Goal: Information Seeking & Learning: Stay updated

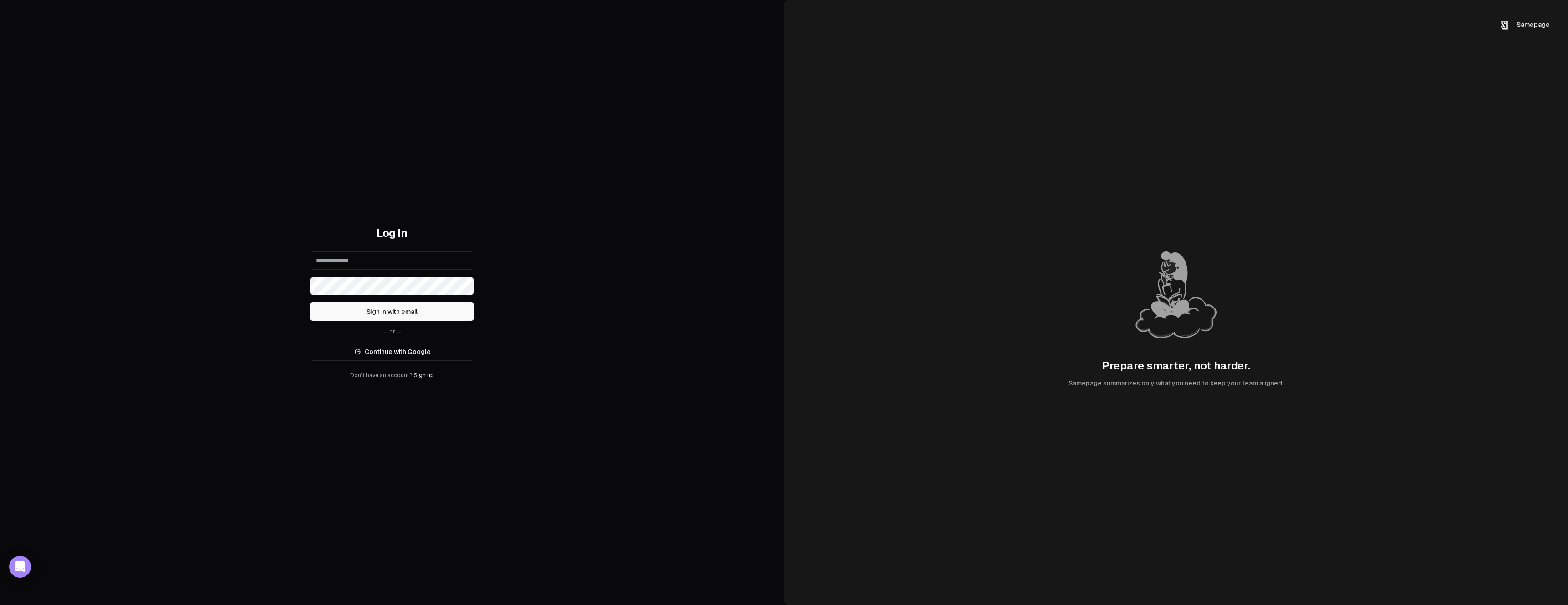
click at [429, 350] on link "Continue with Google" at bounding box center [392, 352] width 164 height 18
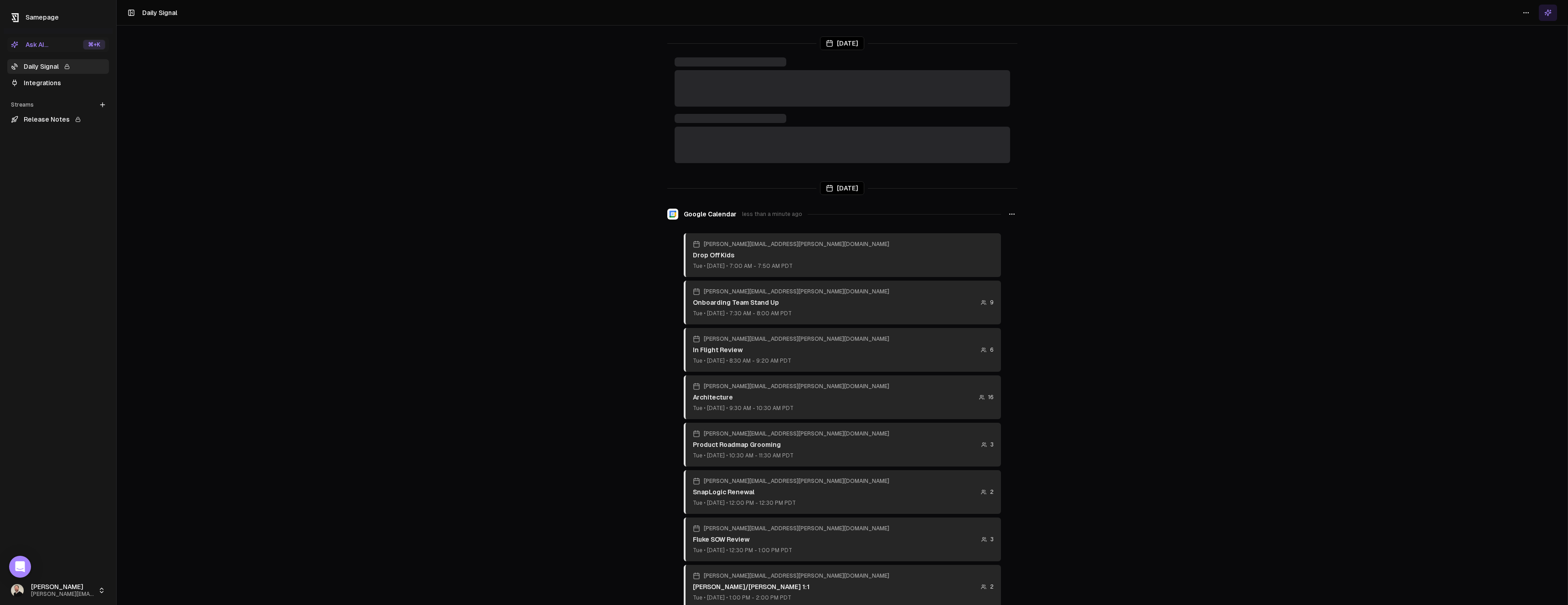
click at [46, 48] on div "Ask AI..." at bounding box center [29, 44] width 37 height 9
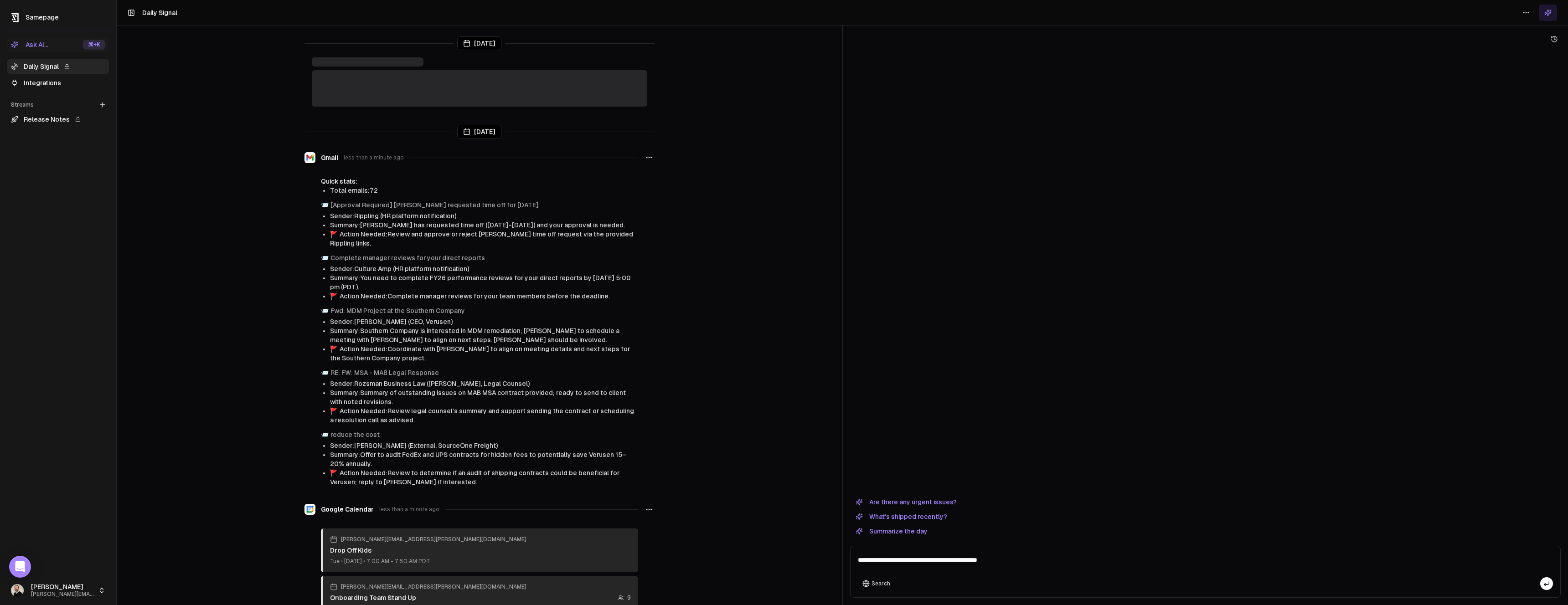
type textarea "**********"
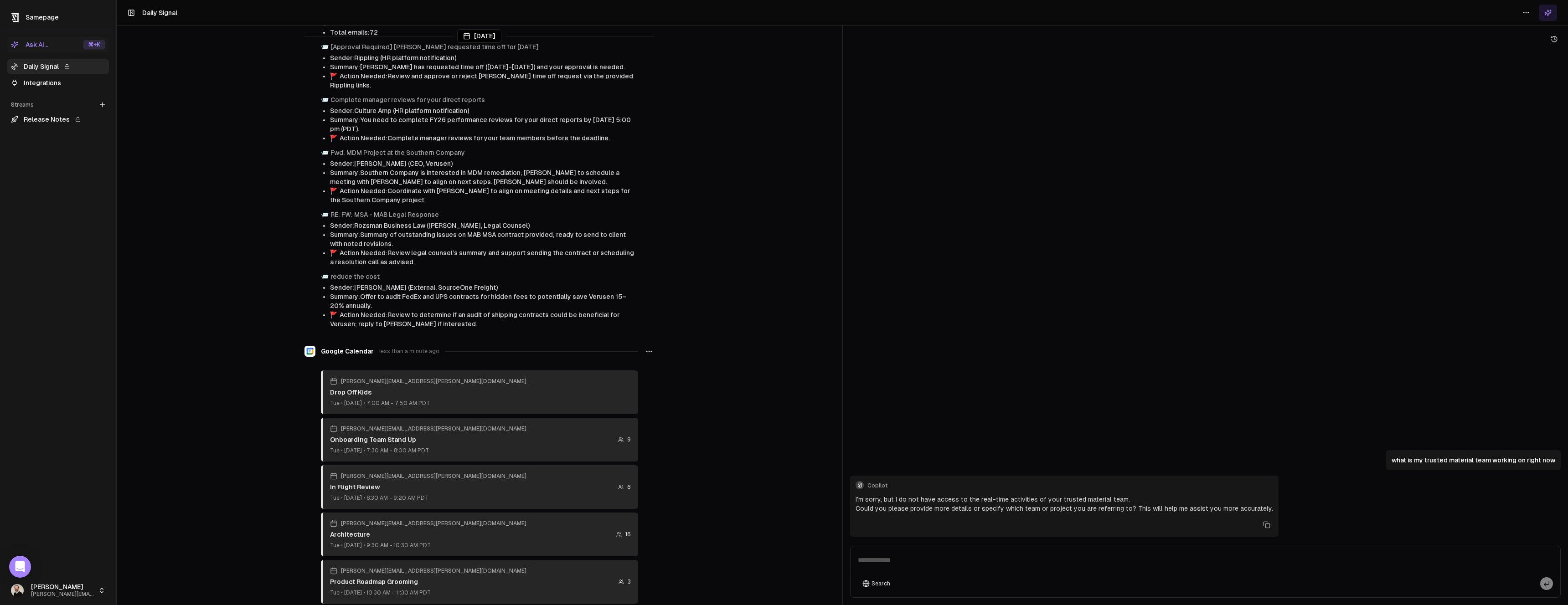
scroll to position [114, 0]
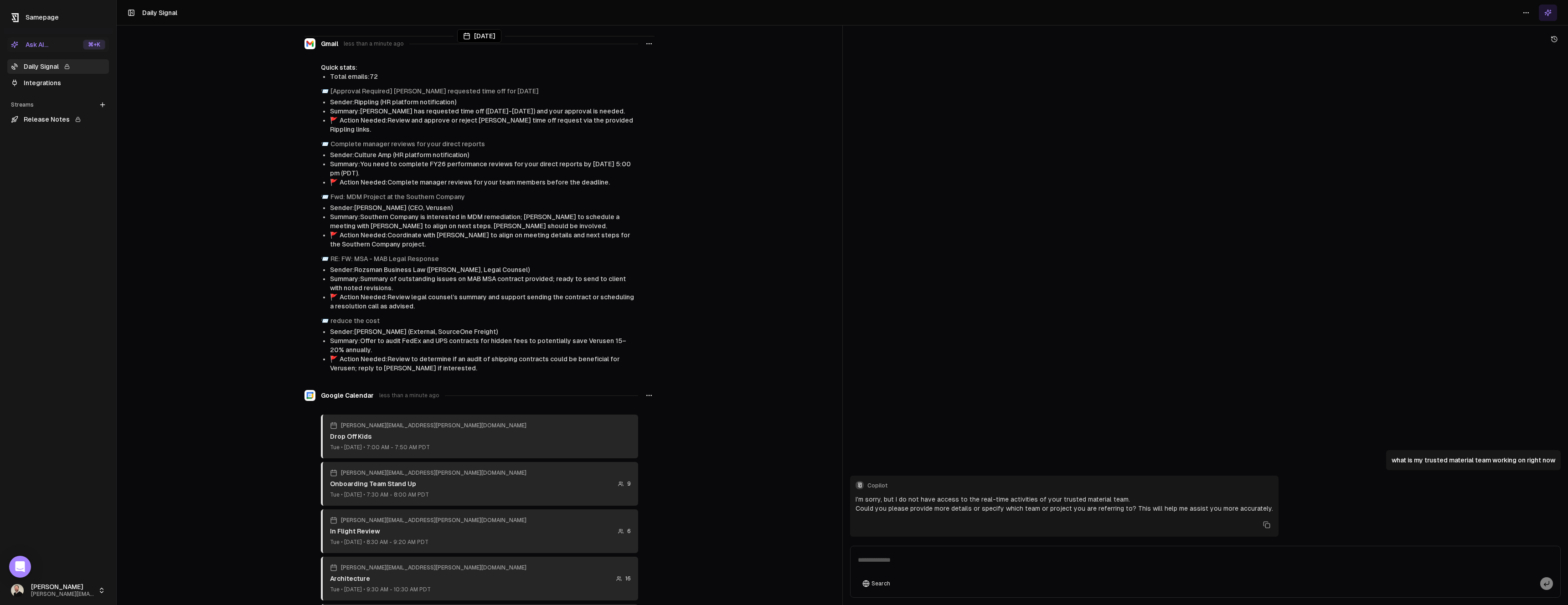
click at [1004, 565] on textarea at bounding box center [1205, 563] width 707 height 29
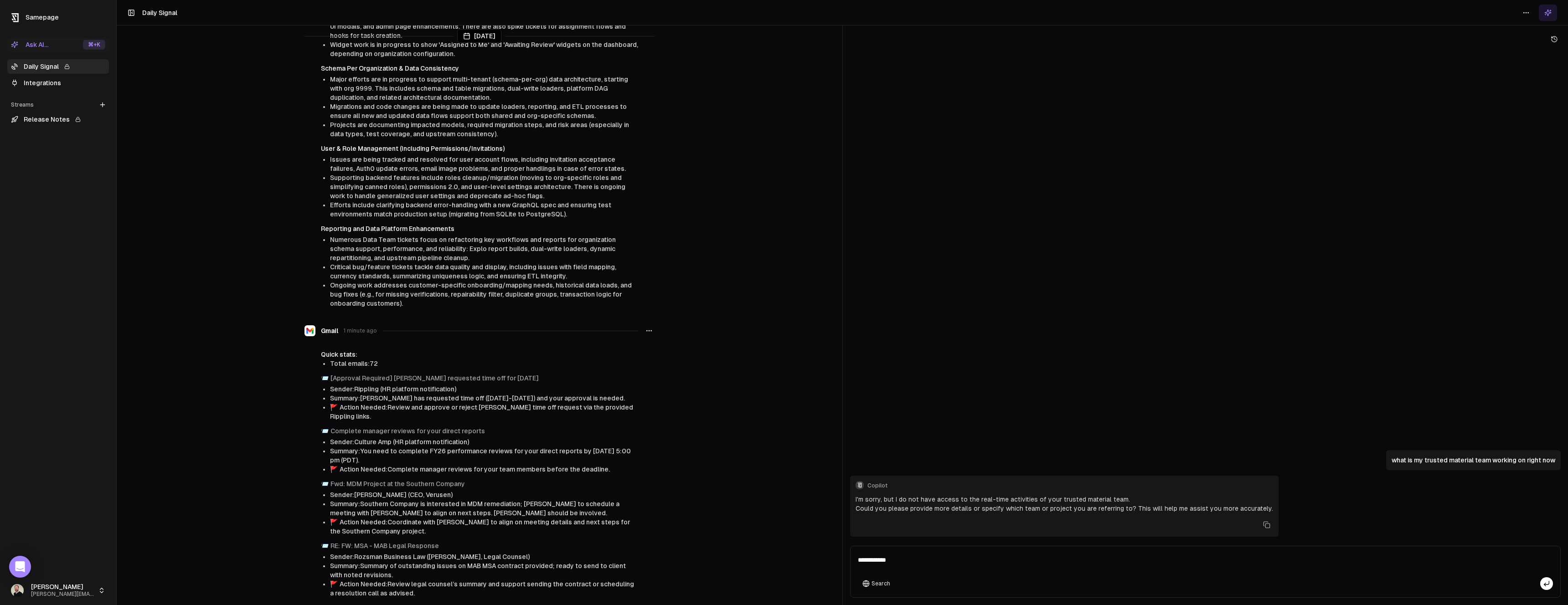
scroll to position [401, 0]
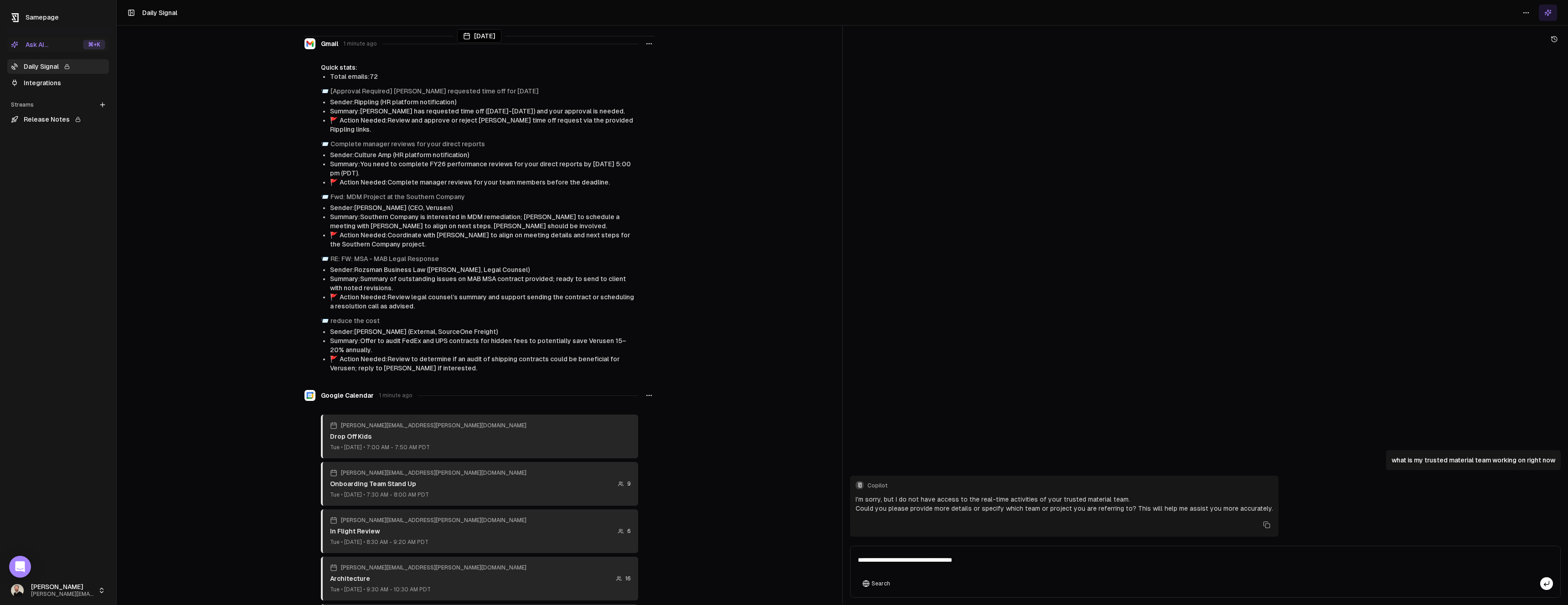
type textarea "**********"
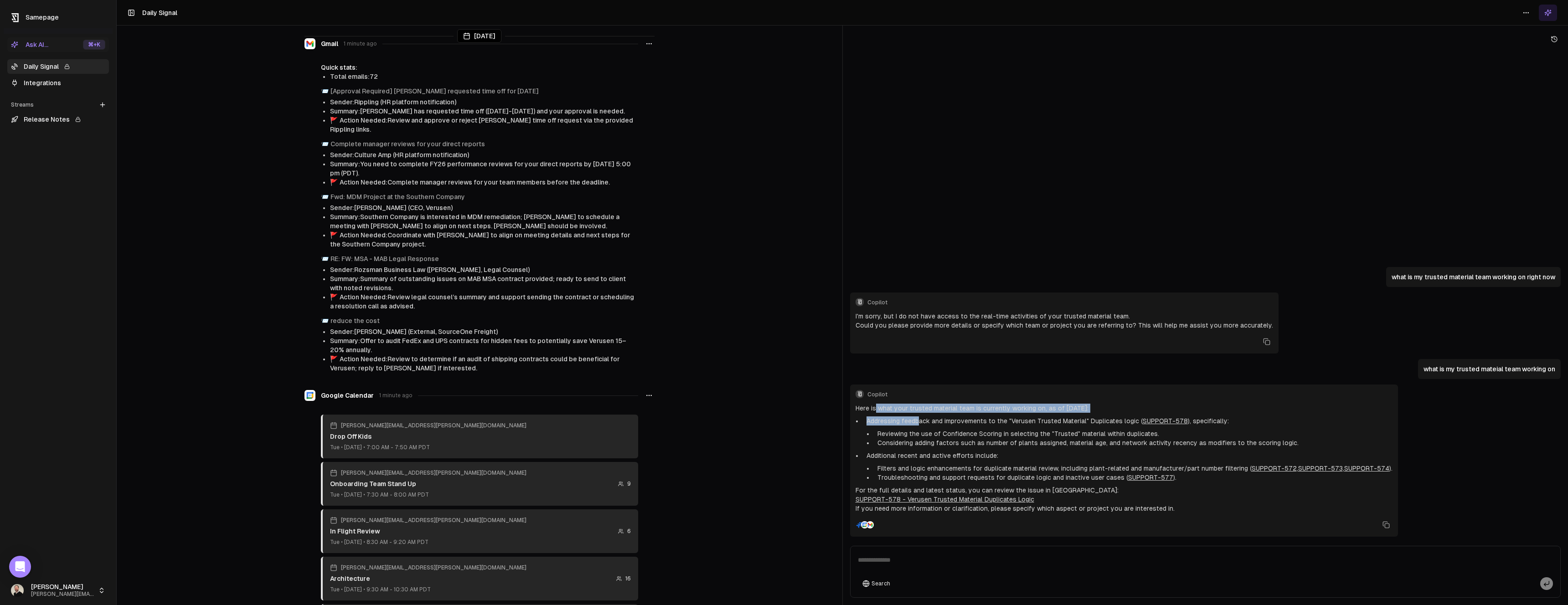
drag, startPoint x: 876, startPoint y: 411, endPoint x: 915, endPoint y: 420, distance: 40.0
click at [915, 420] on div "Here is what your trusted material team is currently working on, as of Tuesday,…" at bounding box center [1124, 458] width 537 height 110
click at [915, 420] on p "Addressing feedback and improvements to the "Verusen Trusted Material" Duplicat…" at bounding box center [1130, 421] width 526 height 9
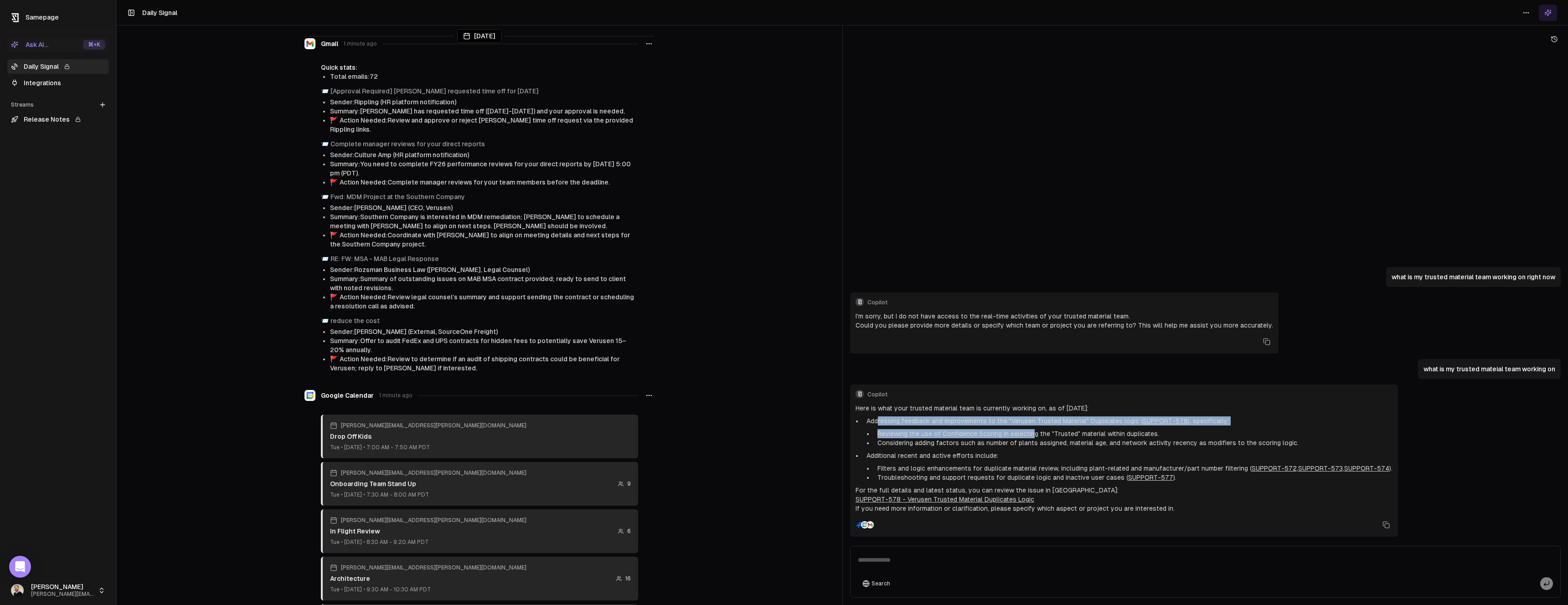
drag, startPoint x: 878, startPoint y: 422, endPoint x: 1032, endPoint y: 435, distance: 154.5
click at [1032, 435] on li "Addressing feedback and improvements to the "Verusen Trusted Material" Duplicat…" at bounding box center [1128, 432] width 530 height 31
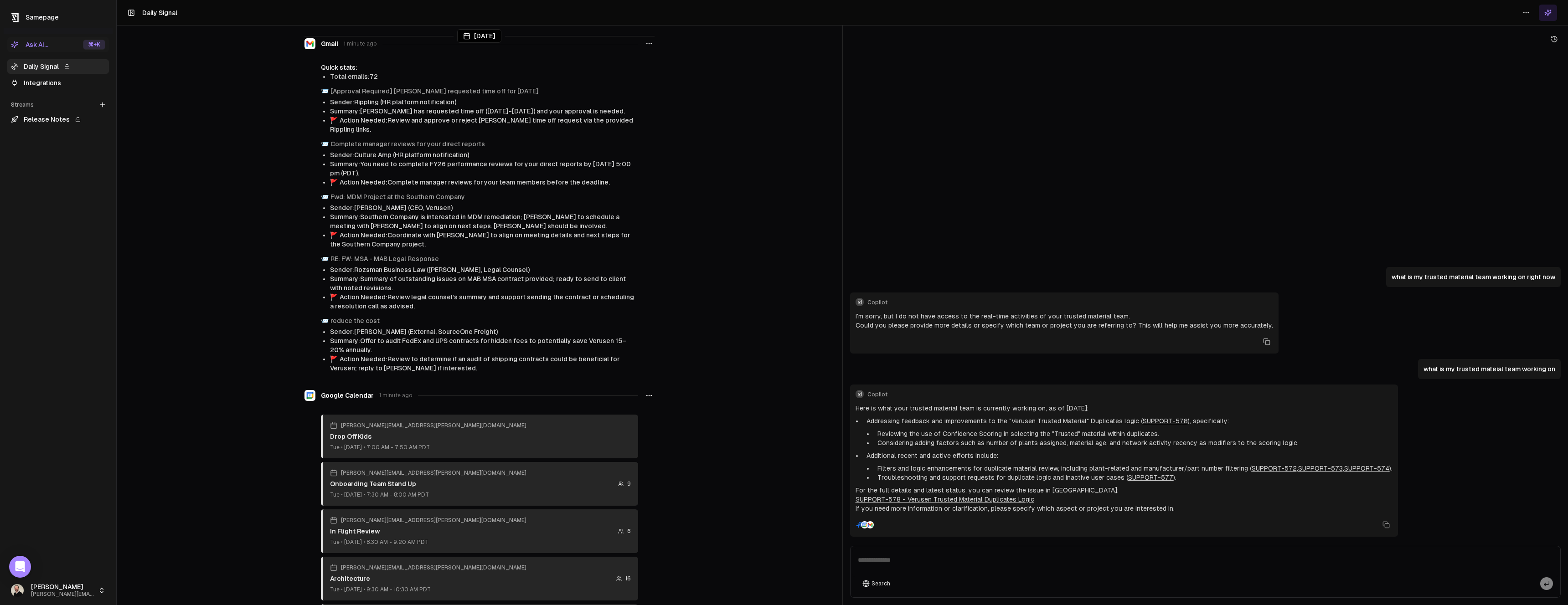
click at [1037, 432] on li "Reviewing the use of Confidence Scoring in selecting the "Trusted" material wit…" at bounding box center [1133, 433] width 519 height 9
drag, startPoint x: 881, startPoint y: 439, endPoint x: 950, endPoint y: 437, distance: 69.0
click at [950, 437] on ul "Reviewing the use of Confidence Scoring in selecting the "Trusted" material wit…" at bounding box center [1130, 438] width 526 height 18
drag, startPoint x: 878, startPoint y: 444, endPoint x: 931, endPoint y: 442, distance: 53.0
click at [931, 442] on li "Considering adding factors such as number of plants assigned, material age, and…" at bounding box center [1133, 442] width 519 height 9
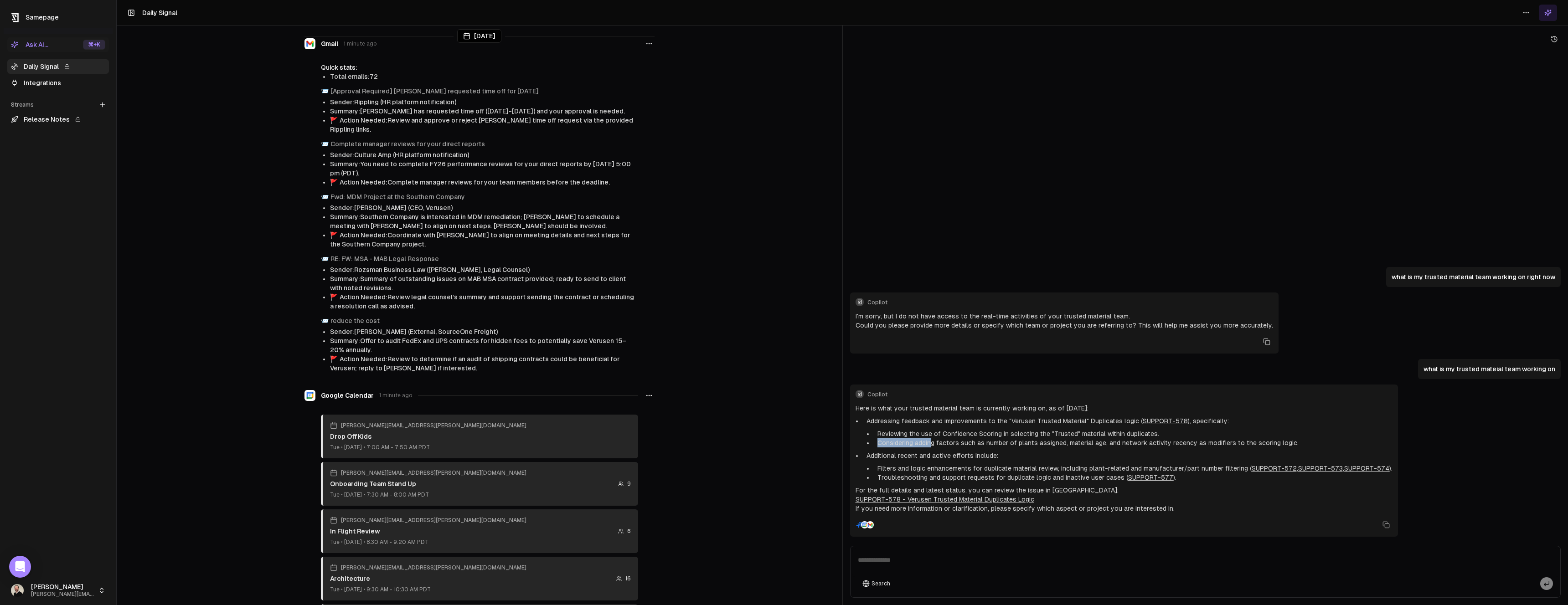
click at [931, 442] on li "Considering adding factors such as number of plants assigned, material age, and…" at bounding box center [1133, 442] width 519 height 9
drag, startPoint x: 868, startPoint y: 451, endPoint x: 961, endPoint y: 456, distance: 93.1
click at [961, 456] on p "Additional recent and active efforts include:" at bounding box center [1130, 455] width 526 height 9
click at [965, 456] on p "Additional recent and active efforts include:" at bounding box center [1130, 455] width 526 height 9
drag, startPoint x: 986, startPoint y: 455, endPoint x: 869, endPoint y: 457, distance: 117.0
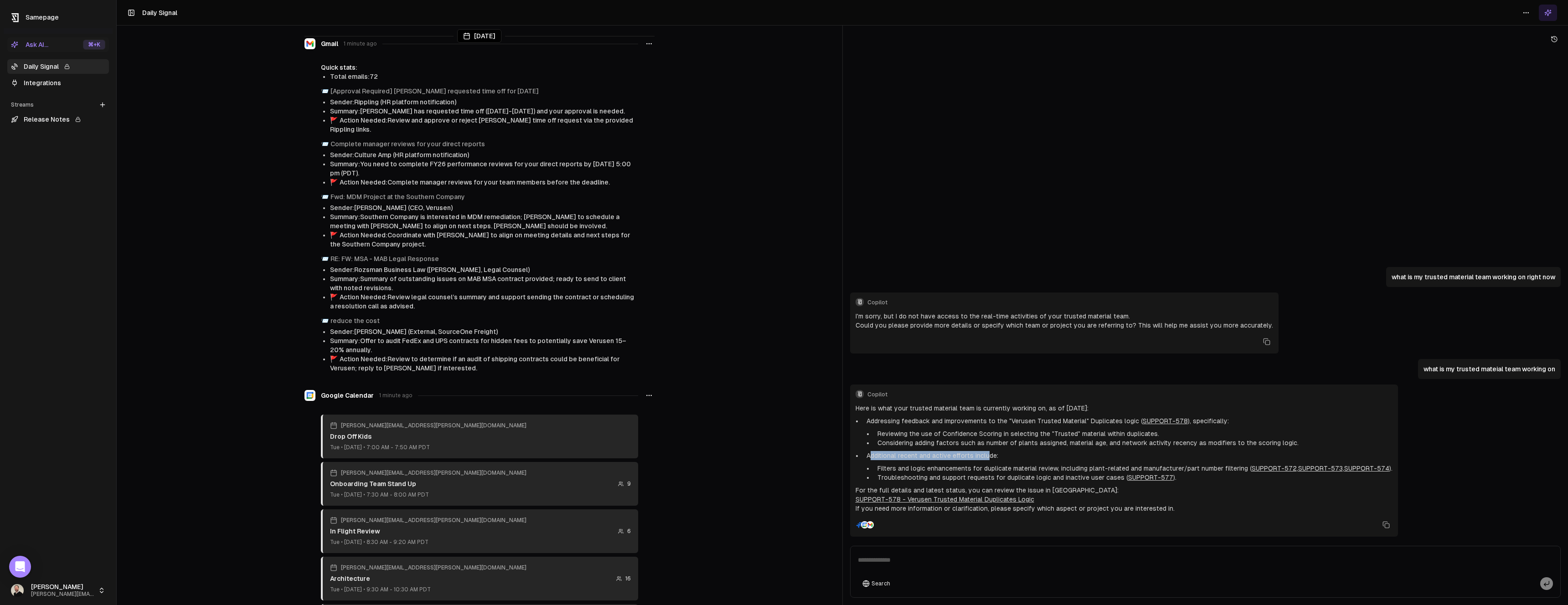
click at [869, 457] on p "Additional recent and active efforts include:" at bounding box center [1130, 455] width 526 height 9
click at [869, 456] on p "Additional recent and active efforts include:" at bounding box center [1130, 455] width 526 height 9
click at [878, 568] on textarea at bounding box center [1205, 563] width 707 height 29
type textarea "**********"
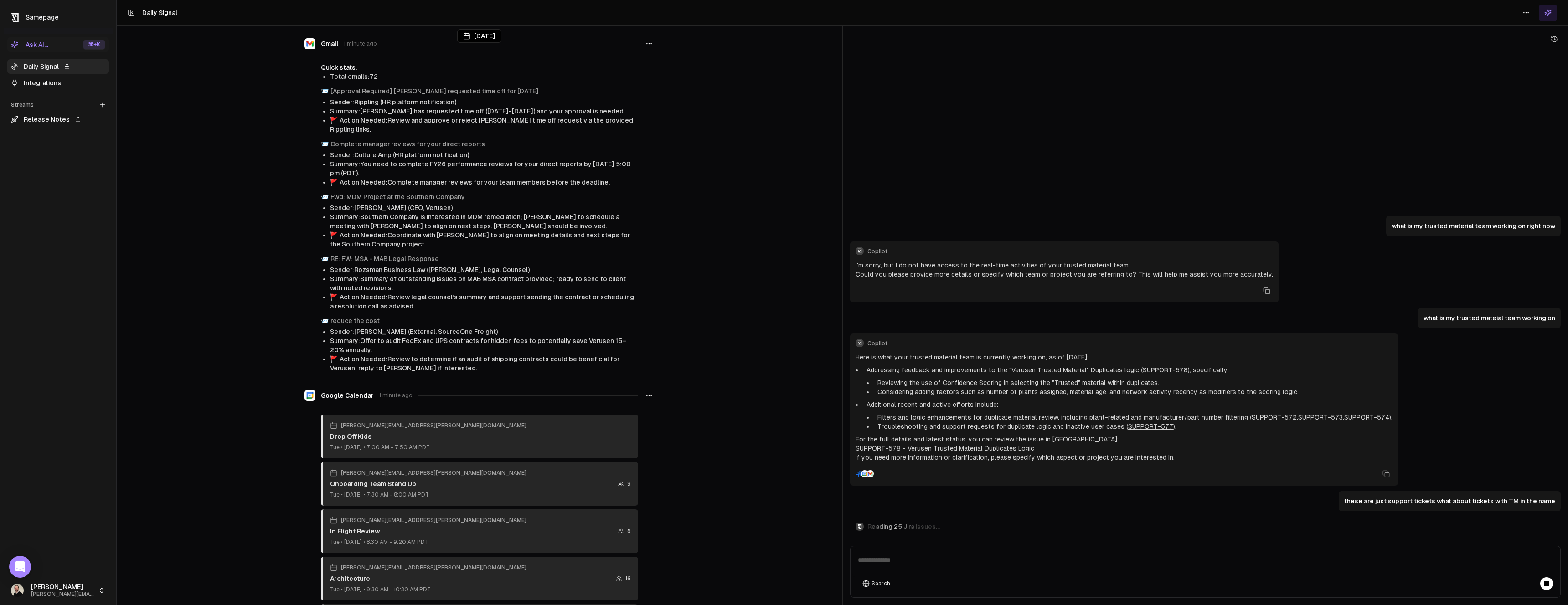
click at [40, 85] on link "Integrations" at bounding box center [58, 83] width 102 height 15
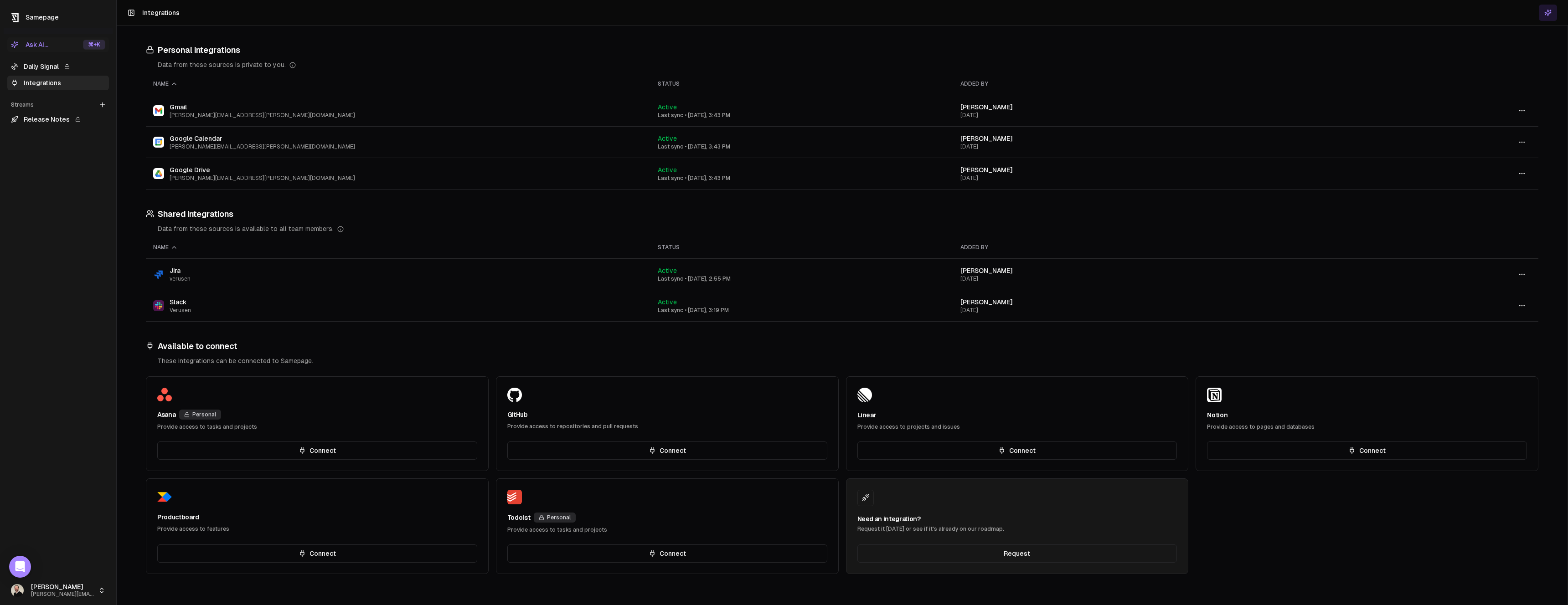
scroll to position [503, 0]
click at [309, 556] on button "Connect" at bounding box center [317, 554] width 320 height 18
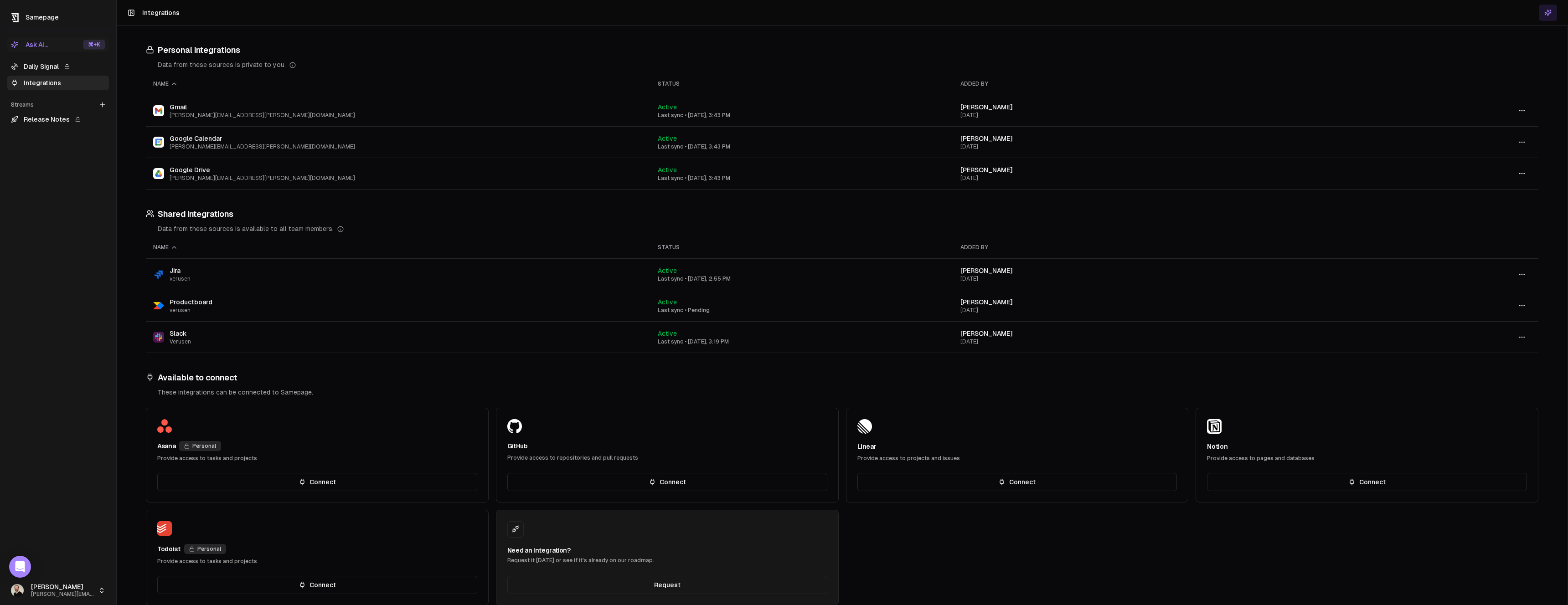
click at [36, 119] on link "Release Notes" at bounding box center [58, 119] width 102 height 15
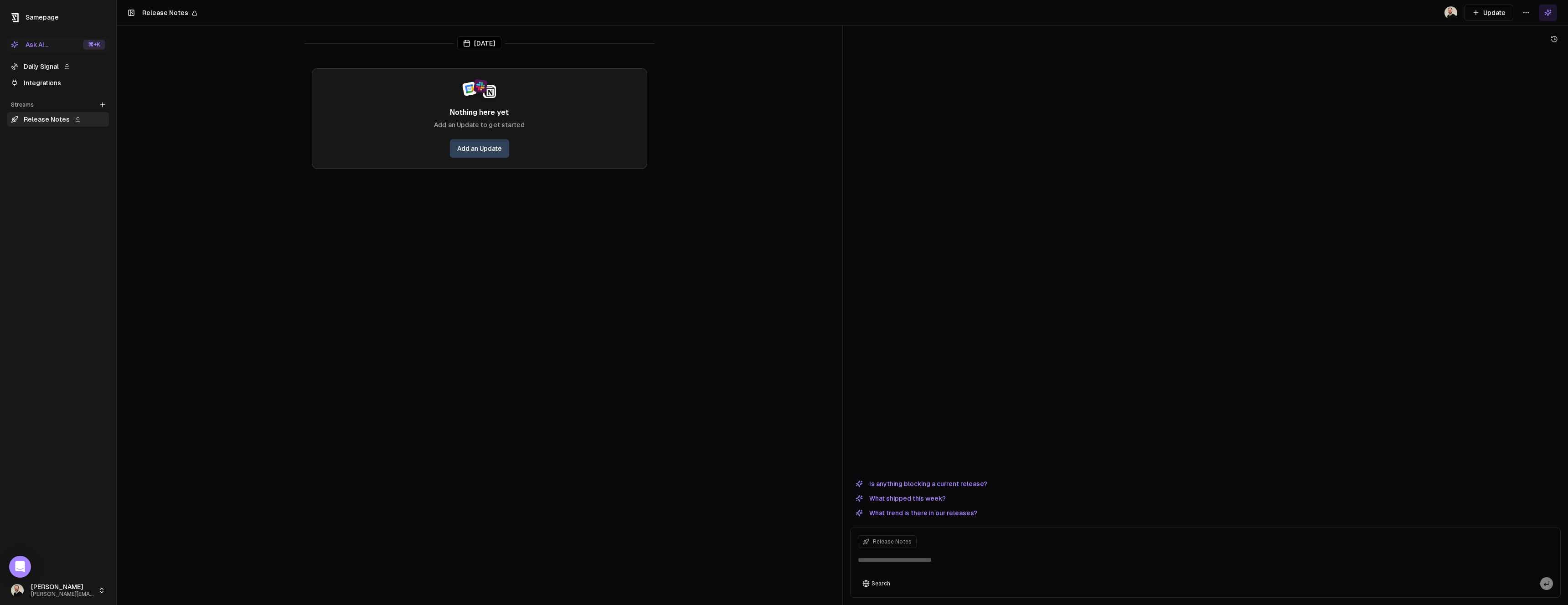
click at [979, 572] on textarea at bounding box center [1205, 563] width 707 height 29
type textarea "**********"
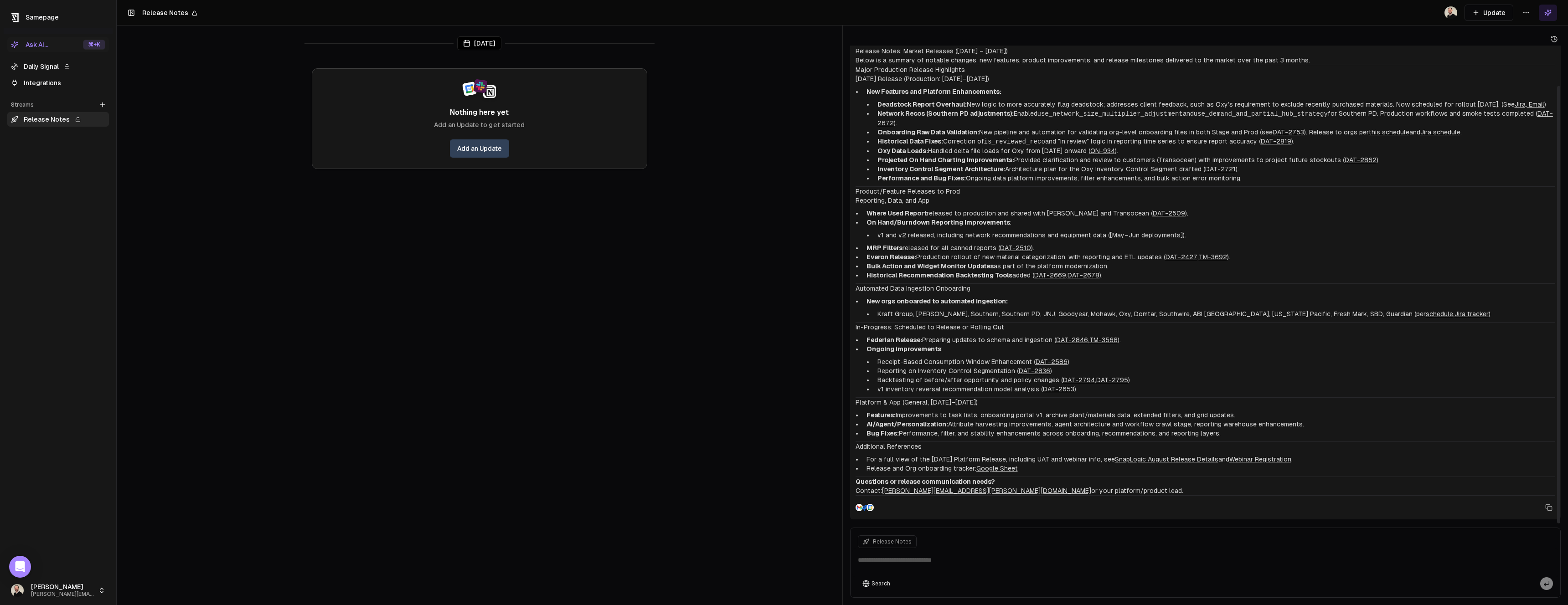
click at [866, 214] on li "Where Used Report released to production and shared with Seadrill and Transocea…" at bounding box center [1209, 213] width 693 height 9
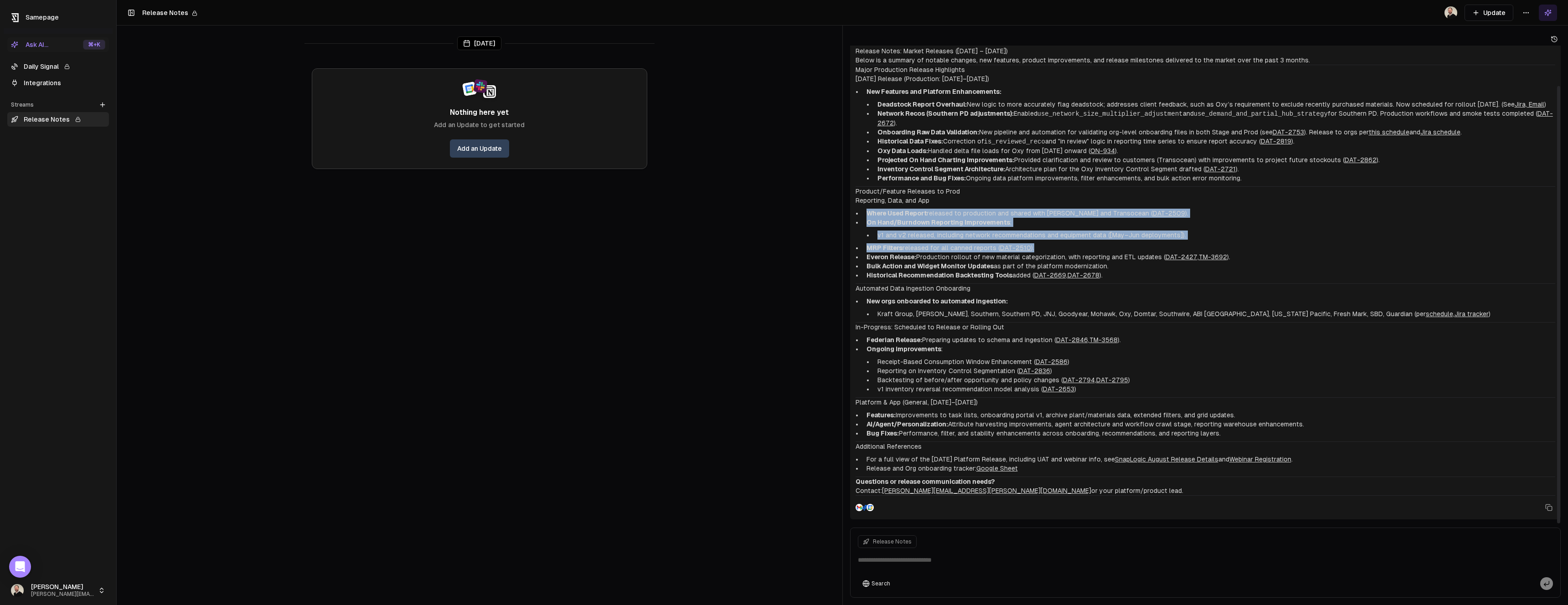
drag, startPoint x: 866, startPoint y: 214, endPoint x: 1076, endPoint y: 249, distance: 212.9
click at [1076, 249] on ul "Where Used Report released to production and shared with Seadrill and Transocea…" at bounding box center [1206, 244] width 700 height 71
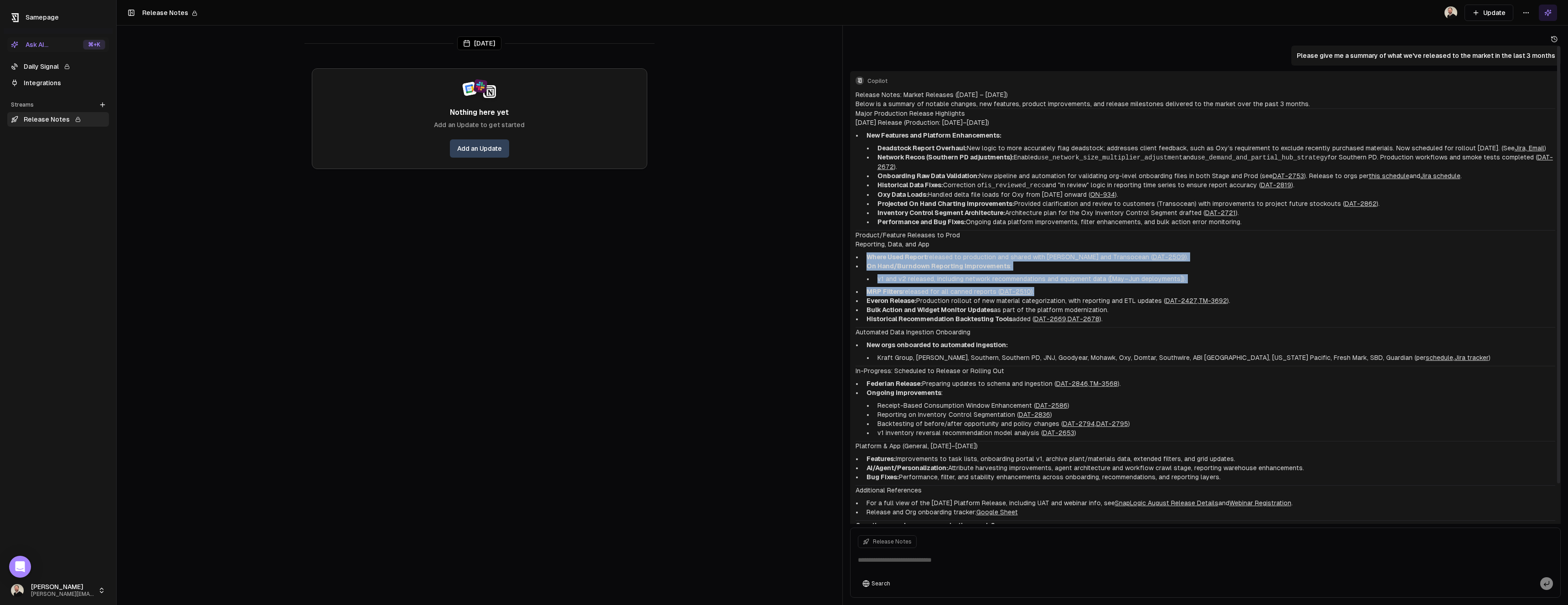
drag, startPoint x: 859, startPoint y: 94, endPoint x: 1016, endPoint y: 96, distance: 157.0
click at [1016, 96] on h2 "Release Notes: Market Releases (May – August 2025)" at bounding box center [1206, 94] width 700 height 9
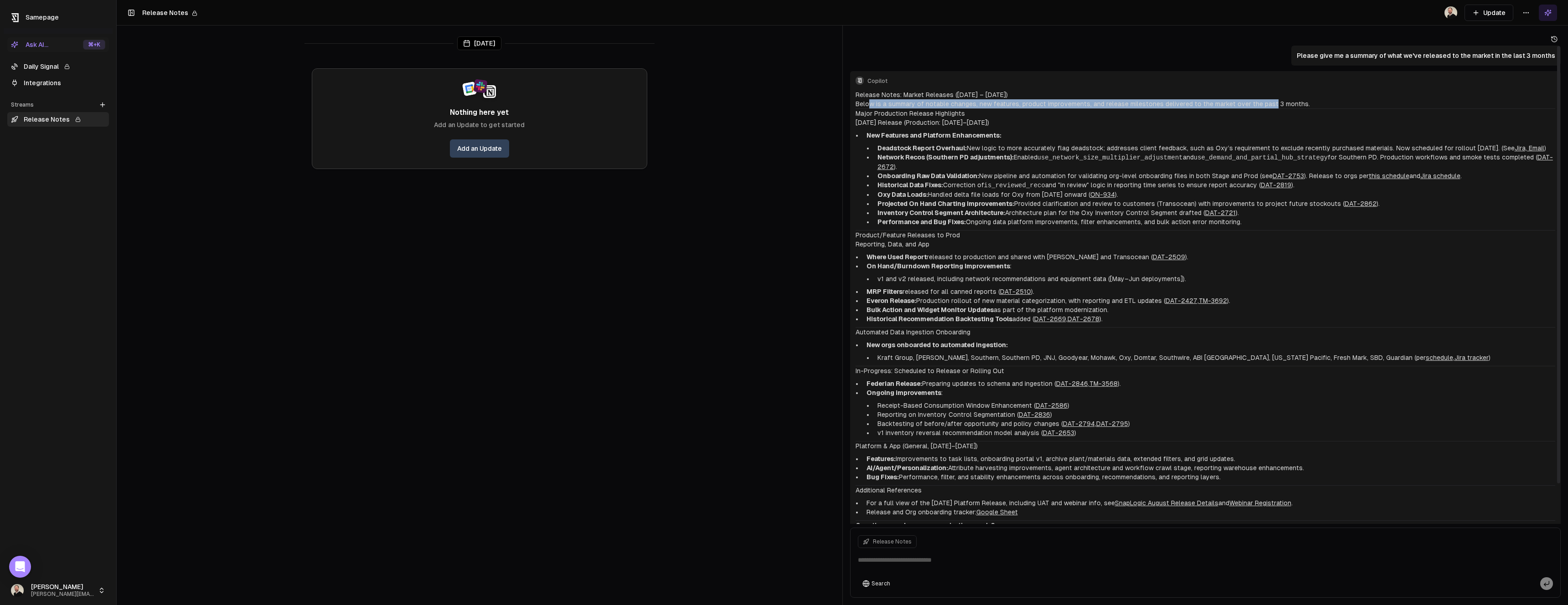
drag, startPoint x: 870, startPoint y: 104, endPoint x: 1179, endPoint y: 109, distance: 309.0
click at [1261, 106] on p "Below is a summary of notable changes, new features, product improvements, and …" at bounding box center [1206, 103] width 700 height 9
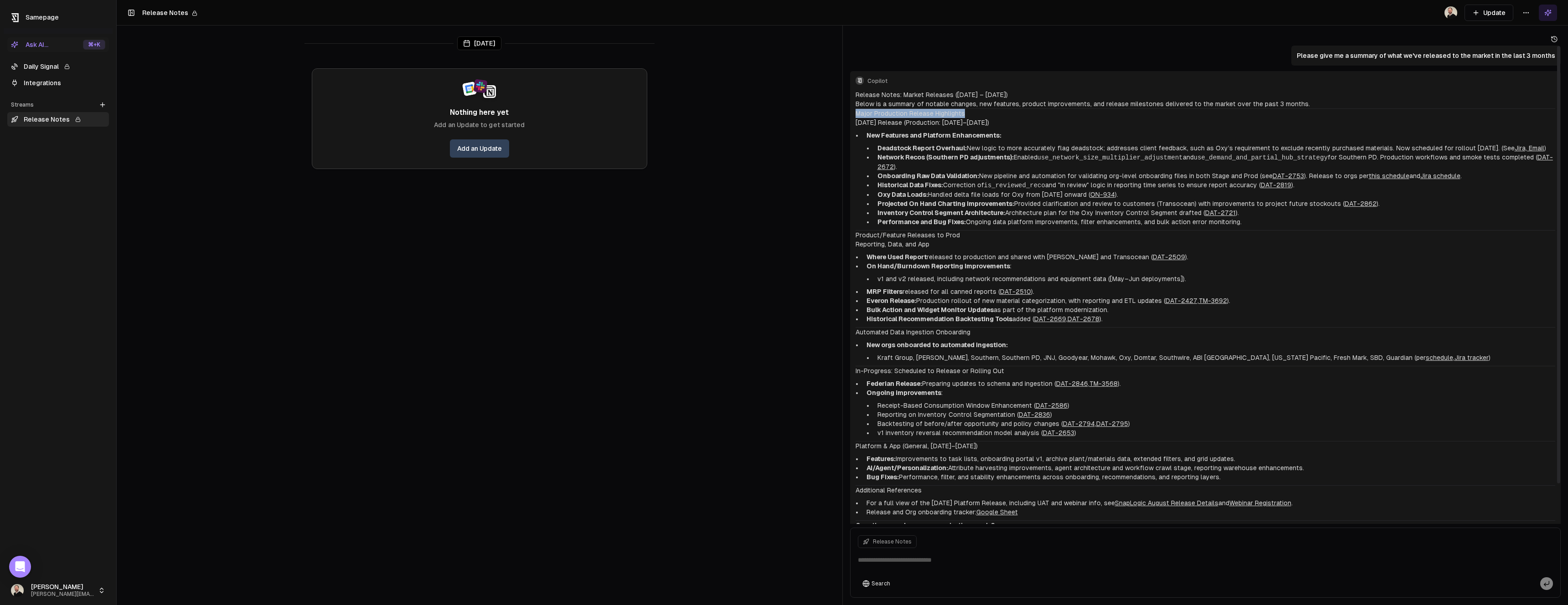
drag, startPoint x: 878, startPoint y: 111, endPoint x: 964, endPoint y: 116, distance: 86.1
click at [964, 116] on h3 "Major Production Release Highlights" at bounding box center [1206, 113] width 700 height 9
drag, startPoint x: 1008, startPoint y: 121, endPoint x: 906, endPoint y: 121, distance: 102.0
click at [906, 121] on h4 "August 2025 Release (Production: August 12–13, 2025)" at bounding box center [1206, 122] width 700 height 9
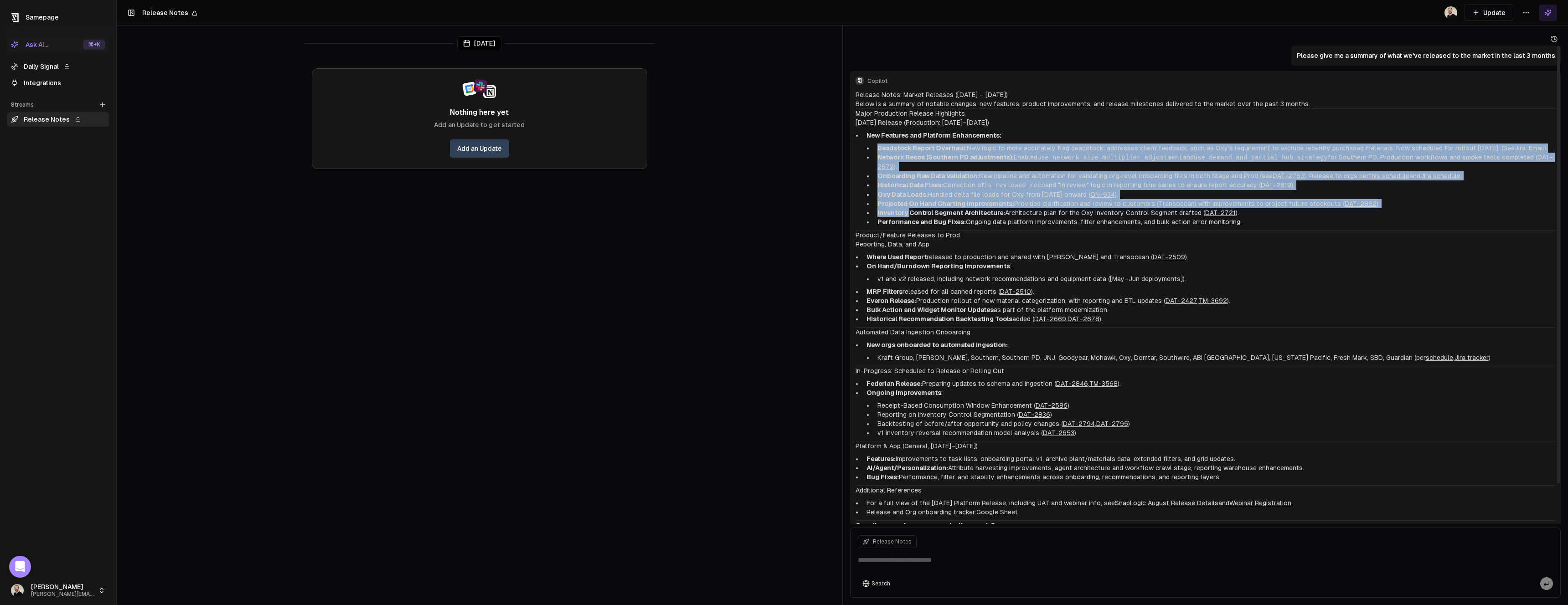
drag, startPoint x: 879, startPoint y: 146, endPoint x: 908, endPoint y: 208, distance: 68.4
click at [908, 208] on ul "Deadstock Report Overhaul: New logic to more accurately flag deadstock; address…" at bounding box center [1211, 185] width 689 height 83
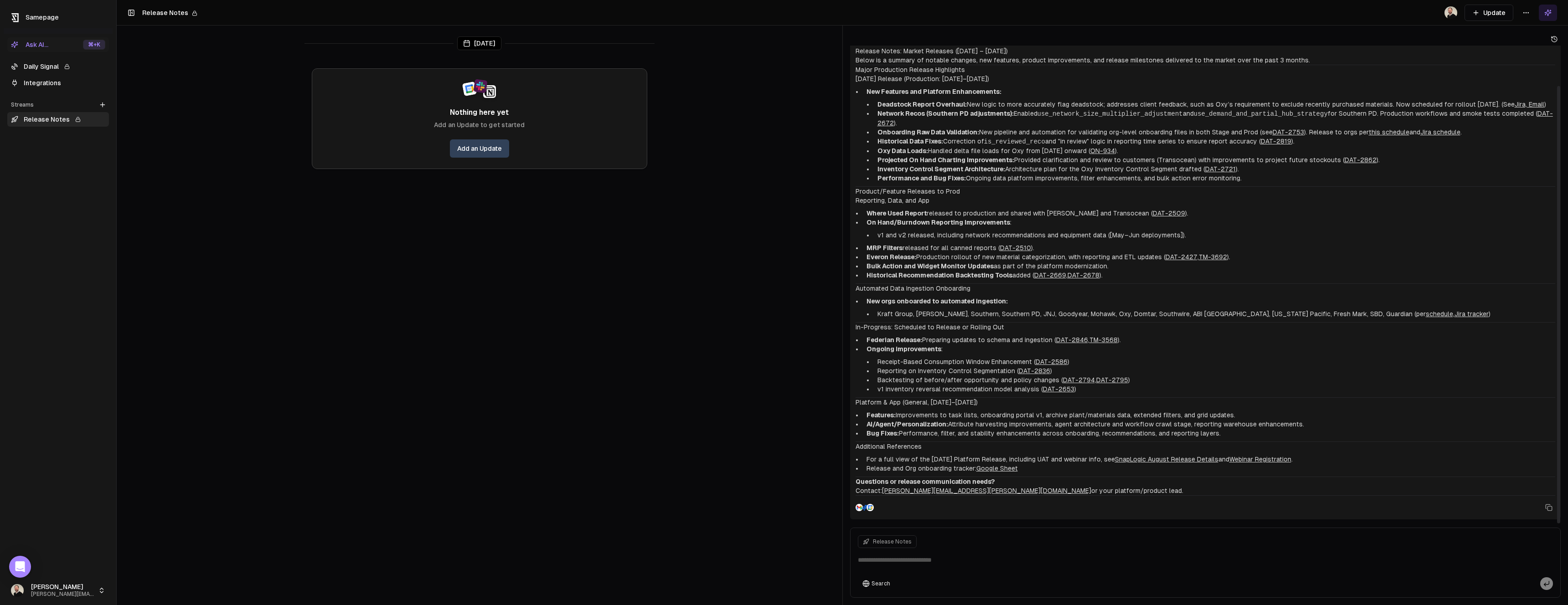
click at [1028, 170] on li "Inventory Control Segment Architecture: Architecture plan for the Oxy Inventory…" at bounding box center [1215, 169] width 682 height 9
drag, startPoint x: 887, startPoint y: 149, endPoint x: 1142, endPoint y: 152, distance: 255.0
click at [1142, 152] on li "Oxy Data Loads: Handled delta file loads for Oxy from April 2025 onward ( ON-93…" at bounding box center [1215, 150] width 682 height 9
drag, startPoint x: 887, startPoint y: 163, endPoint x: 905, endPoint y: 159, distance: 18.4
click at [905, 159] on strong "Projected On Hand Charting Improvements:" at bounding box center [946, 160] width 137 height 7
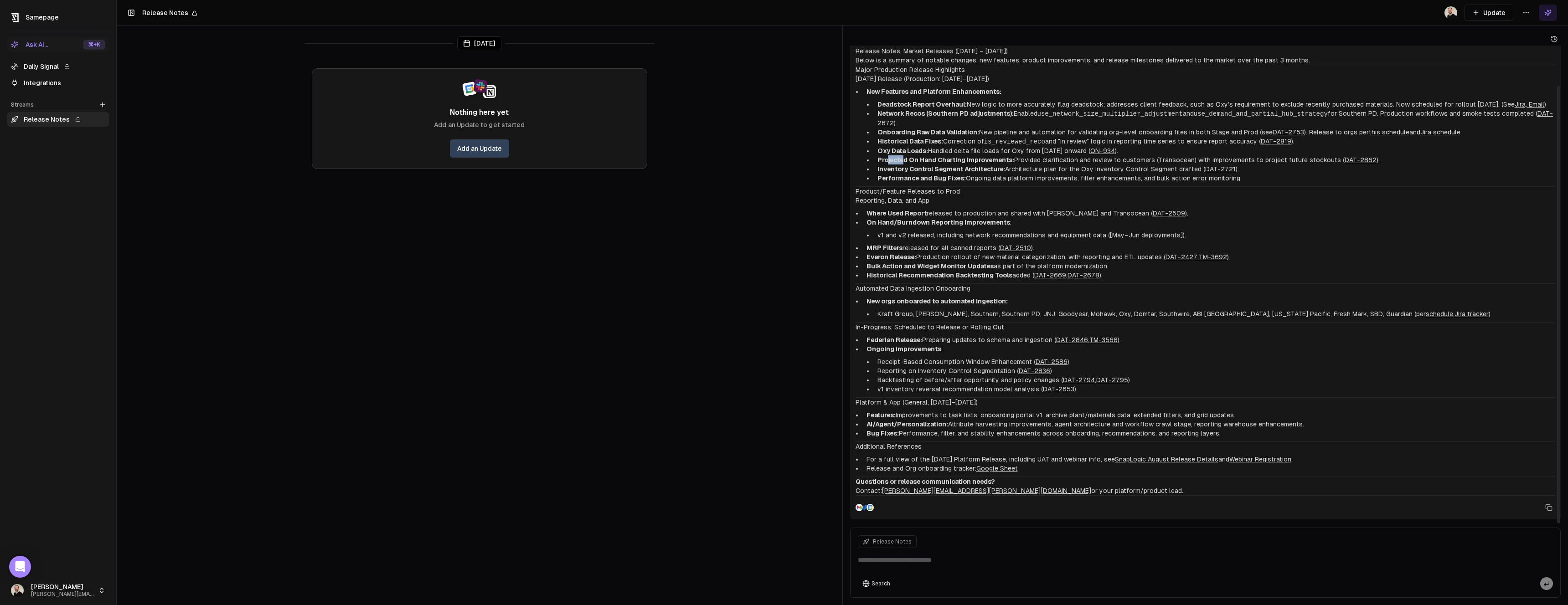
drag, startPoint x: 1018, startPoint y: 80, endPoint x: 866, endPoint y: 79, distance: 152.0
click at [866, 79] on h4 "August 2025 Release (Production: August 12–13, 2025)" at bounding box center [1206, 79] width 700 height 9
drag, startPoint x: 856, startPoint y: 80, endPoint x: 1012, endPoint y: 83, distance: 156.0
click at [1012, 83] on h4 "August 2025 Release (Production: August 12–13, 2025)" at bounding box center [1206, 79] width 700 height 9
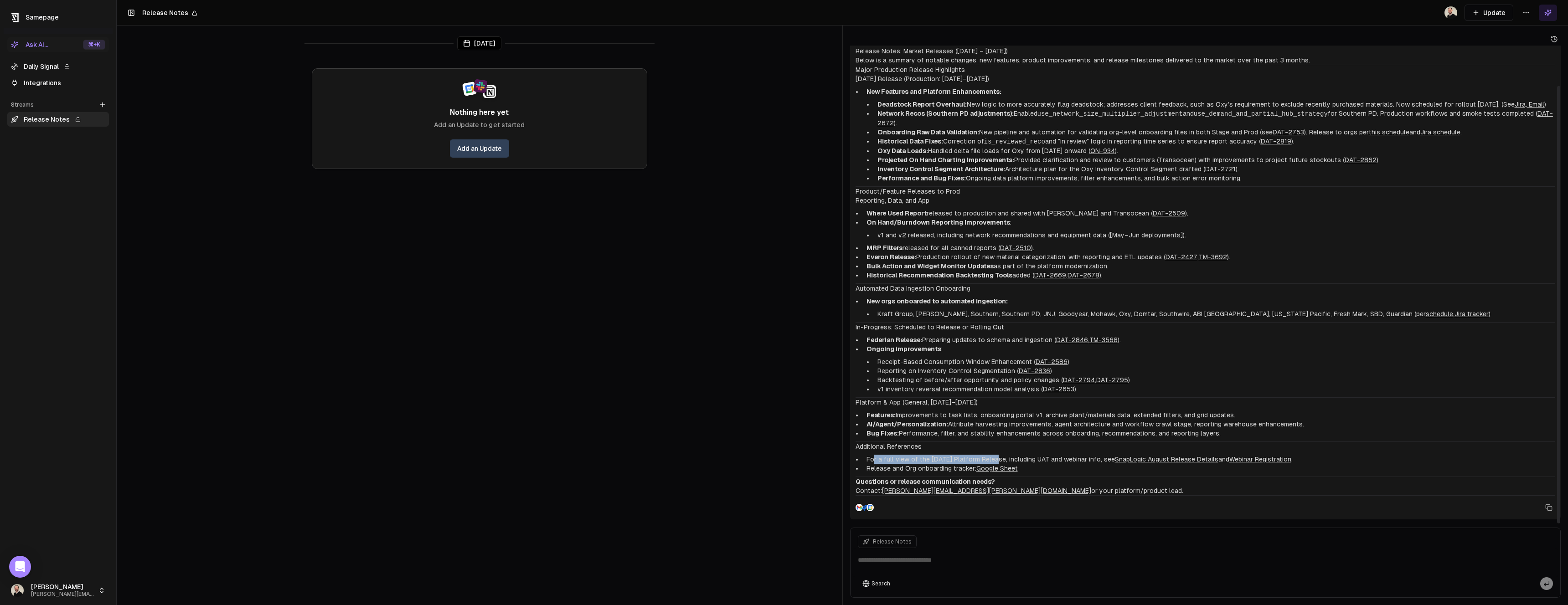
drag, startPoint x: 878, startPoint y: 457, endPoint x: 997, endPoint y: 458, distance: 119.0
click at [997, 458] on li "For a full view of the August 2025 Platform Release, including UAT and webinar …" at bounding box center [1209, 459] width 693 height 9
drag, startPoint x: 997, startPoint y: 458, endPoint x: 936, endPoint y: 455, distance: 61.1
click at [936, 456] on li "For a full view of the August 2025 Platform Release, including UAT and webinar …" at bounding box center [1209, 459] width 693 height 9
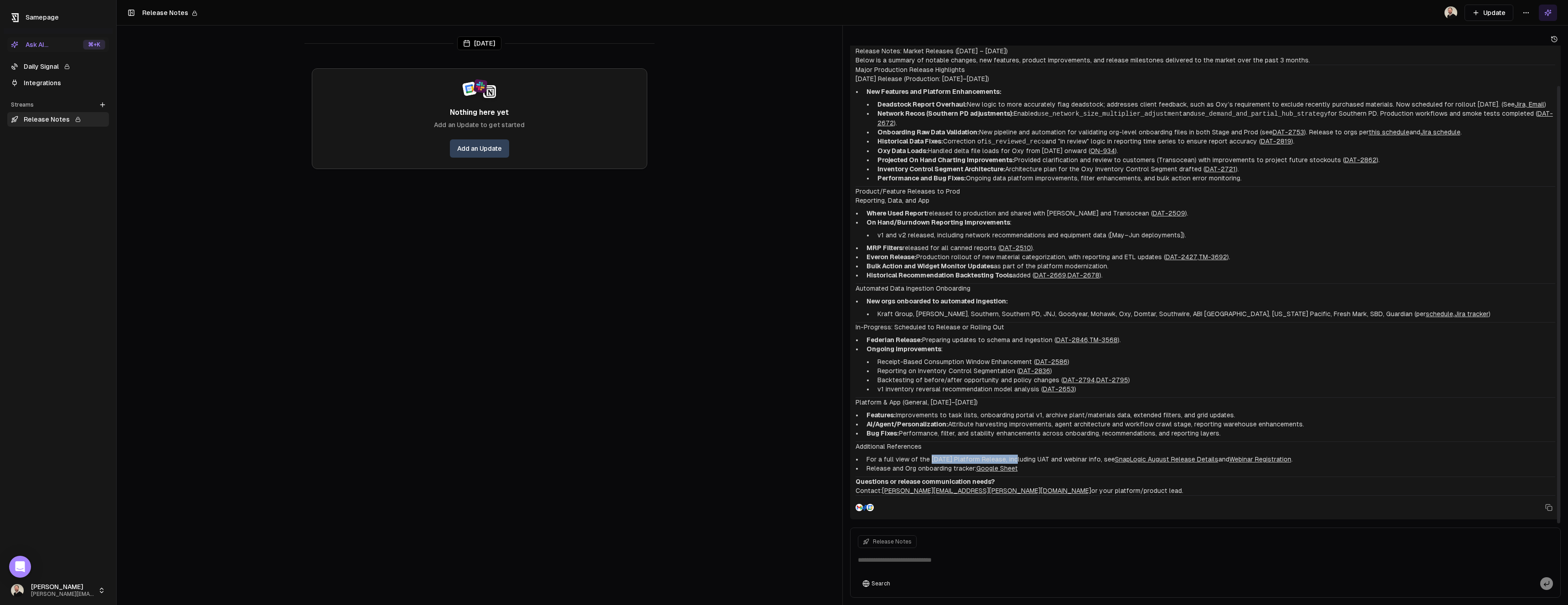
click at [937, 455] on li "For a full view of the August 2025 Platform Release, including UAT and webinar …" at bounding box center [1209, 459] width 693 height 9
click at [942, 558] on textarea at bounding box center [1205, 563] width 707 height 29
click at [942, 558] on textarea at bounding box center [1205, 563] width 707 height 29
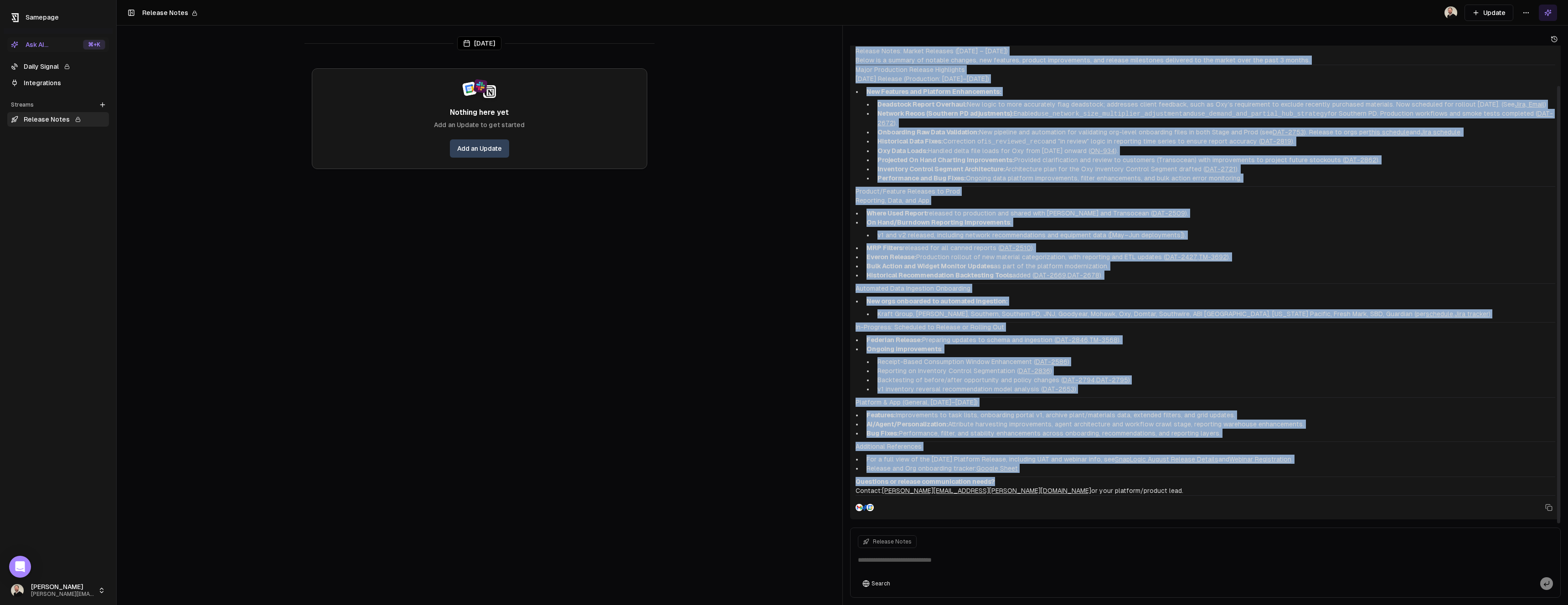
drag, startPoint x: 1012, startPoint y: 478, endPoint x: 841, endPoint y: 478, distance: 171.0
click at [841, 478] on div "Today Nothing here yet Add an Update to get started Add an Update Please give m…" at bounding box center [842, 302] width 1451 height 605
click at [938, 254] on li "Everon Release: Production rollout of new material categorization, with reporti…" at bounding box center [1209, 257] width 693 height 9
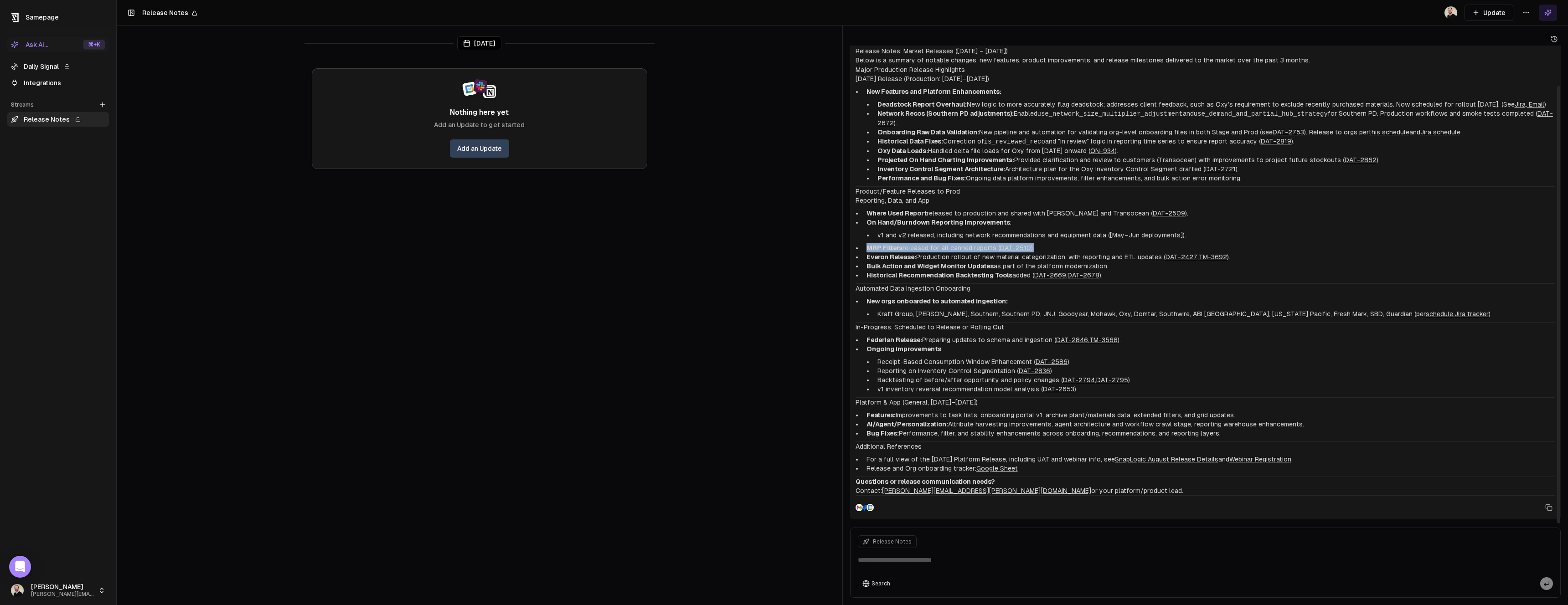
drag, startPoint x: 861, startPoint y: 245, endPoint x: 1038, endPoint y: 248, distance: 177.0
click at [1038, 248] on ul "Where Used Report released to production and shared with Seadrill and Transocea…" at bounding box center [1206, 244] width 700 height 71
drag, startPoint x: 873, startPoint y: 257, endPoint x: 1163, endPoint y: 257, distance: 290.0
click at [1163, 257] on li "Everon Release: Production rollout of new material categorization, with reporti…" at bounding box center [1209, 257] width 693 height 9
click at [884, 557] on textarea at bounding box center [1205, 563] width 707 height 29
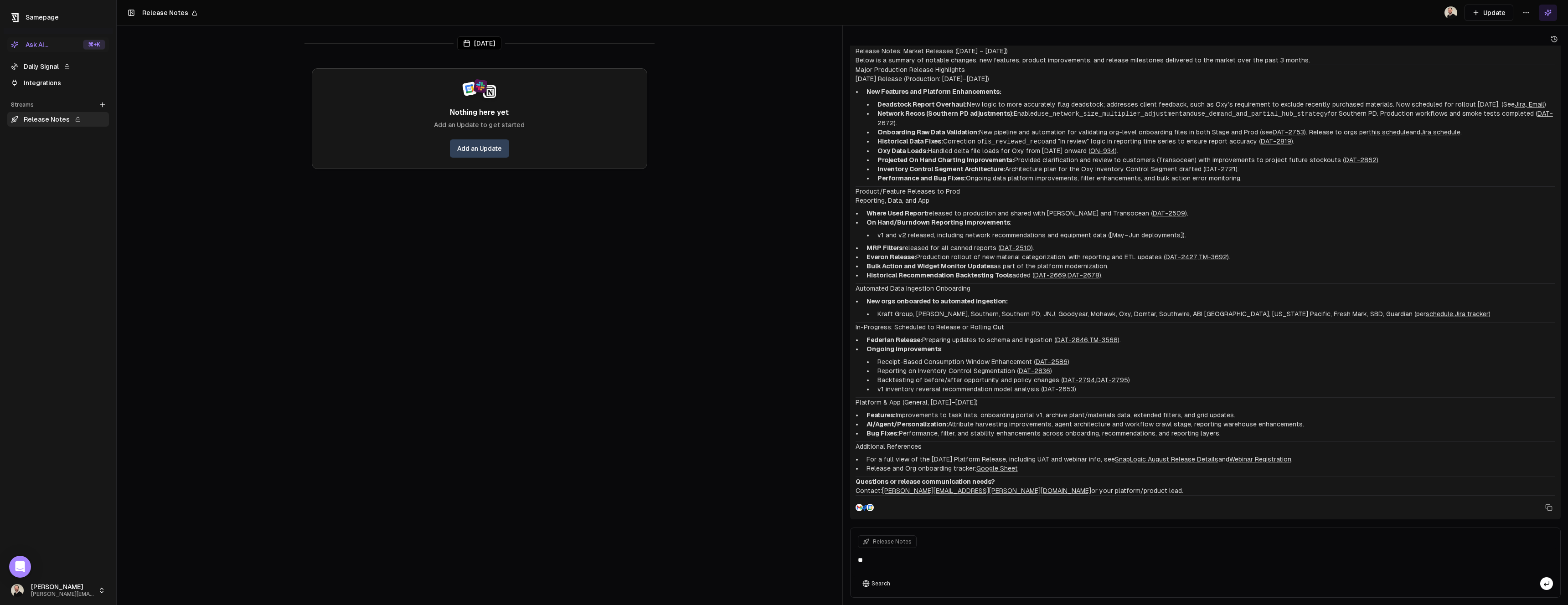
type textarea "*"
type textarea "**********"
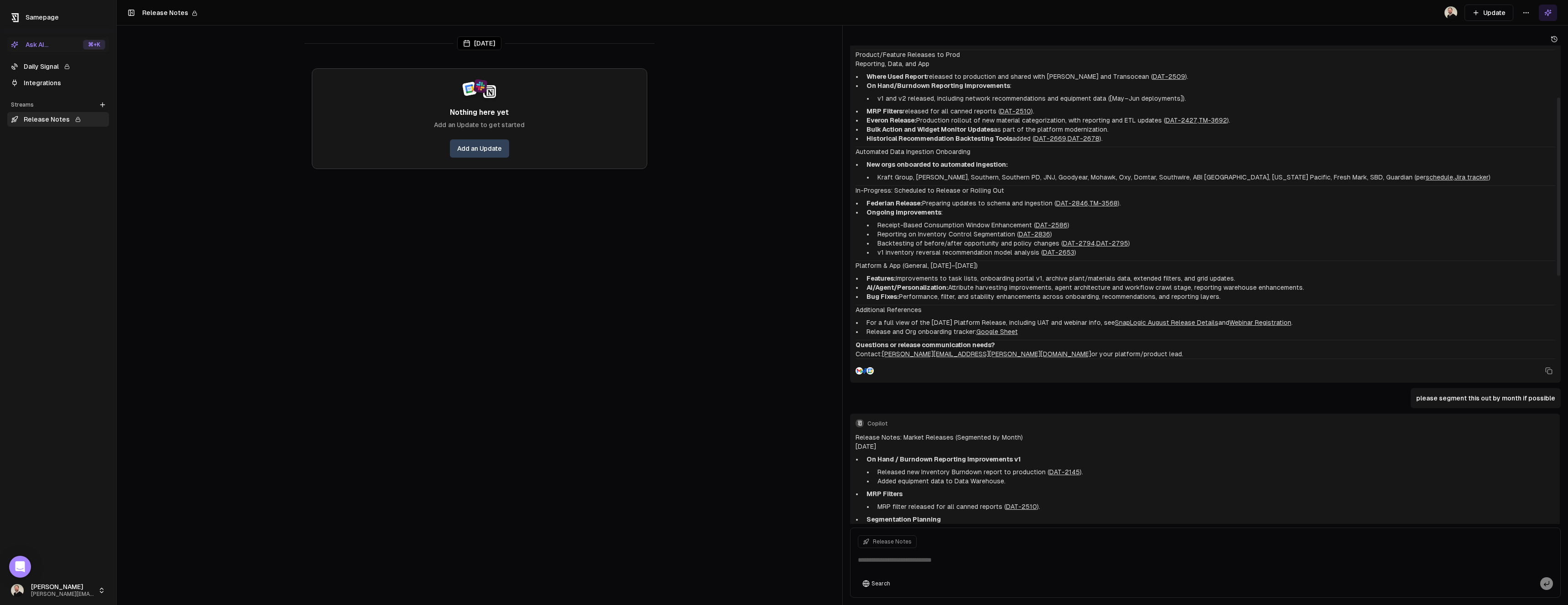
scroll to position [0, 0]
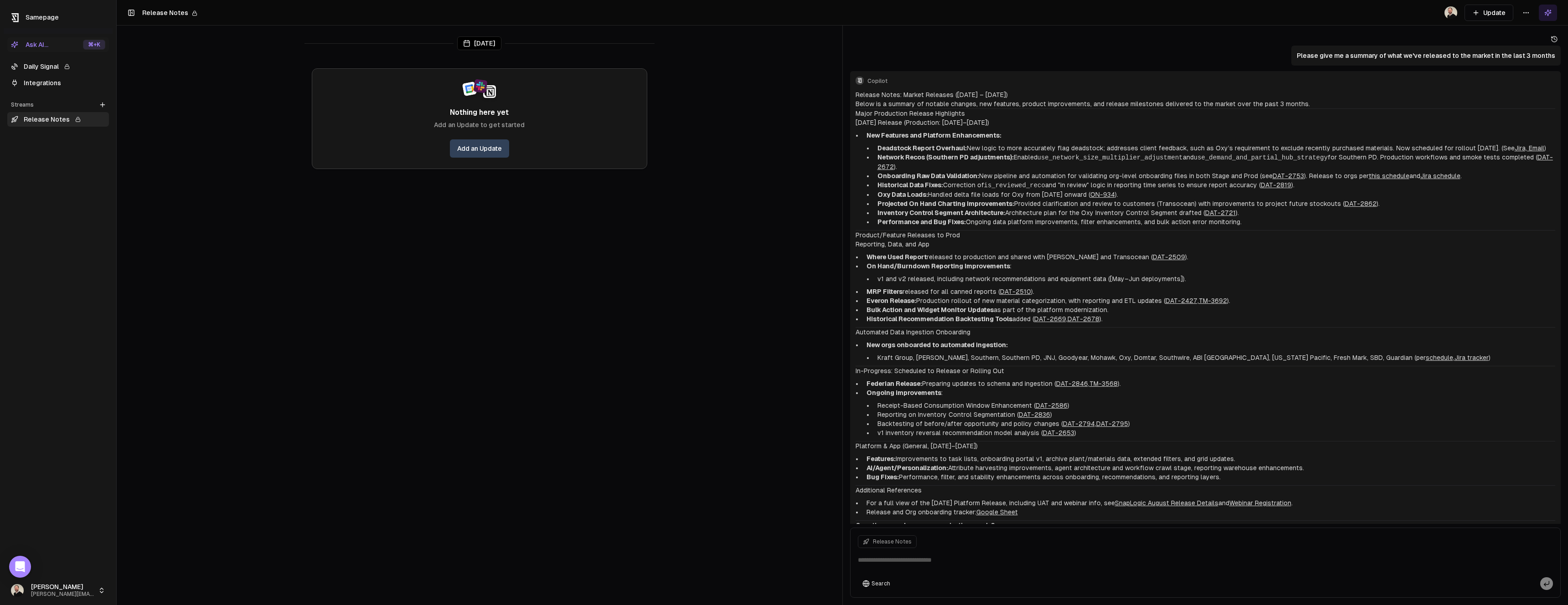
click at [54, 44] on button "Ask AI... ⌘ +K" at bounding box center [58, 44] width 102 height 15
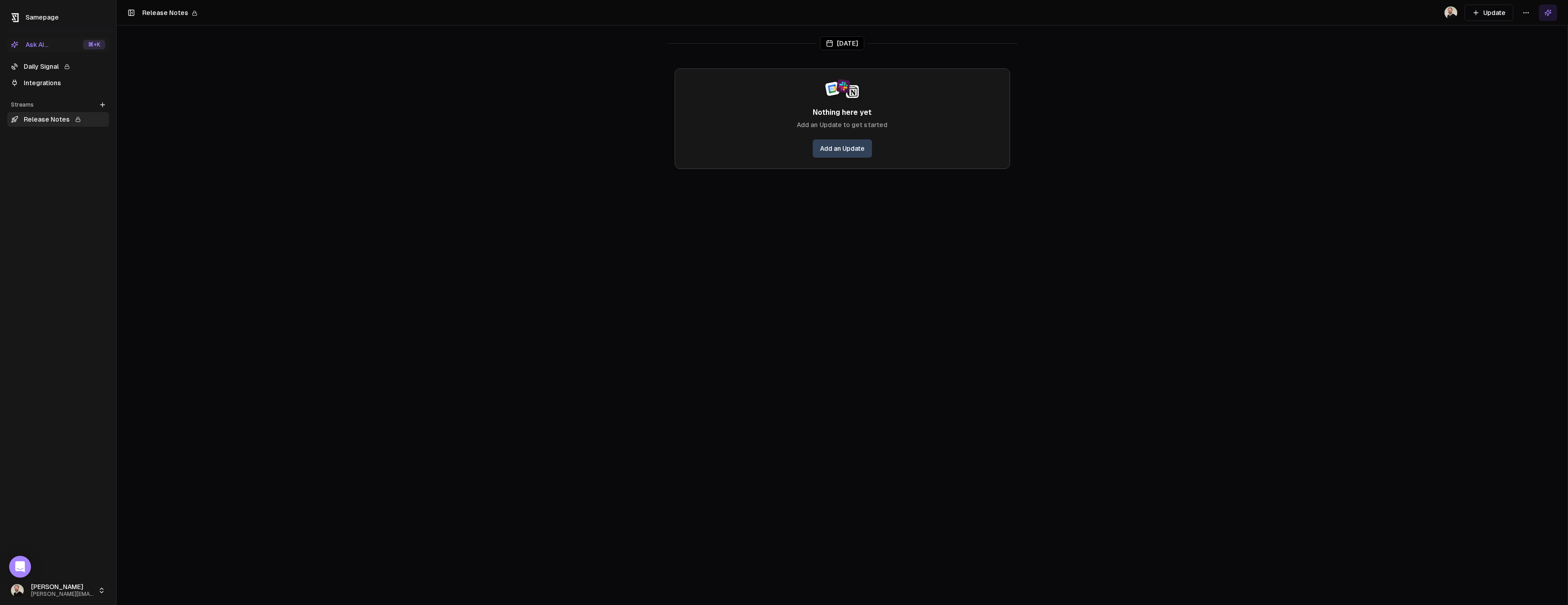
click at [58, 66] on link "Daily Signal" at bounding box center [58, 66] width 102 height 15
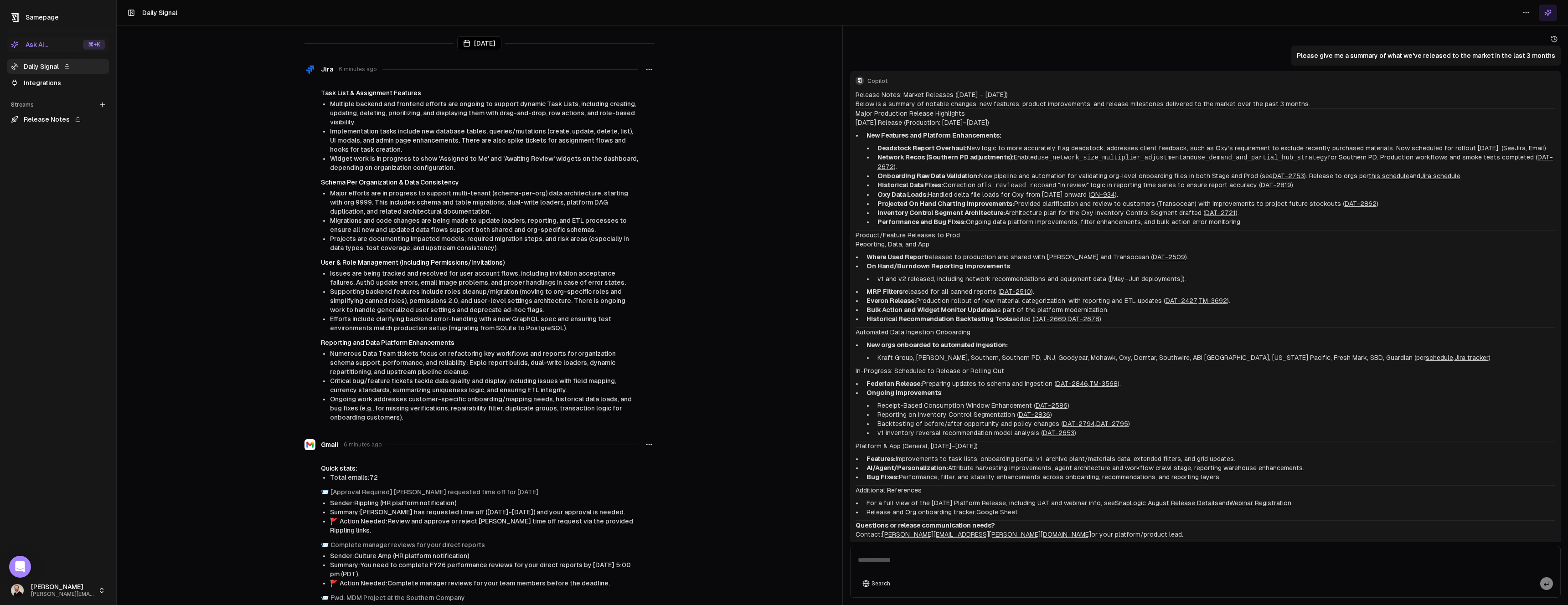
click at [40, 47] on div "Ask AI..." at bounding box center [29, 44] width 37 height 9
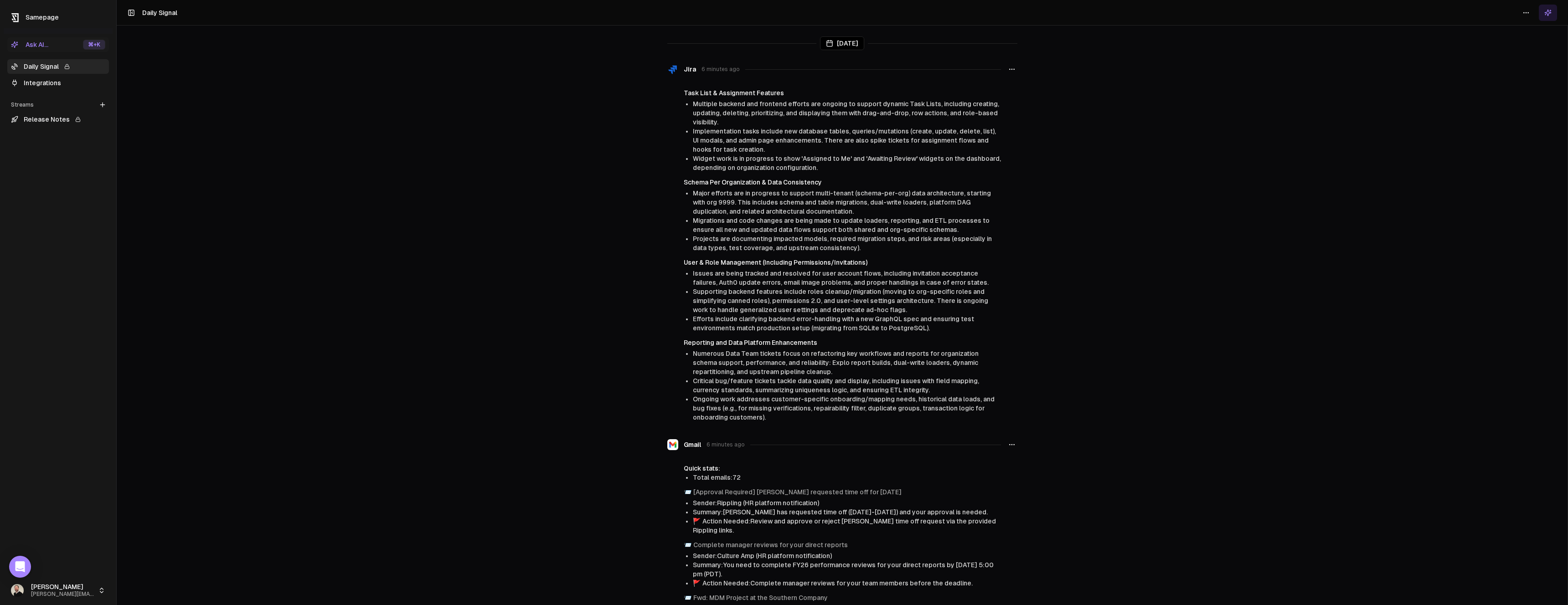
click at [40, 47] on div "Ask AI..." at bounding box center [29, 44] width 37 height 9
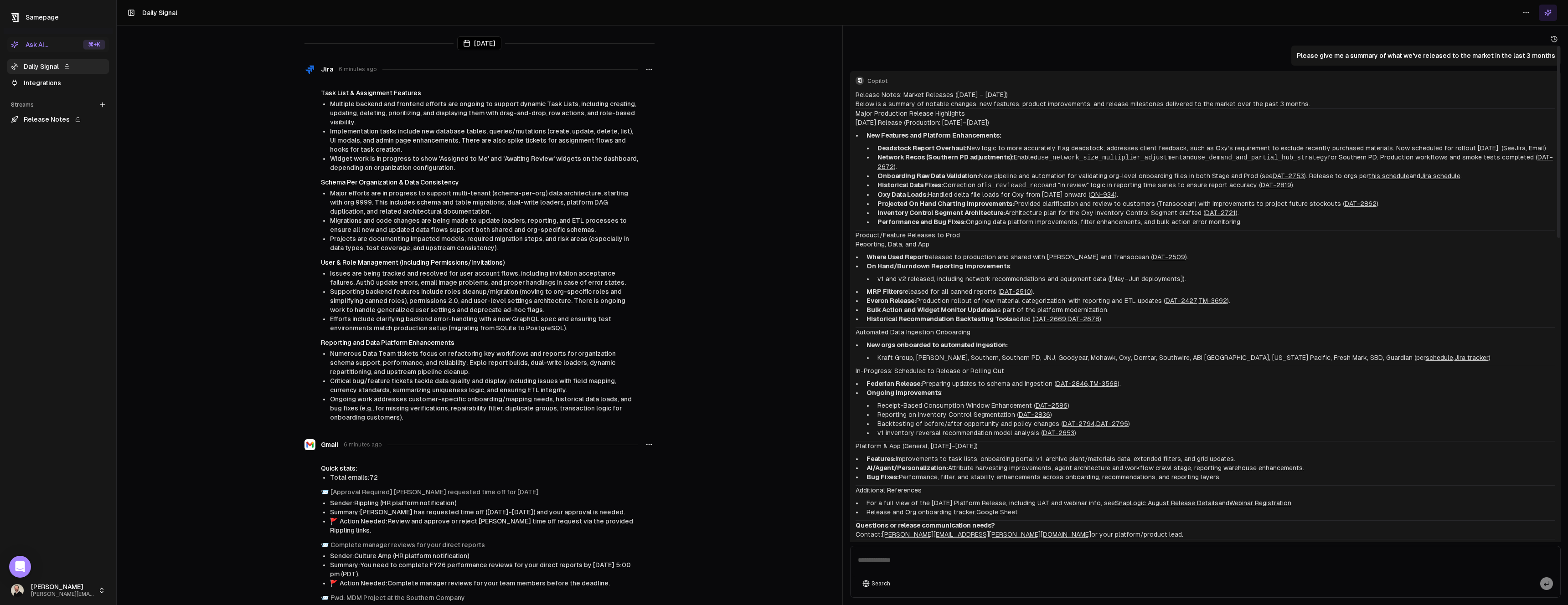
click at [972, 568] on textarea at bounding box center [1205, 563] width 707 height 29
type textarea "**********"
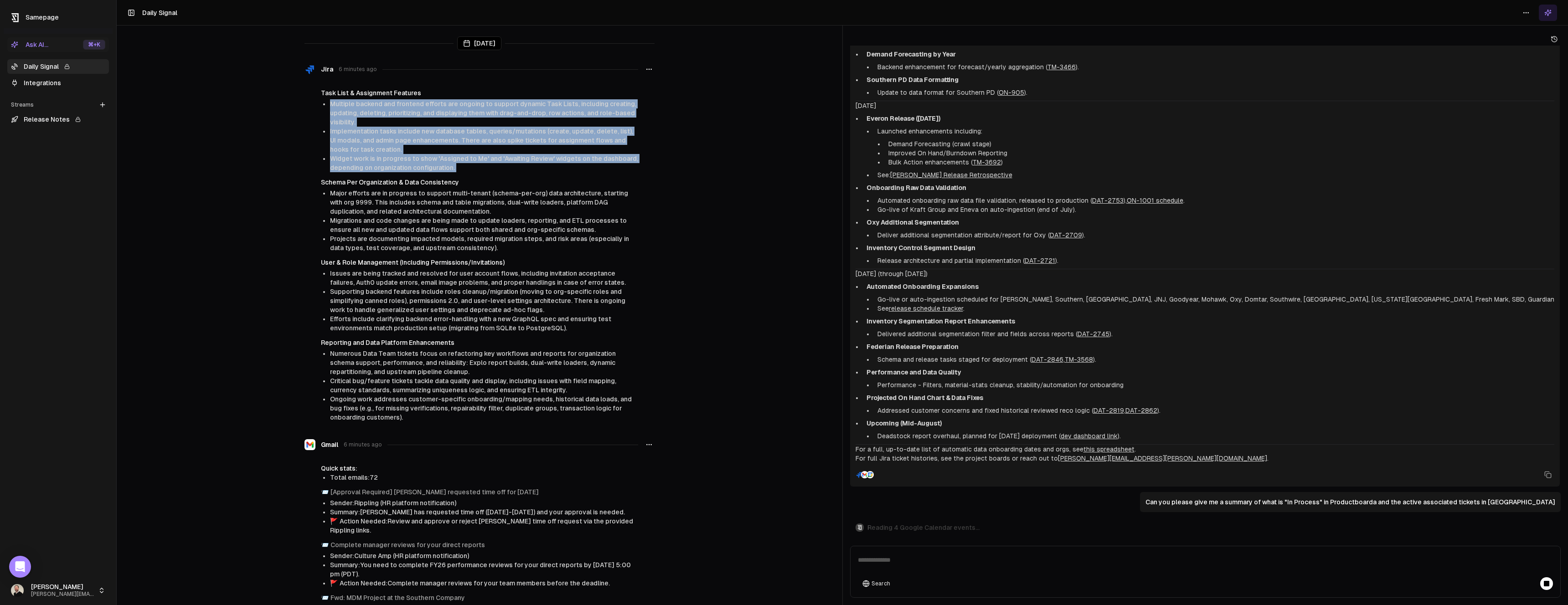
drag, startPoint x: 327, startPoint y: 105, endPoint x: 451, endPoint y: 172, distance: 140.9
click at [451, 172] on div "Task List & Assignment Features Multiple backend and frontend efforts are ongoi…" at bounding box center [479, 255] width 350 height 334
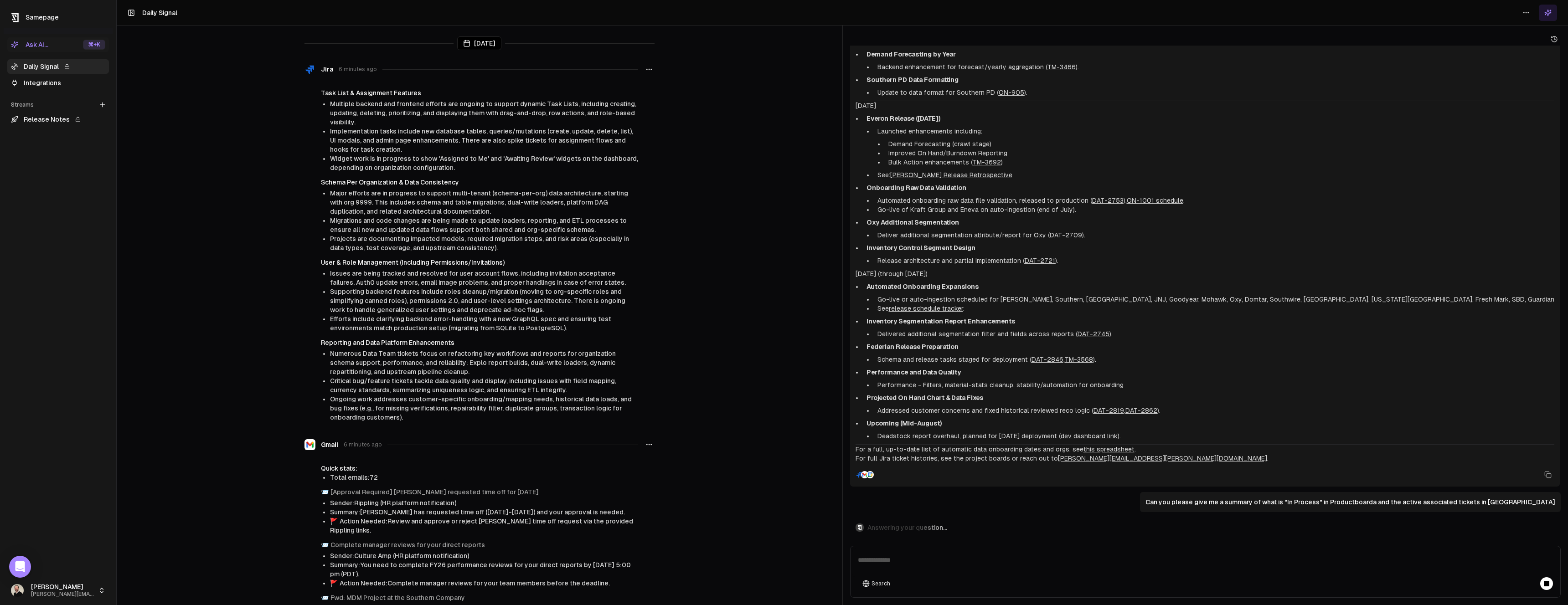
click at [377, 188] on div "Schema Per Organization & Data Consistency Major efforts are in progress to sup…" at bounding box center [479, 215] width 317 height 75
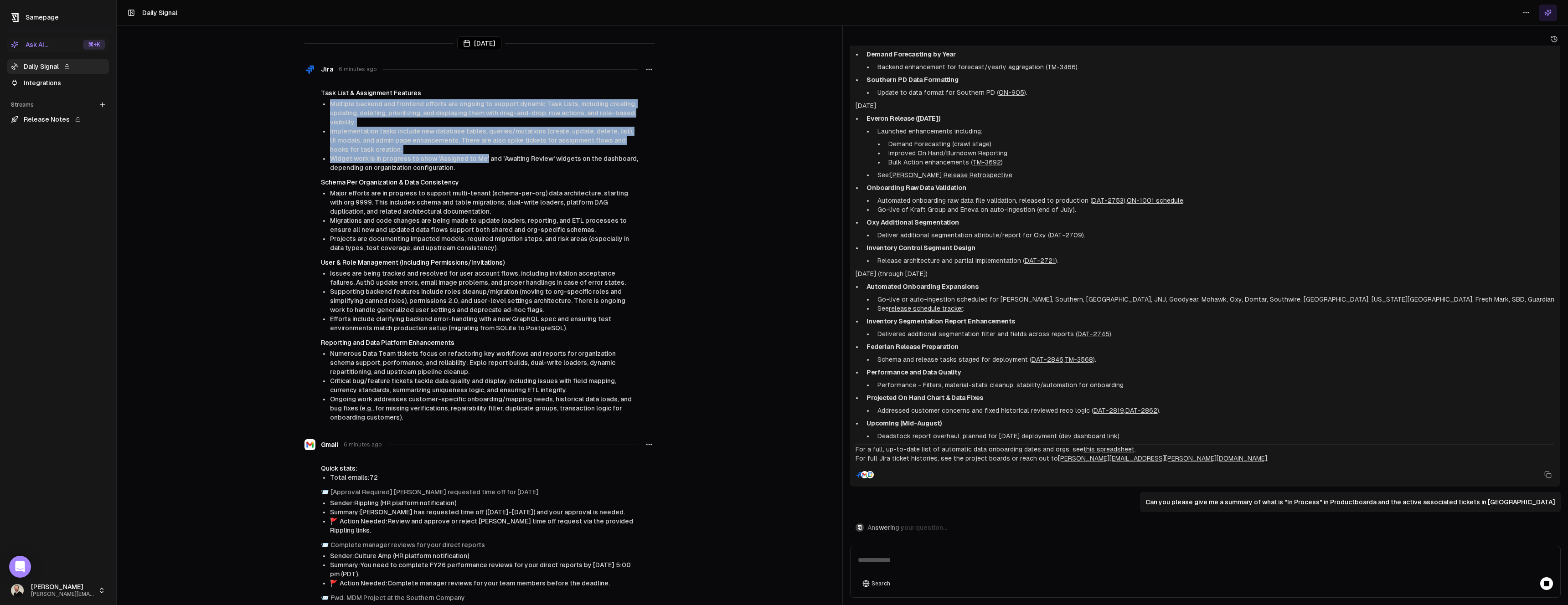
drag, startPoint x: 481, startPoint y: 163, endPoint x: 314, endPoint y: 100, distance: 178.5
click at [314, 100] on div "Task List & Assignment Features Multiple backend and frontend efforts are ongoi…" at bounding box center [479, 255] width 350 height 334
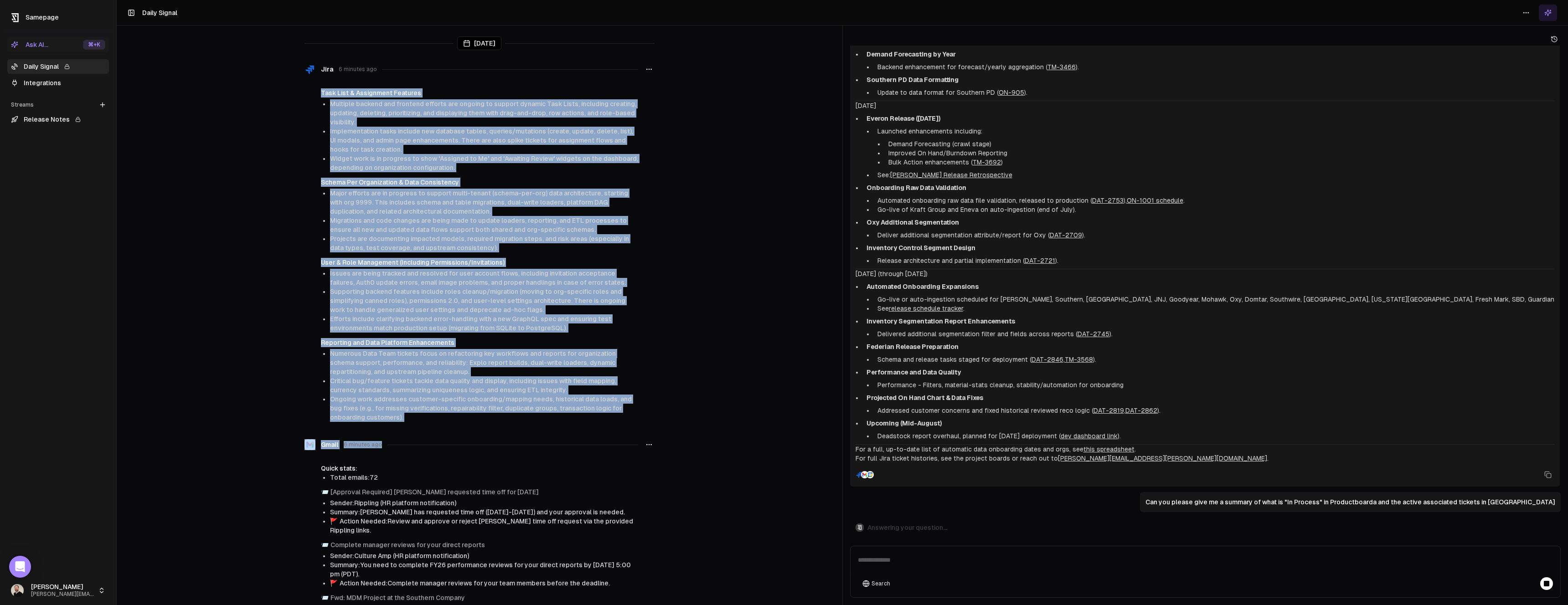
drag, startPoint x: 313, startPoint y: 88, endPoint x: 481, endPoint y: 414, distance: 366.7
click at [502, 422] on div "Jira 6 minutes ago Task List & Assignment Features Multiple backend and fronten…" at bounding box center [479, 241] width 350 height 368
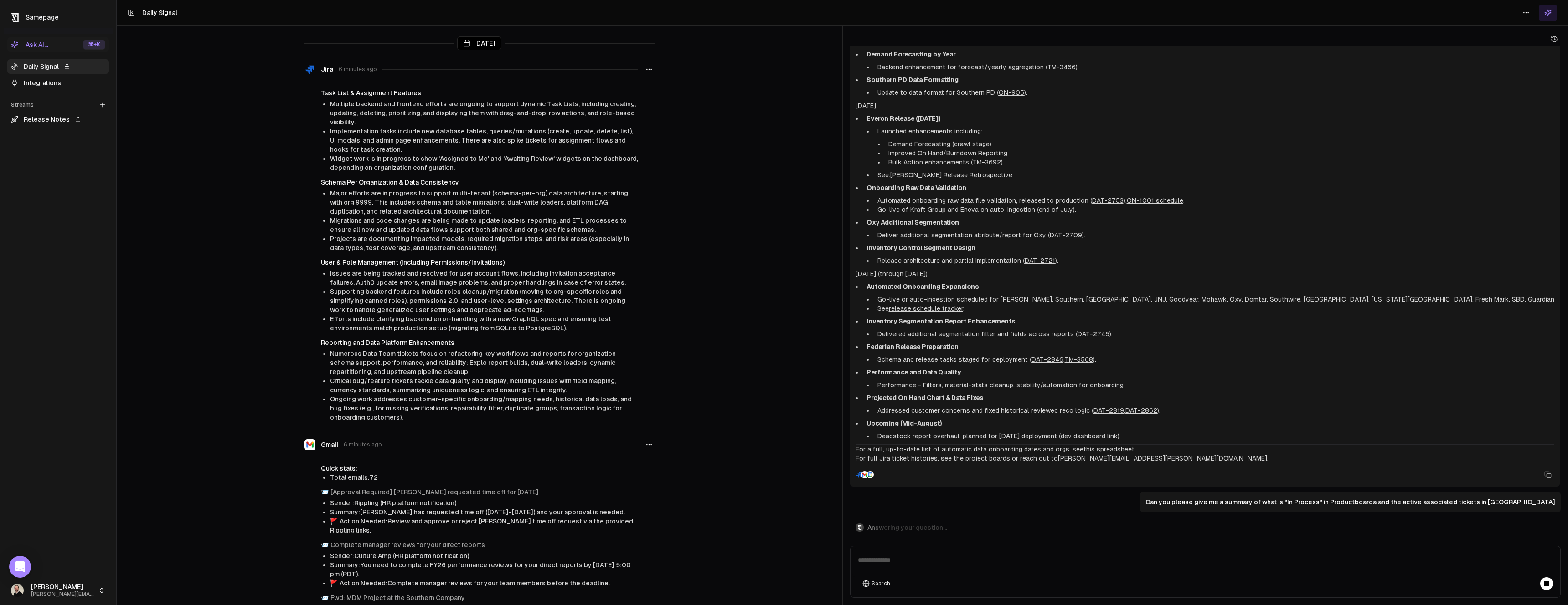
click at [480, 414] on li "Ongoing work addresses customer-specific onboarding/mapping needs, historical d…" at bounding box center [484, 408] width 308 height 27
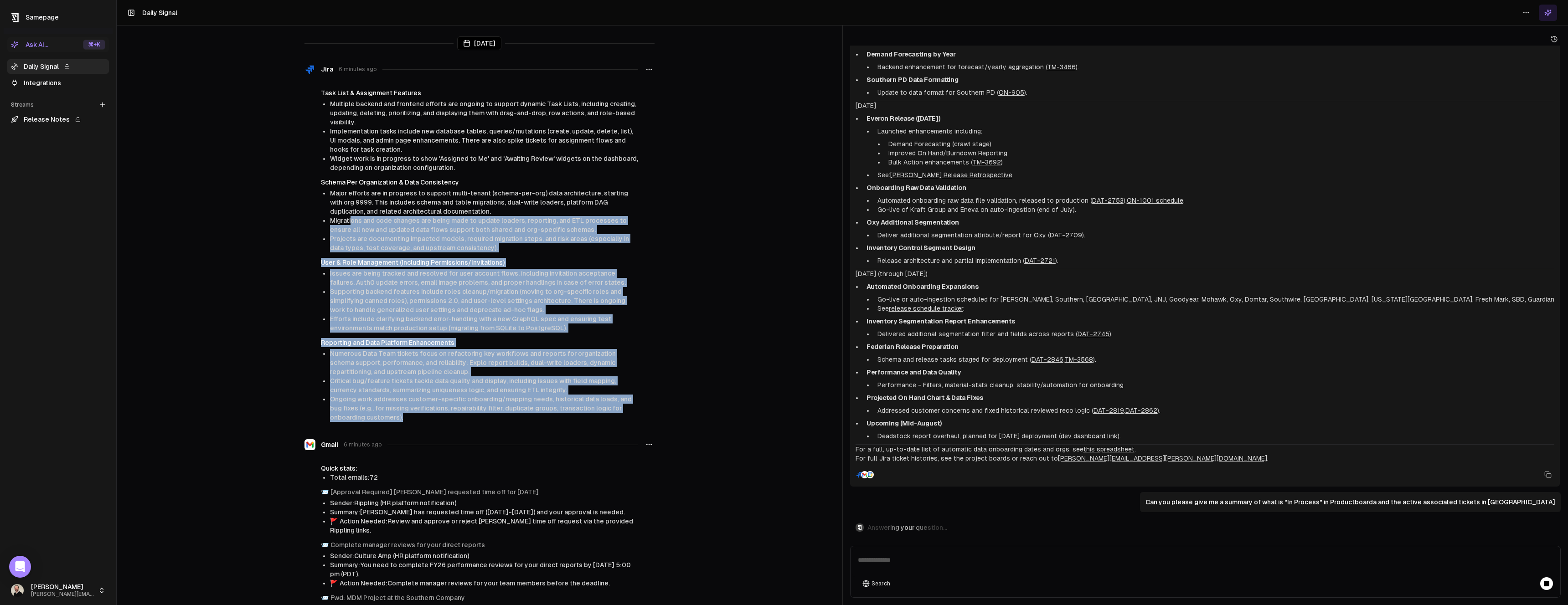
drag, startPoint x: 446, startPoint y: 418, endPoint x: 347, endPoint y: 219, distance: 222.3
click at [347, 219] on div "Task List & Assignment Features Multiple backend and frontend efforts are ongoi…" at bounding box center [479, 255] width 350 height 334
click at [347, 219] on span "Migrations and code changes are being made to update loaders, reporting, and ET…" at bounding box center [478, 225] width 296 height 16
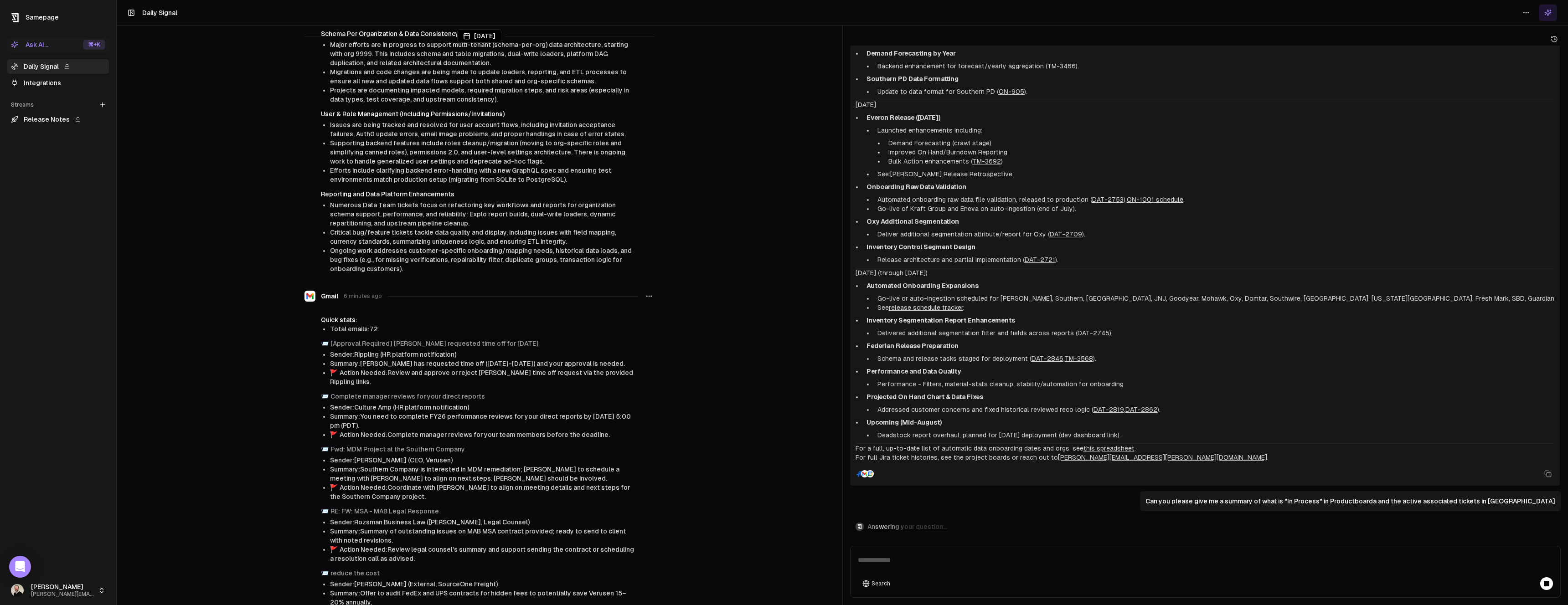
scroll to position [1190, 0]
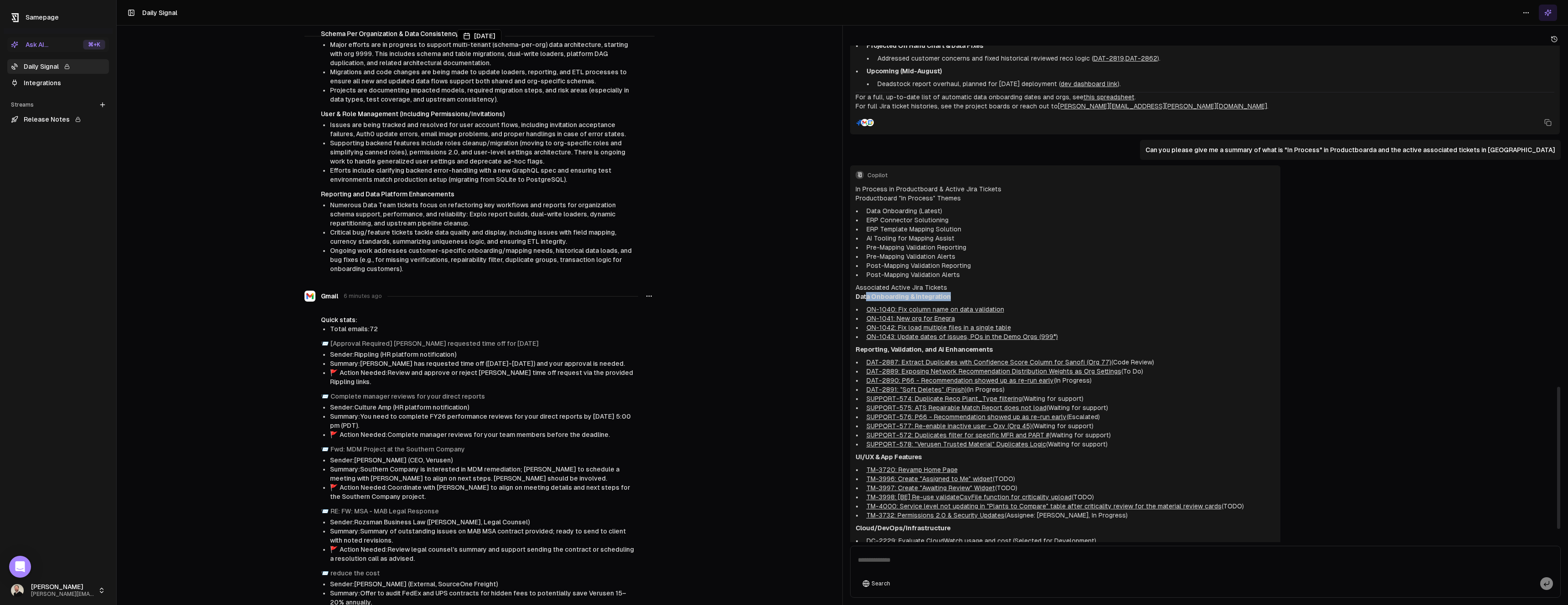
drag, startPoint x: 947, startPoint y: 296, endPoint x: 866, endPoint y: 296, distance: 81.0
click at [866, 296] on p "Data Onboarding & Integration" at bounding box center [1065, 296] width 419 height 9
drag, startPoint x: 862, startPoint y: 228, endPoint x: 968, endPoint y: 230, distance: 106.0
click at [968, 230] on ul "Data Onboarding (Latest) ERP Connector Solutioning ERP Template Mapping Solutio…" at bounding box center [1065, 243] width 419 height 73
drag, startPoint x: 870, startPoint y: 237, endPoint x: 958, endPoint y: 235, distance: 88.0
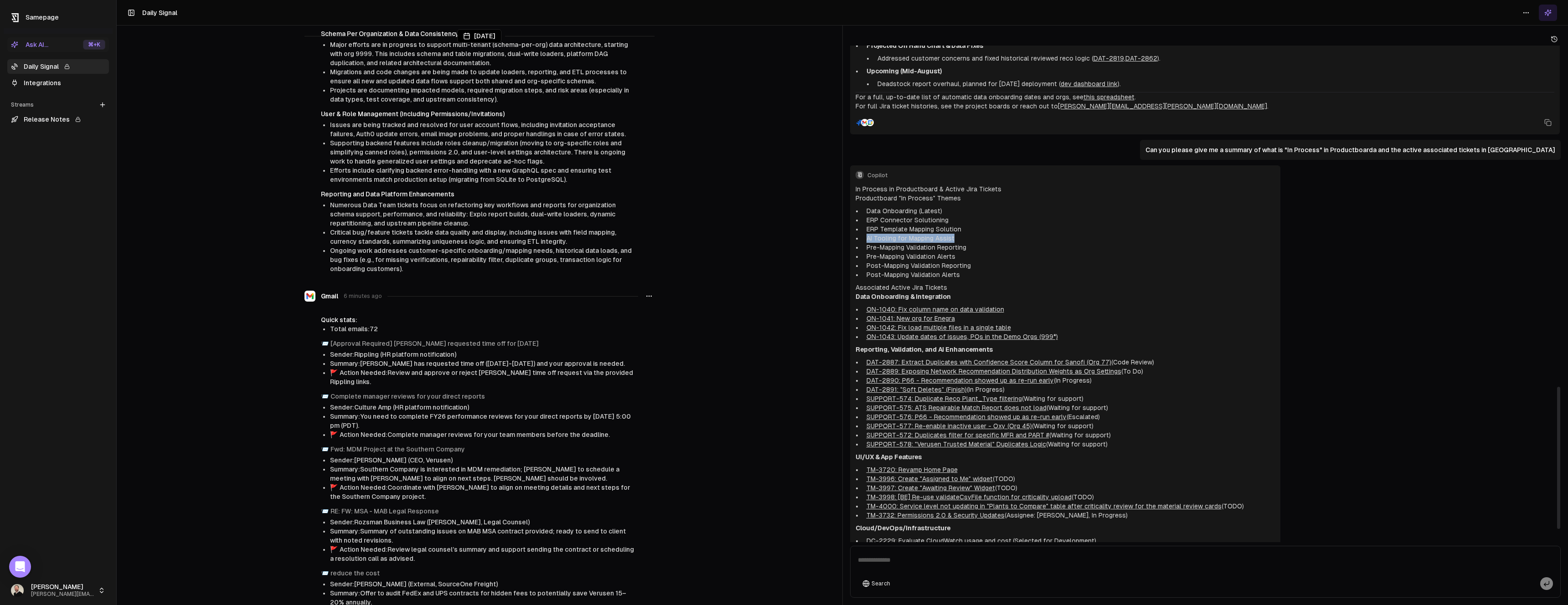
click at [958, 235] on li "AI Tooling for Mapping Assist" at bounding box center [1069, 238] width 412 height 9
drag, startPoint x: 862, startPoint y: 244, endPoint x: 998, endPoint y: 243, distance: 136.0
click at [998, 243] on li "Pre-Mapping Validation Reporting" at bounding box center [1069, 247] width 412 height 9
drag, startPoint x: 879, startPoint y: 254, endPoint x: 981, endPoint y: 250, distance: 102.1
click at [981, 250] on ul "Data Onboarding (Latest) ERP Connector Solutioning ERP Template Mapping Solutio…" at bounding box center [1065, 243] width 419 height 73
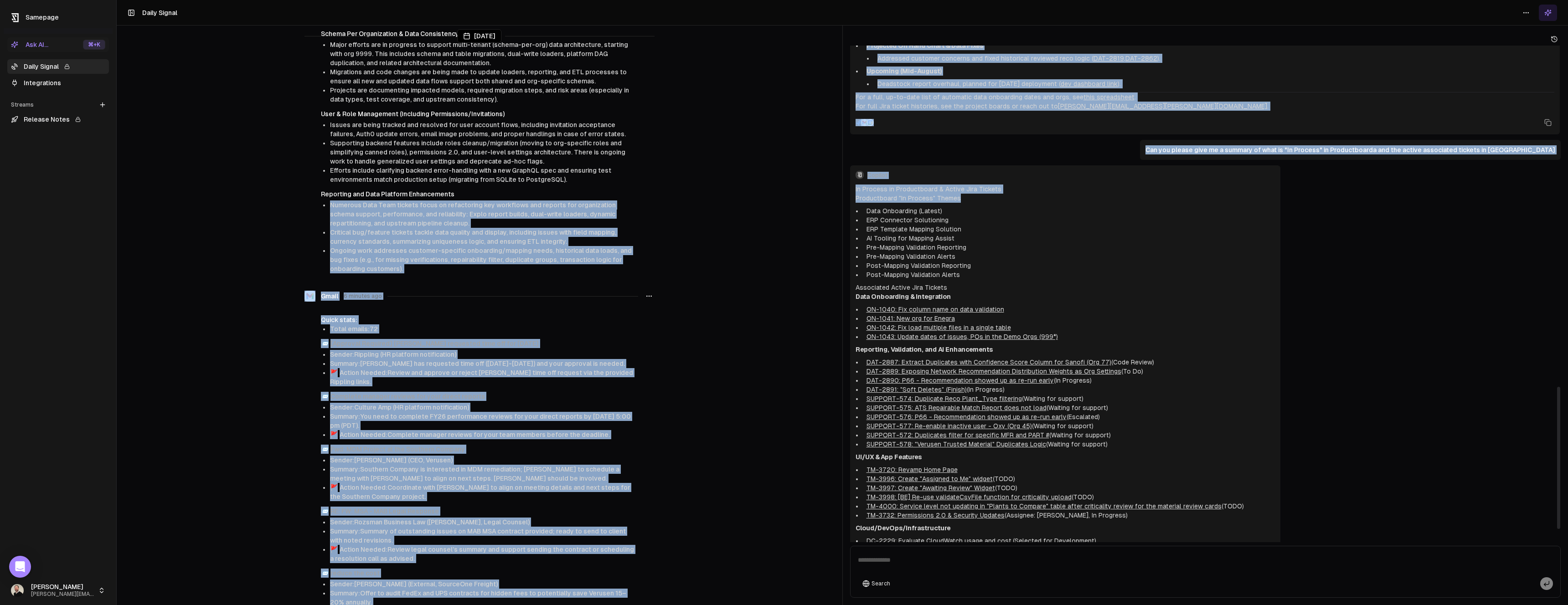
drag, startPoint x: 964, startPoint y: 201, endPoint x: 784, endPoint y: 197, distance: 180.0
click at [784, 197] on div "Yesterday Jira 6 minutes ago Task List & Assignment Features Multiple backend a…" at bounding box center [842, 302] width 1451 height 605
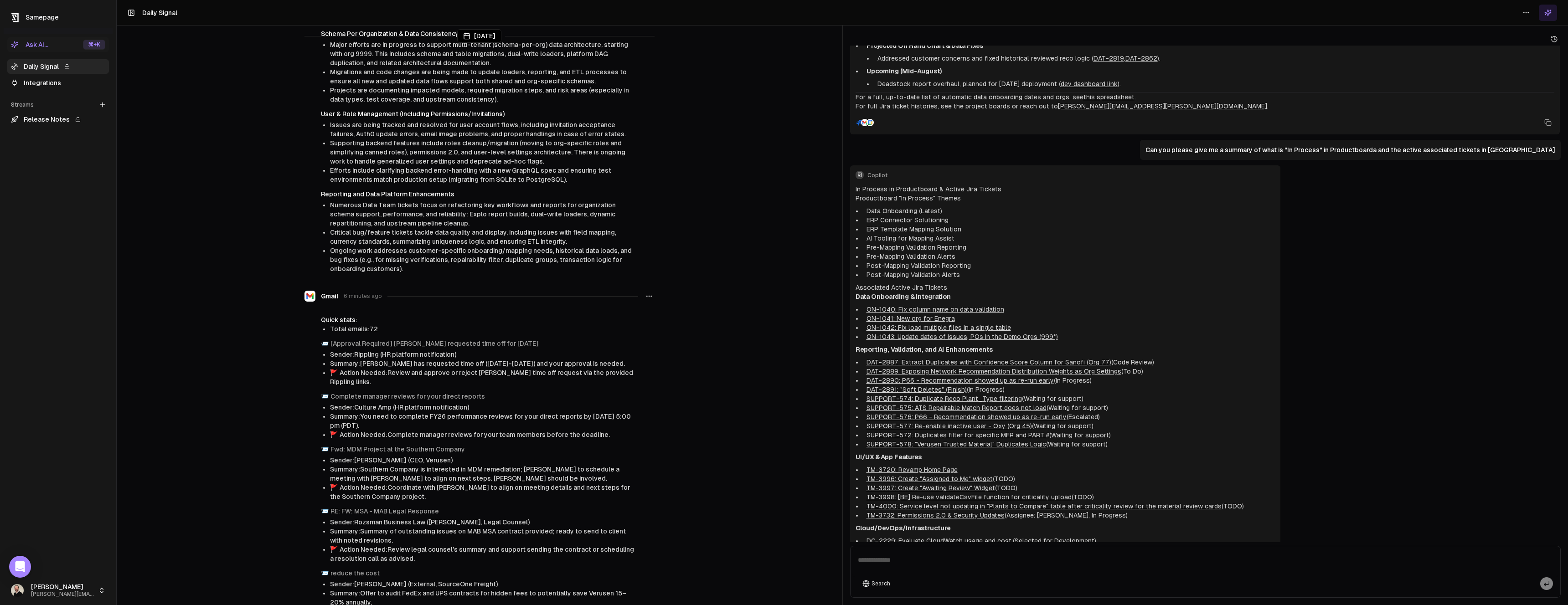
click at [679, 84] on main "Yesterday Jira 6 minutes ago Task List & Assignment Features Multiple backend a…" at bounding box center [480, 154] width 726 height 605
click at [930, 573] on textarea at bounding box center [1205, 563] width 707 height 29
type textarea "**********"
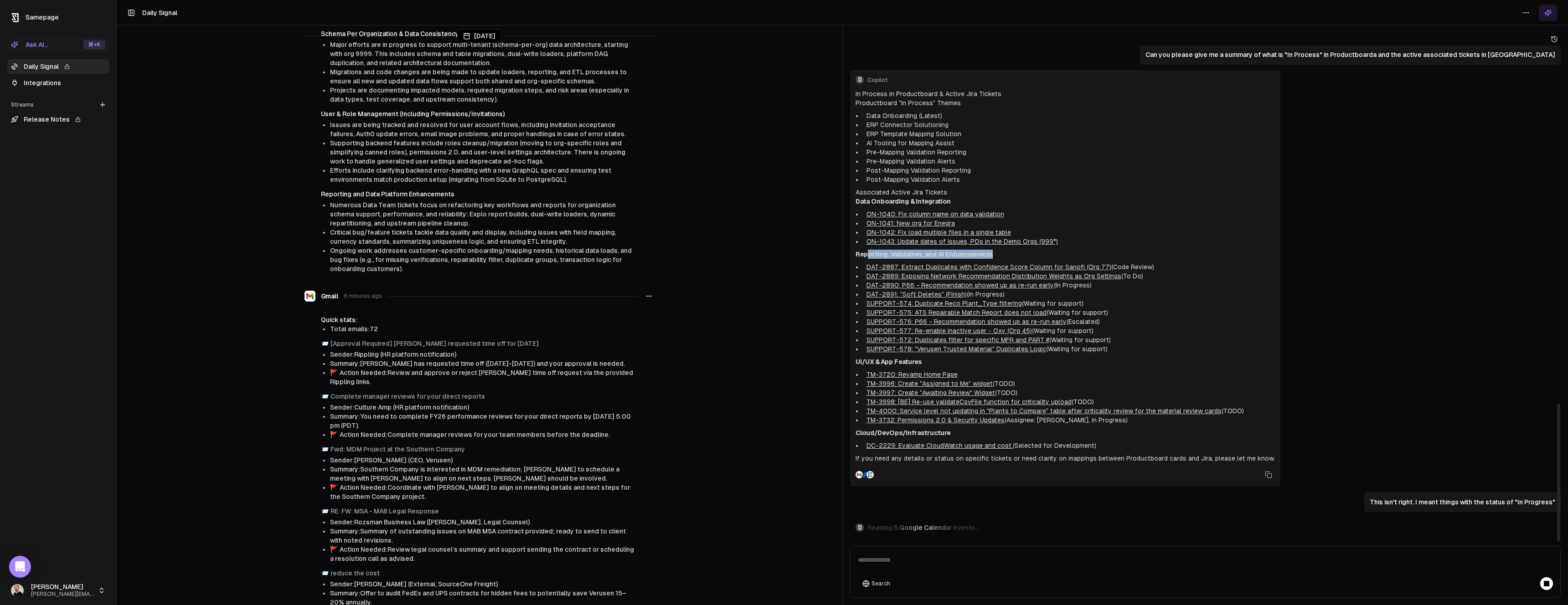
drag, startPoint x: 993, startPoint y: 255, endPoint x: 866, endPoint y: 254, distance: 127.0
click at [866, 254] on p "Reporting, Validation, and AI Enhancements" at bounding box center [1065, 254] width 419 height 9
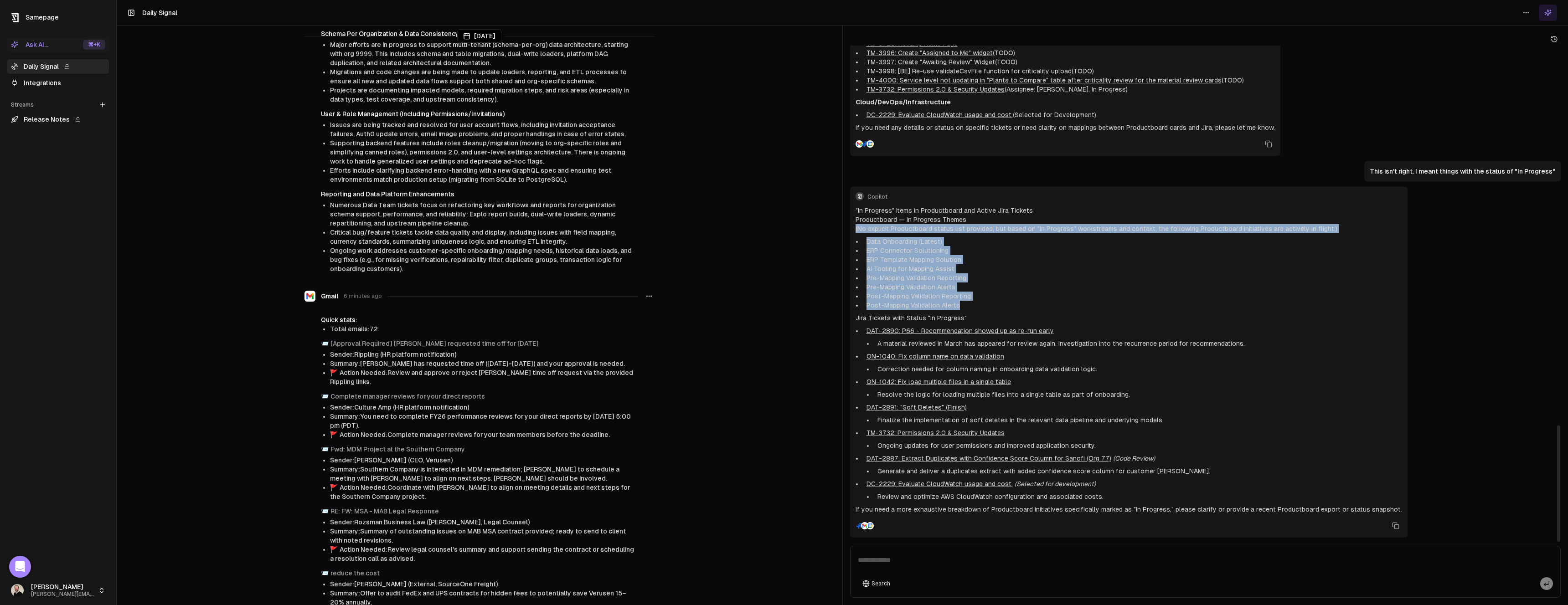
drag, startPoint x: 856, startPoint y: 226, endPoint x: 1068, endPoint y: 302, distance: 225.2
click at [1068, 302] on div ""In Progress" Items in Productboard and Active Jira Tickets Productboard — In P…" at bounding box center [1129, 360] width 547 height 308
click at [1068, 302] on li "Post-Mapping Validation Alerts" at bounding box center [1133, 305] width 539 height 9
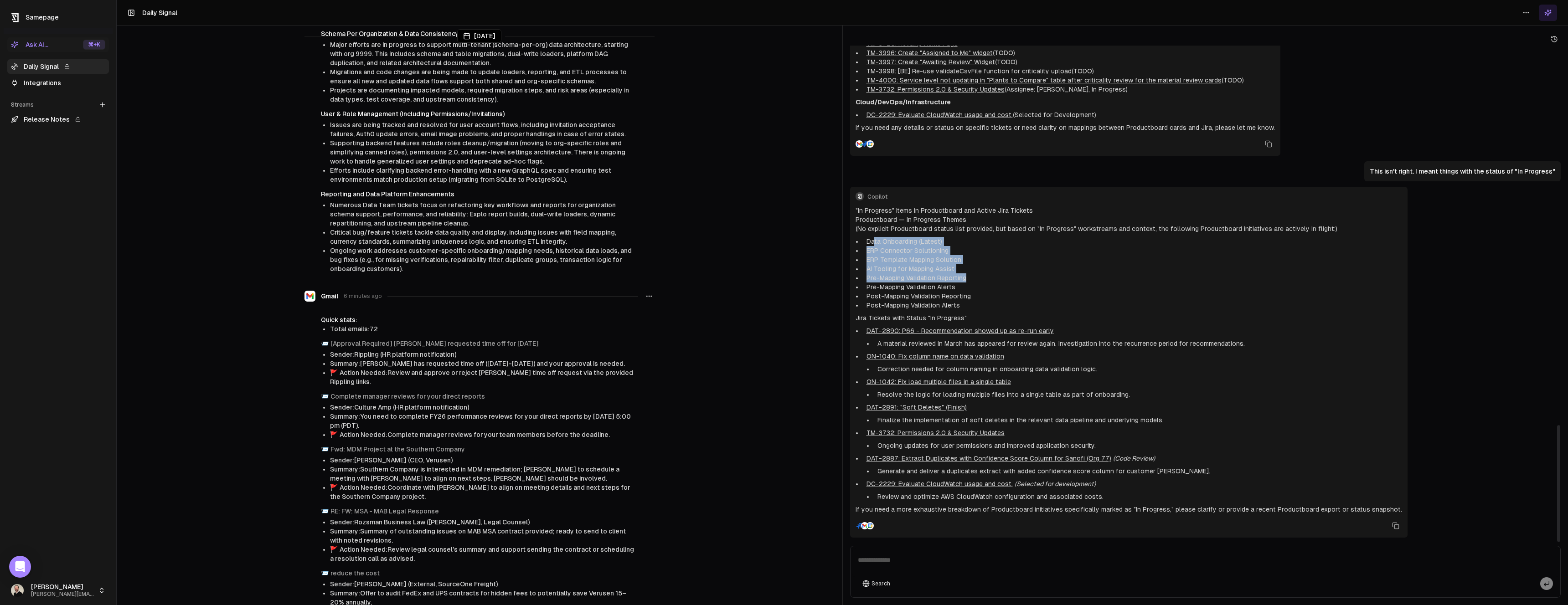
drag, startPoint x: 970, startPoint y: 278, endPoint x: 875, endPoint y: 244, distance: 100.9
click at [875, 244] on ul "Data Onboarding (Latest) ERP Connector Solutioning ERP Template Mapping Solutio…" at bounding box center [1129, 273] width 547 height 73
click at [875, 244] on li "Data Onboarding (Latest)" at bounding box center [1133, 241] width 539 height 9
drag, startPoint x: 867, startPoint y: 244, endPoint x: 971, endPoint y: 293, distance: 115.0
click at [972, 293] on ul "Data Onboarding (Latest) ERP Connector Solutioning ERP Template Mapping Solutio…" at bounding box center [1129, 273] width 547 height 73
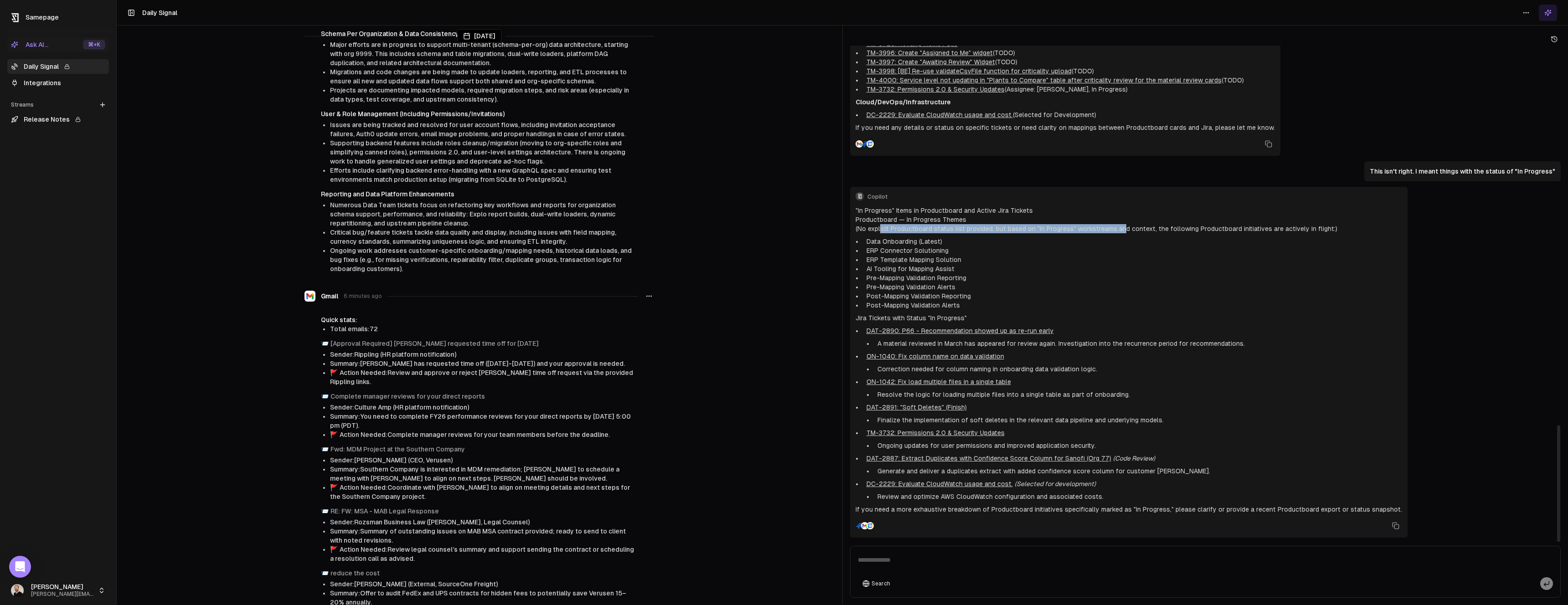
drag, startPoint x: 880, startPoint y: 228, endPoint x: 1120, endPoint y: 228, distance: 240.0
click at [1120, 228] on p "(No explicit Productboard status list provided, but based on "In Progress" work…" at bounding box center [1129, 228] width 547 height 9
drag, startPoint x: 1119, startPoint y: 228, endPoint x: 969, endPoint y: 226, distance: 150.0
click at [969, 226] on p "(No explicit Productboard status list provided, but based on "In Progress" work…" at bounding box center [1129, 228] width 547 height 9
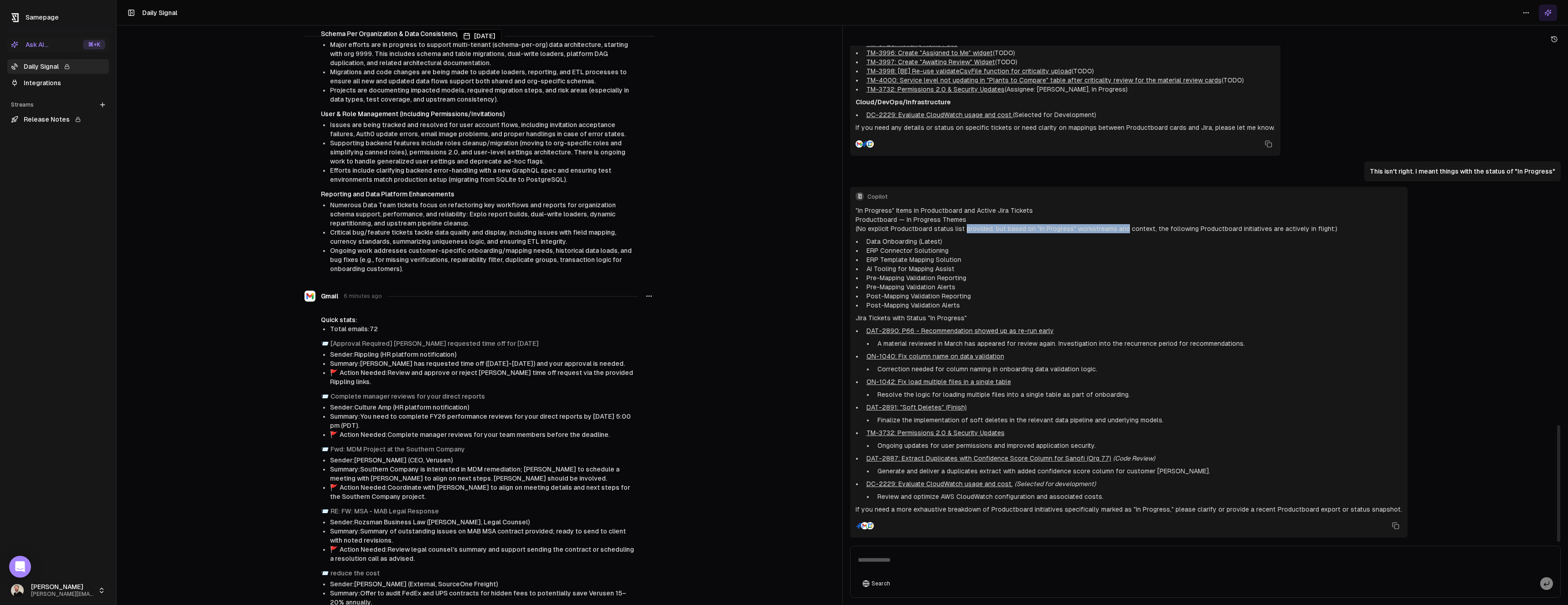
click at [969, 226] on p "(No explicit Productboard status list provided, but based on "In Progress" work…" at bounding box center [1129, 228] width 547 height 9
click at [39, 77] on link "Integrations" at bounding box center [58, 83] width 102 height 15
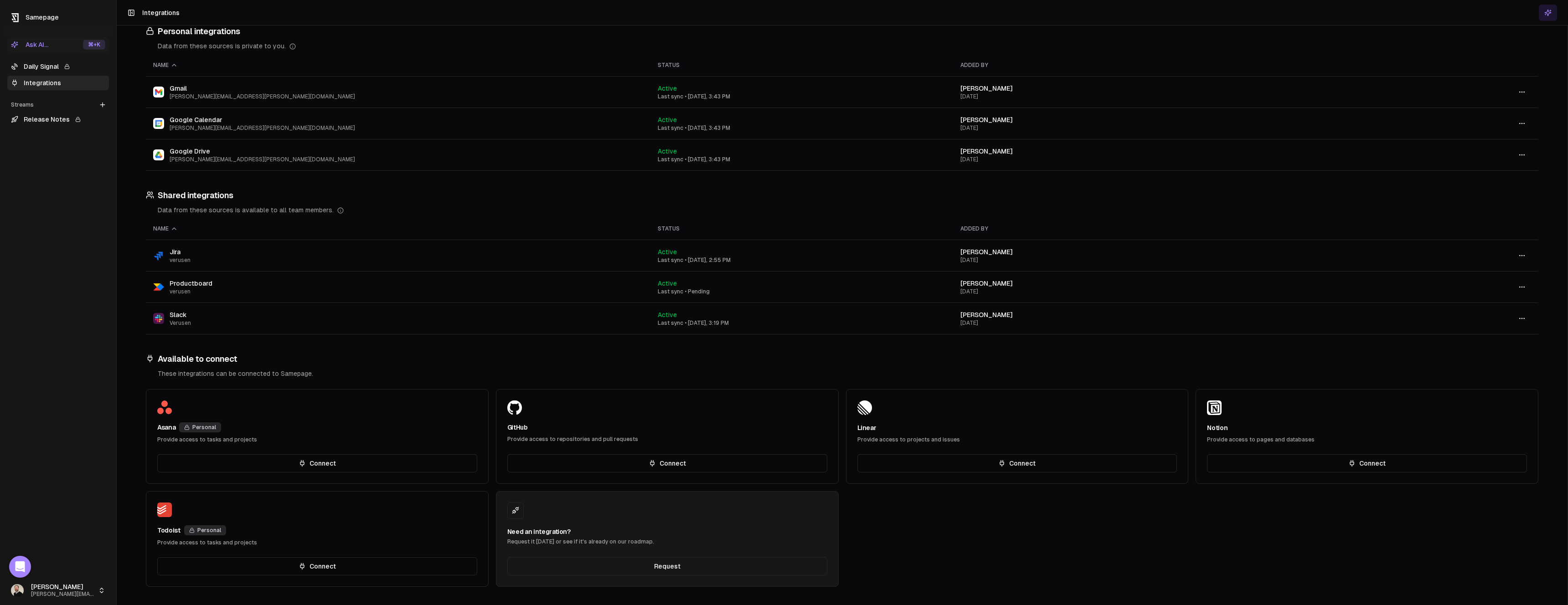
scroll to position [2473, 0]
click at [1521, 289] on button "button" at bounding box center [1522, 287] width 18 height 16
click at [214, 282] on td "Productboard verusen" at bounding box center [398, 287] width 505 height 31
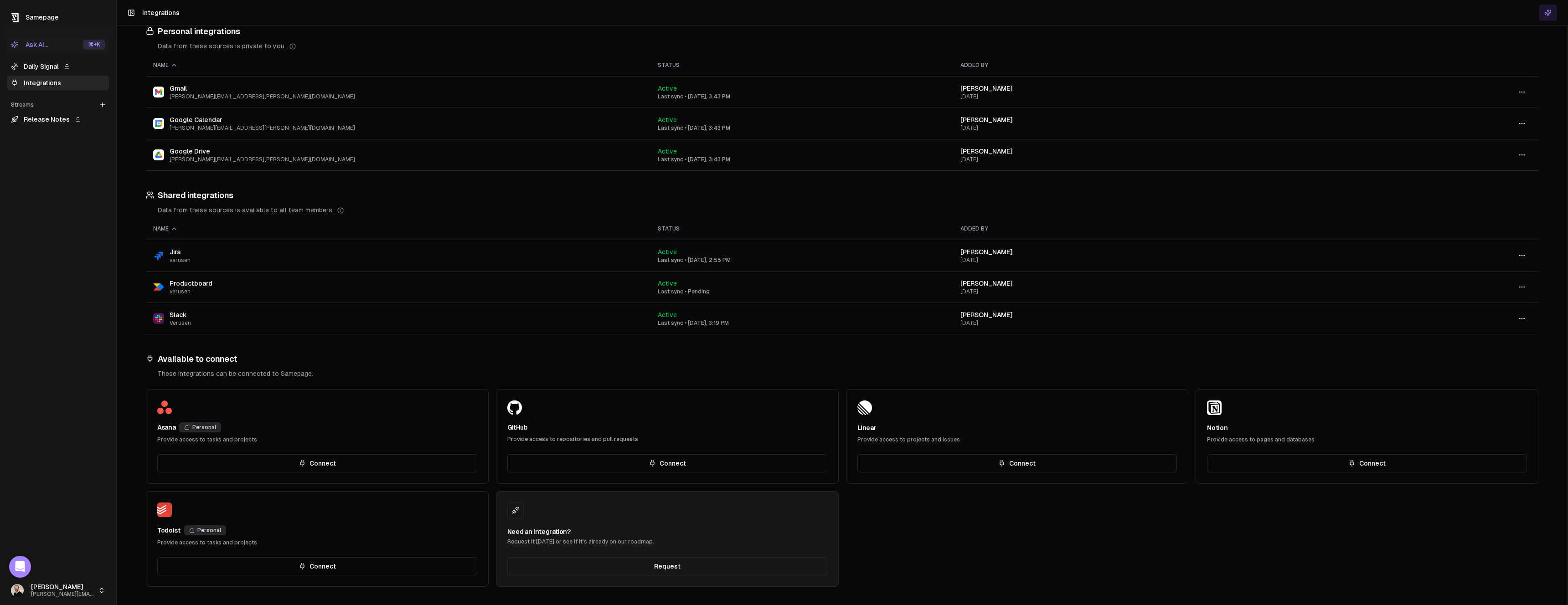
click at [38, 43] on div "Ask AI..." at bounding box center [29, 44] width 37 height 9
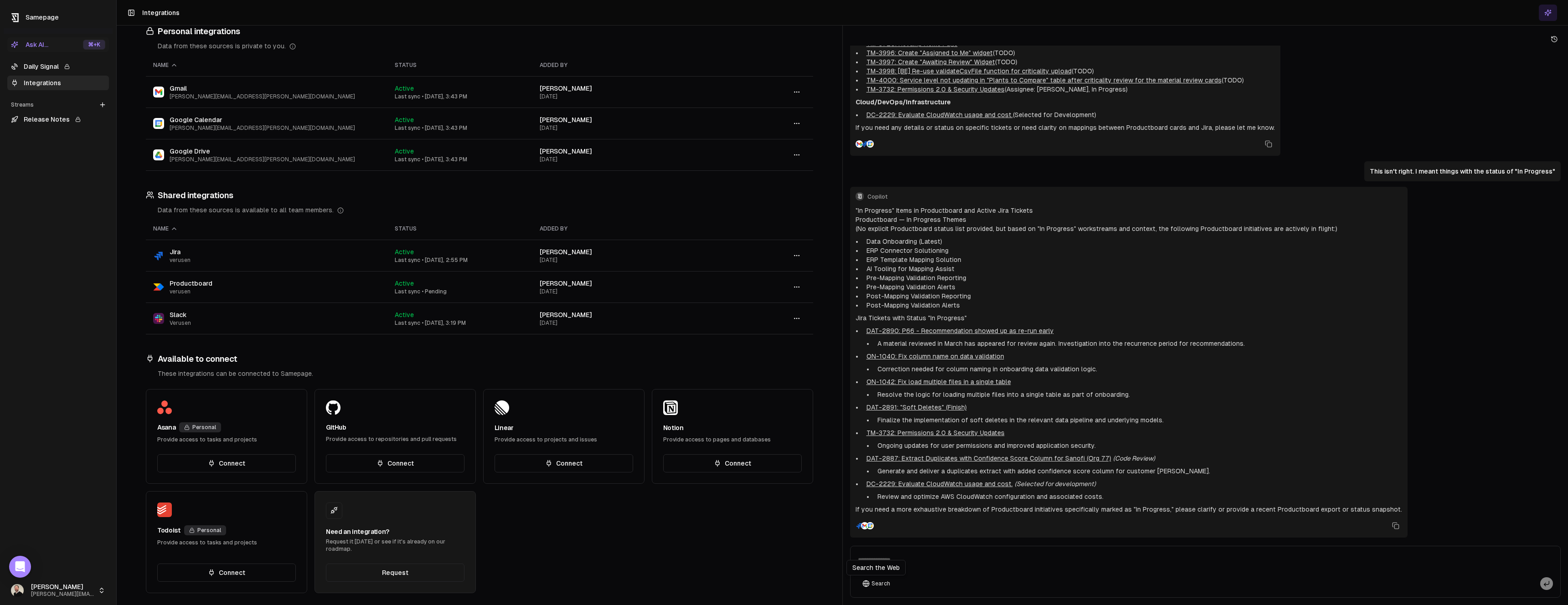
click at [899, 562] on div "Search the Web Search the Web" at bounding box center [876, 567] width 59 height 15
click at [920, 563] on textarea at bounding box center [1205, 563] width 707 height 29
type textarea "**********"
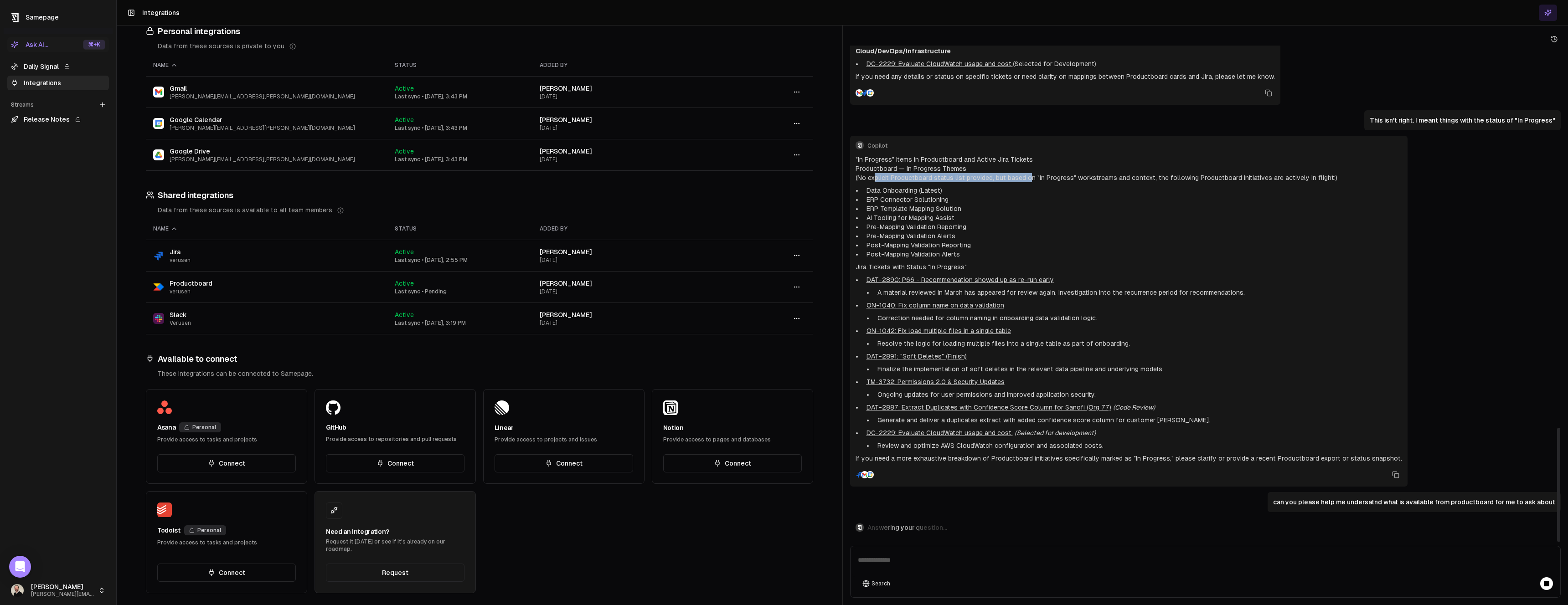
drag, startPoint x: 1004, startPoint y: 178, endPoint x: 875, endPoint y: 175, distance: 129.0
click at [875, 175] on p "(No explicit Productboard status list provided, but based on "In Progress" work…" at bounding box center [1129, 178] width 547 height 9
drag, startPoint x: 860, startPoint y: 175, endPoint x: 1248, endPoint y: 178, distance: 388.0
click at [1248, 178] on p "(No explicit Productboard status list provided, but based on "In Progress" work…" at bounding box center [1129, 178] width 547 height 9
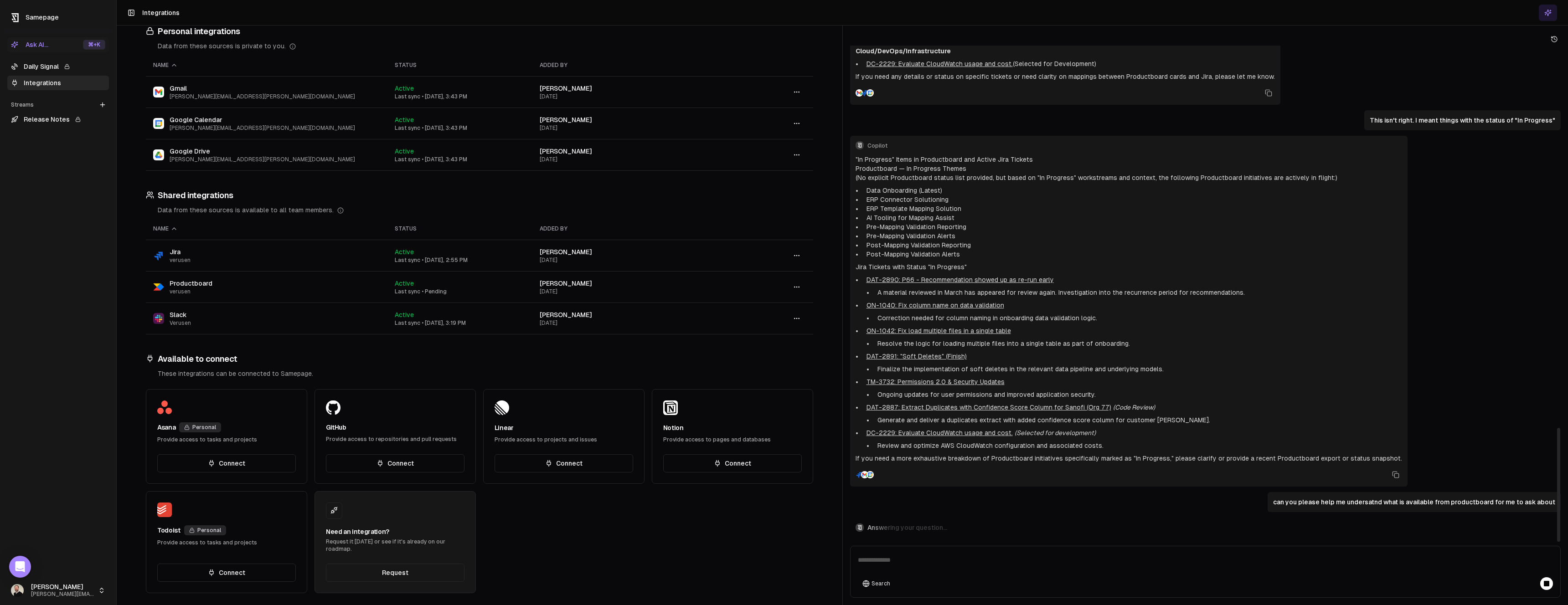
click at [1248, 178] on p "(No explicit Productboard status list provided, but based on "In Progress" work…" at bounding box center [1129, 178] width 547 height 9
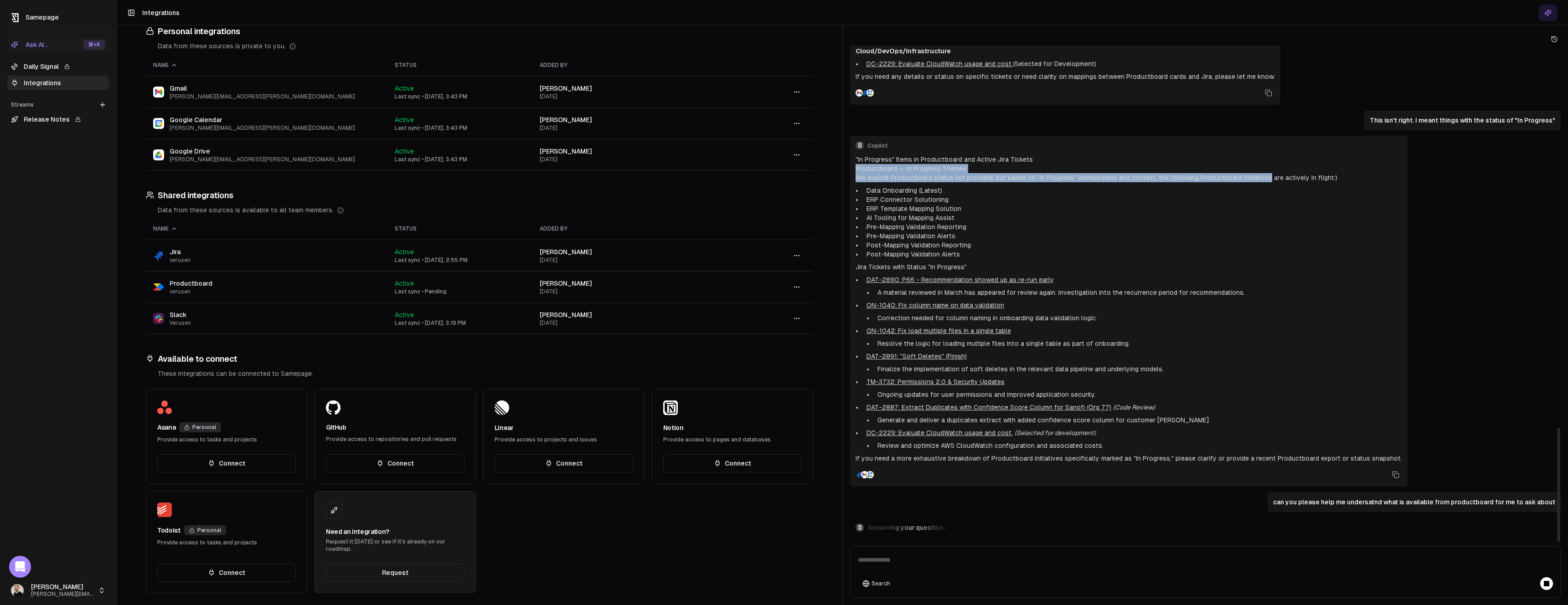
drag, startPoint x: 1248, startPoint y: 178, endPoint x: 861, endPoint y: 170, distance: 387.1
click at [861, 170] on div ""In Progress" Items in Productboard and Active Jira Tickets Productboard — In P…" at bounding box center [1129, 309] width 547 height 308
click at [861, 167] on h3 "Productboard — In Progress Themes" at bounding box center [1129, 169] width 547 height 9
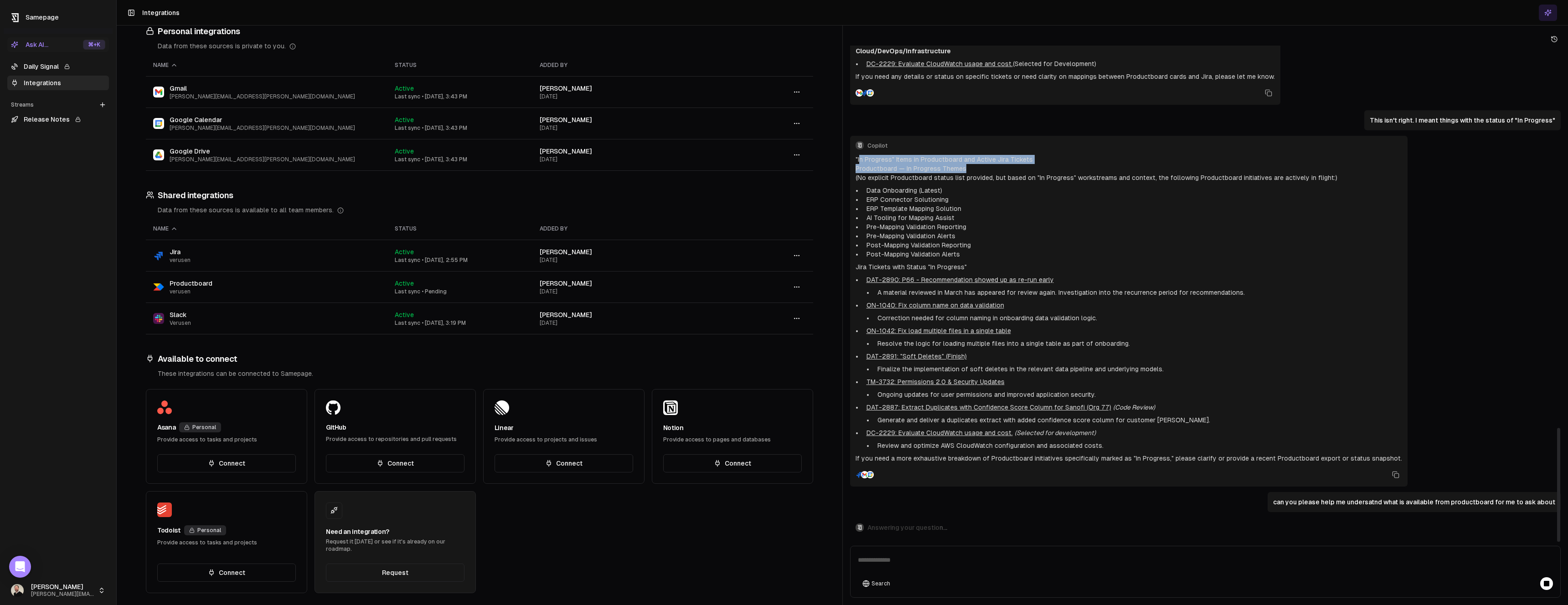
drag, startPoint x: 859, startPoint y: 159, endPoint x: 1069, endPoint y: 165, distance: 210.1
click at [1069, 165] on div ""In Progress" Items in Productboard and Active Jira Tickets Productboard — In P…" at bounding box center [1129, 309] width 547 height 308
click at [1068, 165] on h3 "Productboard — In Progress Themes" at bounding box center [1129, 169] width 547 height 9
drag, startPoint x: 883, startPoint y: 292, endPoint x: 1026, endPoint y: 293, distance: 143.0
click at [1026, 293] on div "Copilot "In Progress" Items in Productboard and Active Jira Tickets Productboar…" at bounding box center [1129, 311] width 558 height 351
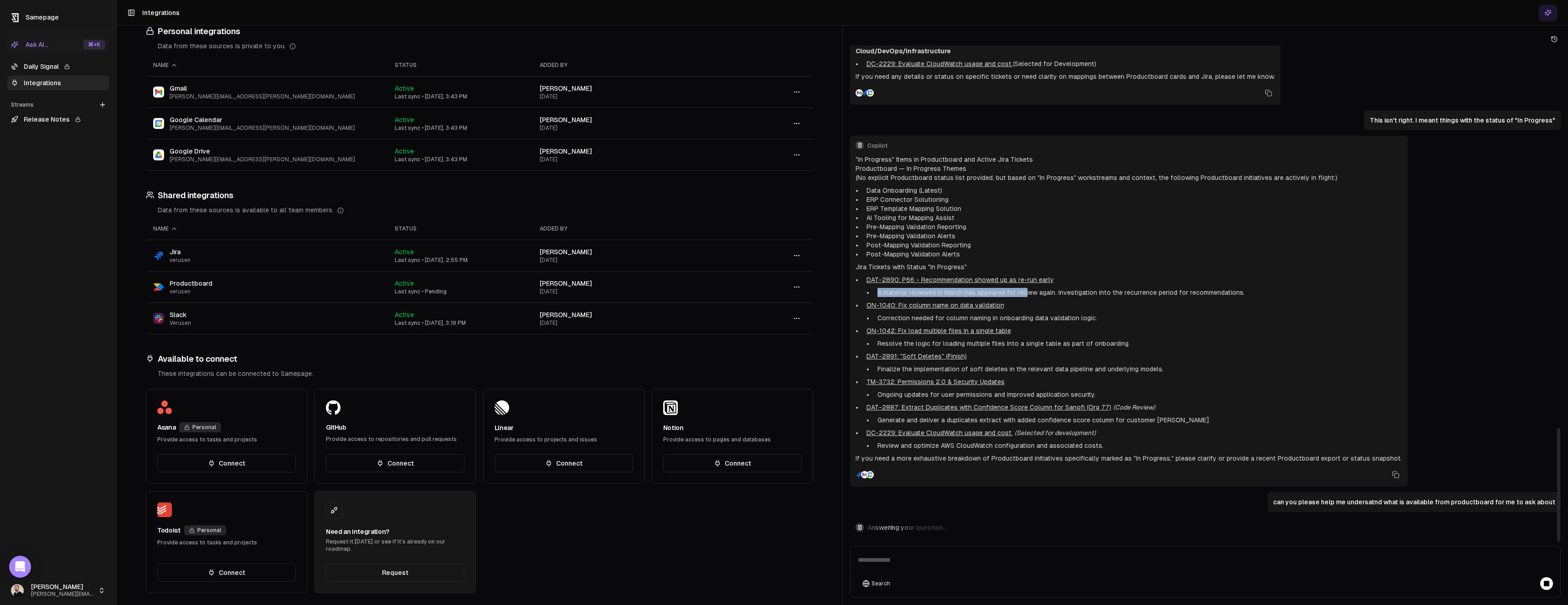
scroll to position [1850, 0]
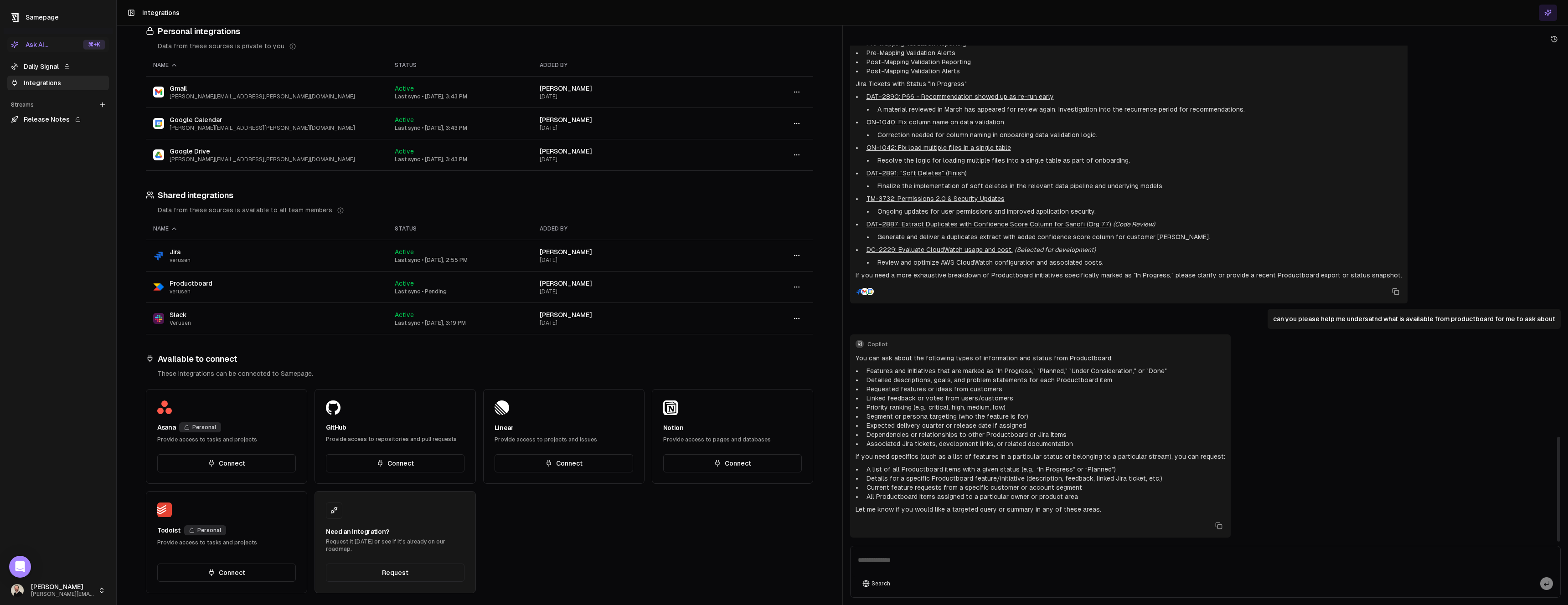
click at [1026, 293] on div at bounding box center [1129, 292] width 547 height 13
drag, startPoint x: 875, startPoint y: 368, endPoint x: 1159, endPoint y: 368, distance: 284.0
click at [1159, 368] on li "Features and initiatives that are marked as "In Progress," "Planned," "Under Co…" at bounding box center [1044, 371] width 362 height 9
click at [1160, 368] on li "Features and initiatives that are marked as "In Progress," "Planned," "Under Co…" at bounding box center [1044, 371] width 362 height 9
drag, startPoint x: 1159, startPoint y: 368, endPoint x: 869, endPoint y: 368, distance: 290.0
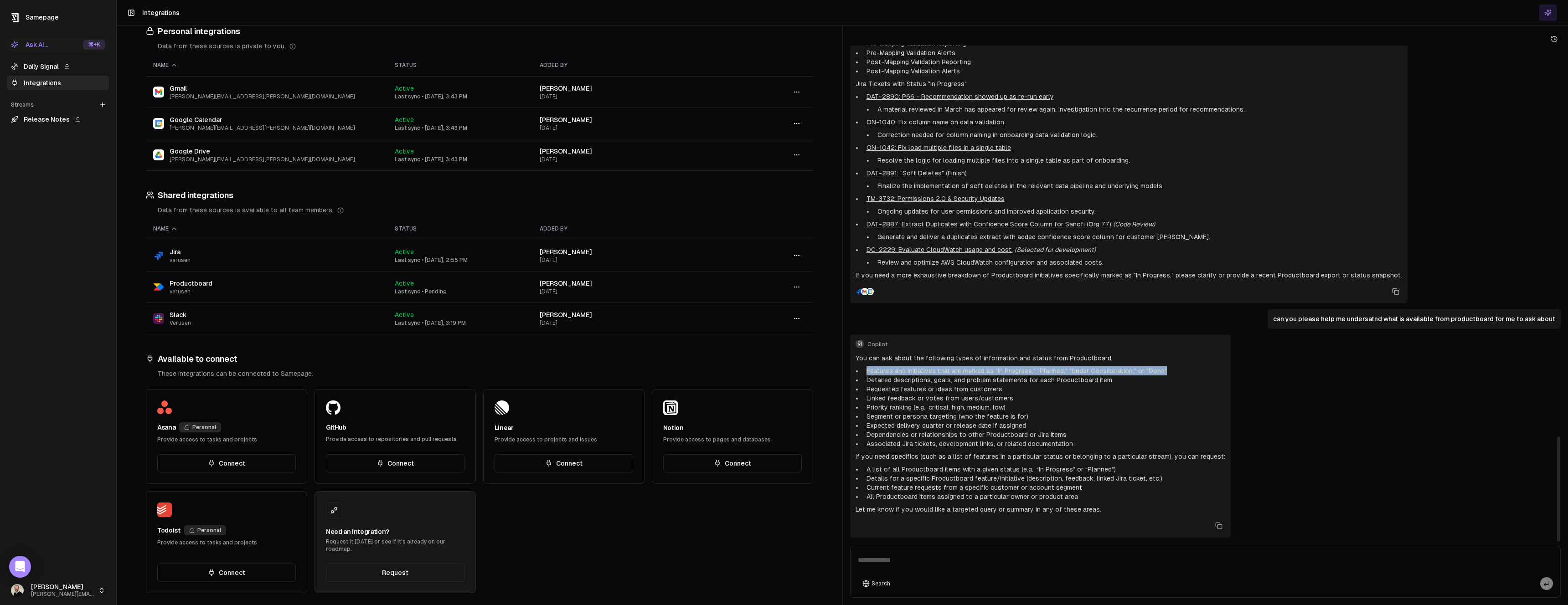
click at [869, 368] on li "Features and initiatives that are marked as "In Progress," "Planned," "Under Co…" at bounding box center [1044, 371] width 362 height 9
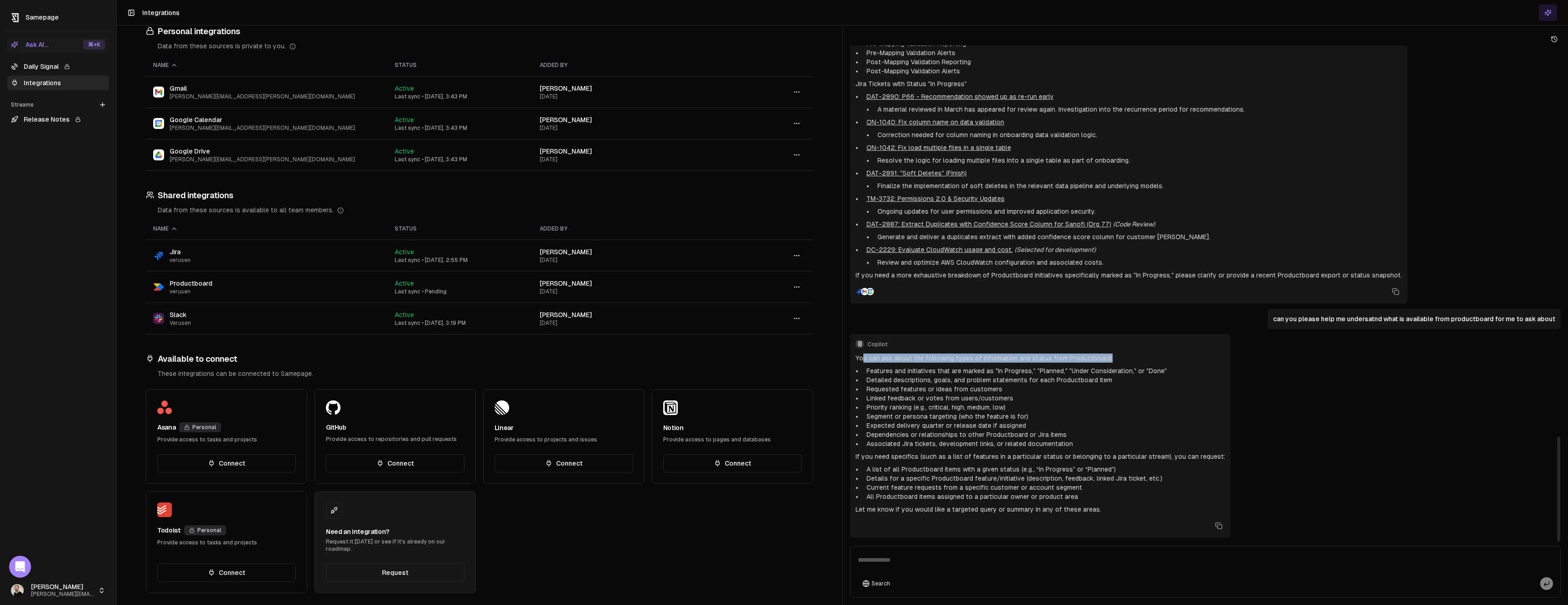
drag, startPoint x: 863, startPoint y: 358, endPoint x: 1107, endPoint y: 356, distance: 244.0
click at [1107, 356] on p "You can ask about the following types of information and status from Productboa…" at bounding box center [1040, 358] width 369 height 9
drag, startPoint x: 869, startPoint y: 382, endPoint x: 1101, endPoint y: 380, distance: 232.0
click at [1101, 380] on li "Detailed descriptions, goals, and problem statements for each Productboard item" at bounding box center [1044, 380] width 362 height 9
drag, startPoint x: 957, startPoint y: 379, endPoint x: 895, endPoint y: 375, distance: 62.1
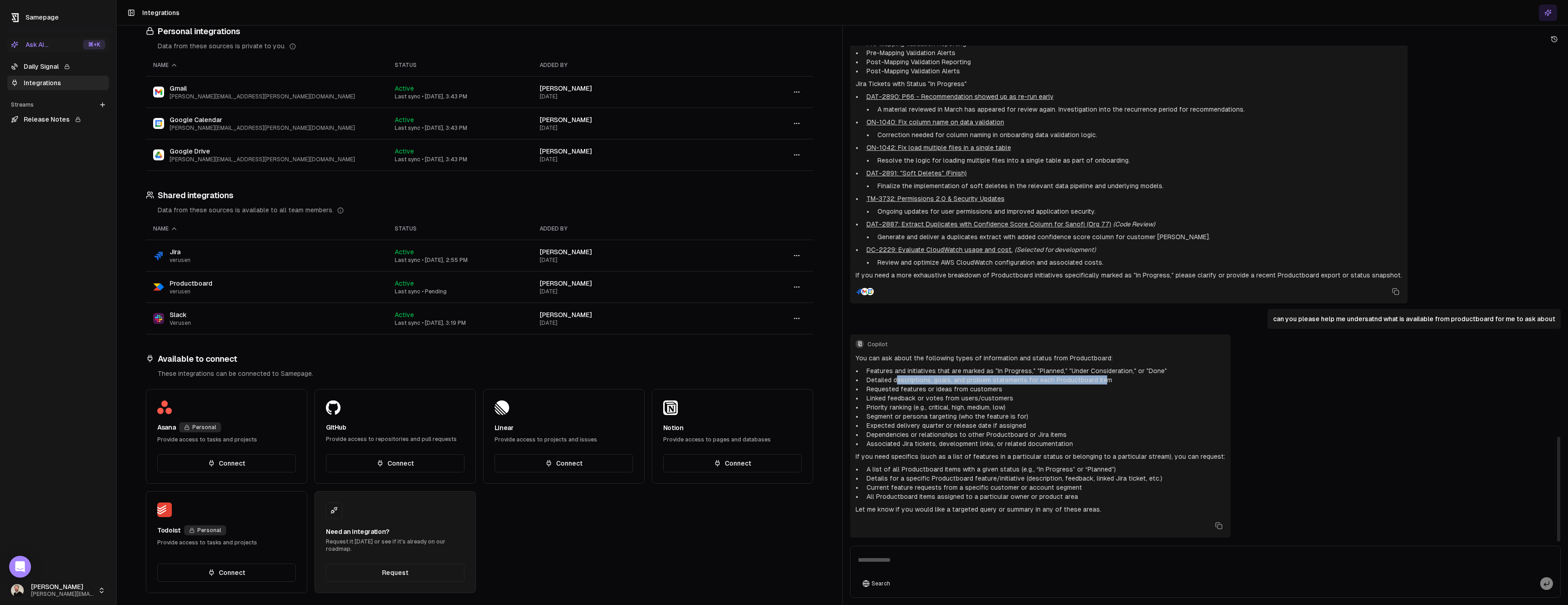
click at [895, 376] on li "Detailed descriptions, goals, and problem statements for each Productboard item" at bounding box center [1044, 380] width 362 height 9
drag, startPoint x: 866, startPoint y: 388, endPoint x: 1019, endPoint y: 389, distance: 153.0
click at [1019, 389] on ul "Features and initiatives that are marked as "In Progress," "Planned," "Under Co…" at bounding box center [1040, 407] width 369 height 82
drag, startPoint x: 859, startPoint y: 398, endPoint x: 1001, endPoint y: 399, distance: 142.0
click at [1001, 399] on ul "Features and initiatives that are marked as "In Progress," "Planned," "Under Co…" at bounding box center [1040, 407] width 369 height 82
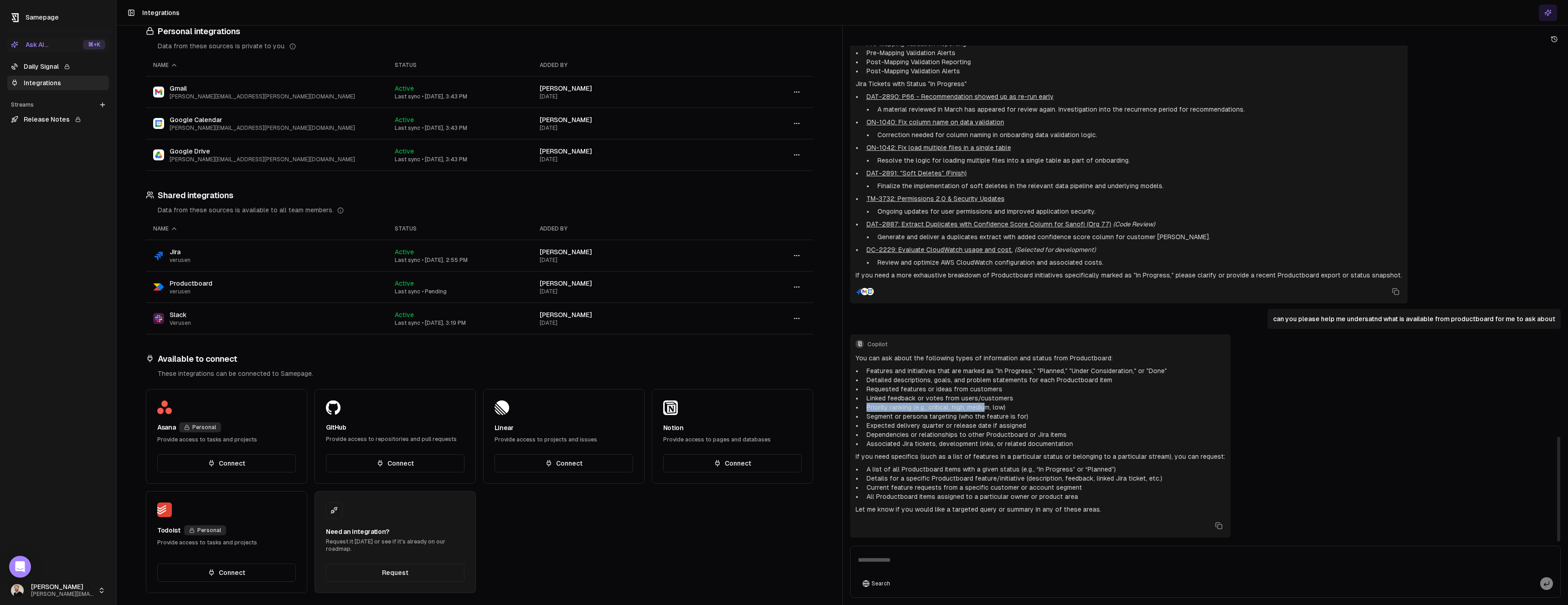
drag, startPoint x: 866, startPoint y: 408, endPoint x: 984, endPoint y: 408, distance: 118.0
click at [984, 408] on li "Priority ranking (e.g., critical, high, medium, low)" at bounding box center [1044, 407] width 362 height 9
drag, startPoint x: 861, startPoint y: 457, endPoint x: 995, endPoint y: 460, distance: 134.0
click at [995, 460] on p "If you need specifics (such as a list of features in a particular status or bel…" at bounding box center [1040, 456] width 369 height 9
click at [995, 460] on p "If you need specifics (such as a list of features in a particular status or bel…" at bounding box center [1040, 456] width 369 height 9
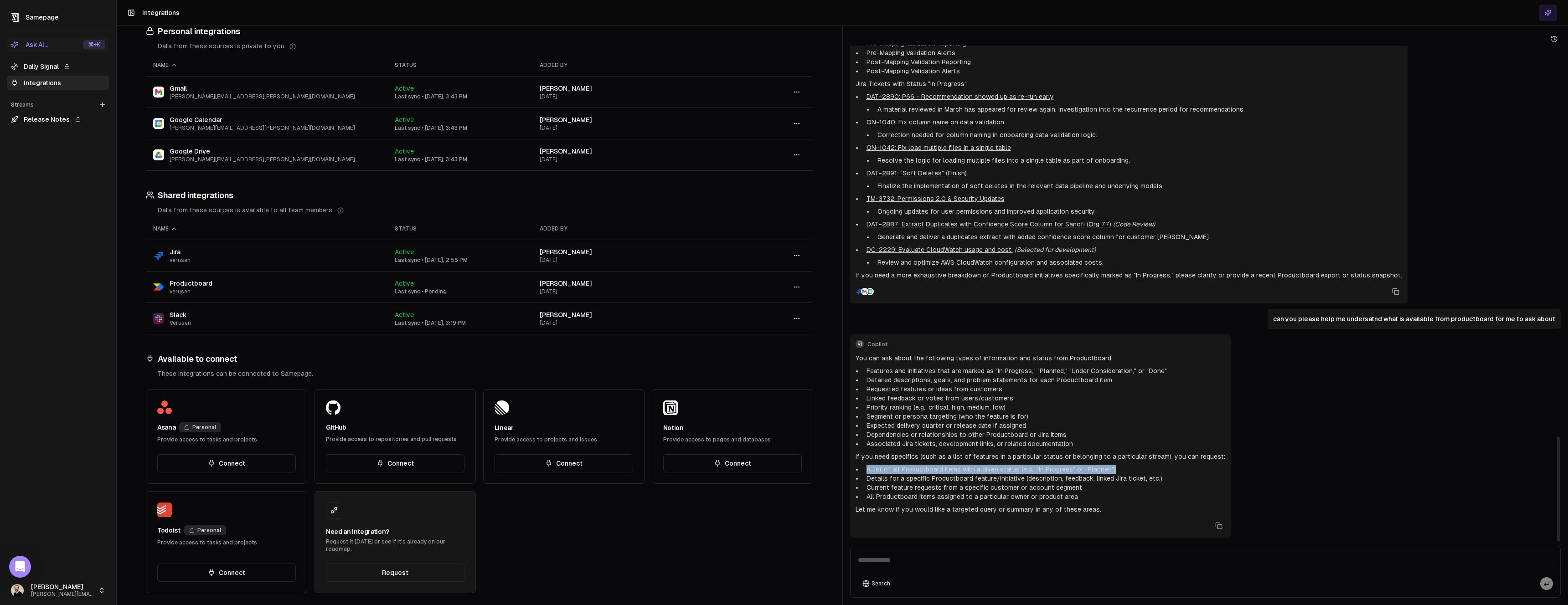
drag, startPoint x: 861, startPoint y: 469, endPoint x: 1122, endPoint y: 470, distance: 261.0
click at [1122, 470] on ul "A list of all Productboard items with a given status (e.g., “In Progress” or “P…" at bounding box center [1040, 483] width 369 height 37
click at [923, 471] on li "A list of all Productboard items with a given status (e.g., “In Progress” or “P…" at bounding box center [1044, 469] width 362 height 9
click at [894, 466] on li "A list of all Productboard items with a given status (e.g., “In Progress” or “P…" at bounding box center [1044, 469] width 362 height 9
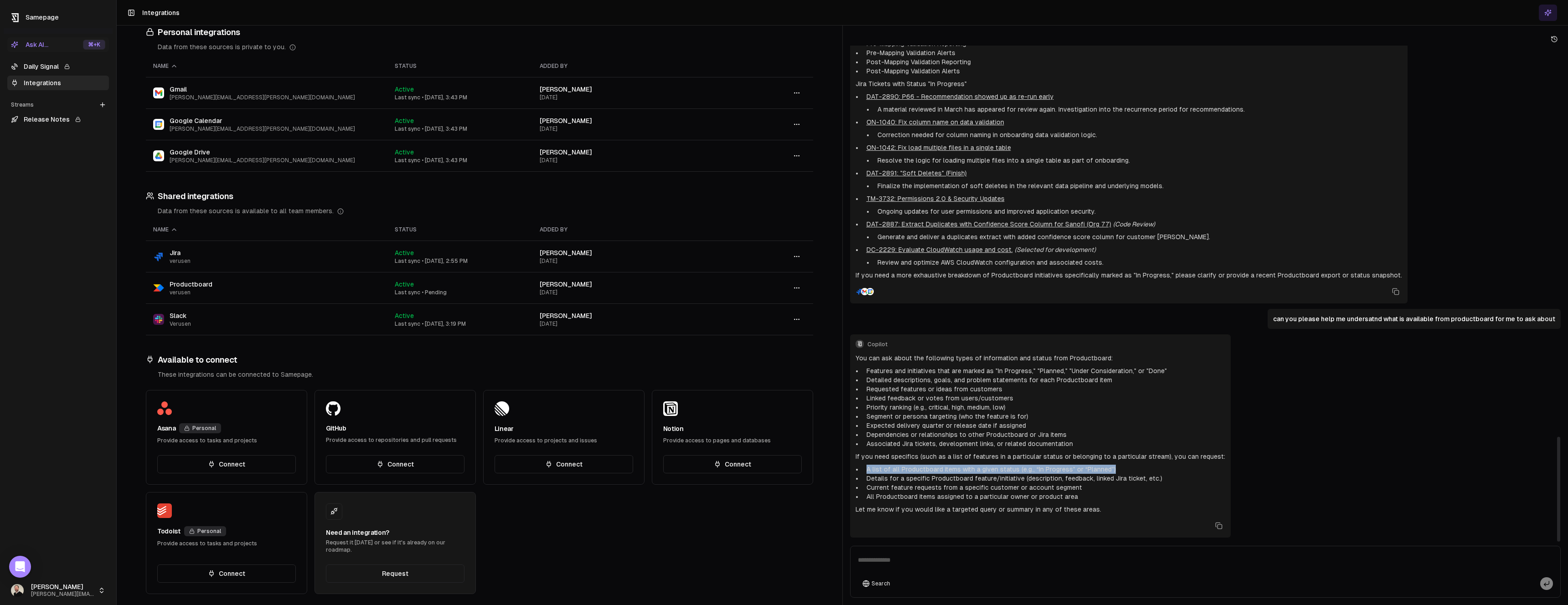
drag, startPoint x: 866, startPoint y: 467, endPoint x: 1119, endPoint y: 466, distance: 253.0
click at [1119, 466] on li "A list of all Productboard items with a given status (e.g., “In Progress” or “P…" at bounding box center [1044, 469] width 362 height 9
drag, startPoint x: 1119, startPoint y: 466, endPoint x: 873, endPoint y: 465, distance: 246.0
click at [873, 465] on li "A list of all Productboard items with a given status (e.g., “In Progress” or “P…" at bounding box center [1044, 469] width 362 height 9
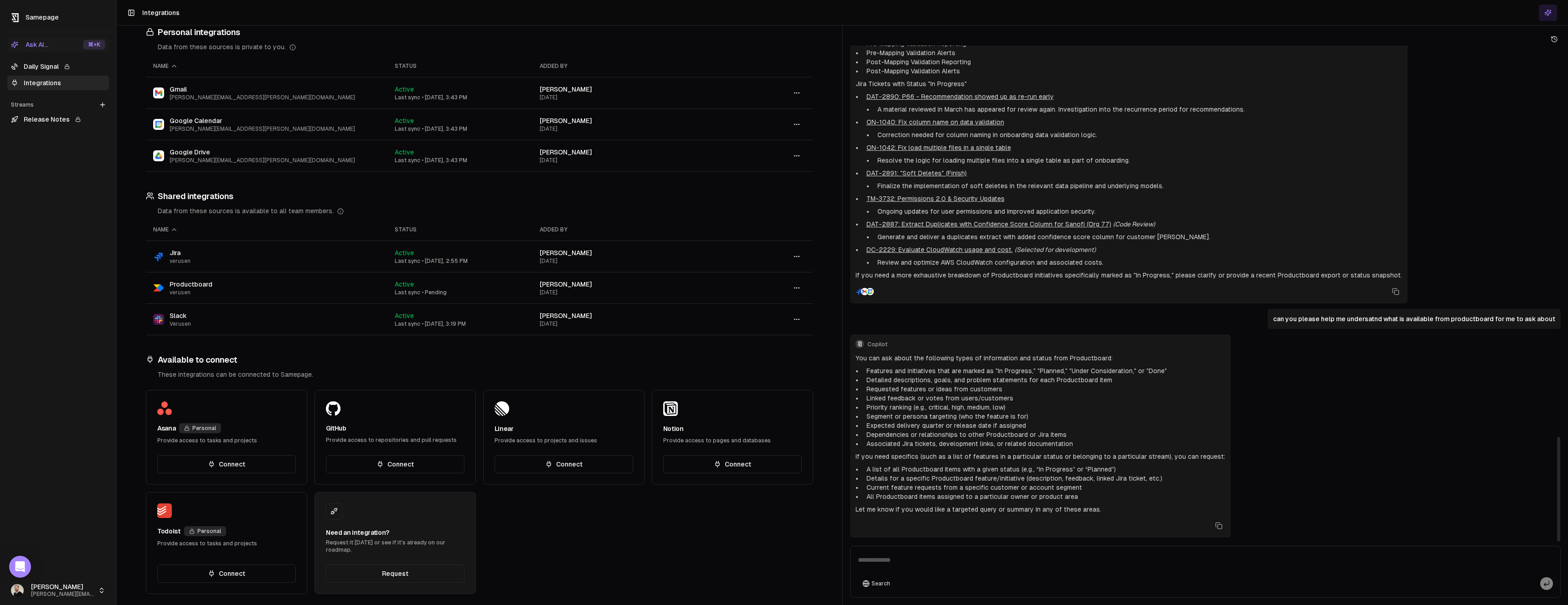
click at [925, 561] on textarea at bounding box center [1205, 563] width 707 height 29
click at [1085, 562] on textarea "**********" at bounding box center [1205, 563] width 707 height 29
type textarea "**********"
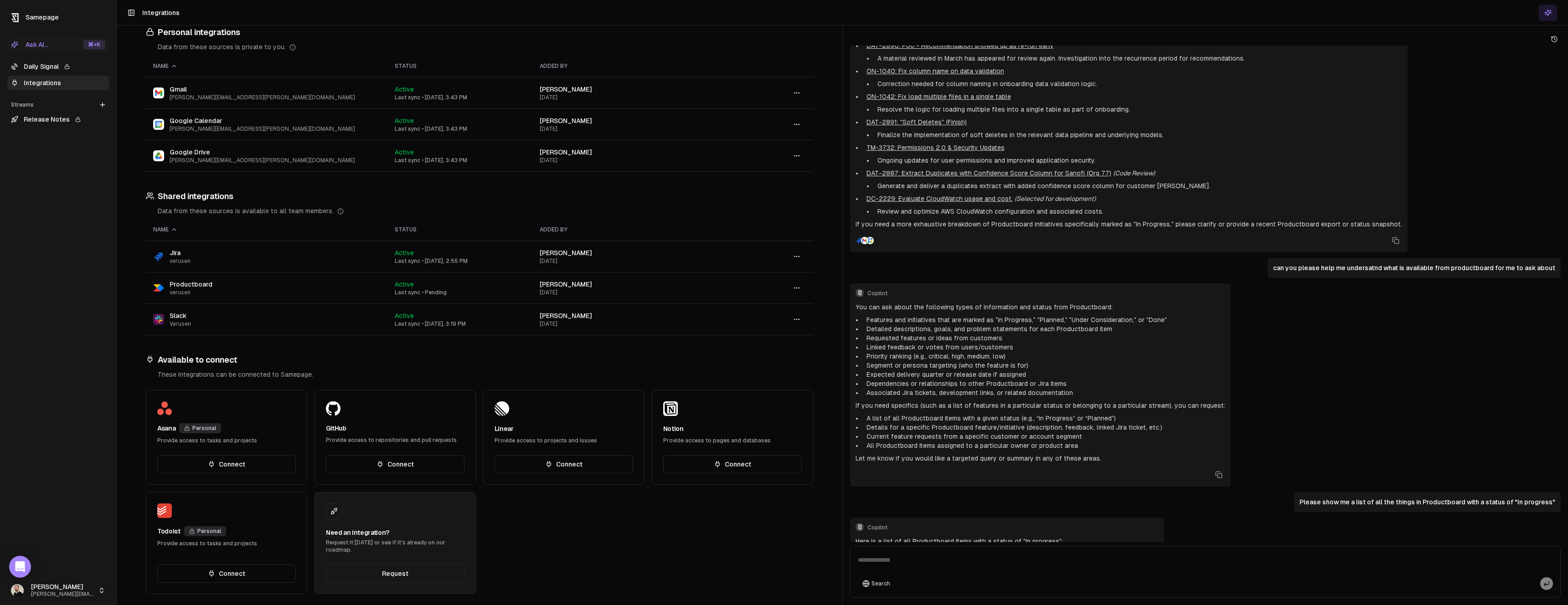
scroll to position [2023, 0]
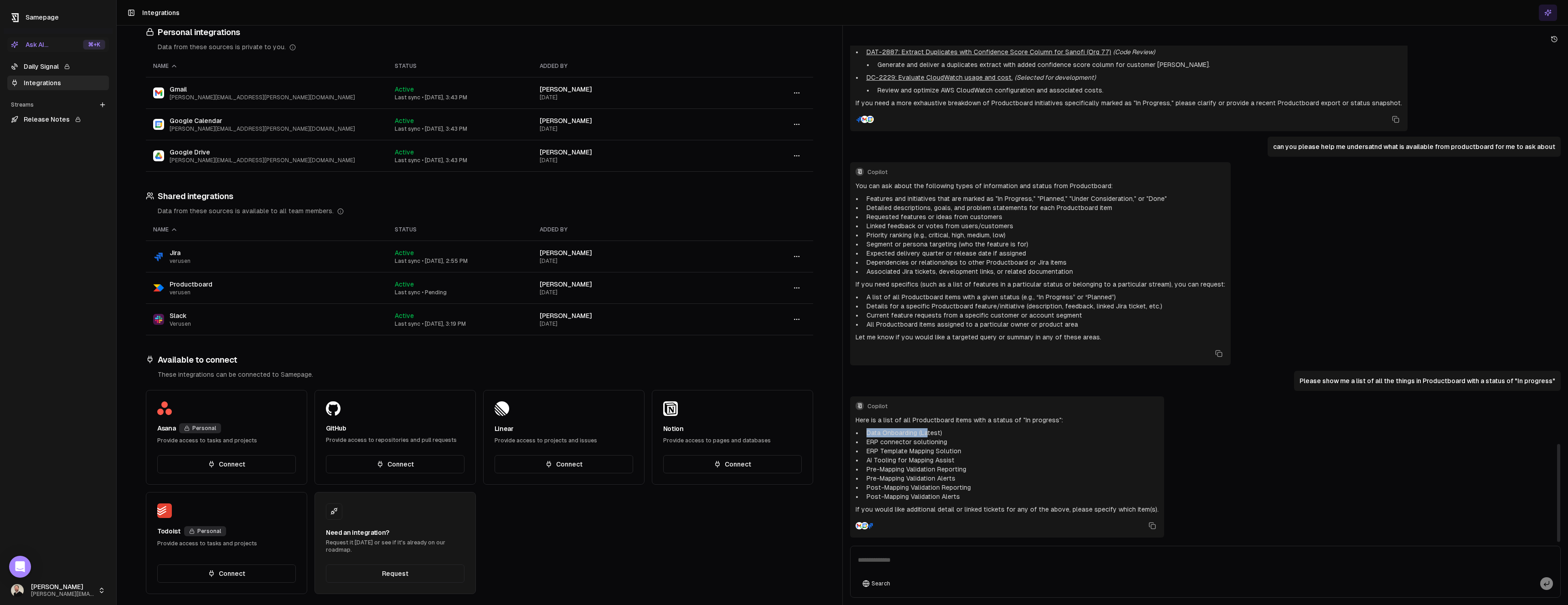
drag, startPoint x: 866, startPoint y: 431, endPoint x: 927, endPoint y: 433, distance: 61.0
click at [927, 433] on li "Data Onboarding (Latest)" at bounding box center [1011, 433] width 296 height 9
click at [928, 433] on li "Data Onboarding (Latest)" at bounding box center [1011, 433] width 296 height 9
drag, startPoint x: 943, startPoint y: 432, endPoint x: 899, endPoint y: 431, distance: 44.0
click at [899, 431] on li "Data Onboarding (Latest)" at bounding box center [1011, 433] width 296 height 9
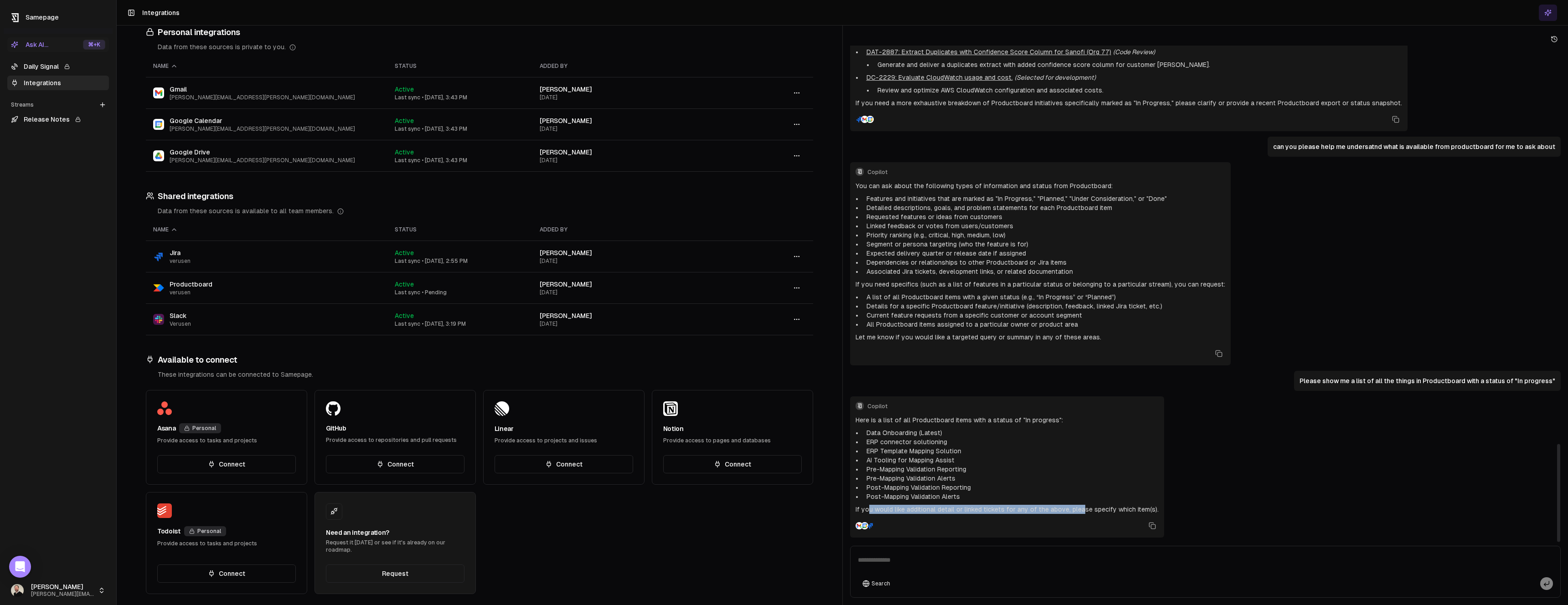
drag, startPoint x: 867, startPoint y: 509, endPoint x: 1079, endPoint y: 508, distance: 212.0
click at [1079, 508] on p "If you would like additional detail or linked tickets for any of the above, ple…" at bounding box center [1007, 509] width 303 height 9
drag, startPoint x: 866, startPoint y: 462, endPoint x: 965, endPoint y: 511, distance: 110.5
click at [965, 511] on div "Here is a list of all Productboard items with a status of "In progress": Data O…" at bounding box center [1007, 465] width 303 height 99
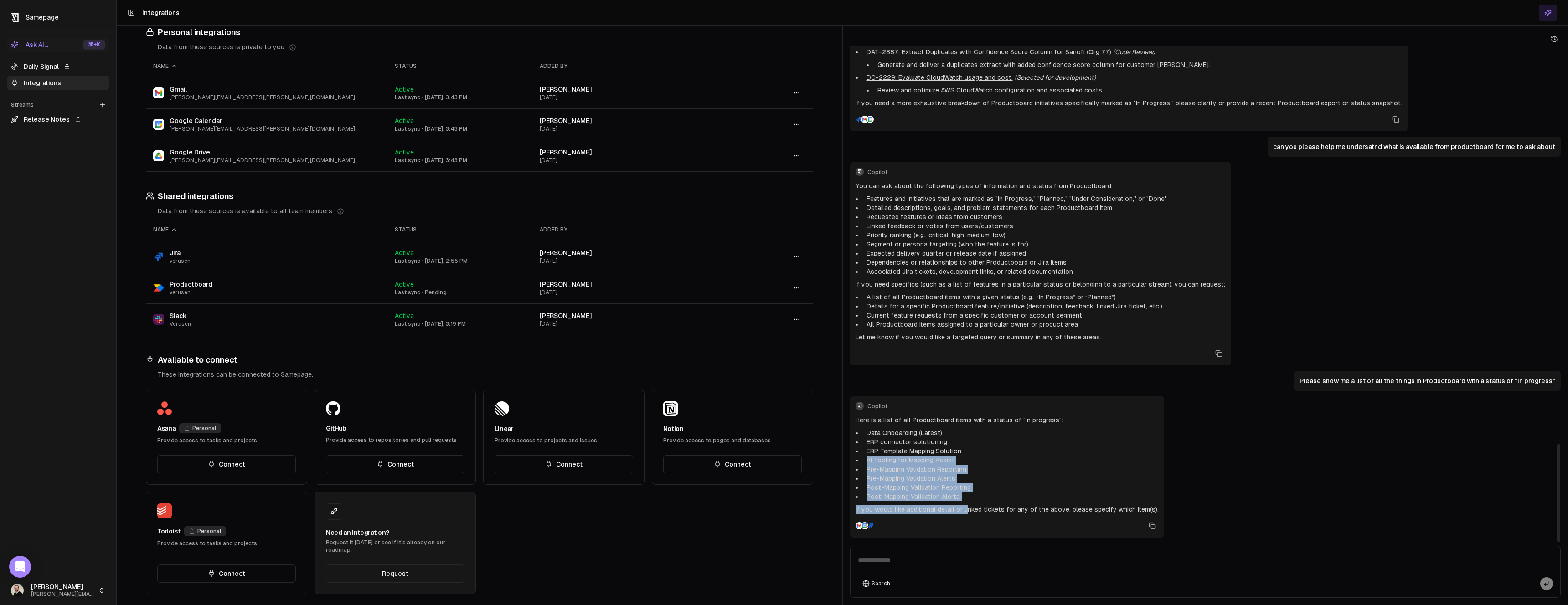
click at [964, 511] on p "If you would like additional detail or linked tickets for any of the above, ple…" at bounding box center [1007, 509] width 303 height 9
drag, startPoint x: 866, startPoint y: 432, endPoint x: 966, endPoint y: 498, distance: 119.8
click at [966, 498] on ul "Data Onboarding (Latest) ERP connector solutioning ERP Template Mapping Solutio…" at bounding box center [1007, 465] width 303 height 73
click at [966, 498] on li "Post-Mapping Validation Alerts" at bounding box center [1011, 497] width 296 height 9
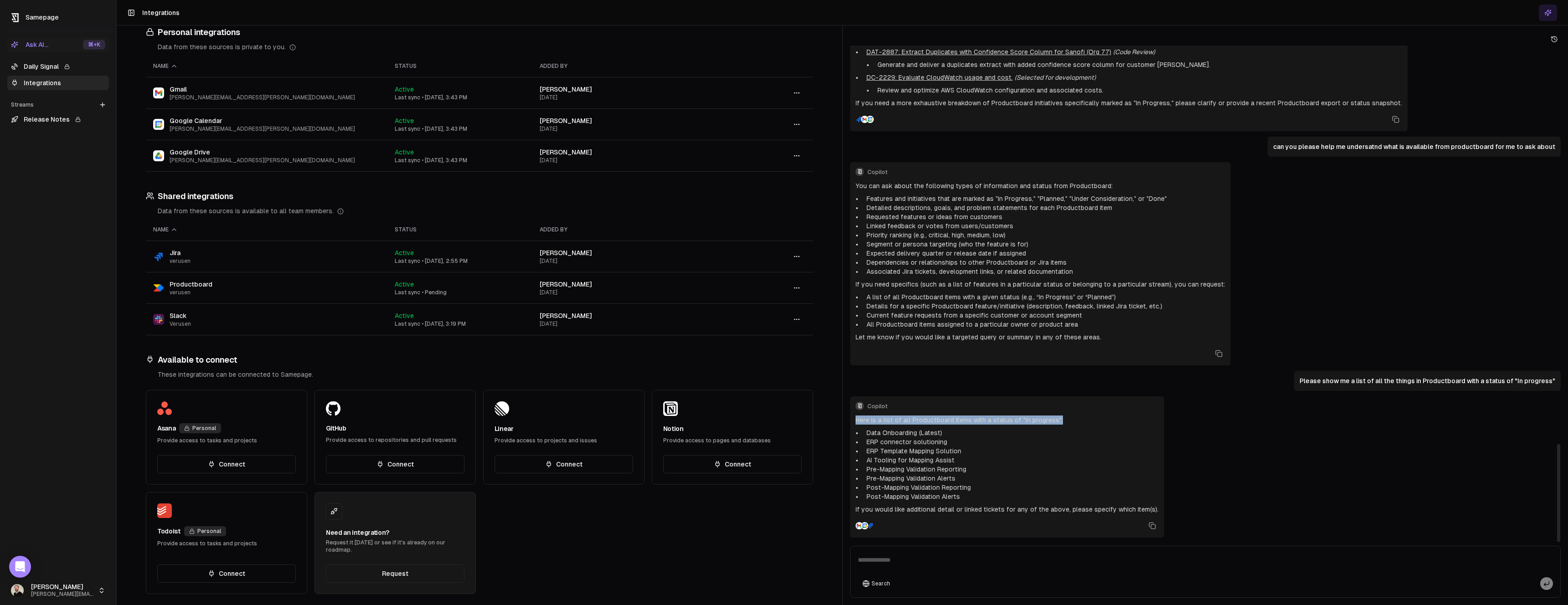
drag, startPoint x: 855, startPoint y: 419, endPoint x: 1057, endPoint y: 420, distance: 202.0
click at [1057, 420] on p "Here is a list of all Productboard items with a status of "In progress":" at bounding box center [1007, 420] width 303 height 9
drag, startPoint x: 1060, startPoint y: 418, endPoint x: 853, endPoint y: 420, distance: 207.0
click at [853, 420] on div "Copilot Here is a list of all Productboard items with a status of "In progress"…" at bounding box center [1007, 467] width 314 height 141
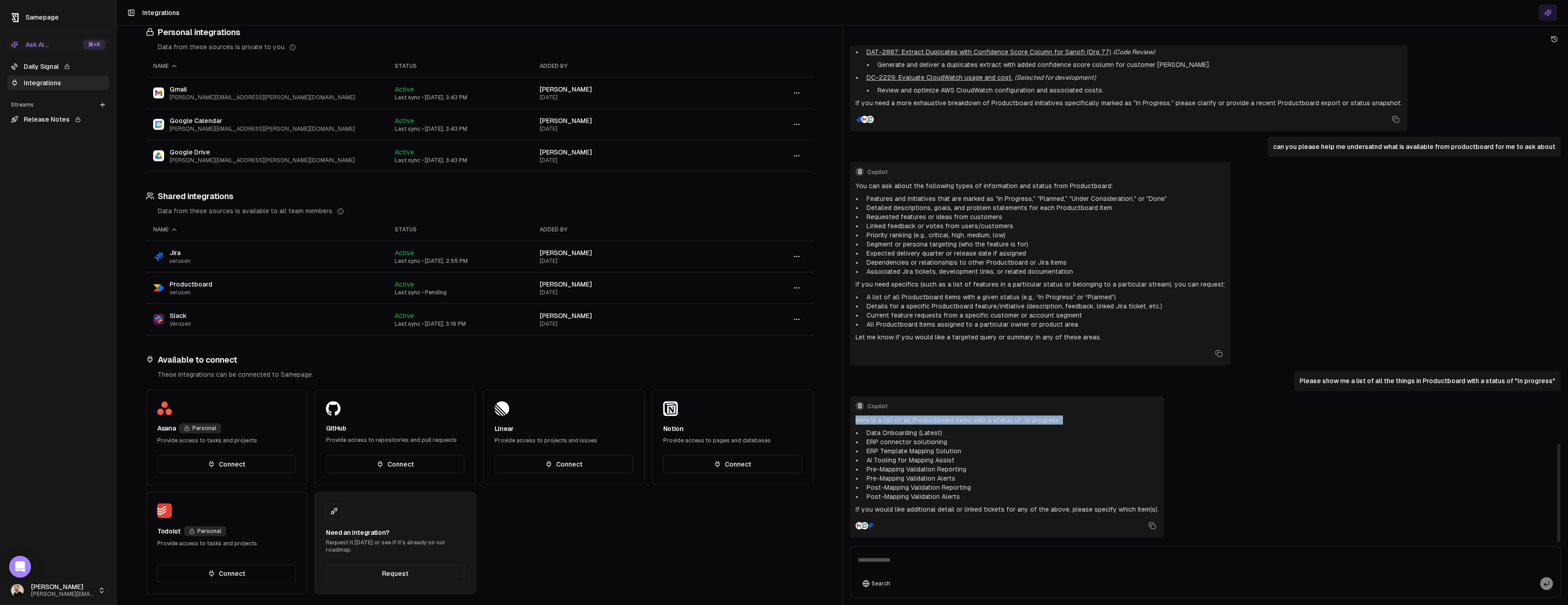
click at [853, 420] on div "Copilot Here is a list of all Productboard items with a status of "In progress"…" at bounding box center [1007, 467] width 314 height 141
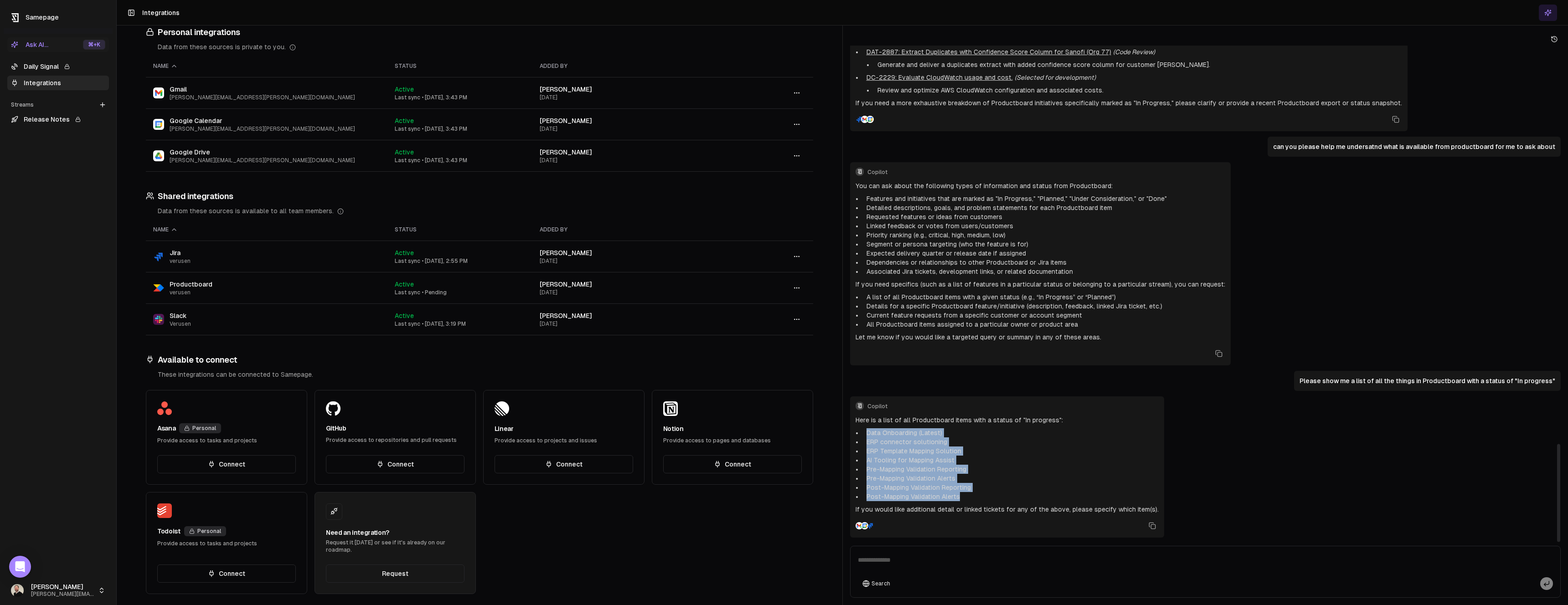
drag, startPoint x: 866, startPoint y: 433, endPoint x: 987, endPoint y: 499, distance: 137.8
click at [987, 499] on ul "Data Onboarding (Latest) ERP connector solutioning ERP Template Mapping Solutio…" at bounding box center [1007, 465] width 303 height 73
click at [987, 499] on li "Post-Mapping Validation Alerts" at bounding box center [1011, 497] width 296 height 9
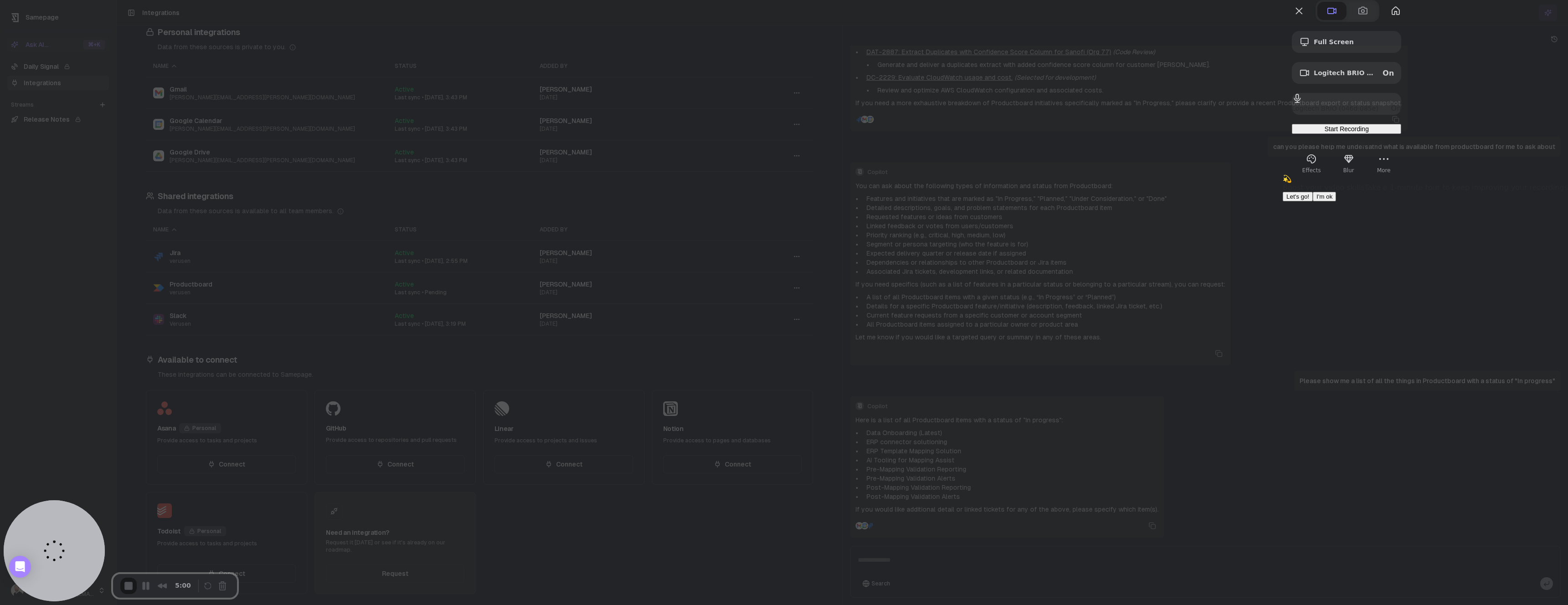
scroll to position [0, 0]
click at [1332, 200] on span "I'm ok" at bounding box center [1325, 197] width 16 height 7
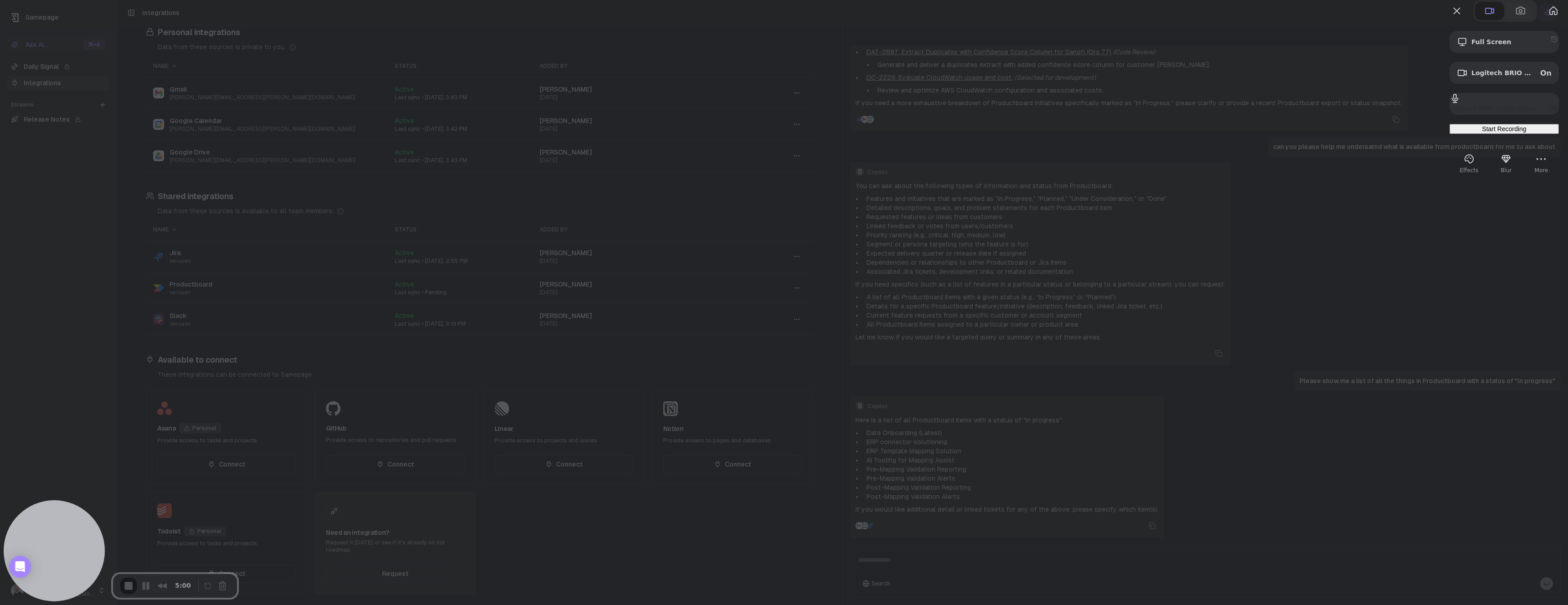
click at [1486, 133] on span "Start Recording" at bounding box center [1503, 129] width 44 height 7
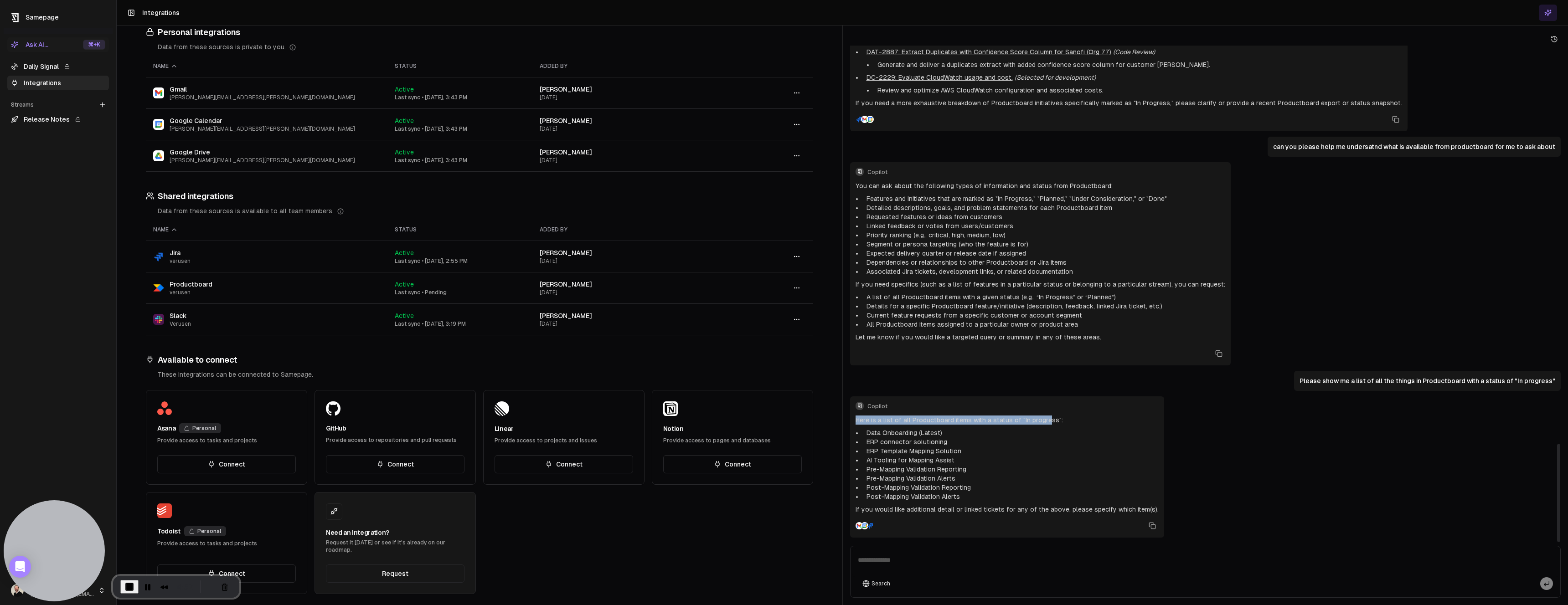
drag, startPoint x: 856, startPoint y: 418, endPoint x: 1046, endPoint y: 418, distance: 190.0
click at [1046, 418] on p "Here is a list of all Productboard items with a status of "In progress":" at bounding box center [1007, 420] width 303 height 9
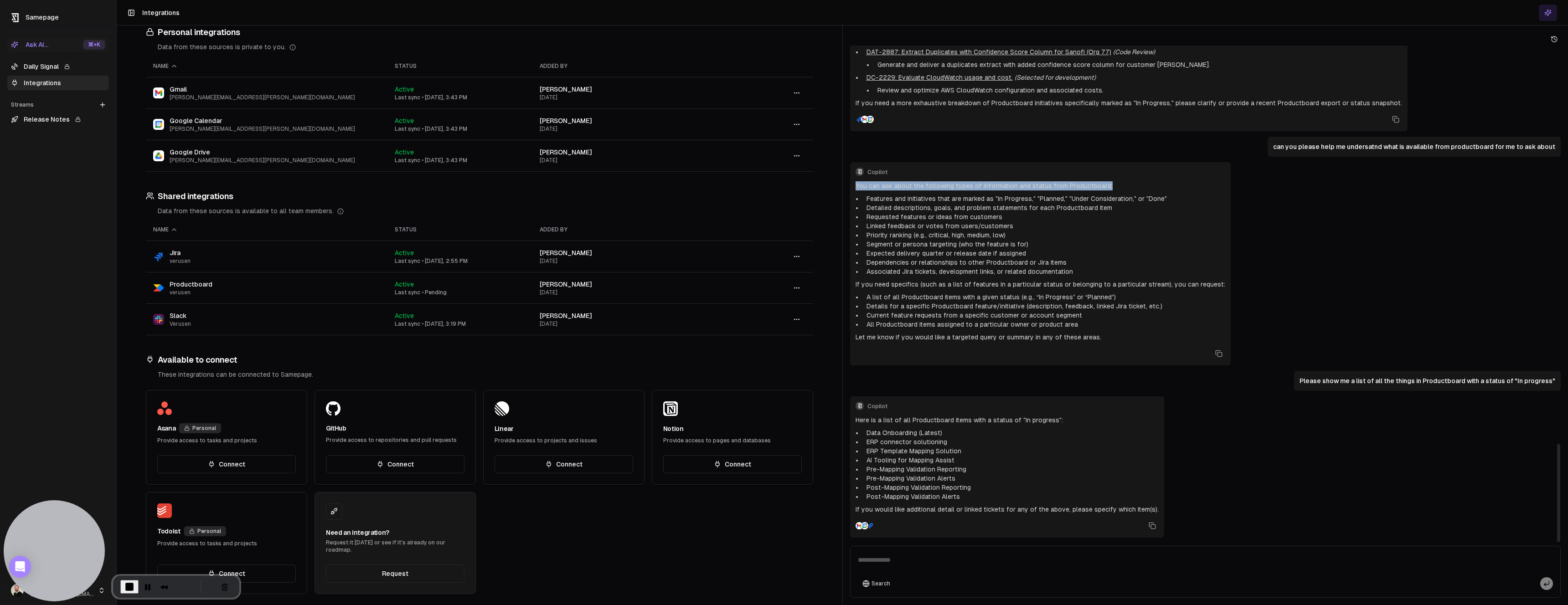
drag, startPoint x: 853, startPoint y: 186, endPoint x: 1115, endPoint y: 185, distance: 262.0
click at [1115, 185] on div "Copilot You can ask about the following types of information and status from Pr…" at bounding box center [1040, 264] width 380 height 203
drag, startPoint x: 861, startPoint y: 295, endPoint x: 1012, endPoint y: 295, distance: 151.0
click at [1012, 295] on ul "A list of all Productboard items with a given status (e.g., “In Progress” or “P…" at bounding box center [1040, 311] width 369 height 37
drag, startPoint x: 1068, startPoint y: 296, endPoint x: 1034, endPoint y: 295, distance: 34.0
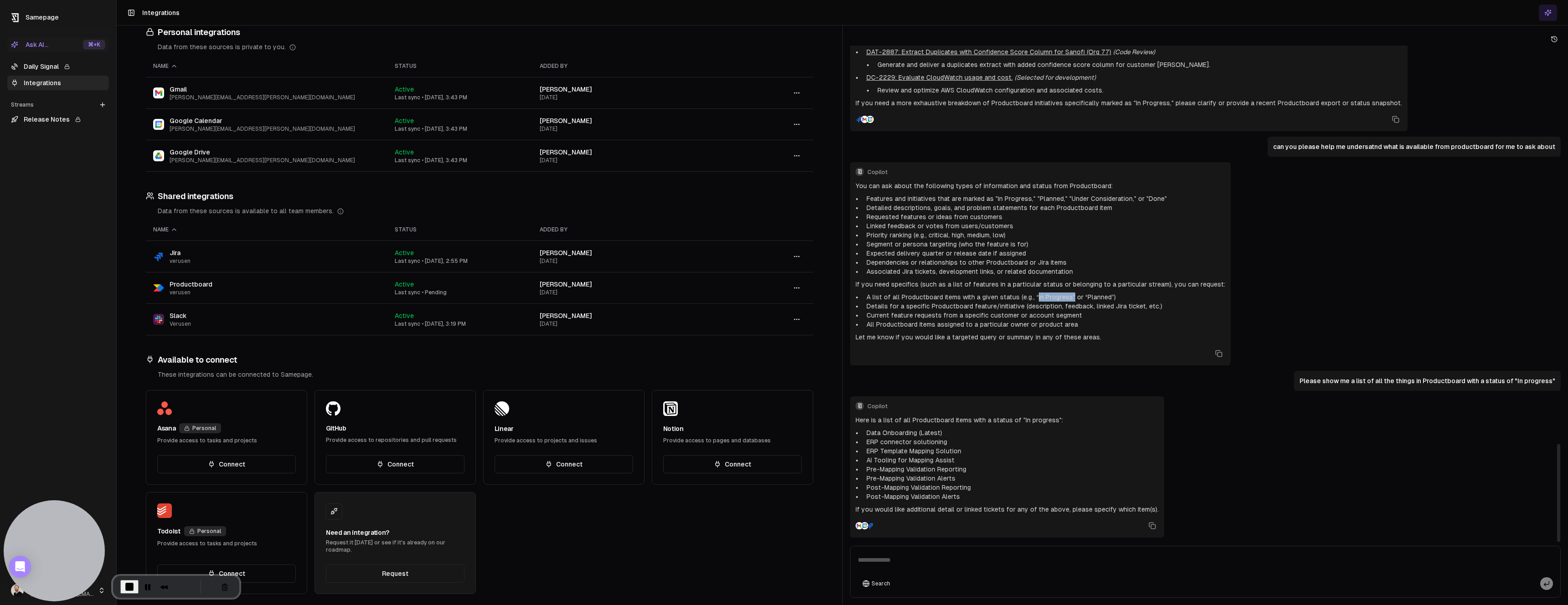
click at [1034, 295] on li "A list of all Productboard items with a given status (e.g., “In Progress” or “P…" at bounding box center [1044, 297] width 362 height 9
drag, startPoint x: 1104, startPoint y: 295, endPoint x: 1090, endPoint y: 296, distance: 14.0
click at [1090, 296] on li "A list of all Productboard items with a given status (e.g., “In Progress” or “P…" at bounding box center [1044, 297] width 362 height 9
drag, startPoint x: 1303, startPoint y: 380, endPoint x: 1556, endPoint y: 382, distance: 253.0
click at [1556, 382] on div "Please give me a summary of what we've released to the market in the last 3 mon…" at bounding box center [1206, 294] width 711 height 497
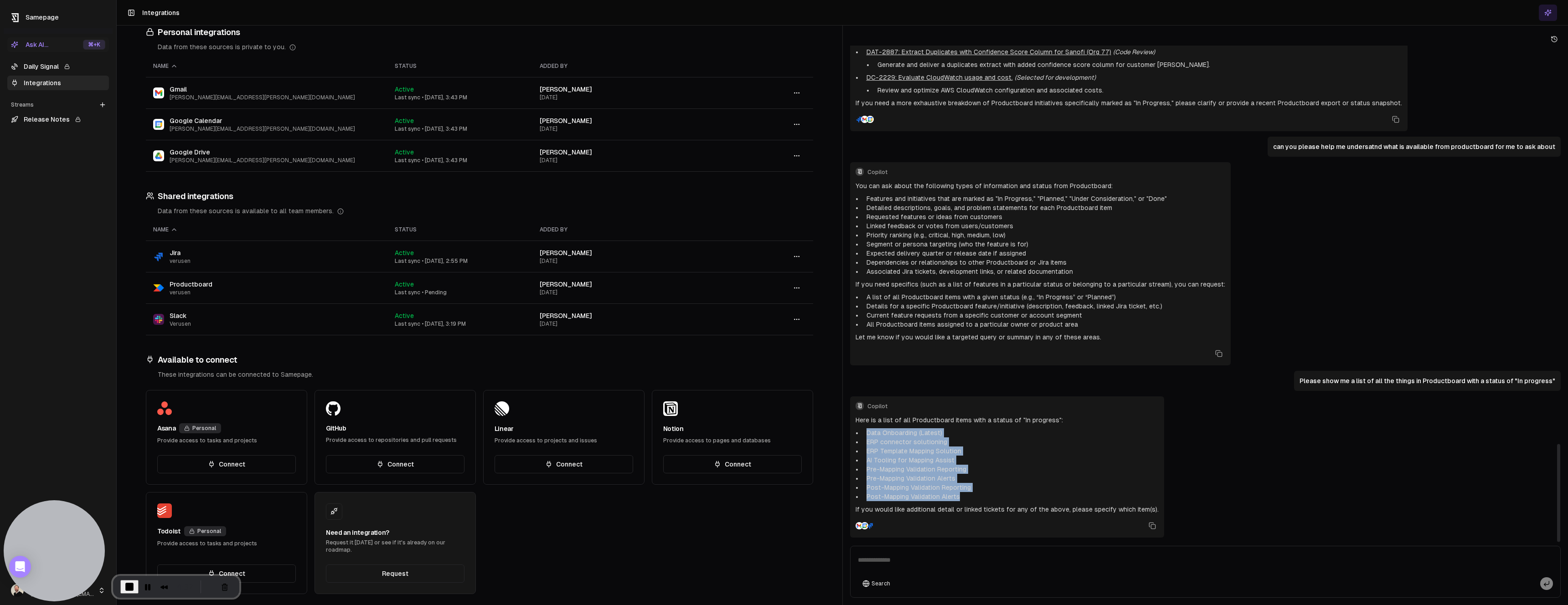
drag, startPoint x: 864, startPoint y: 427, endPoint x: 992, endPoint y: 494, distance: 144.5
click at [992, 494] on div "Here is a list of all Productboard items with a status of "In progress": Data O…" at bounding box center [1007, 465] width 303 height 99
click at [992, 494] on li "Post-Mapping Validation Alerts" at bounding box center [1011, 497] width 296 height 9
drag, startPoint x: 863, startPoint y: 430, endPoint x: 973, endPoint y: 500, distance: 130.4
click at [973, 500] on ul "Data Onboarding (Latest) ERP connector solutioning ERP Template Mapping Solutio…" at bounding box center [1007, 465] width 303 height 73
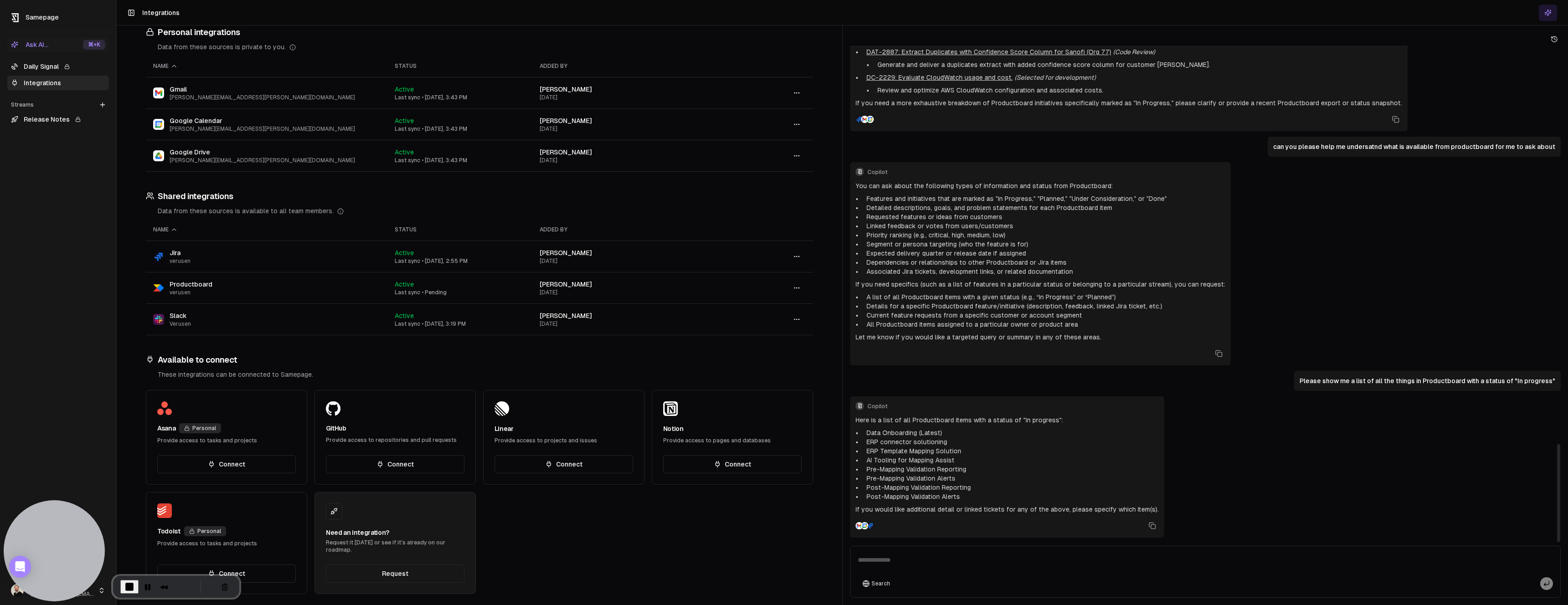
drag, startPoint x: 973, startPoint y: 500, endPoint x: 920, endPoint y: 460, distance: 66.4
click at [973, 500] on li "Post-Mapping Validation Alerts" at bounding box center [1011, 497] width 296 height 9
drag, startPoint x: 867, startPoint y: 442, endPoint x: 952, endPoint y: 436, distance: 85.2
click at [952, 438] on li "ERP connector solutioning" at bounding box center [1011, 442] width 296 height 9
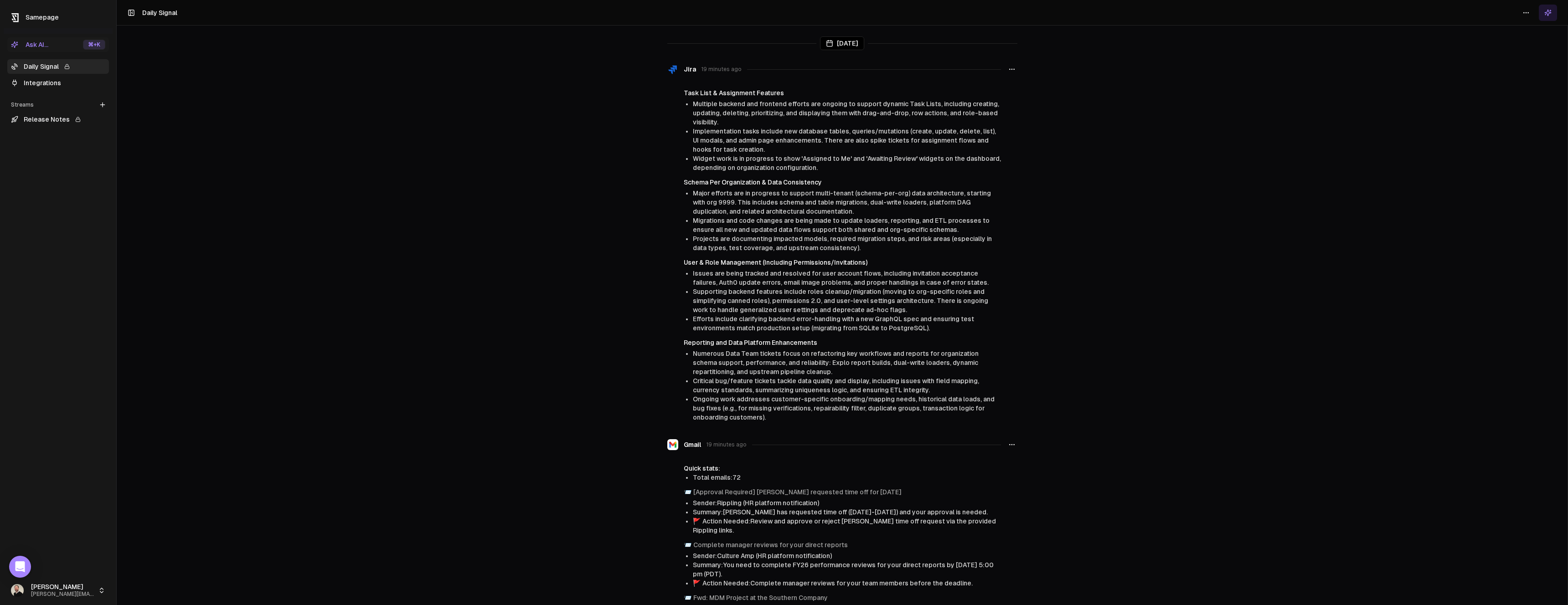
click at [48, 119] on link "Release Notes" at bounding box center [58, 119] width 102 height 15
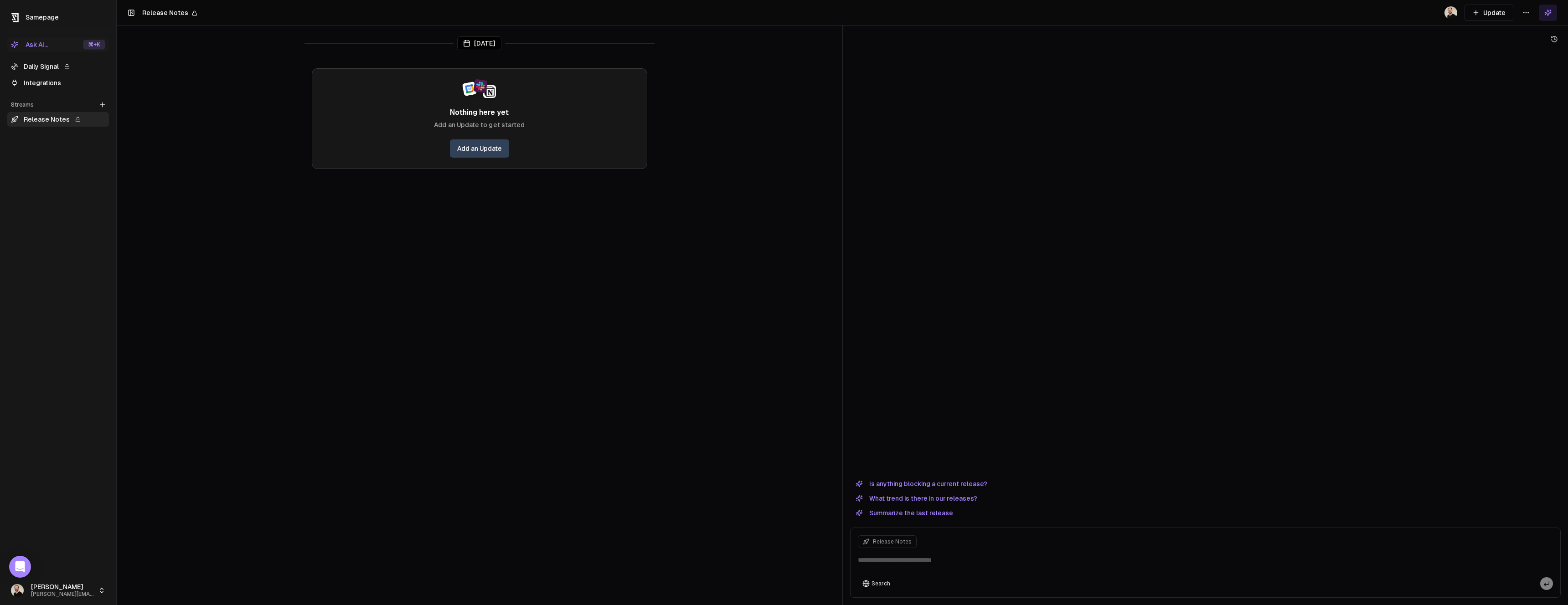
drag, startPoint x: 912, startPoint y: 564, endPoint x: 915, endPoint y: 559, distance: 5.8
click at [911, 564] on textarea at bounding box center [1205, 563] width 707 height 29
type textarea "**********"
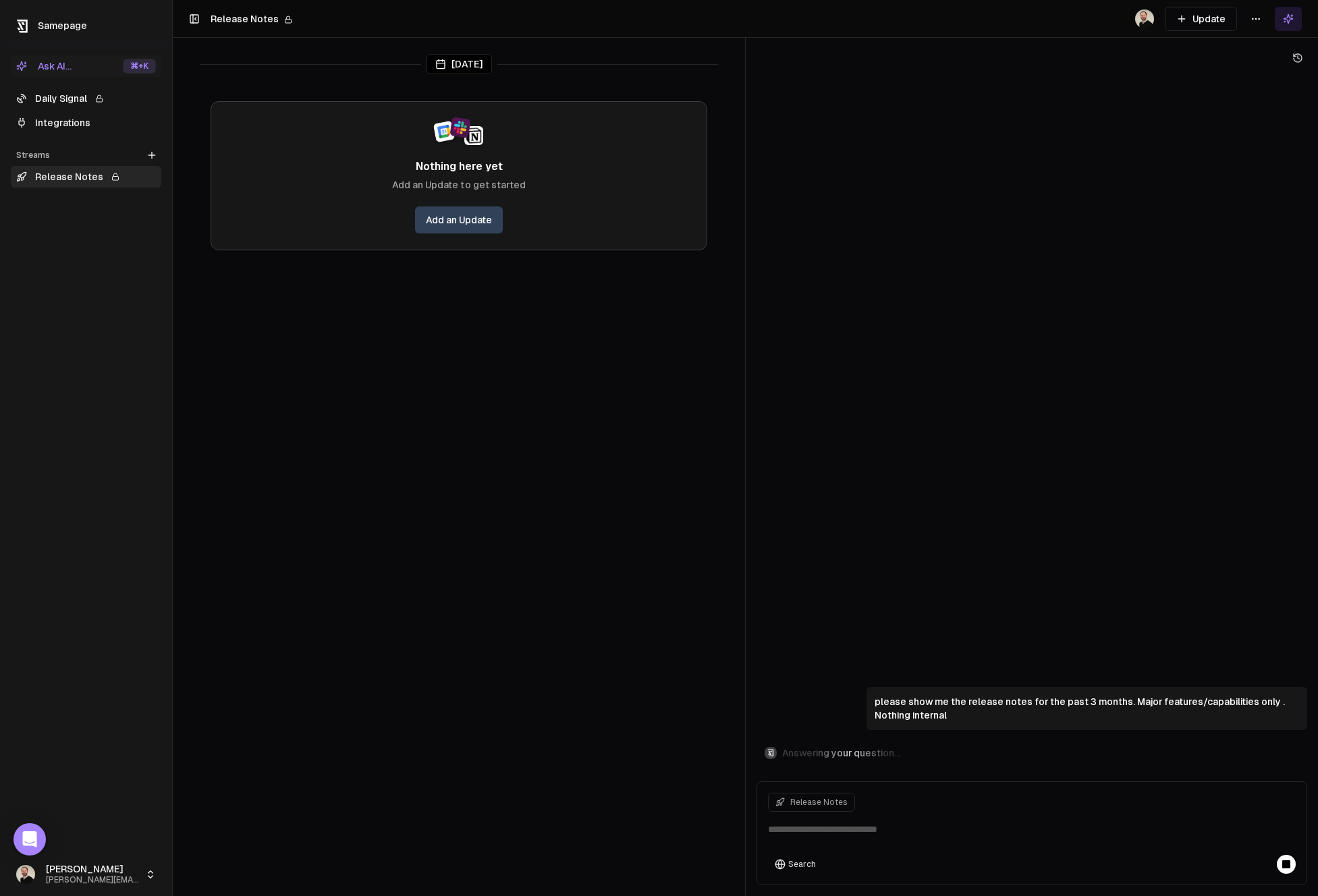
scroll to position [709, 0]
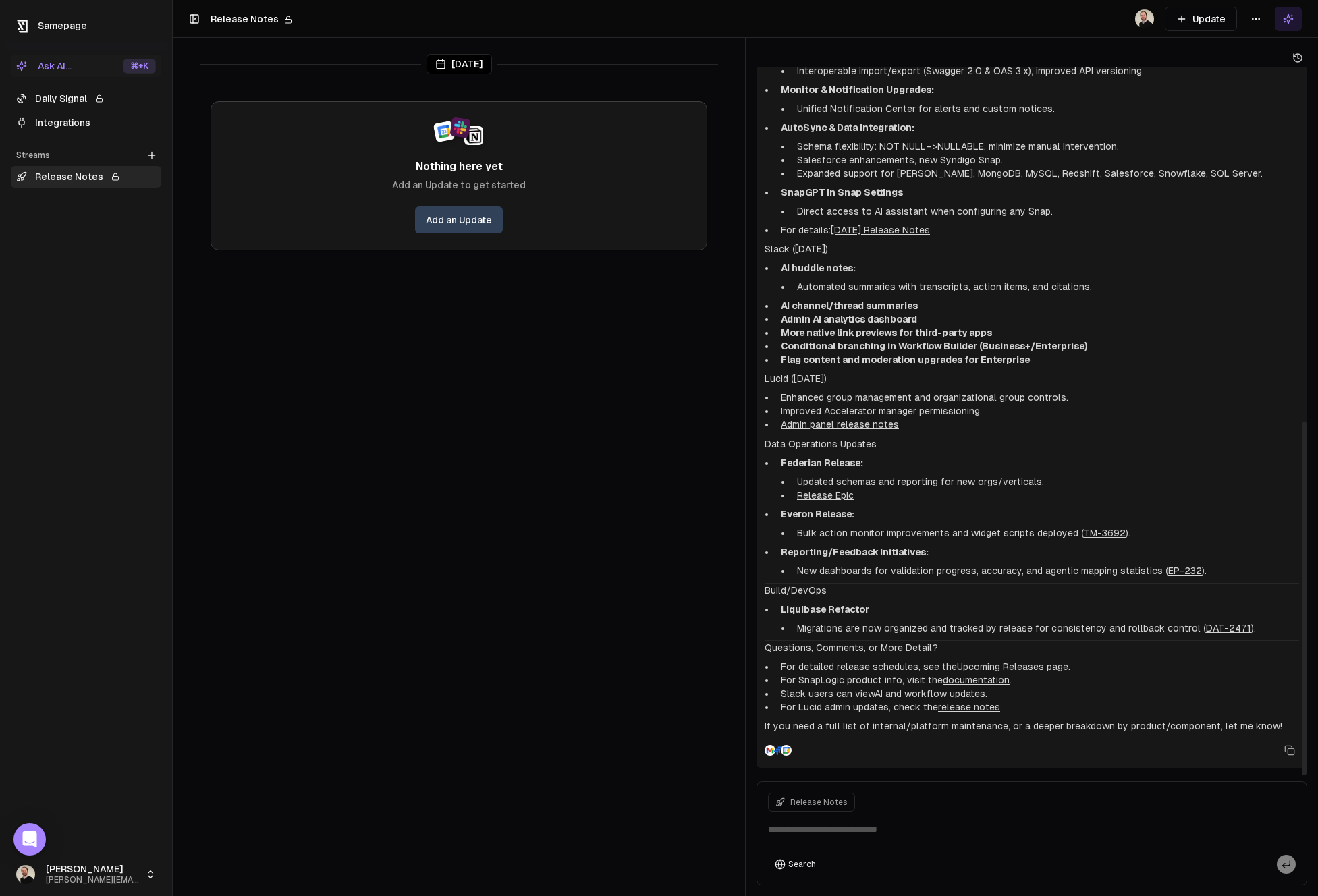
click at [783, 254] on h4 "Slack ([DATE])" at bounding box center [1031, 249] width 535 height 14
drag, startPoint x: 765, startPoint y: 245, endPoint x: 879, endPoint y: 307, distance: 129.8
click at [879, 307] on div "Release Notes – Major Features/Capabilities ([DATE]–[DATE]) Platform Features &…" at bounding box center [1031, 87] width 535 height 1294
click at [879, 307] on strong "AI channel/thread summaries" at bounding box center [849, 306] width 137 height 11
drag, startPoint x: 781, startPoint y: 307, endPoint x: 926, endPoint y: 306, distance: 145.0
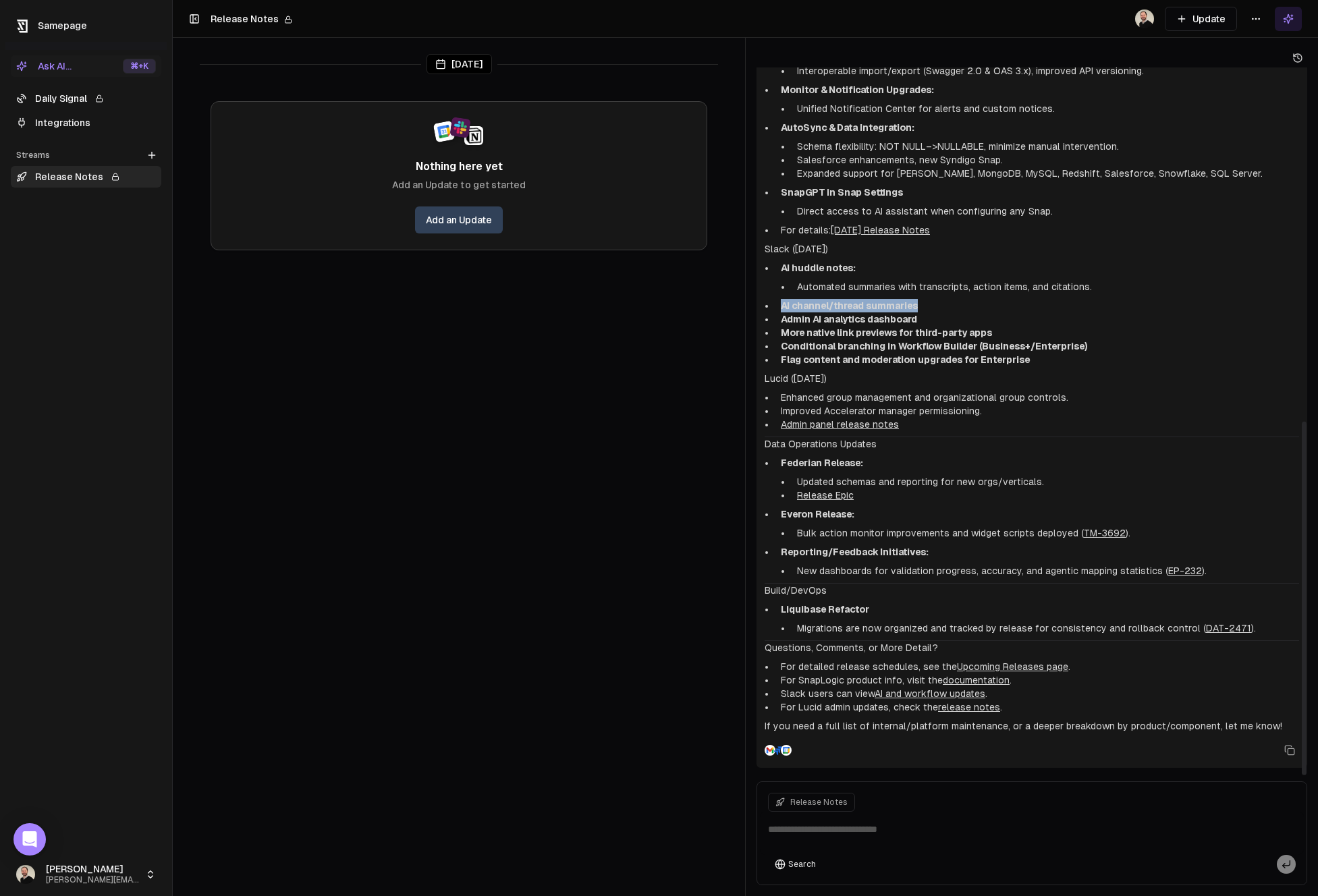
click at [926, 306] on li "AI channel/thread summaries" at bounding box center [1037, 306] width 524 height 14
click at [775, 308] on li "AI channel/thread summaries" at bounding box center [1037, 306] width 524 height 14
click at [775, 306] on li "AI channel/thread summaries" at bounding box center [1037, 306] width 524 height 14
click at [775, 306] on li "AI channel/thread summaries" at bounding box center [1037, 306] width 524 height 14
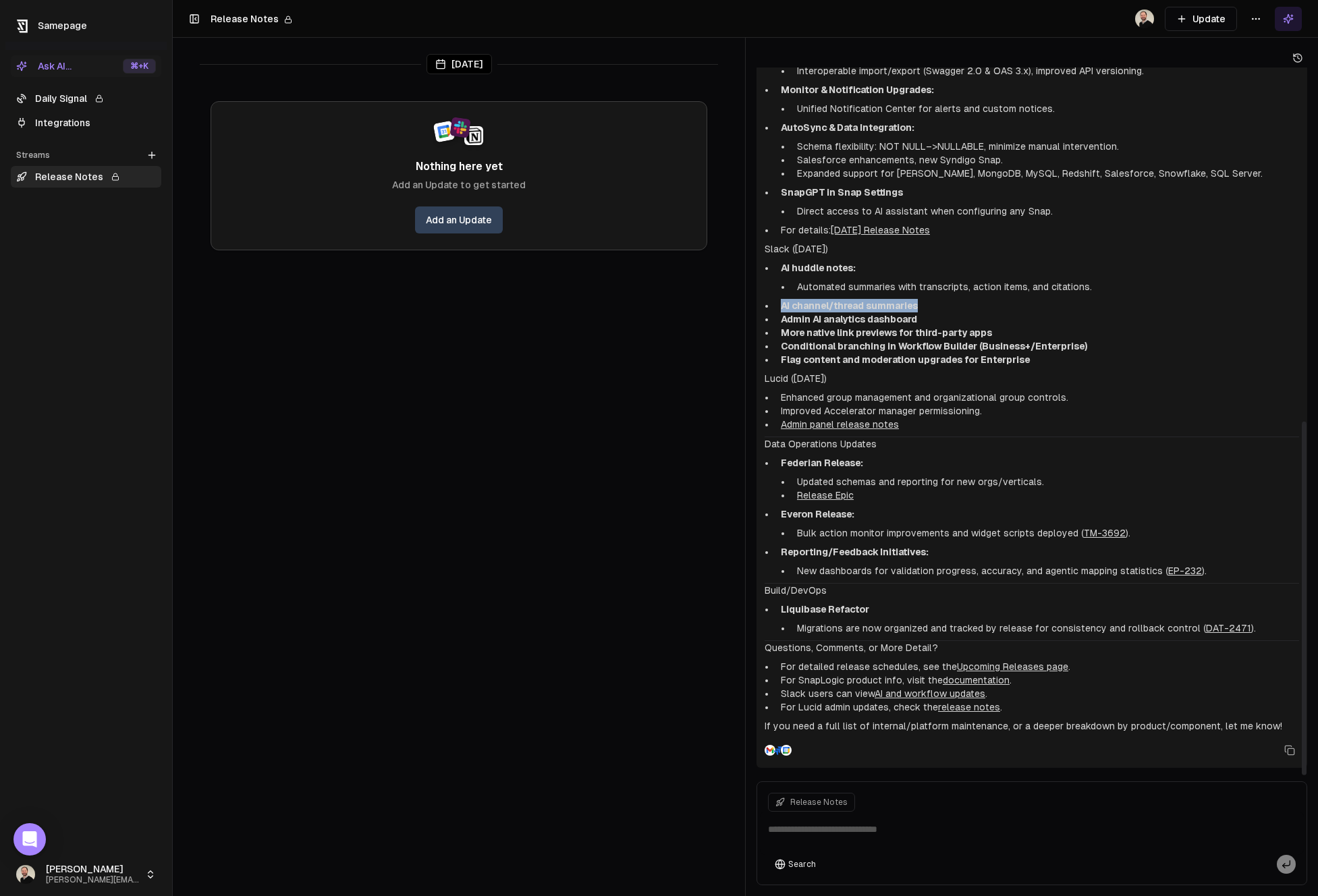
click at [790, 305] on strong "AI channel/thread summaries" at bounding box center [849, 306] width 137 height 11
drag, startPoint x: 785, startPoint y: 268, endPoint x: 1094, endPoint y: 281, distance: 309.3
click at [1094, 281] on li "AI huddle notes: Automated summaries with transcripts, action items, and citati…" at bounding box center [1037, 278] width 524 height 32
click at [1094, 281] on li "Automated summaries with transcripts, action items, and citations." at bounding box center [1045, 287] width 508 height 14
drag, startPoint x: 1094, startPoint y: 281, endPoint x: 796, endPoint y: 296, distance: 298.4
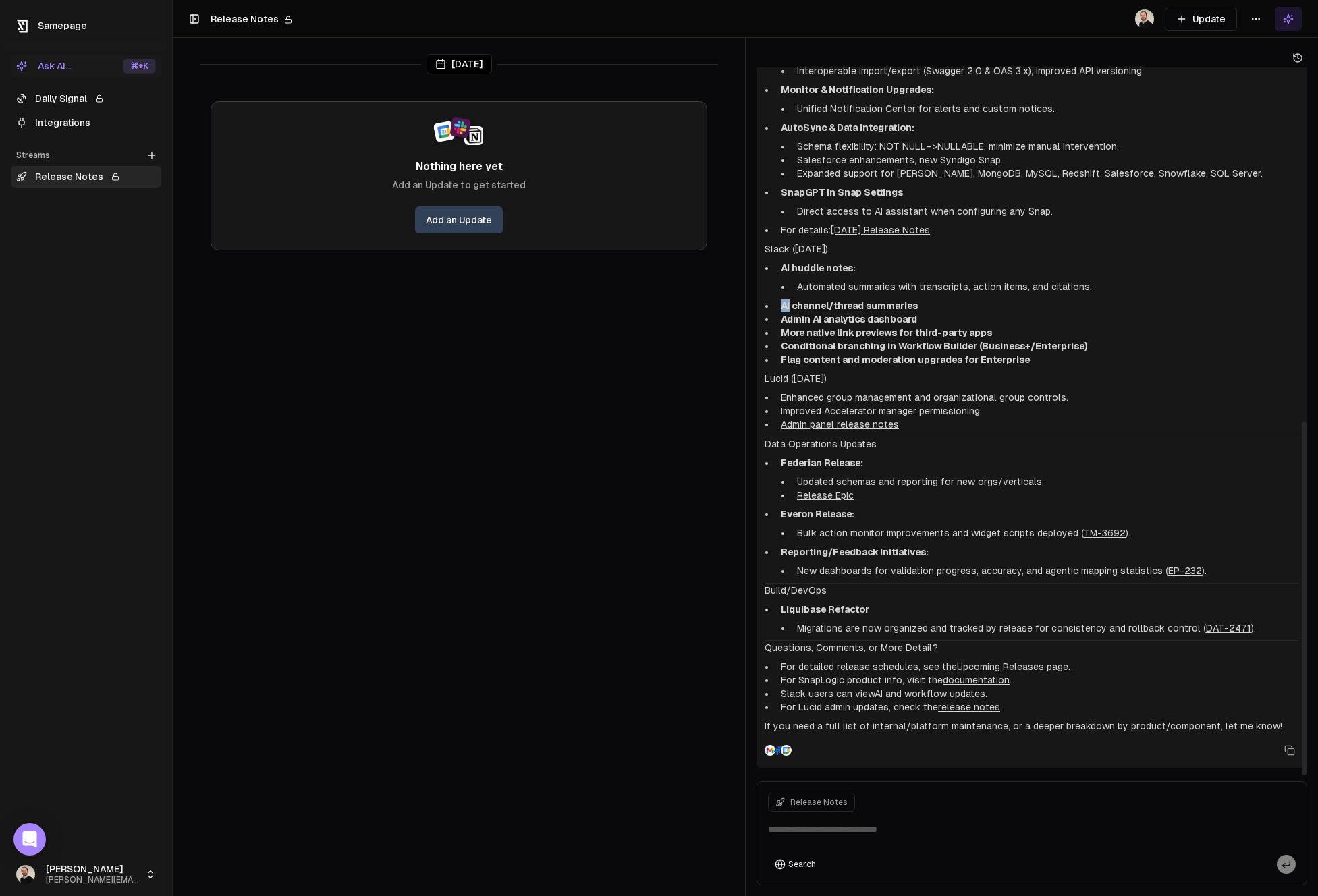
click at [796, 296] on ul "AI huddle notes: Automated summaries with transcripts, action items, and citati…" at bounding box center [1031, 314] width 535 height 105
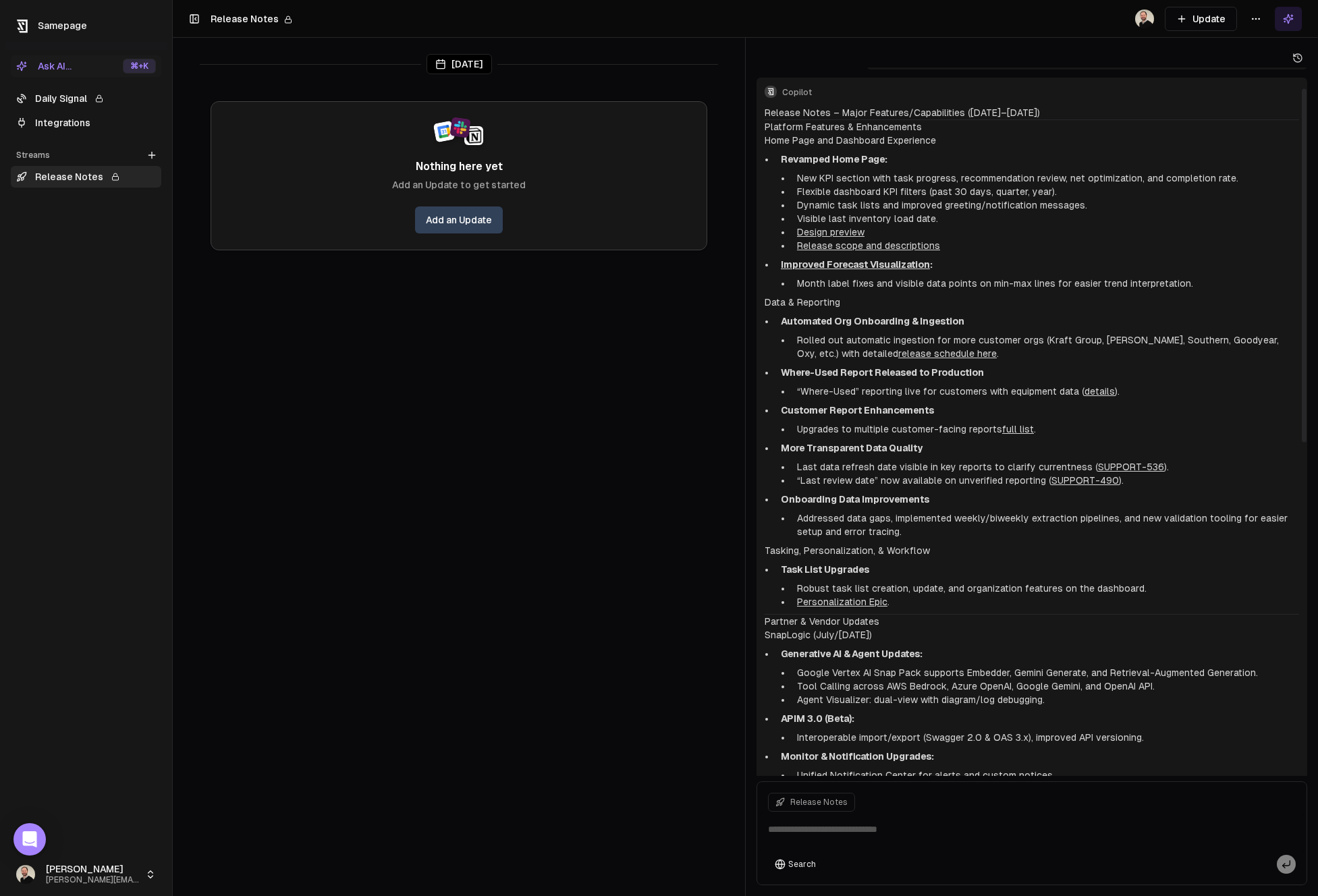
scroll to position [0, 0]
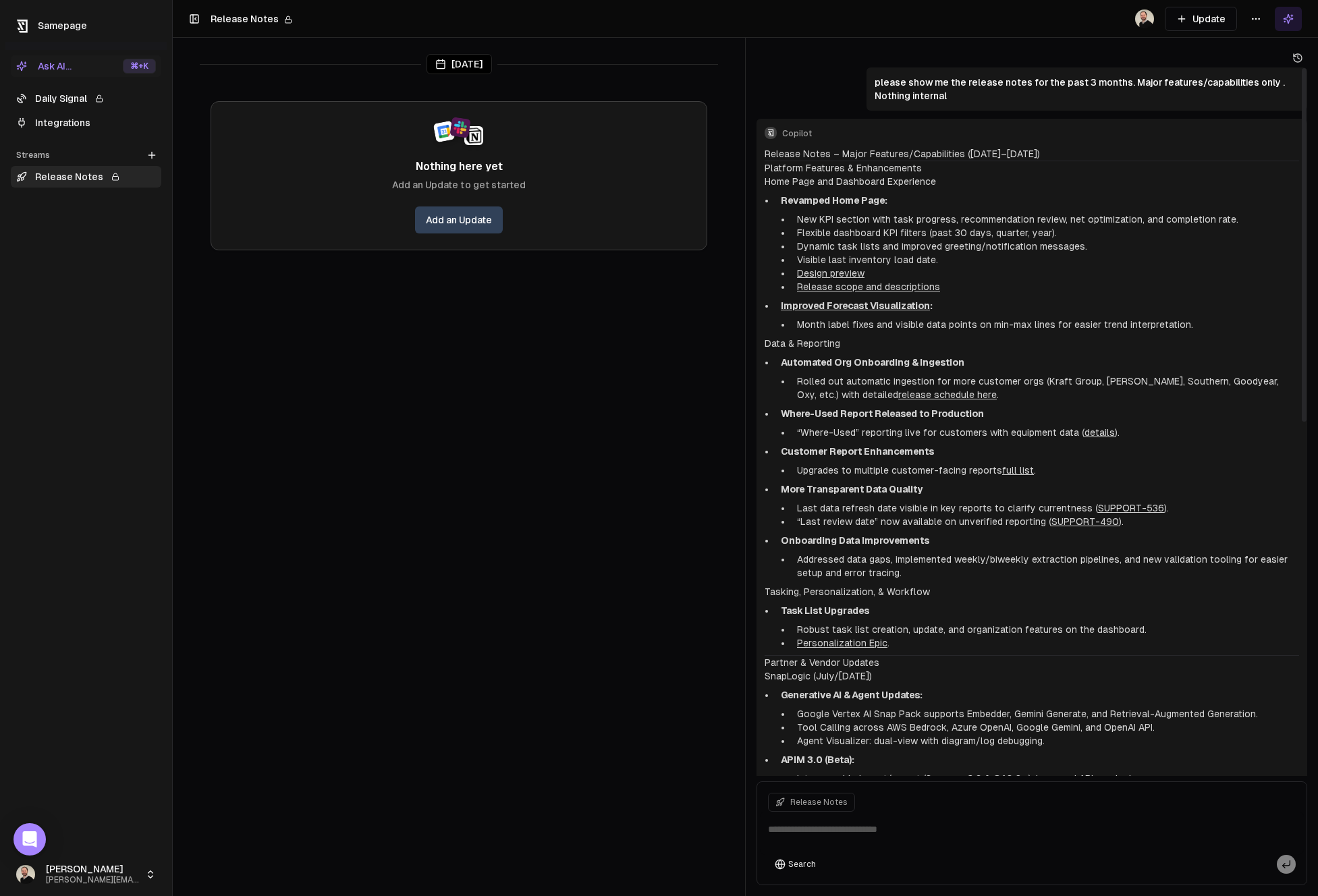
drag, startPoint x: 781, startPoint y: 162, endPoint x: 1060, endPoint y: 148, distance: 279.4
click at [1060, 148] on div "Release Notes – Major Features/Capabilities ([DATE]–[DATE]) Platform Features &…" at bounding box center [1031, 794] width 535 height 1294
drag, startPoint x: 1060, startPoint y: 149, endPoint x: 773, endPoint y: 159, distance: 287.2
click at [773, 159] on h2 "Release Notes – Major Features/Capabilities ([DATE]–[DATE])" at bounding box center [1031, 153] width 535 height 14
drag, startPoint x: 830, startPoint y: 215, endPoint x: 1243, endPoint y: 222, distance: 413.1
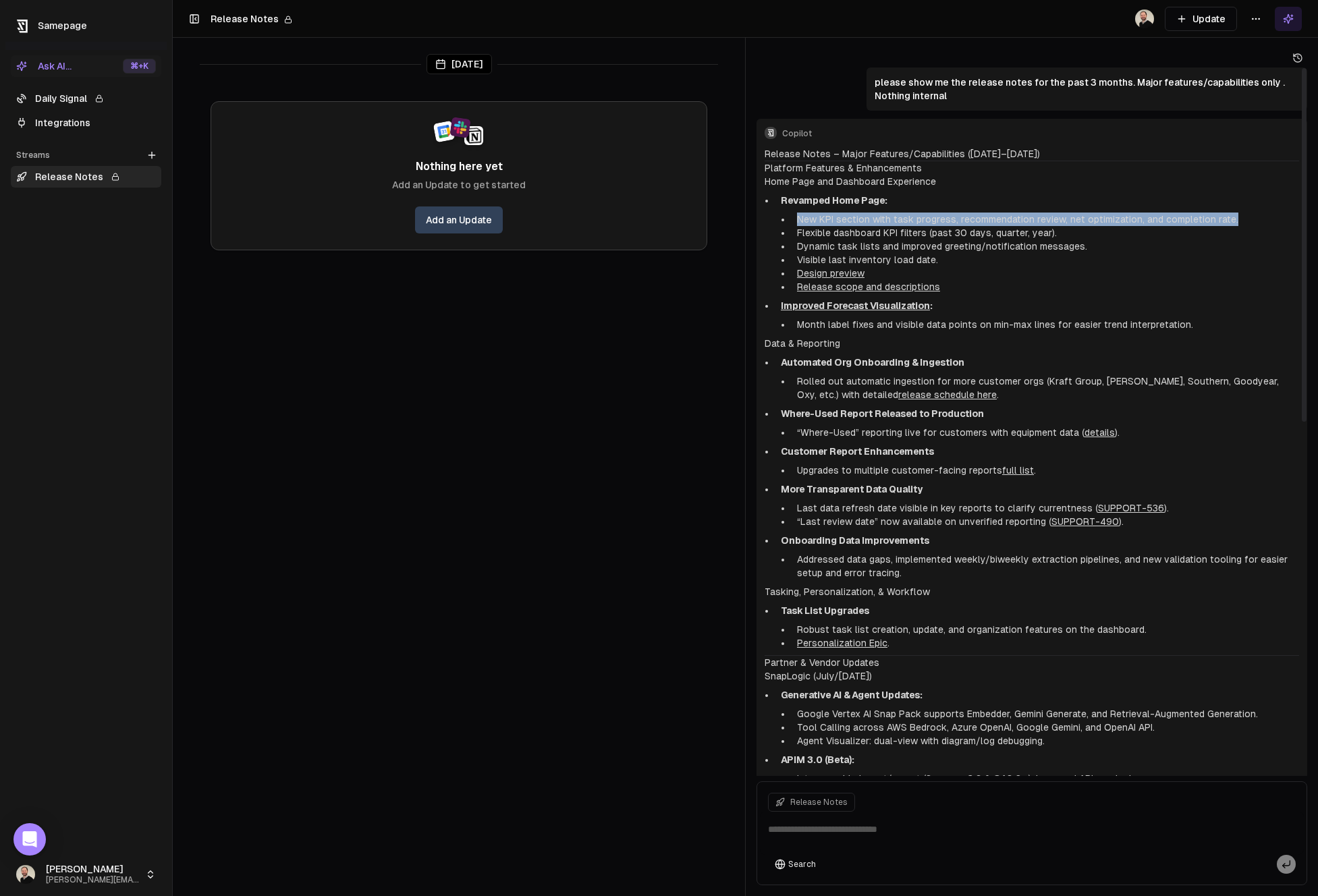
click at [1243, 222] on ul "New KPI section with task progress, recommendation review, net optimization, an…" at bounding box center [1039, 253] width 518 height 81
drag, startPoint x: 796, startPoint y: 233, endPoint x: 1079, endPoint y: 227, distance: 283.1
click at [1081, 227] on li "Flexible dashboard KPI filters (past 30 days, quarter, year)." at bounding box center [1045, 233] width 508 height 14
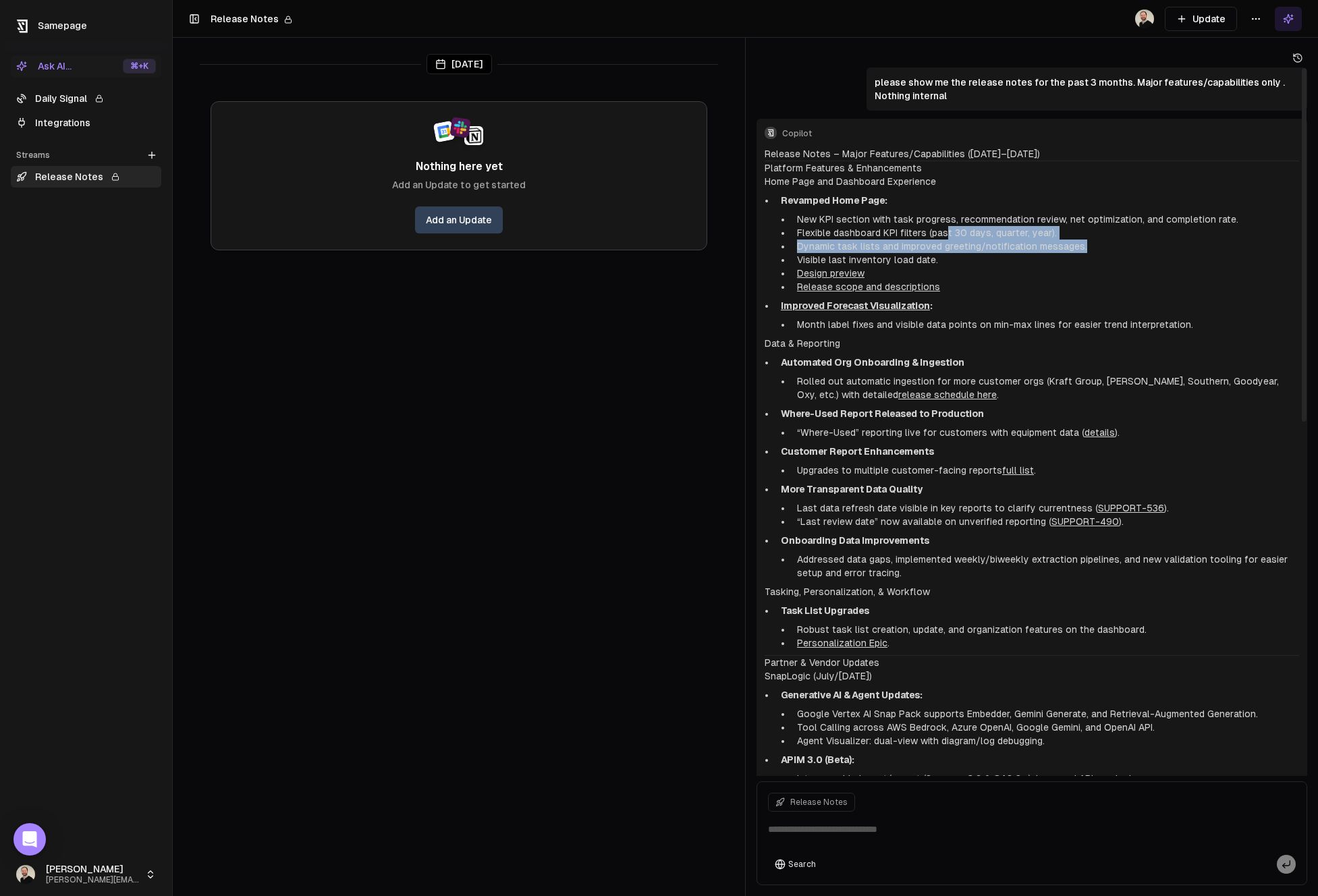
drag, startPoint x: 799, startPoint y: 249, endPoint x: 1094, endPoint y: 247, distance: 295.0
click at [1094, 247] on li "Dynamic task lists and improved greeting/notification messages." at bounding box center [1045, 246] width 508 height 14
drag, startPoint x: 798, startPoint y: 258, endPoint x: 945, endPoint y: 265, distance: 147.2
click at [945, 265] on li "Visible last inventory load date." at bounding box center [1045, 260] width 508 height 14
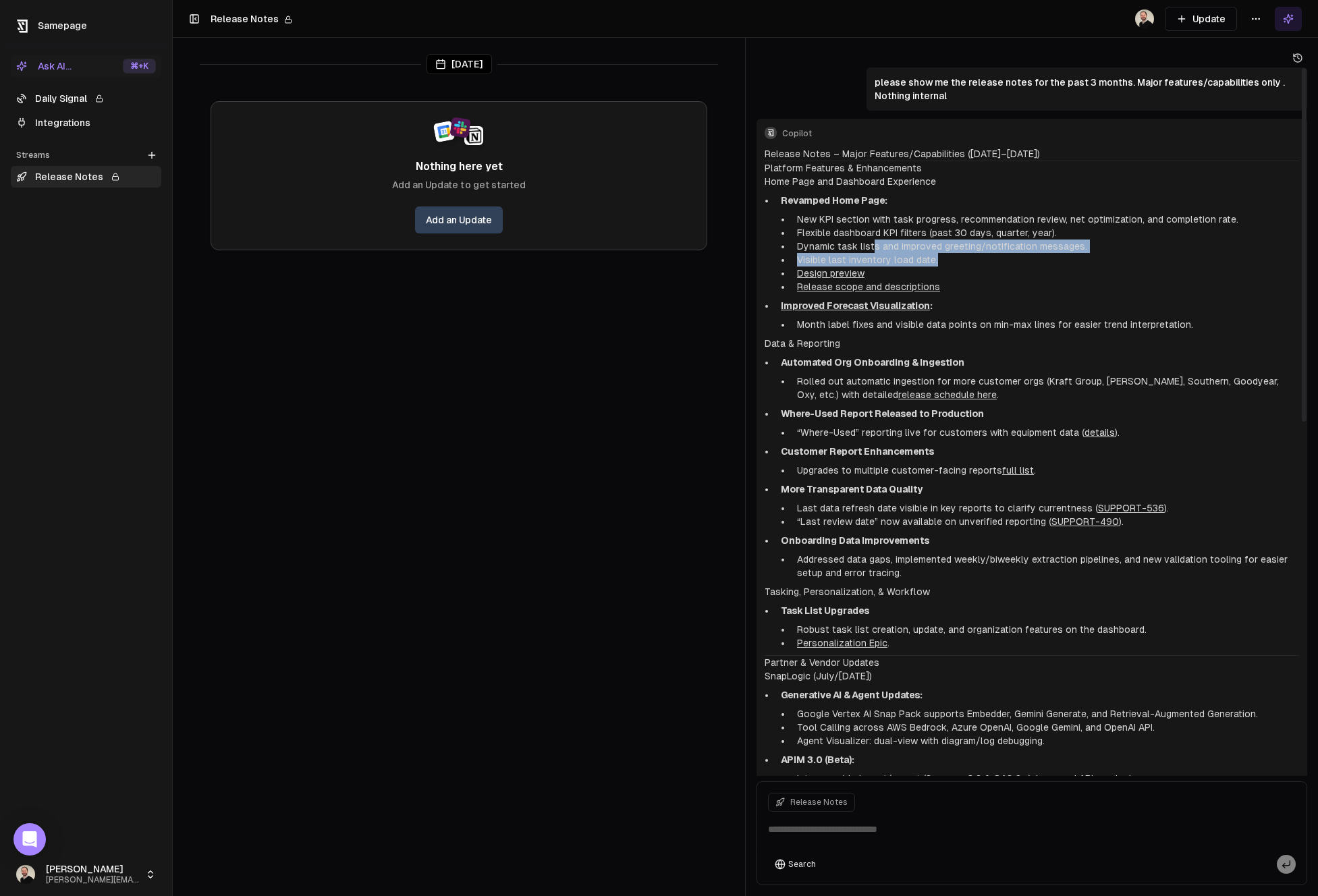
click at [945, 265] on li "Visible last inventory load date." at bounding box center [1045, 260] width 508 height 14
click at [882, 828] on textarea at bounding box center [1032, 834] width 545 height 43
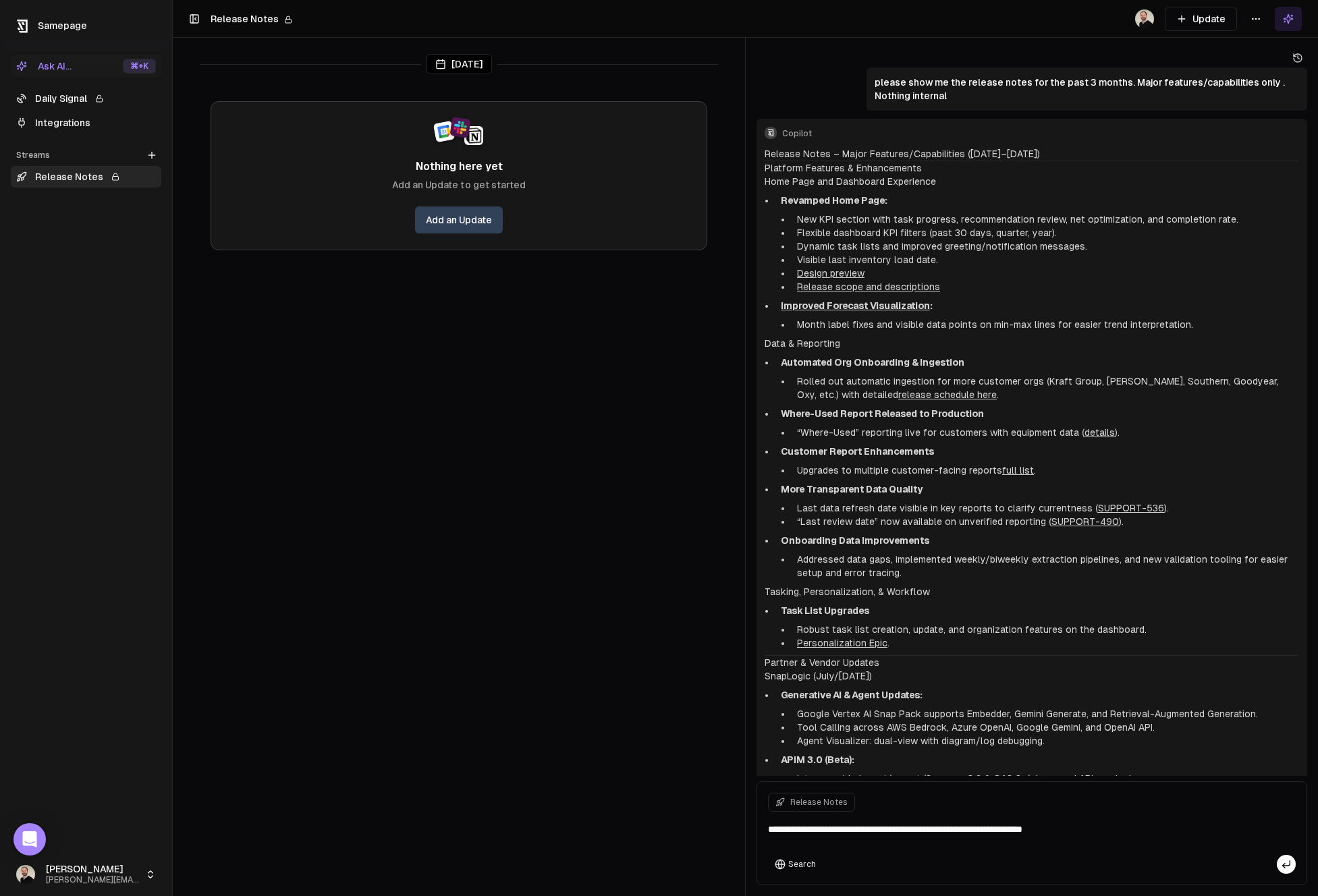
type textarea "**********"
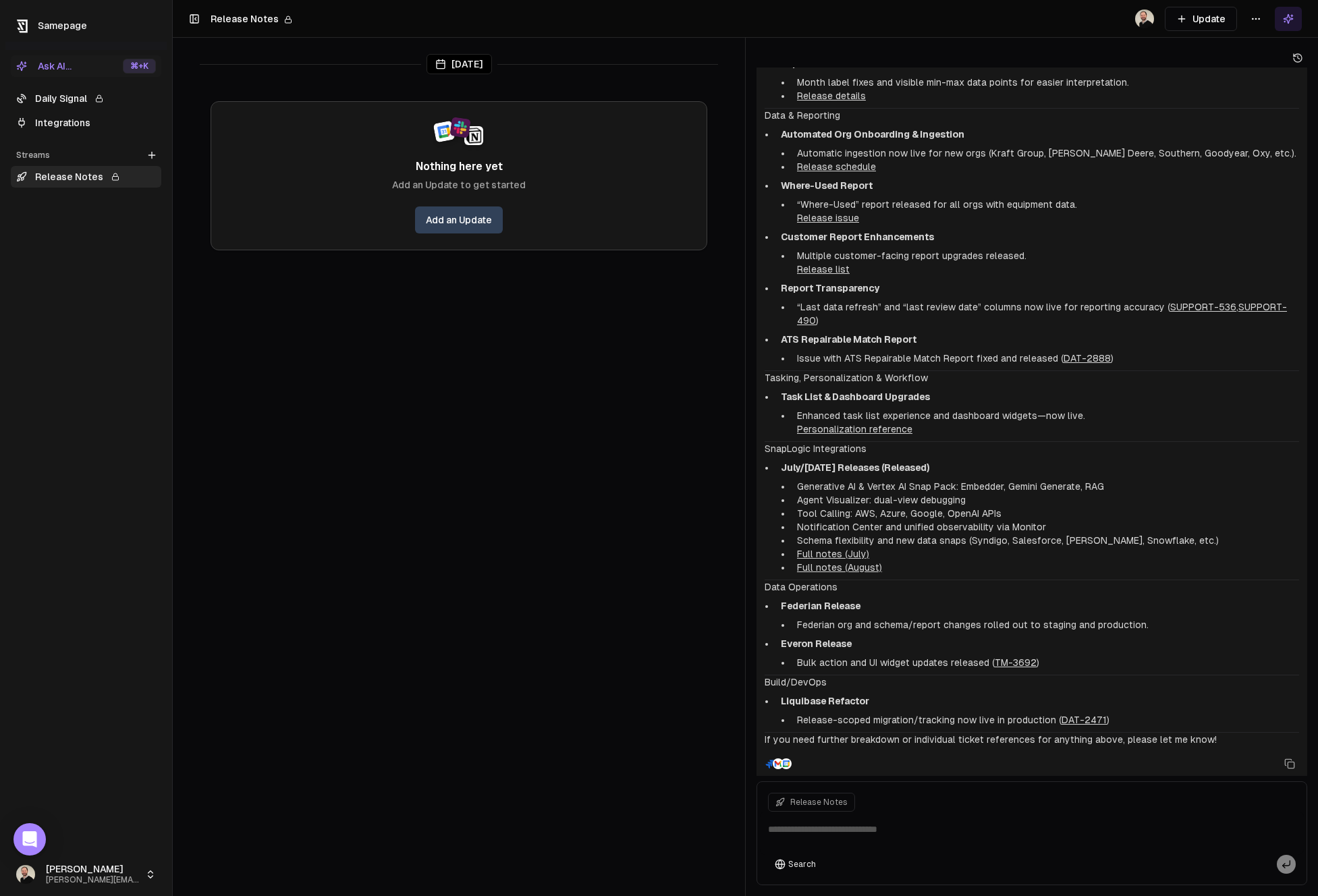
scroll to position [1252, 0]
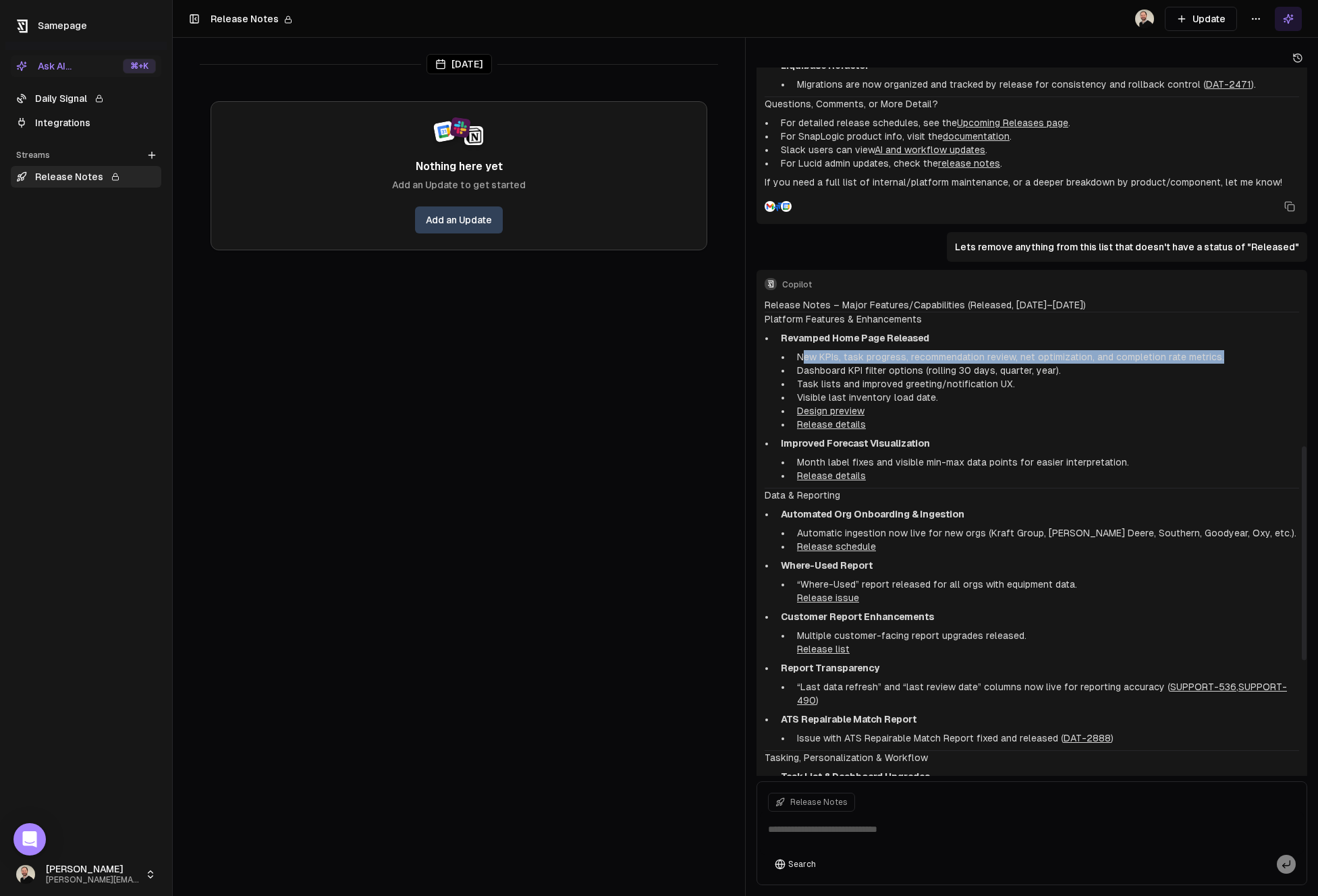
drag, startPoint x: 1220, startPoint y: 357, endPoint x: 801, endPoint y: 358, distance: 419.0
click at [801, 358] on li "New KPIs, task progress, recommendation review, net optimization, and completio…" at bounding box center [1045, 357] width 508 height 14
drag, startPoint x: 801, startPoint y: 358, endPoint x: 1104, endPoint y: 380, distance: 303.8
click at [1104, 380] on ul "New KPIs, task progress, recommendation review, net optimization, and completio…" at bounding box center [1039, 391] width 518 height 81
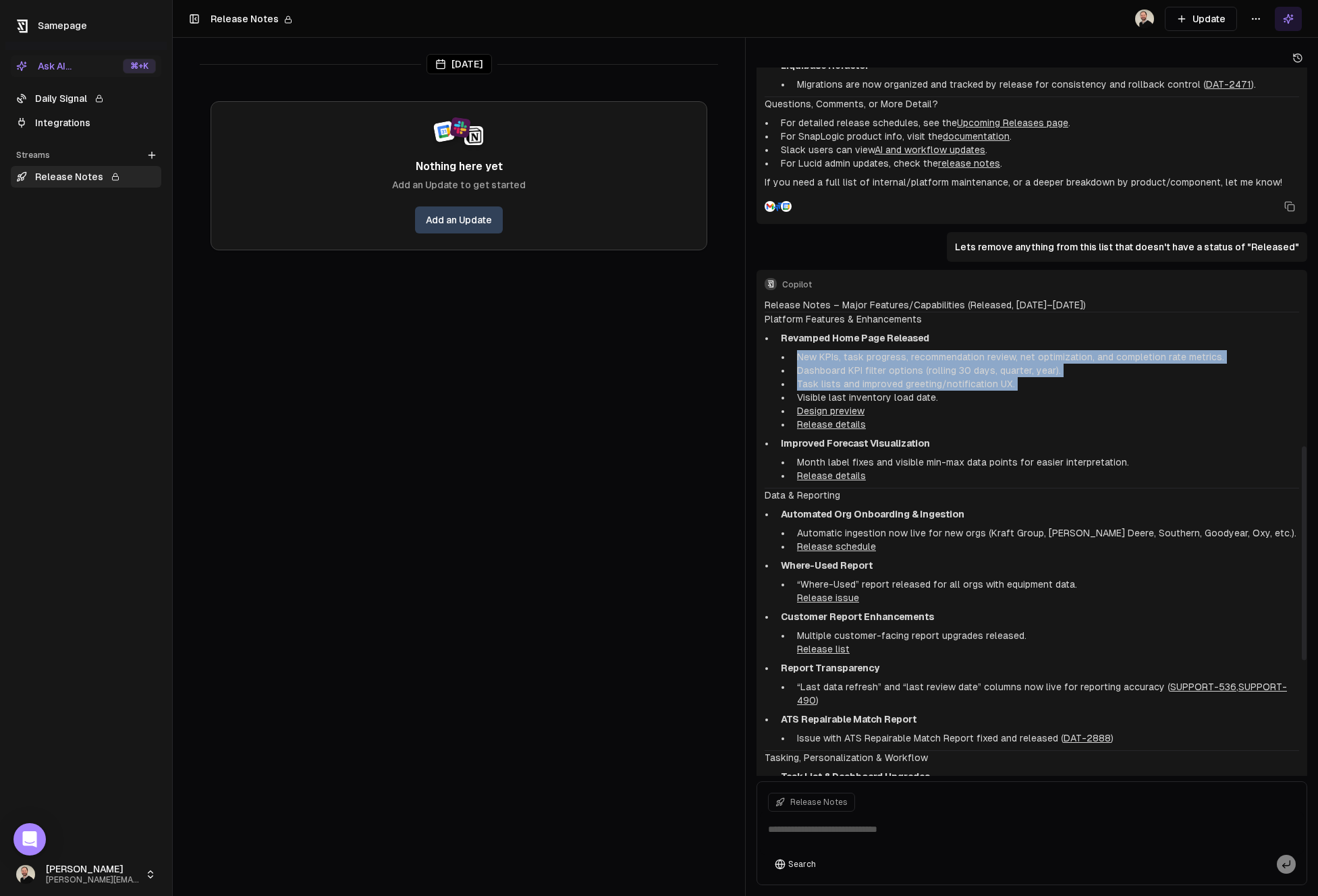
click at [1104, 380] on li "Task lists and improved greeting/notification UX." at bounding box center [1045, 384] width 508 height 14
drag, startPoint x: 1074, startPoint y: 376, endPoint x: 788, endPoint y: 353, distance: 286.9
click at [788, 353] on ul "New KPIs, task progress, recommendation review, net optimization, and completio…" at bounding box center [1039, 391] width 518 height 81
drag, startPoint x: 794, startPoint y: 352, endPoint x: 1117, endPoint y: 386, distance: 324.8
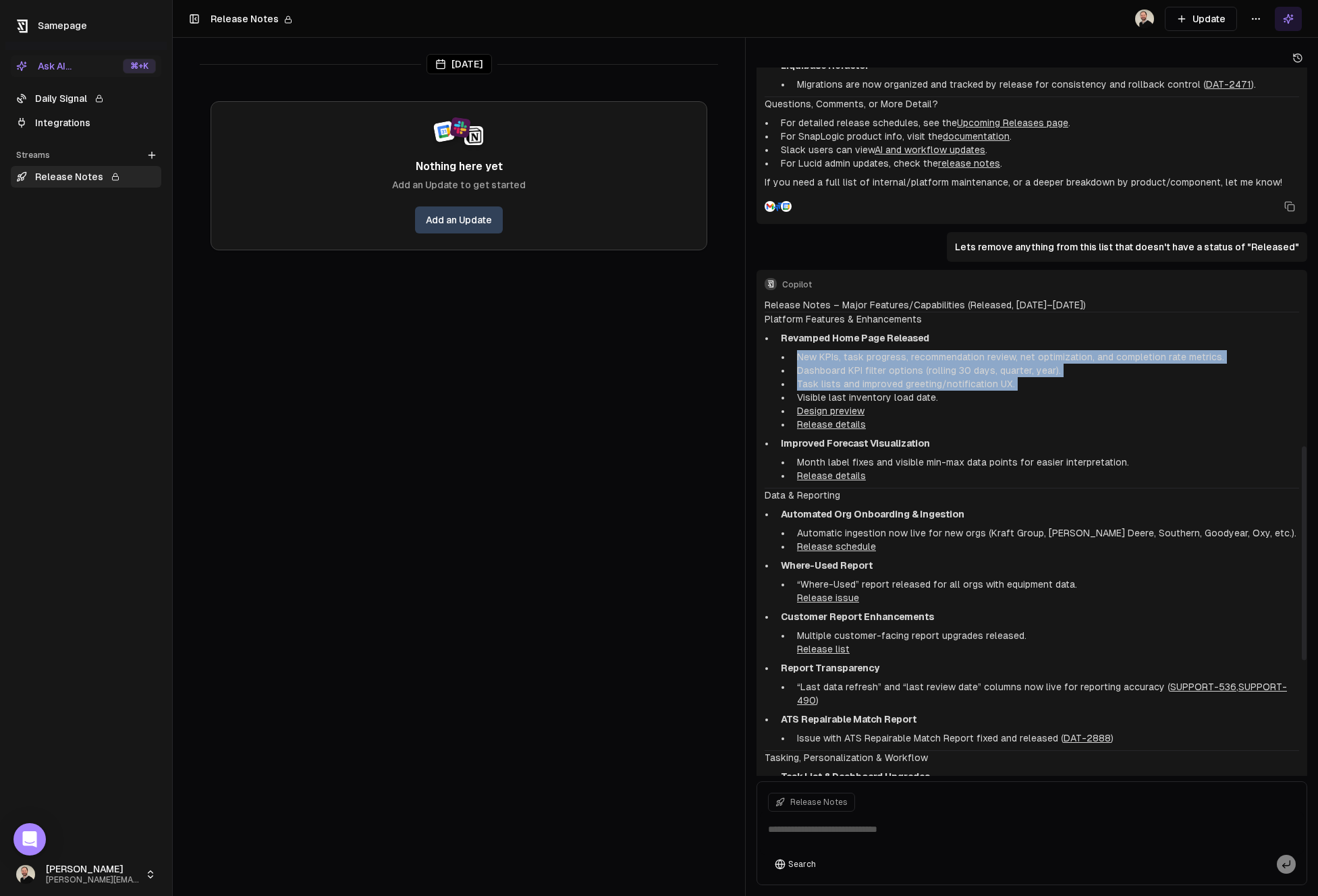
click at [1117, 386] on ul "New KPIs, task progress, recommendation review, net optimization, and completio…" at bounding box center [1039, 391] width 518 height 81
click at [1117, 386] on li "Task lists and improved greeting/notification UX." at bounding box center [1045, 384] width 508 height 14
drag, startPoint x: 1089, startPoint y: 388, endPoint x: 790, endPoint y: 367, distance: 299.7
click at [790, 367] on ul "New KPIs, task progress, recommendation review, net optimization, and completio…" at bounding box center [1039, 391] width 518 height 81
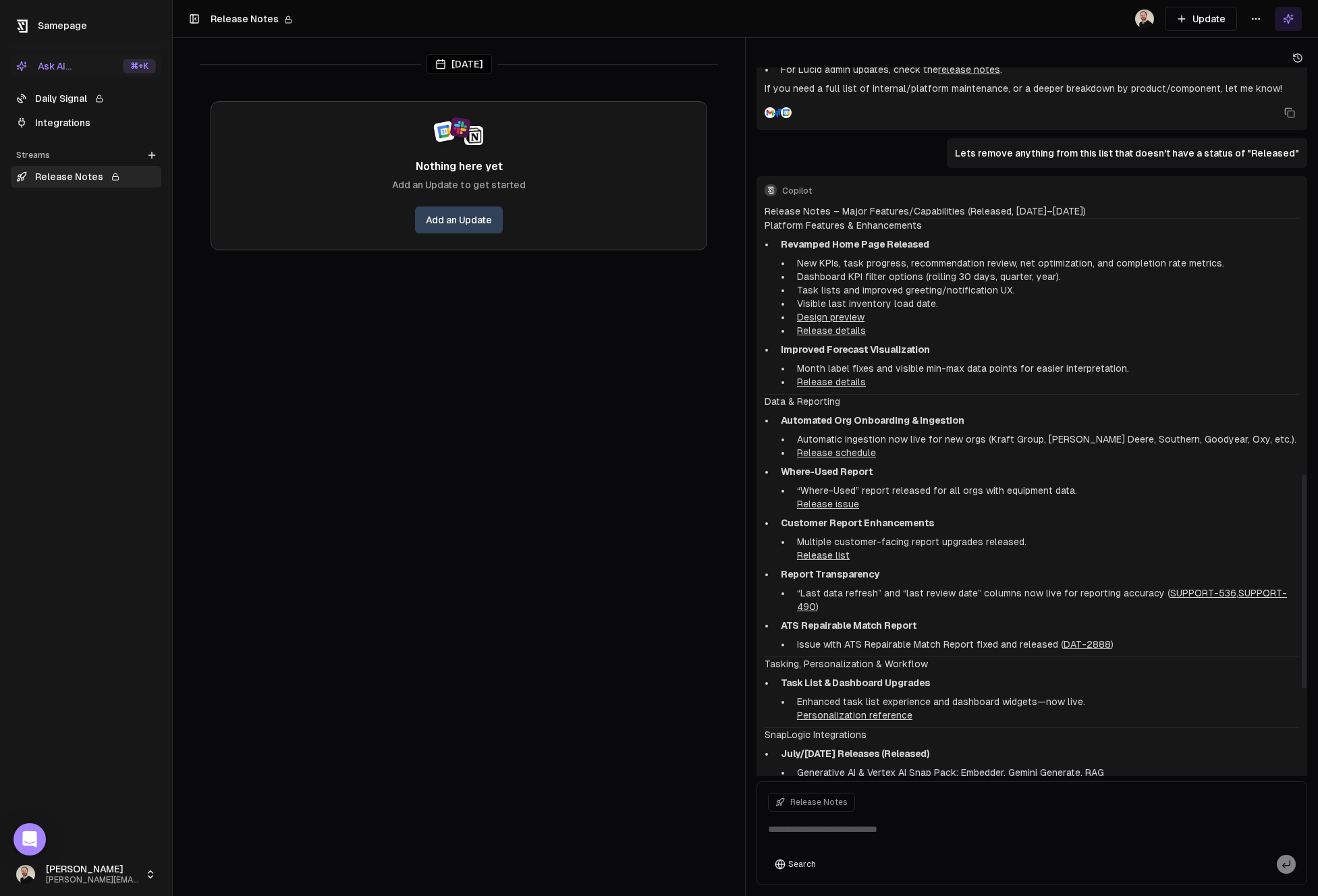
drag, startPoint x: 781, startPoint y: 347, endPoint x: 960, endPoint y: 347, distance: 179.0
click at [960, 347] on li "Improved Forecast Visualization Month label fixes and visible min-max data poin…" at bounding box center [1037, 365] width 524 height 46
drag, startPoint x: 1130, startPoint y: 367, endPoint x: 797, endPoint y: 395, distance: 334.2
click at [768, 368] on ul "Revamped Home Page Released New KPIs, task progress, recommendation review, net…" at bounding box center [1031, 314] width 535 height 151
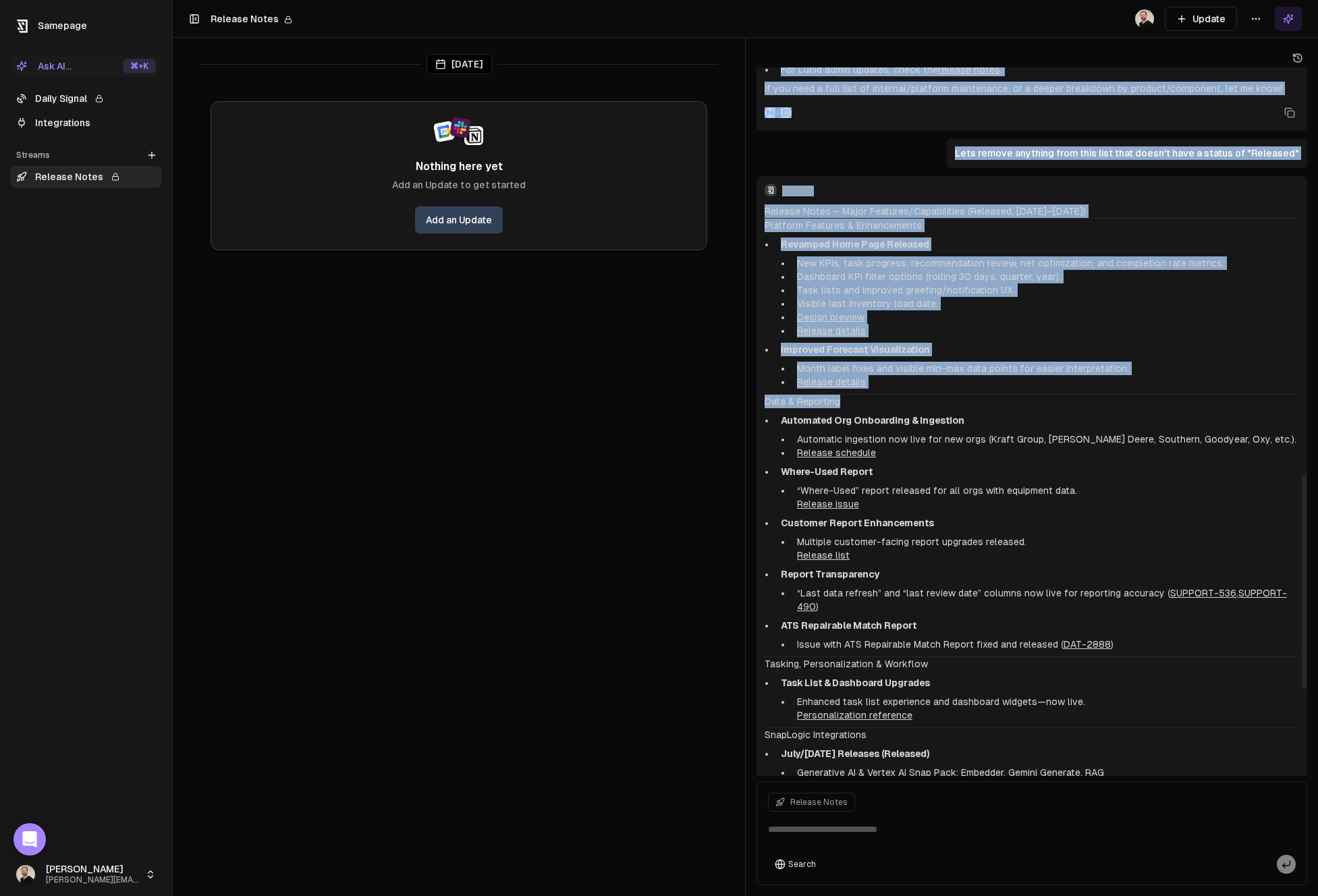
drag, startPoint x: 977, startPoint y: 415, endPoint x: 746, endPoint y: 405, distance: 231.2
click at [746, 405] on div "[DATE] Nothing here yet Add an Update to get started Add an Update please show …" at bounding box center [746, 448] width 1146 height 896
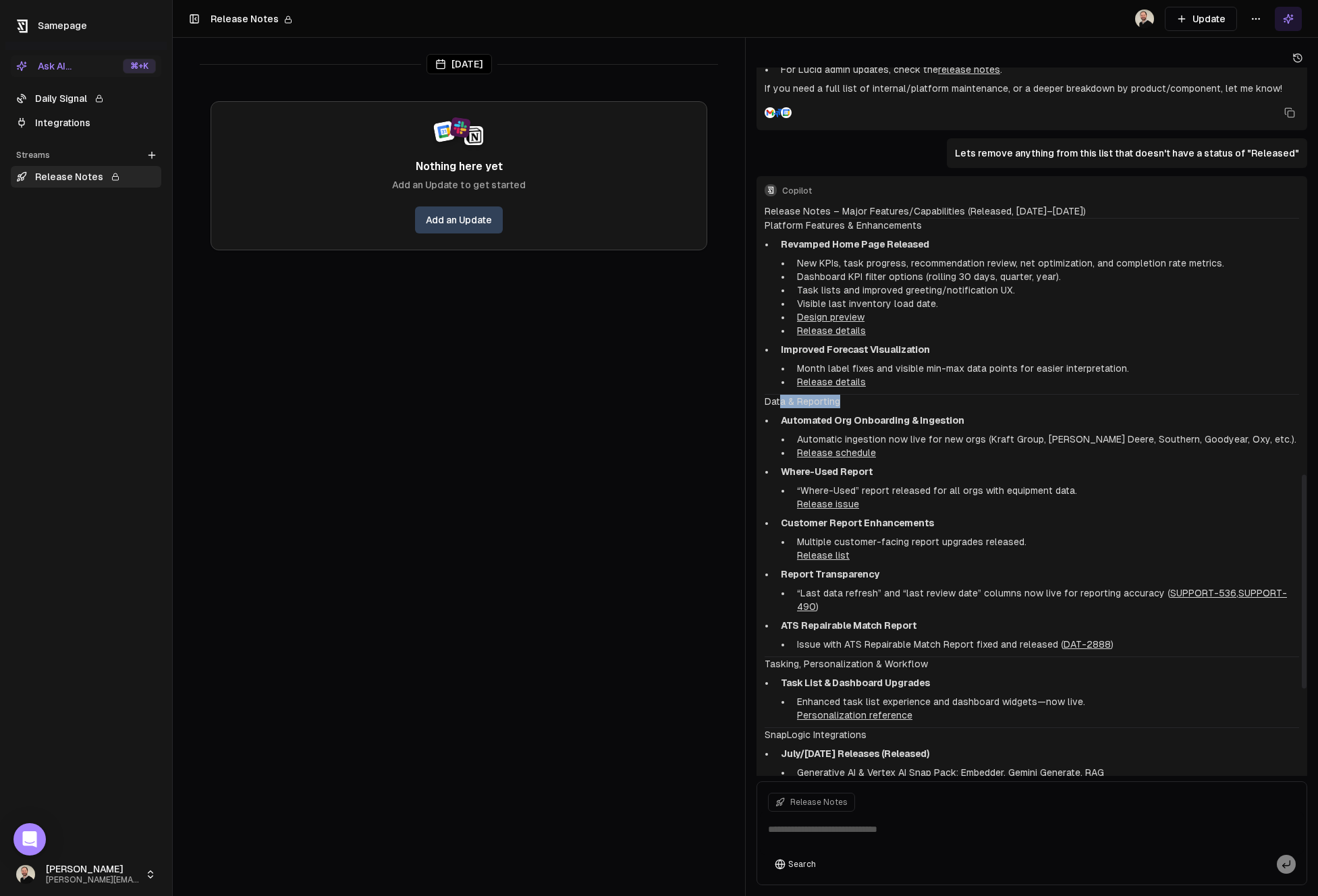
drag, startPoint x: 975, startPoint y: 426, endPoint x: 779, endPoint y: 404, distance: 197.2
click at [779, 404] on div "Release Notes – Major Features/Capabilities (Released, [DATE]–[DATE]) Platform …" at bounding box center [1031, 618] width 535 height 828
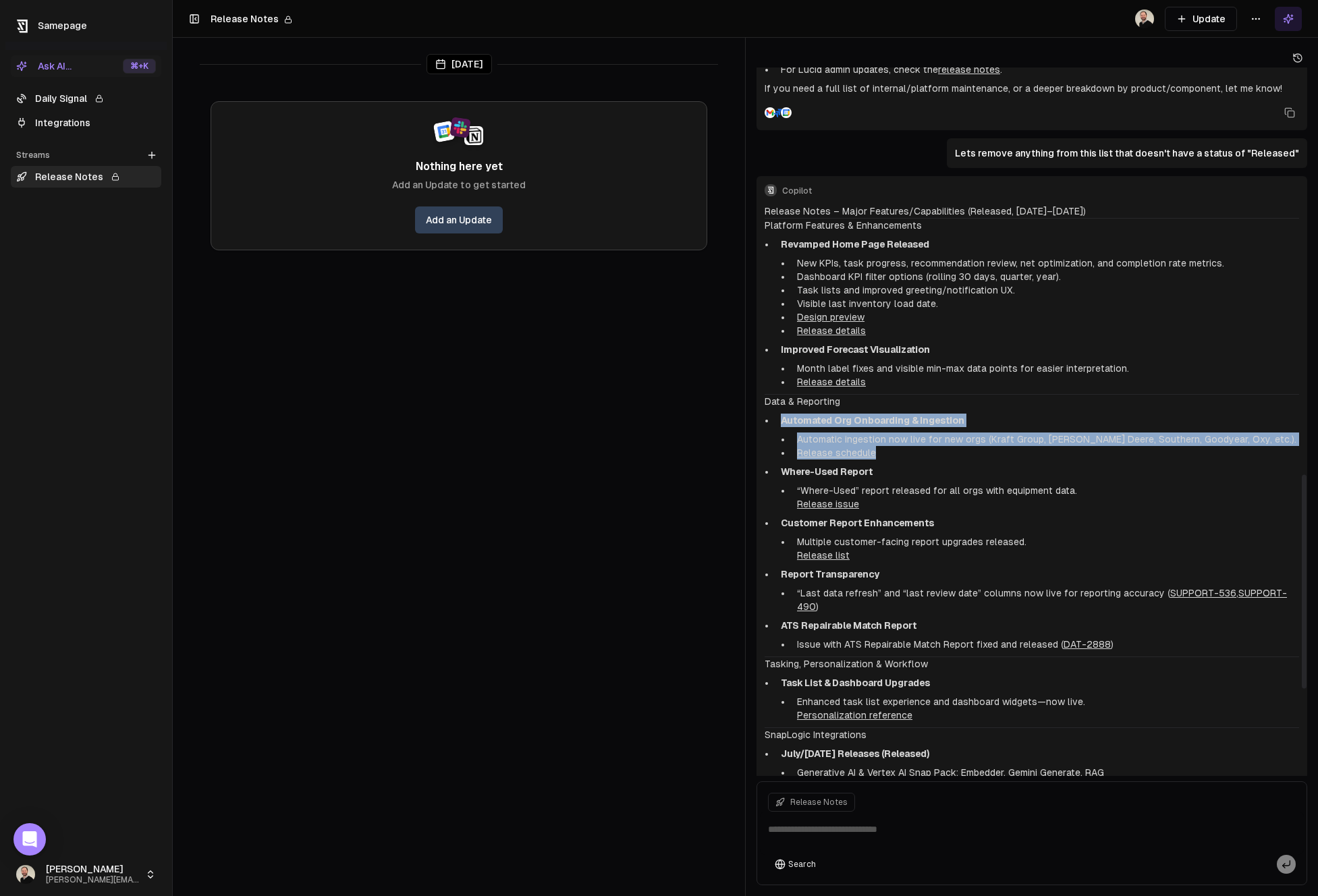
drag, startPoint x: 784, startPoint y: 425, endPoint x: 1049, endPoint y: 450, distance: 266.2
click at [1049, 450] on li "Automated Org Onboarding & Ingestion Automatic ingestion now live for new orgs …" at bounding box center [1037, 436] width 524 height 46
click at [1049, 450] on li "Release schedule" at bounding box center [1045, 453] width 508 height 14
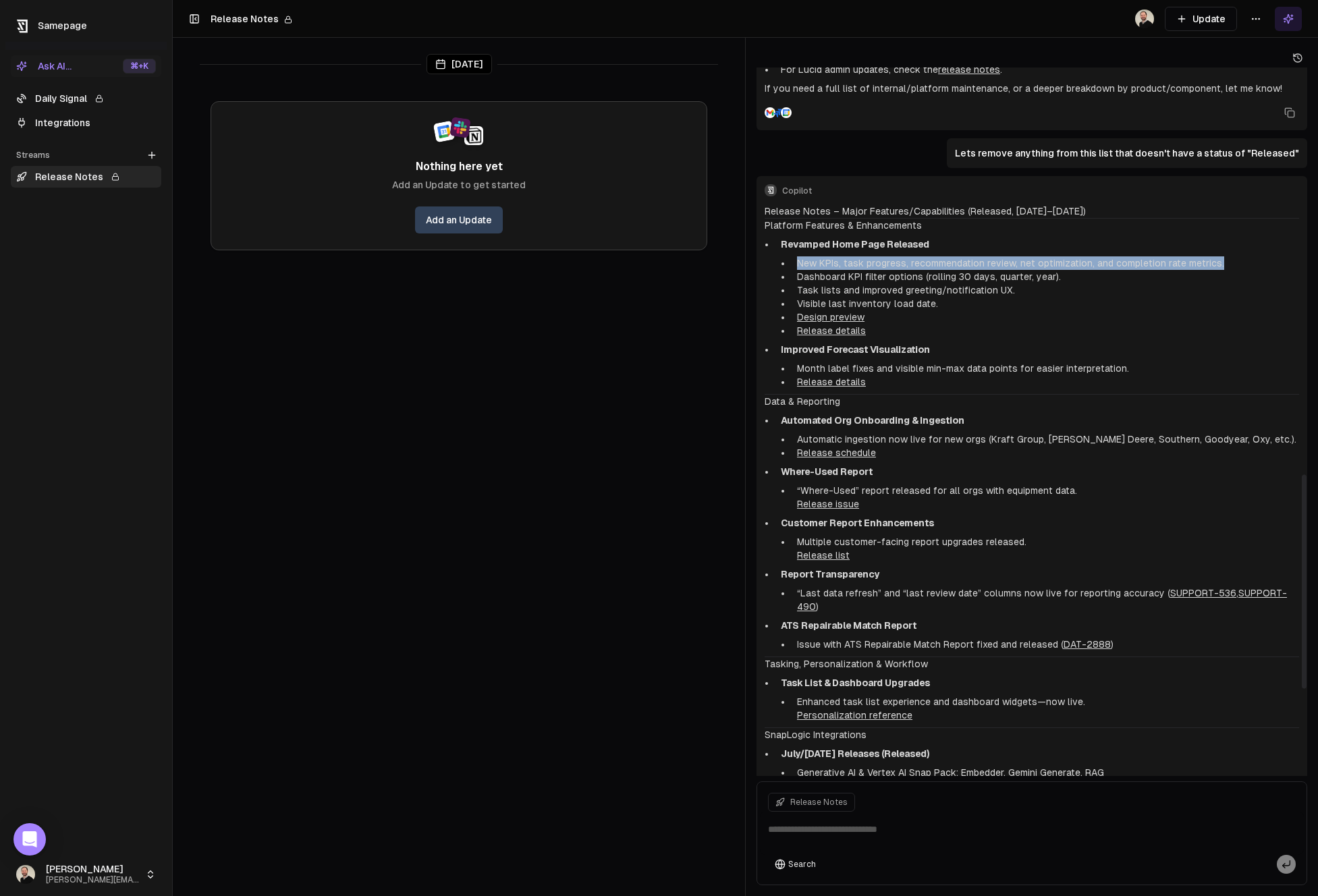
drag, startPoint x: 797, startPoint y: 262, endPoint x: 1228, endPoint y: 261, distance: 431.0
click at [1228, 261] on li "New KPIs, task progress, recommendation review, net optimization, and completio…" at bounding box center [1045, 263] width 508 height 14
drag, startPoint x: 931, startPoint y: 280, endPoint x: 766, endPoint y: 279, distance: 165.0
click at [766, 279] on ul "Revamped Home Page Released New KPIs, task progress, recommendation review, net…" at bounding box center [1031, 314] width 535 height 151
click at [836, 331] on link "Release details" at bounding box center [831, 331] width 69 height 11
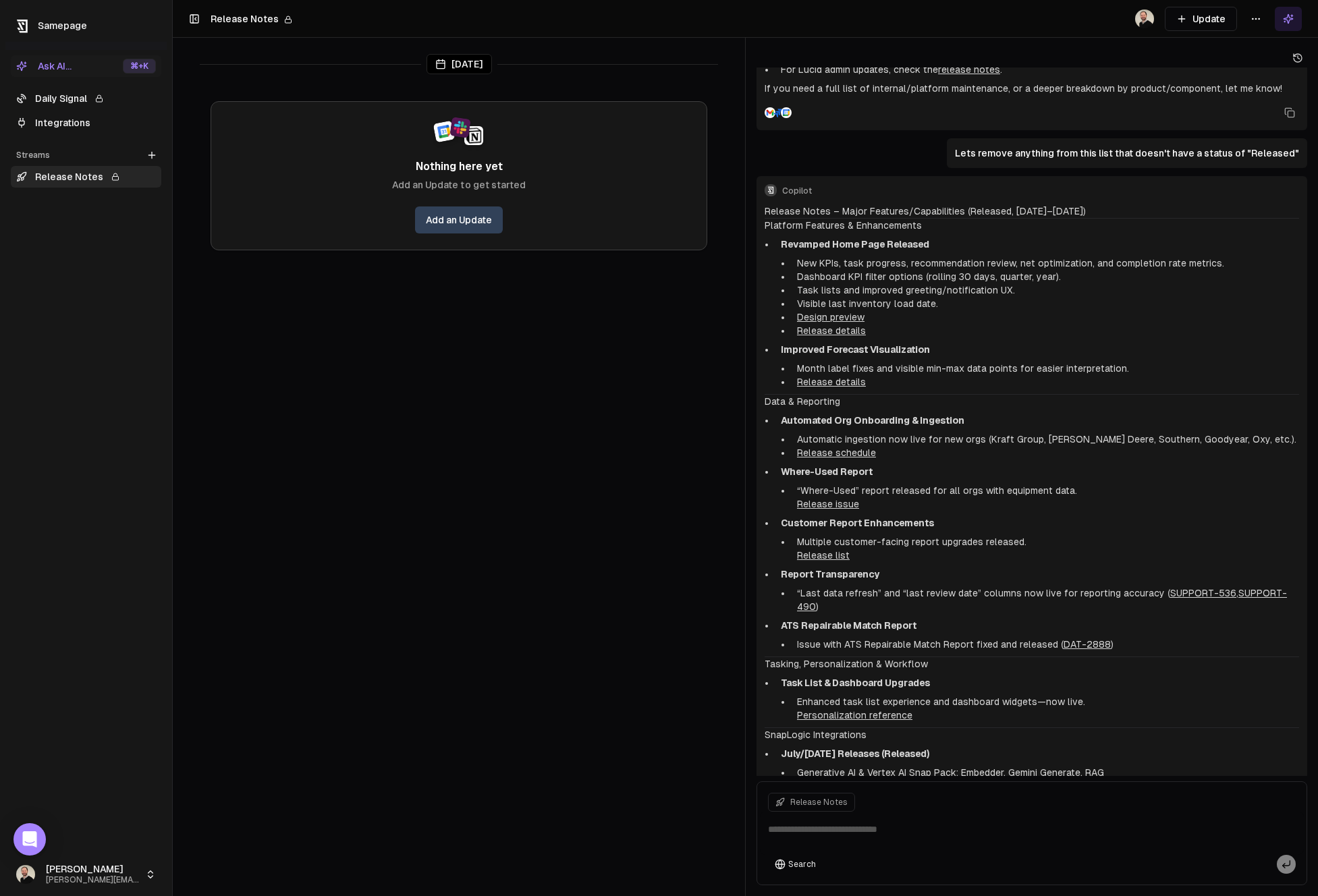
click at [840, 832] on textarea at bounding box center [1032, 834] width 545 height 43
type textarea "**********"
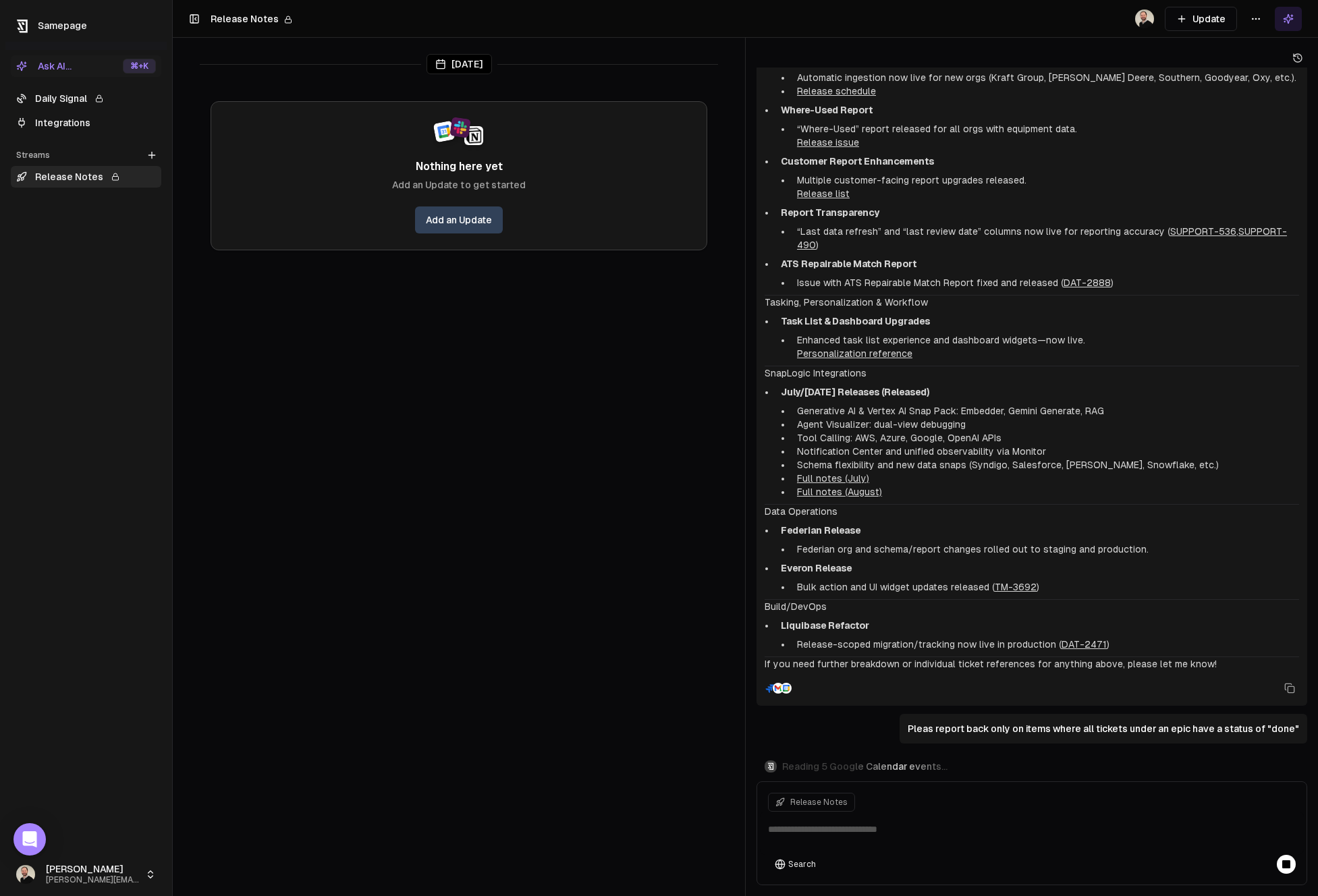
scroll to position [1904, 0]
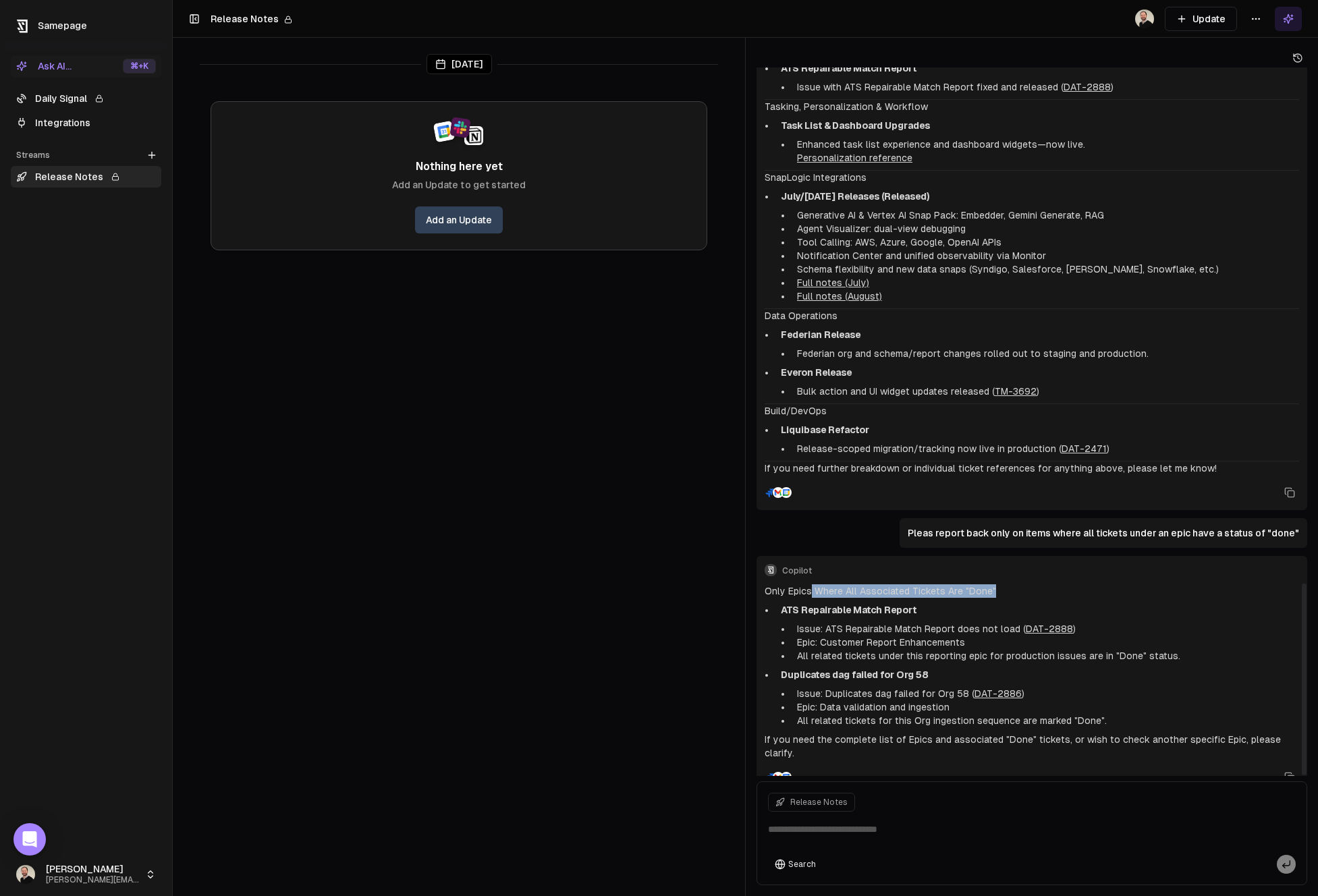
drag, startPoint x: 1022, startPoint y: 578, endPoint x: 810, endPoint y: 571, distance: 212.1
click at [810, 584] on h2 "Only Epics Where All Associated Tickets Are "Done"" at bounding box center [1031, 590] width 535 height 14
drag, startPoint x: 915, startPoint y: 598, endPoint x: 811, endPoint y: 597, distance: 104.0
click at [810, 605] on strong "ATS Repairable Match Report" at bounding box center [848, 610] width 136 height 11
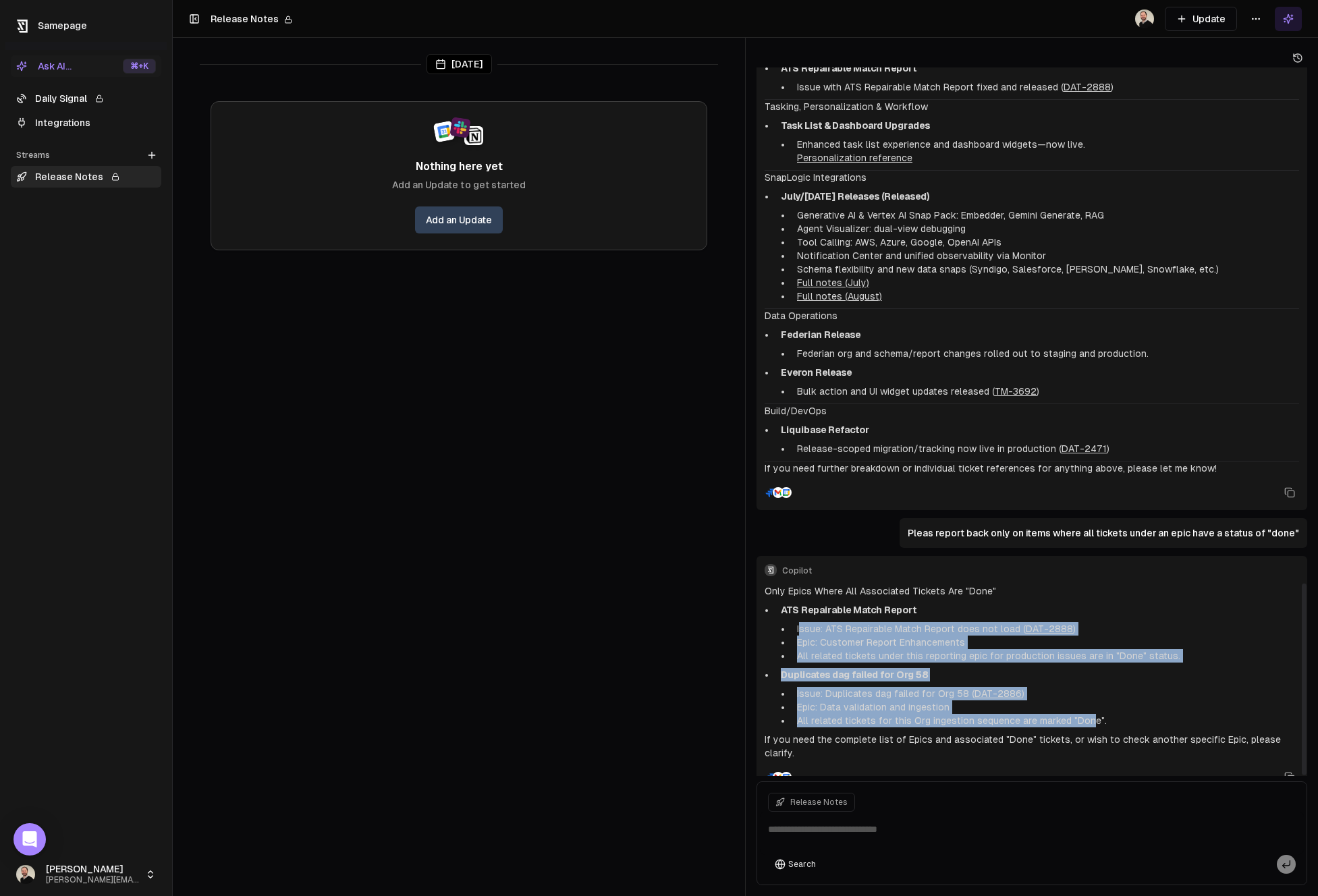
drag, startPoint x: 800, startPoint y: 617, endPoint x: 1089, endPoint y: 706, distance: 302.4
click at [1089, 706] on ul "ATS Repairable Match Report Issue: ATS Repairable Match Report does not load ( …" at bounding box center [1031, 665] width 535 height 124
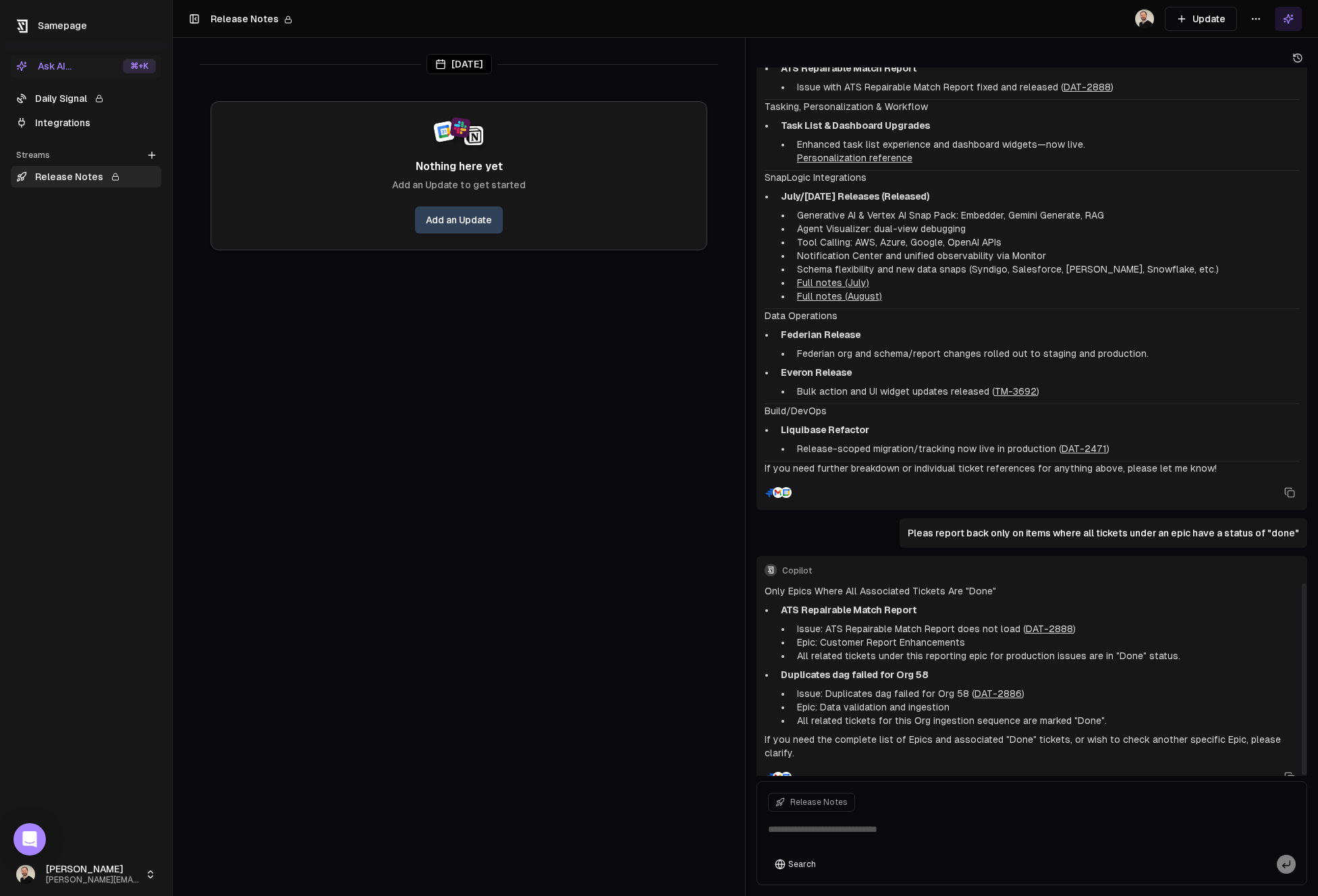
click at [1088, 714] on li "All related tickets for this Org ingestion sequence are marked "Done"." at bounding box center [1045, 720] width 508 height 14
click at [890, 823] on textarea at bounding box center [1032, 834] width 545 height 43
type textarea "**********"
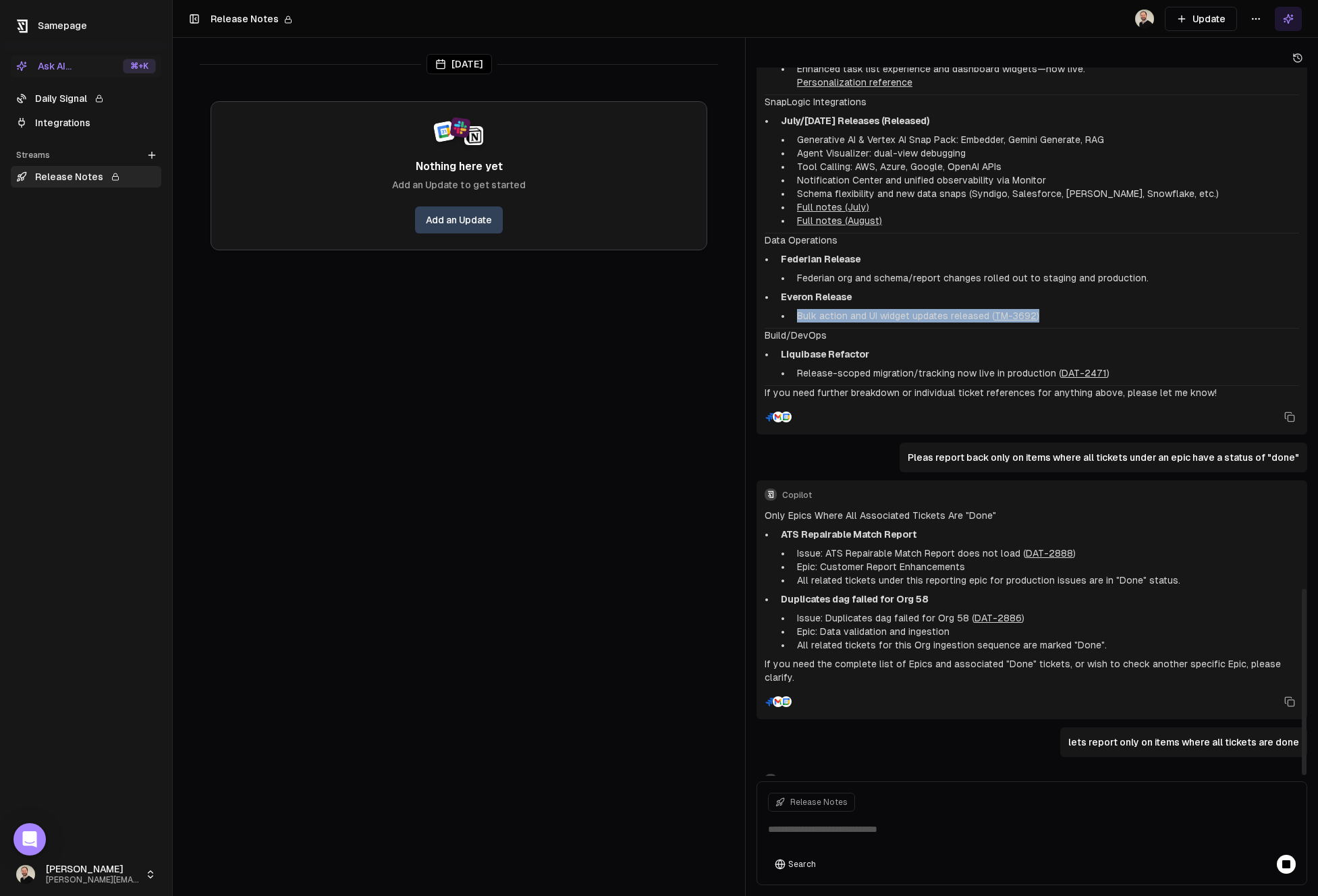
drag, startPoint x: 800, startPoint y: 306, endPoint x: 1071, endPoint y: 299, distance: 271.1
click at [1071, 309] on li "Bulk action and UI widget updates released ( TM-3692 )" at bounding box center [1045, 315] width 508 height 14
drag, startPoint x: 1072, startPoint y: 304, endPoint x: 798, endPoint y: 303, distance: 274.0
click at [798, 309] on li "Bulk action and UI widget updates released ( TM-3692 )" at bounding box center [1045, 315] width 508 height 14
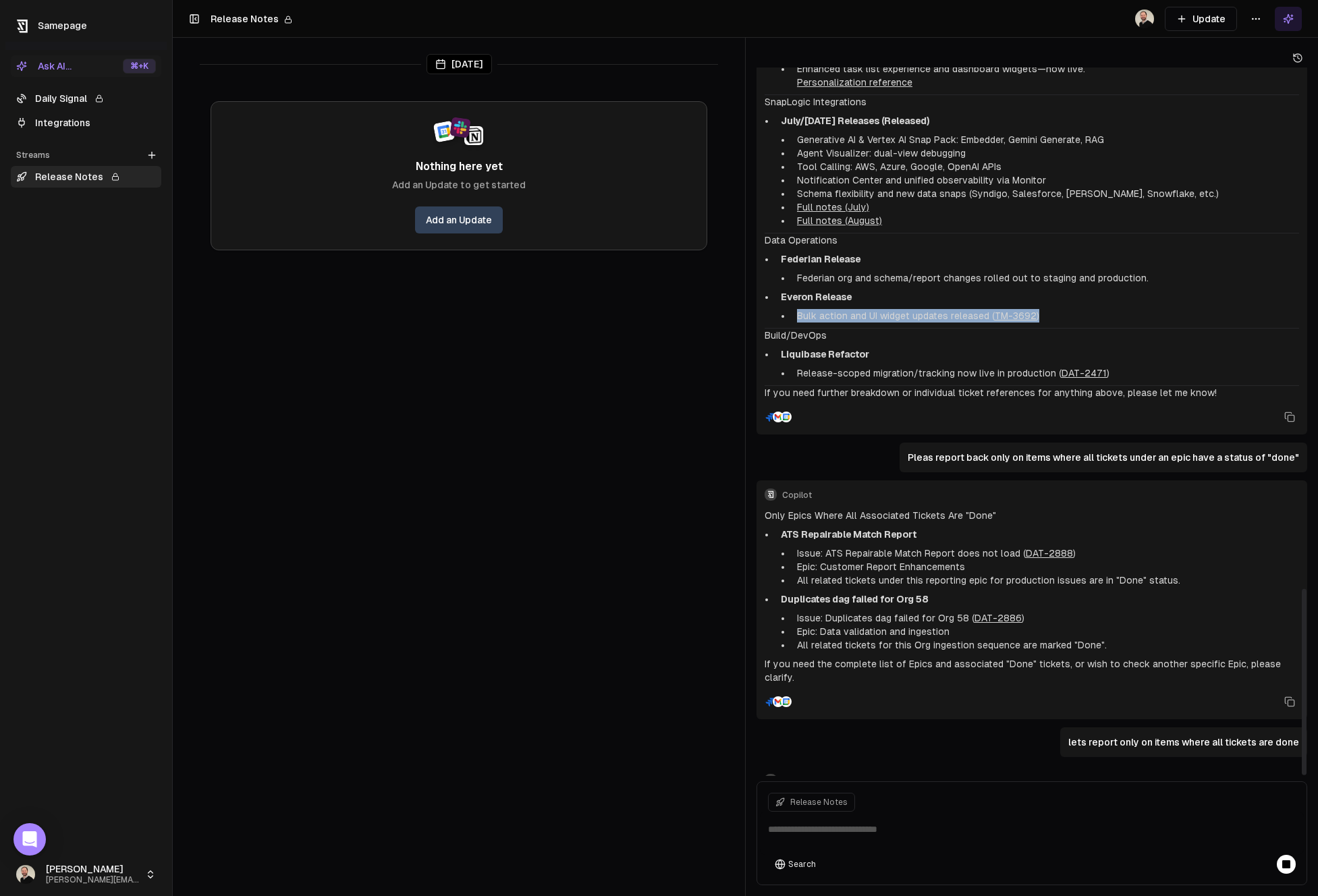
click at [799, 309] on li "Bulk action and UI widget updates released ( TM-3692 )" at bounding box center [1045, 315] width 508 height 14
drag, startPoint x: 800, startPoint y: 302, endPoint x: 1096, endPoint y: 297, distance: 296.0
click at [1096, 309] on li "Bulk action and UI widget updates released ( TM-3692 )" at bounding box center [1045, 315] width 508 height 14
drag, startPoint x: 794, startPoint y: 362, endPoint x: 1164, endPoint y: 358, distance: 370.0
click at [1164, 367] on li "Release-scoped migration/tracking now live in production ( DAT-2471 )" at bounding box center [1045, 373] width 508 height 14
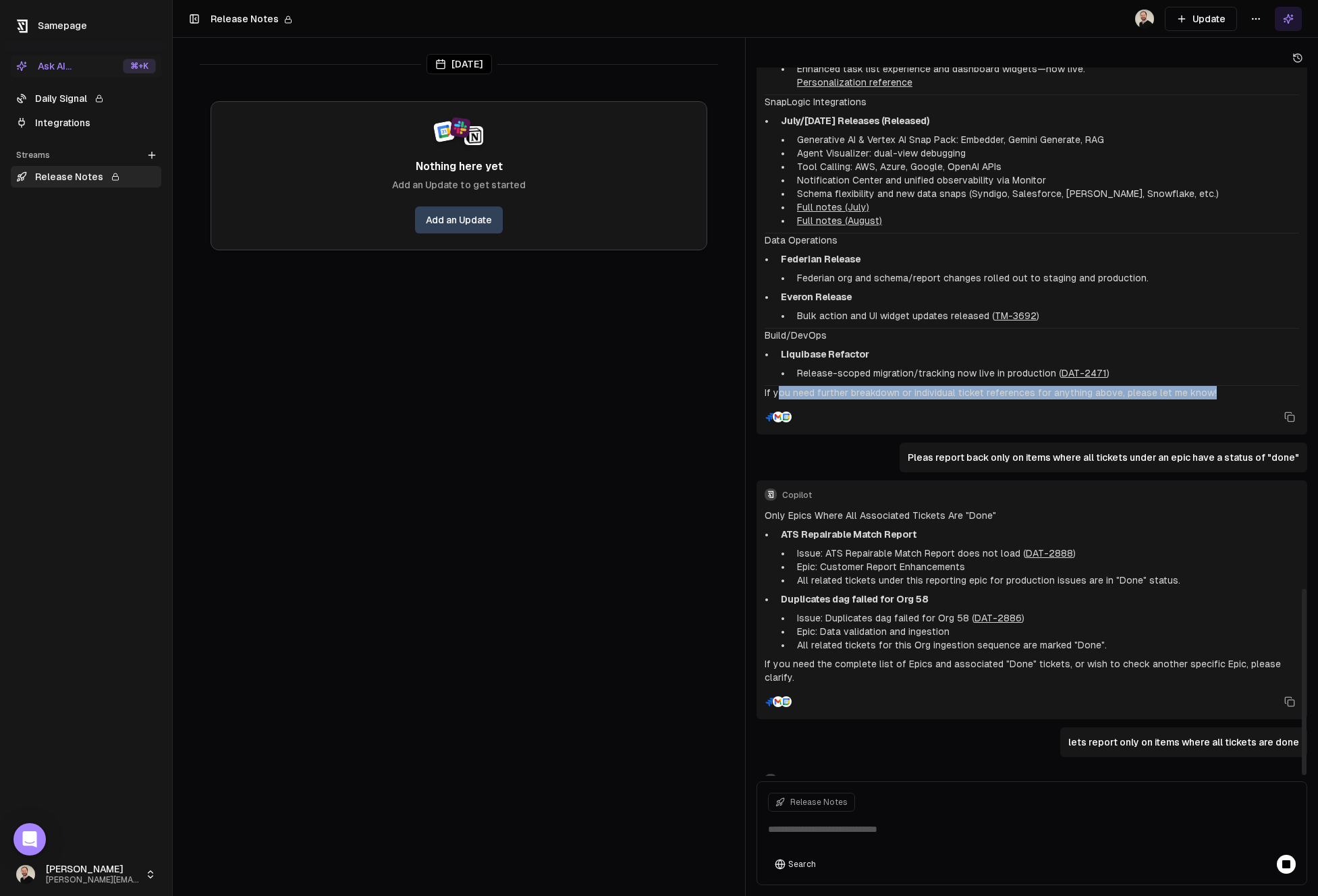
drag, startPoint x: 1227, startPoint y: 372, endPoint x: 777, endPoint y: 383, distance: 450.1
click at [777, 386] on p "If you need further breakdown or individual ticket references for anything abov…" at bounding box center [1031, 392] width 535 height 14
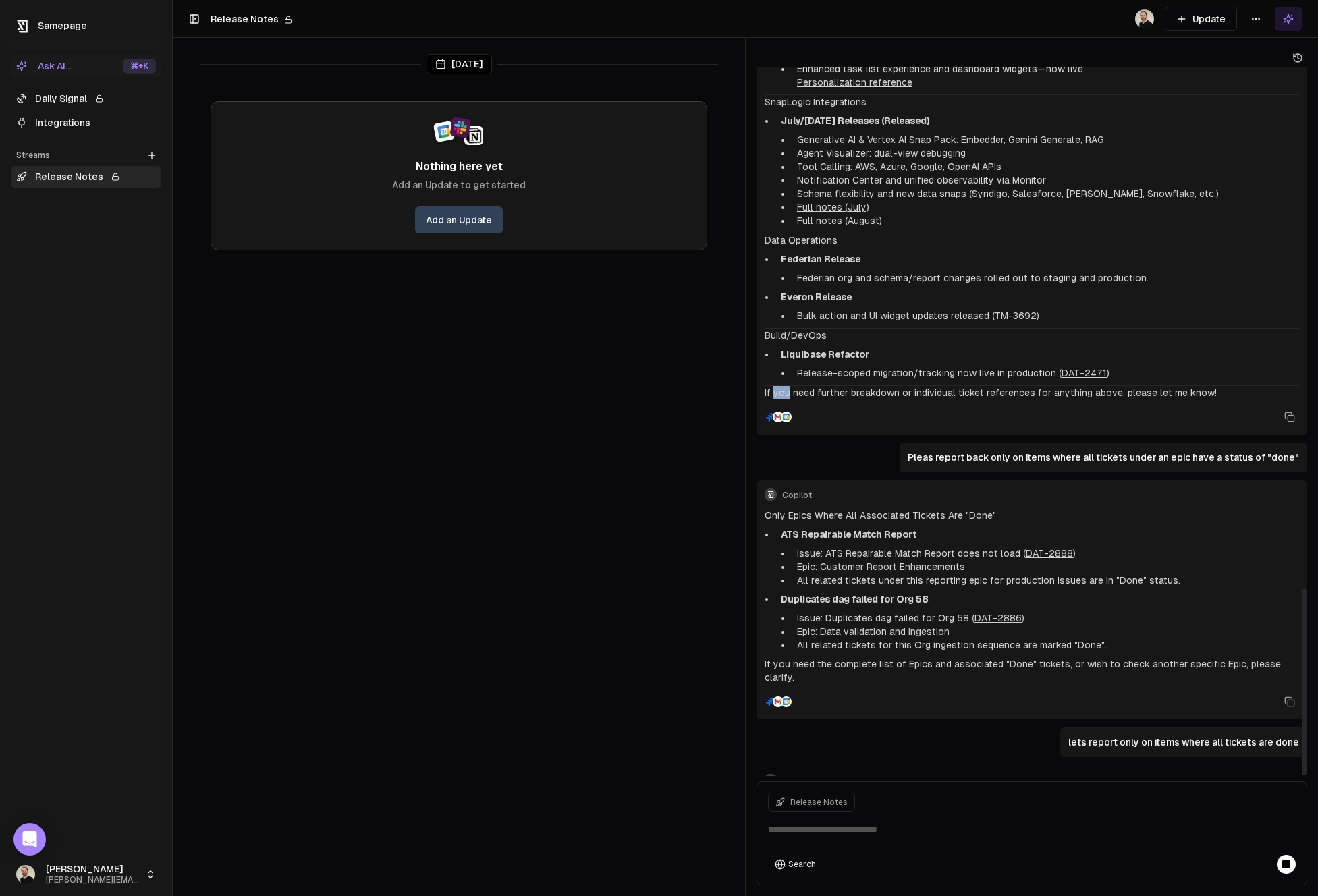
click at [777, 386] on p "If you need further breakdown or individual ticket references for anything abov…" at bounding box center [1031, 392] width 535 height 14
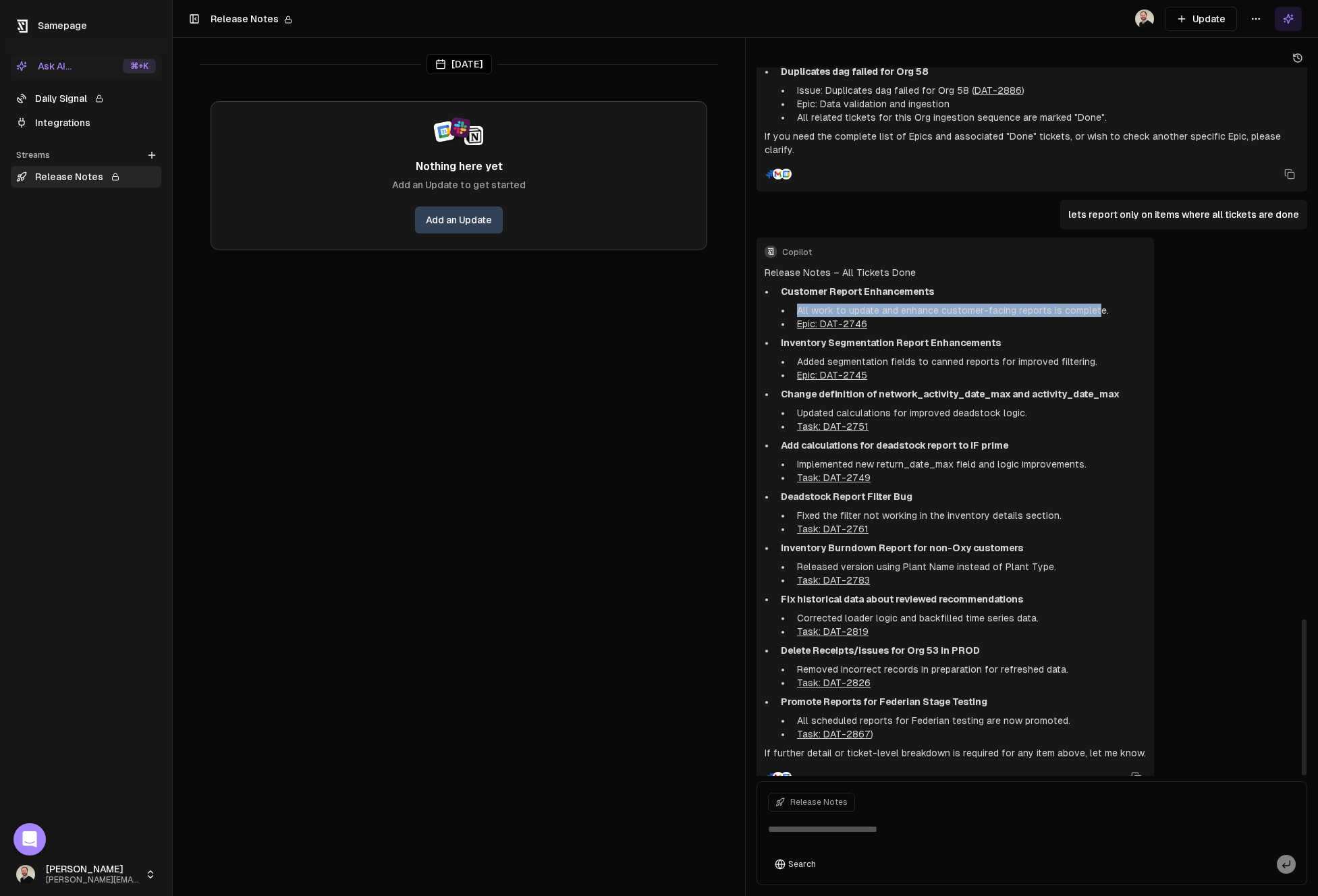
drag, startPoint x: 800, startPoint y: 285, endPoint x: 1094, endPoint y: 283, distance: 294.0
click at [1094, 304] on li "All work to update and enhance customer-facing reports is complete." at bounding box center [968, 310] width 354 height 14
click at [929, 304] on li "All work to update and enhance customer-facing reports is complete." at bounding box center [968, 310] width 354 height 14
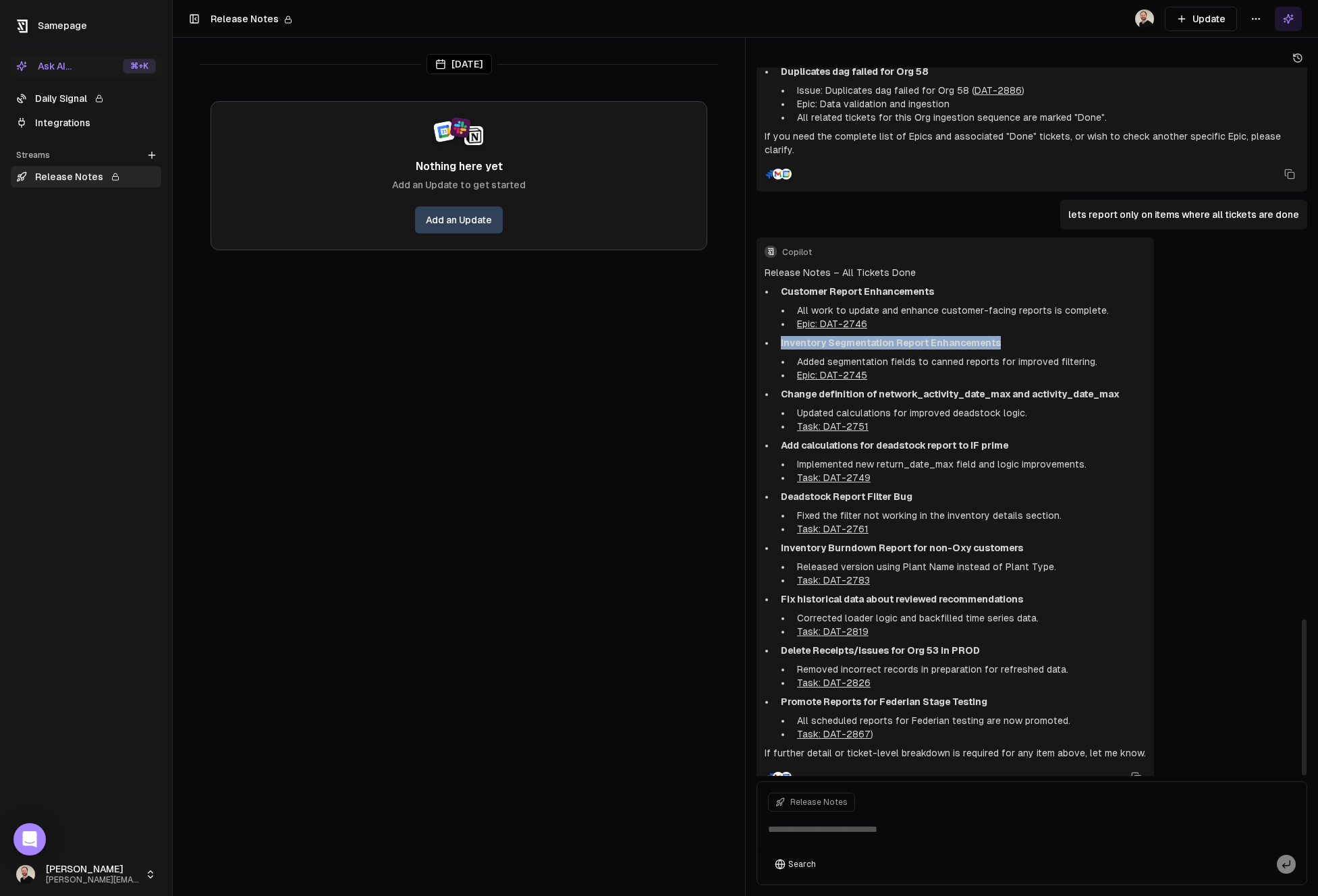
drag, startPoint x: 781, startPoint y: 314, endPoint x: 996, endPoint y: 315, distance: 215.0
click at [996, 337] on strong "Inventory Segmentation Report Enhancements" at bounding box center [891, 343] width 220 height 11
drag, startPoint x: 1092, startPoint y: 332, endPoint x: 798, endPoint y: 339, distance: 294.1
click at [798, 355] on li "Added segmentation fields to canned reports for improved filtering." at bounding box center [968, 361] width 354 height 14
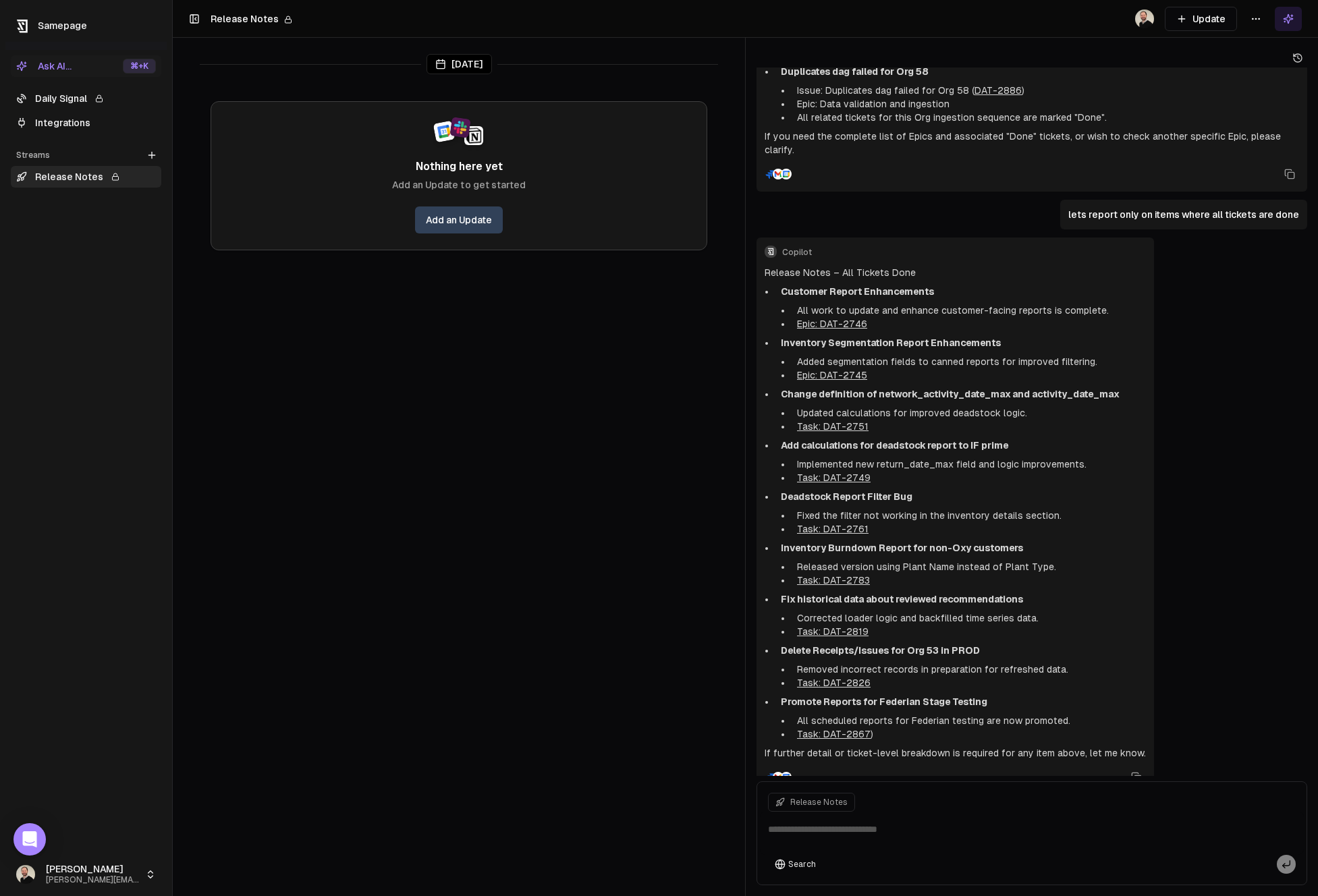
click at [904, 836] on textarea at bounding box center [1032, 834] width 545 height 43
type textarea "**********"
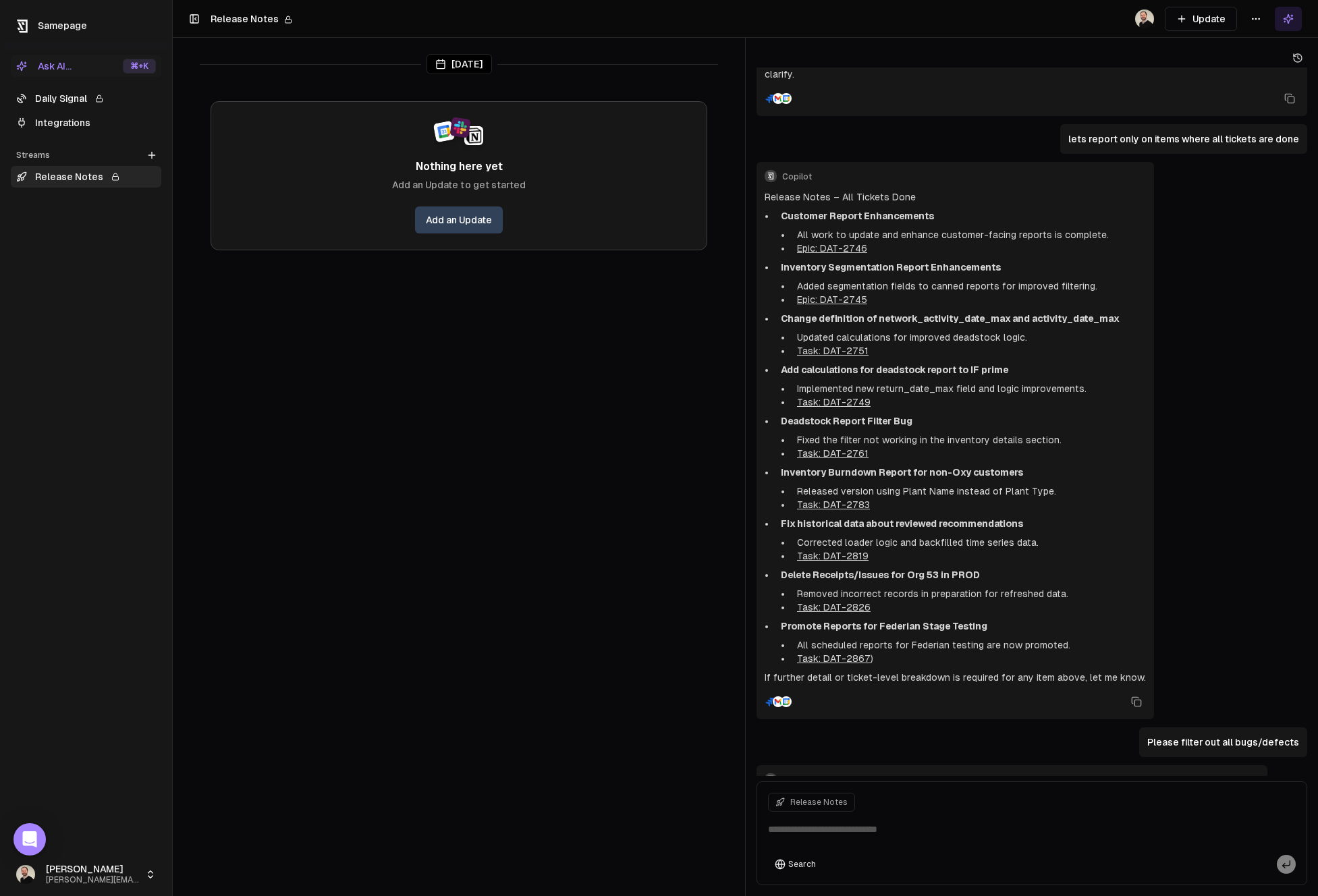
scroll to position [3008, 0]
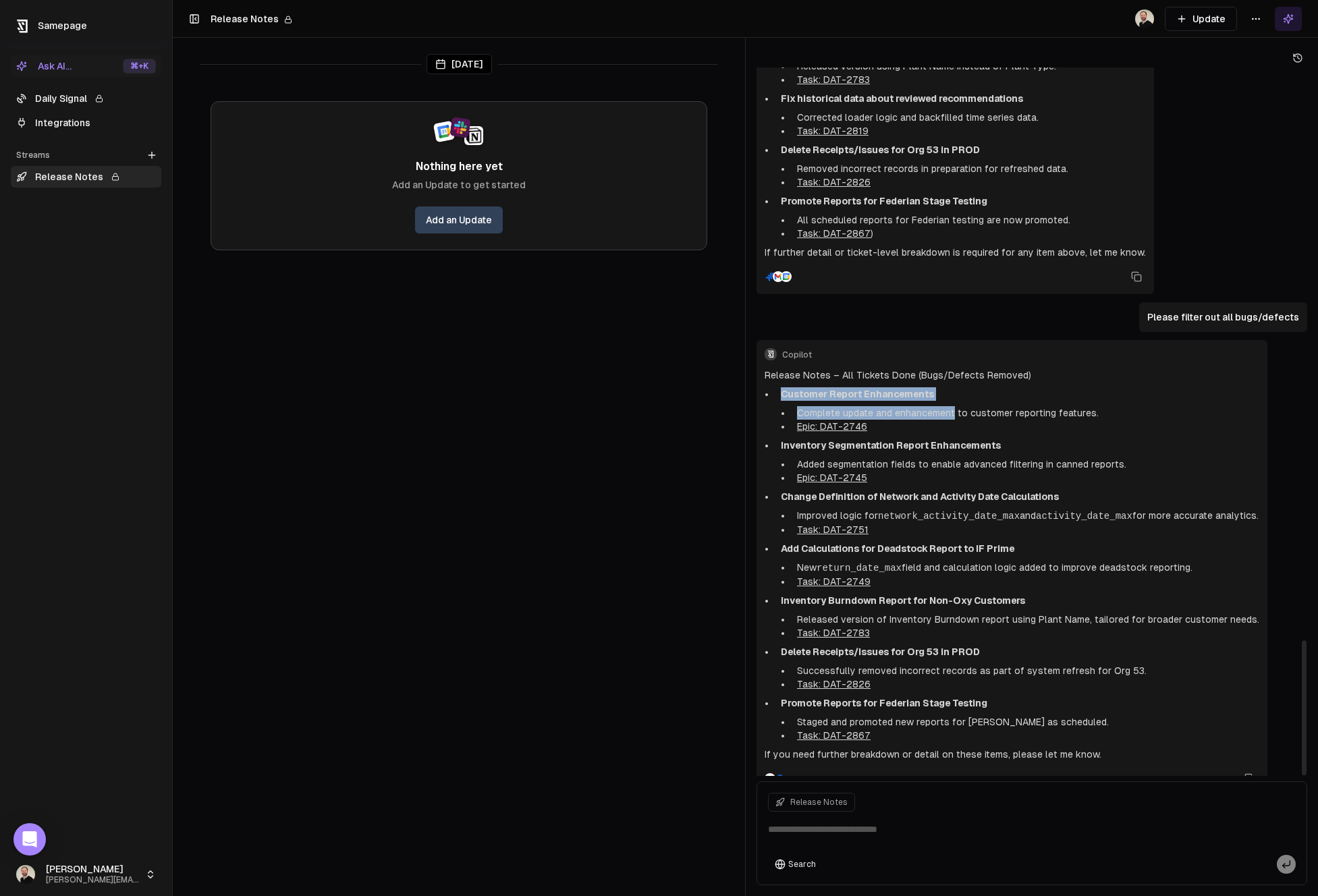
drag, startPoint x: 780, startPoint y: 363, endPoint x: 953, endPoint y: 386, distance: 174.5
click at [953, 388] on li "Customer Report Enhancements Complete update and enhancement to customer report…" at bounding box center [1017, 410] width 484 height 46
click at [946, 388] on p "Customer Report Enhancements" at bounding box center [1020, 394] width 479 height 14
drag, startPoint x: 946, startPoint y: 370, endPoint x: 802, endPoint y: 365, distance: 144.1
click at [802, 388] on p "Customer Report Enhancements" at bounding box center [1020, 394] width 479 height 14
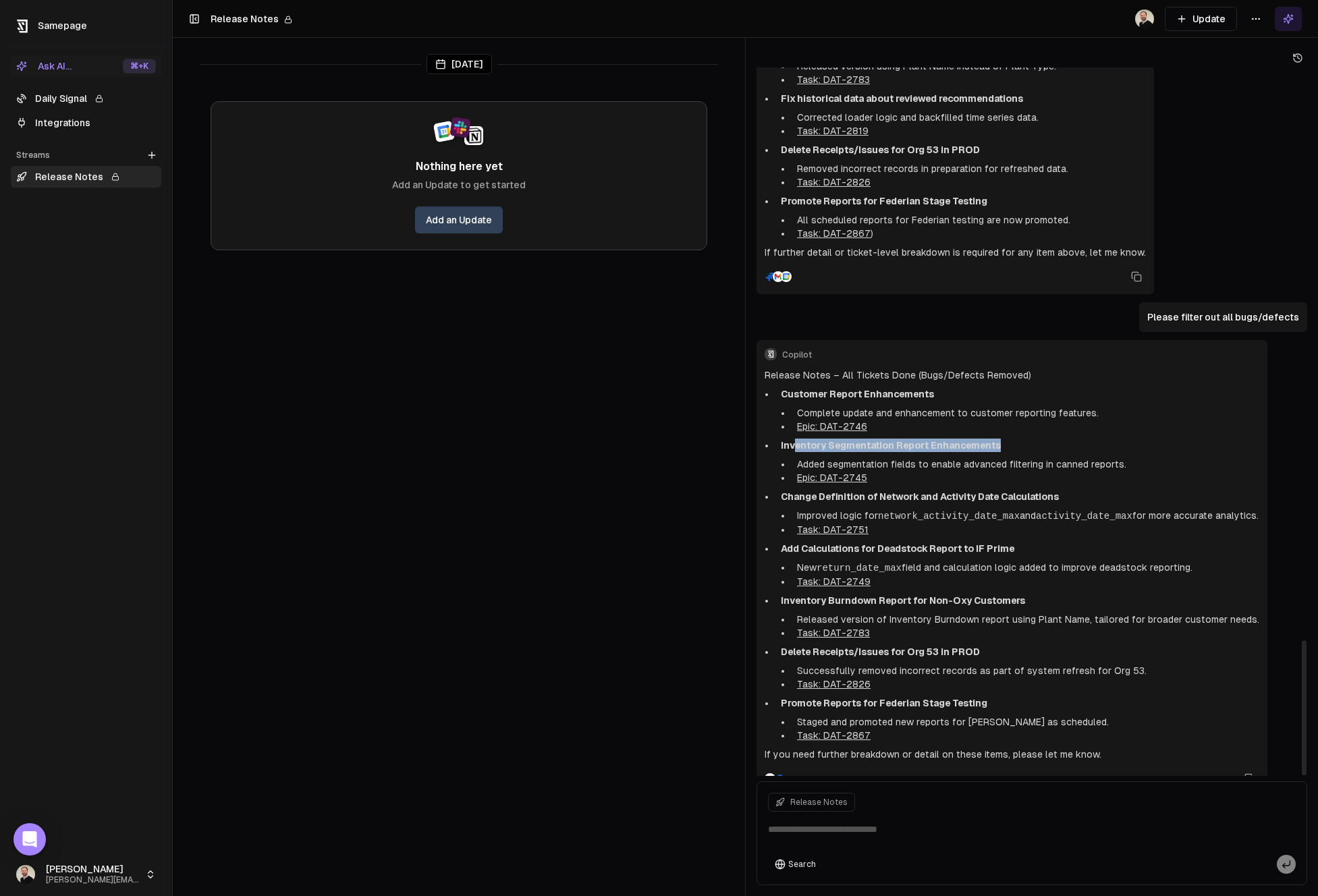
drag, startPoint x: 792, startPoint y: 417, endPoint x: 1036, endPoint y: 420, distance: 244.0
click at [1036, 439] on p "Inventory Segmentation Report Enhancements" at bounding box center [1020, 445] width 479 height 14
drag, startPoint x: 783, startPoint y: 470, endPoint x: 1066, endPoint y: 471, distance: 283.0
click at [1066, 490] on p "Change Definition of Network and Activity Date Calculations" at bounding box center [1020, 497] width 479 height 14
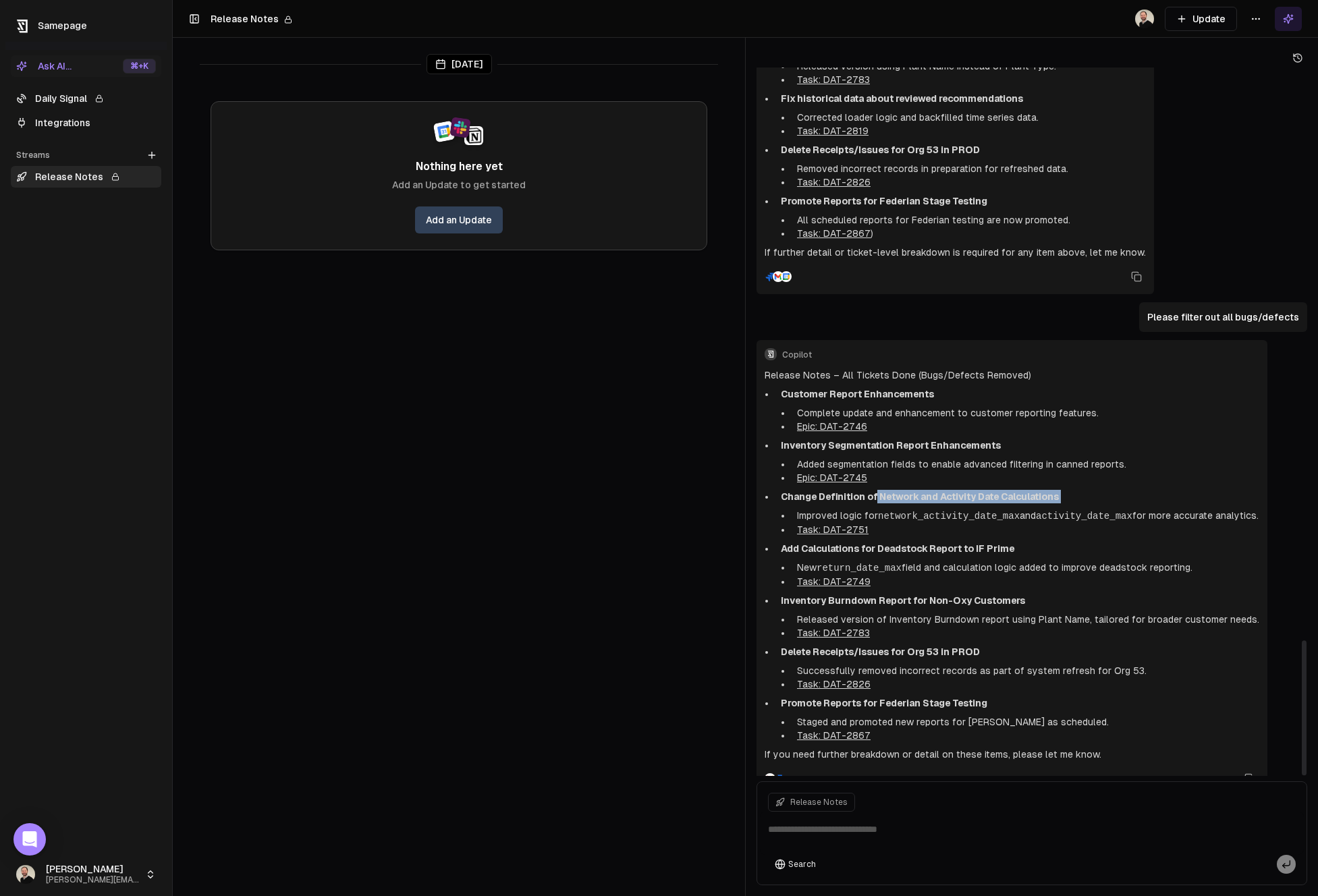
drag, startPoint x: 1066, startPoint y: 471, endPoint x: 877, endPoint y: 471, distance: 189.0
click at [877, 490] on p "Change Definition of Network and Activity Date Calculations" at bounding box center [1020, 497] width 479 height 14
drag, startPoint x: 1226, startPoint y: 490, endPoint x: 950, endPoint y: 489, distance: 276.0
click at [950, 509] on li "Improved logic for network_activity_date_max and activity_date_max for more acc…" at bounding box center [1025, 517] width 468 height 14
drag, startPoint x: 797, startPoint y: 521, endPoint x: 1036, endPoint y: 521, distance: 239.0
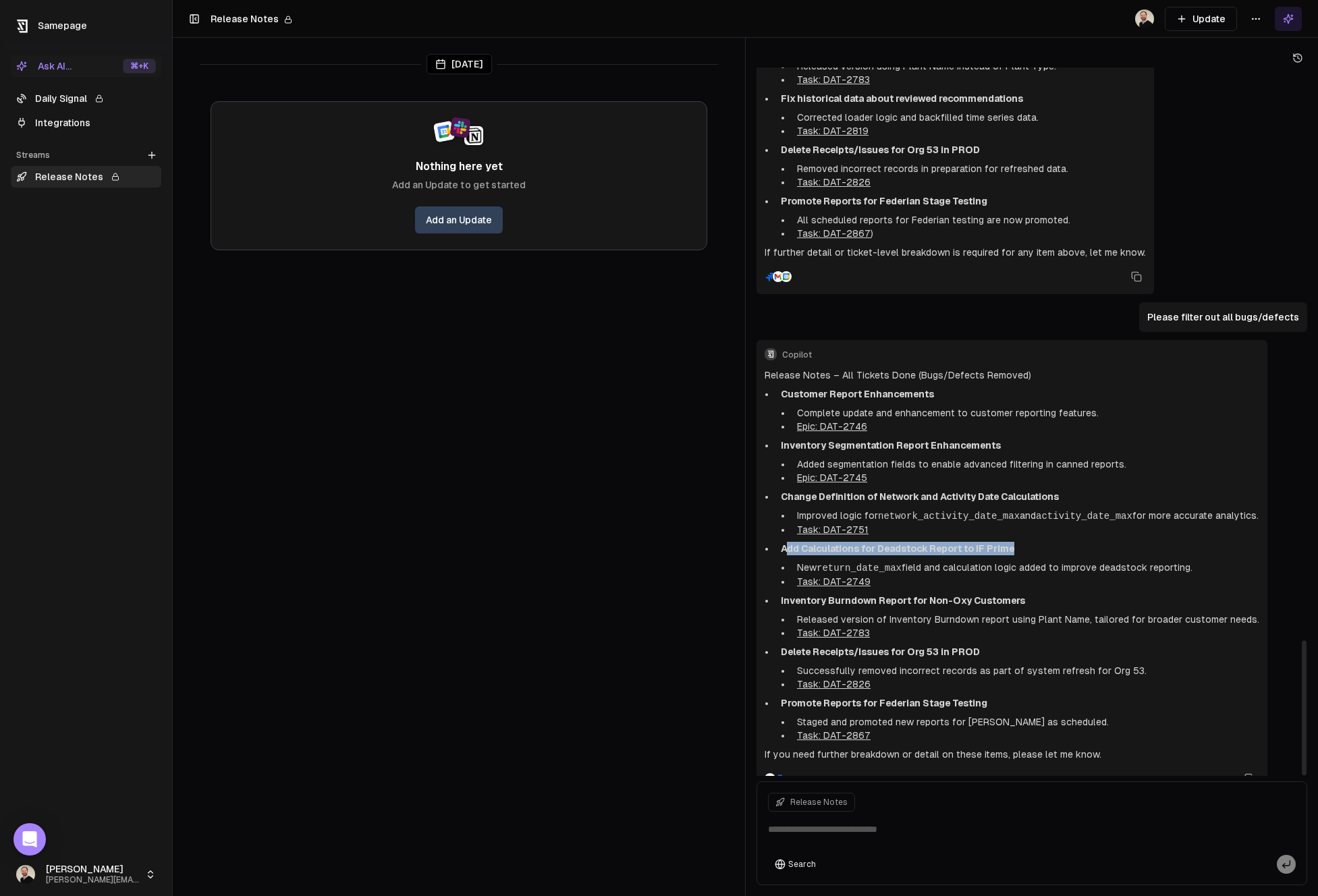
click at [1036, 542] on p "Add Calculations for Deadstock Report to IF Prime" at bounding box center [1020, 548] width 479 height 14
drag, startPoint x: 776, startPoint y: 569, endPoint x: 1047, endPoint y: 566, distance: 271.0
click at [1047, 594] on li "Inventory Burndown Report for Non-Oxy Customers Released version of Inventory B…" at bounding box center [1017, 617] width 484 height 46
drag, startPoint x: 845, startPoint y: 622, endPoint x: 980, endPoint y: 621, distance: 135.0
click at [980, 645] on p "Delete Receipts/Issues for Org 53 in PROD" at bounding box center [1020, 652] width 479 height 14
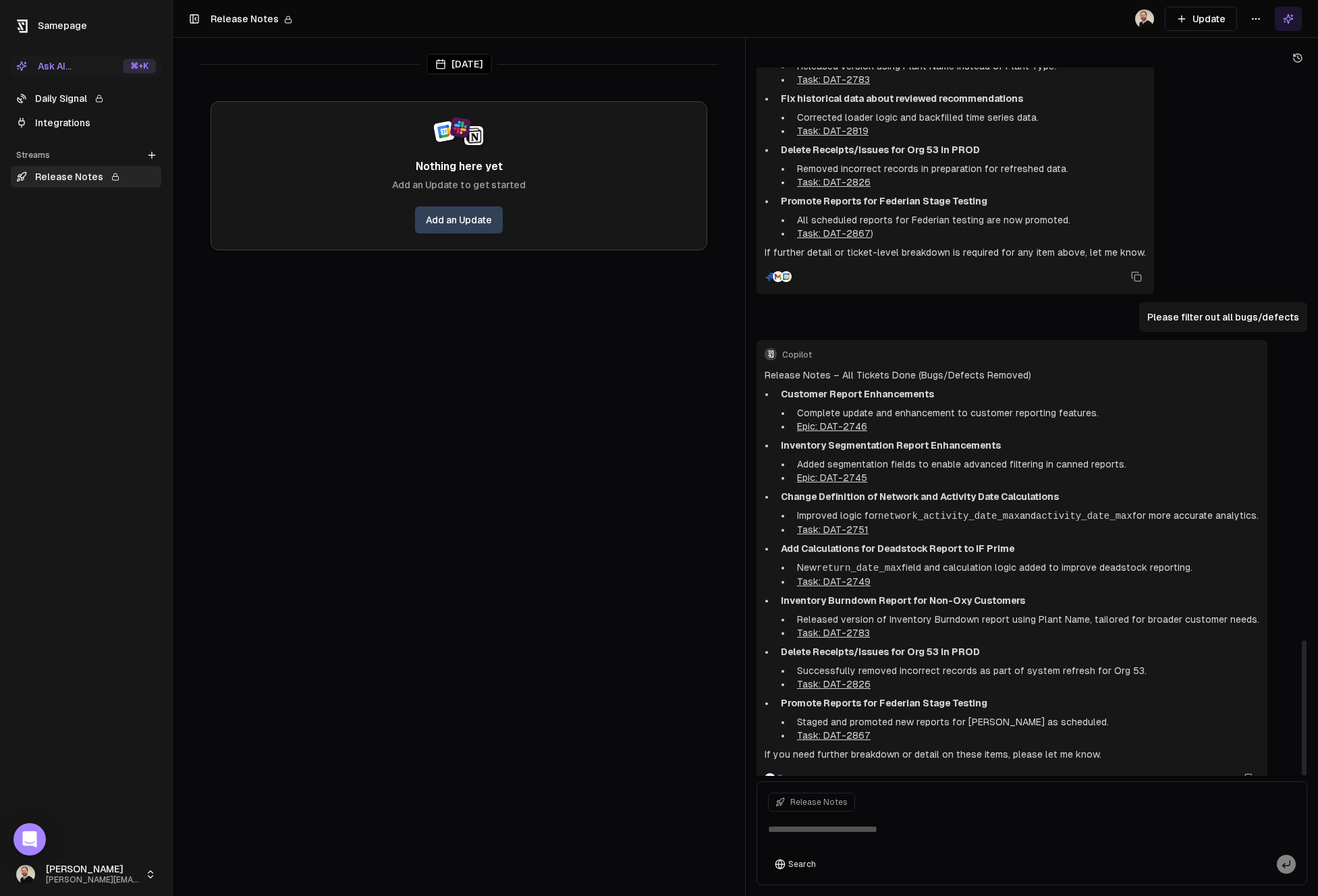
click at [902, 645] on li "Delete Receipts/Issues for Org 53 in PROD Successfully removed incorrect record…" at bounding box center [1017, 668] width 484 height 46
drag, startPoint x: 782, startPoint y: 627, endPoint x: 980, endPoint y: 620, distance: 198.1
click at [980, 645] on p "Delete Receipts/Issues for Org 53 in PROD" at bounding box center [1020, 652] width 479 height 14
drag, startPoint x: 786, startPoint y: 679, endPoint x: 1011, endPoint y: 679, distance: 225.0
click at [1011, 697] on p "Promote Reports for Federian Stage Testing" at bounding box center [1020, 703] width 479 height 14
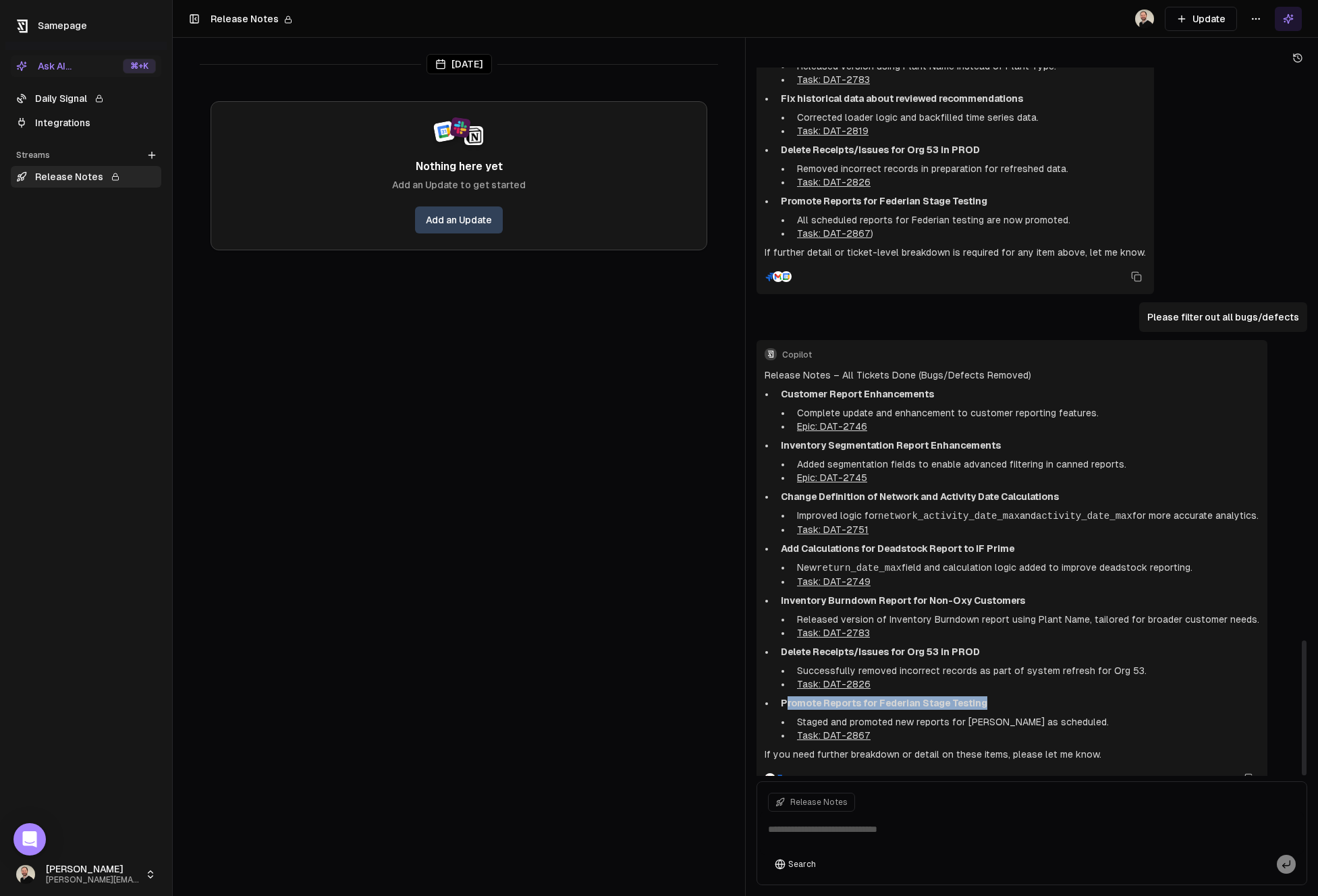
click at [1011, 697] on p "Promote Reports for Federian Stage Testing" at bounding box center [1020, 703] width 479 height 14
drag, startPoint x: 1008, startPoint y: 680, endPoint x: 782, endPoint y: 676, distance: 226.0
click at [782, 697] on p "Promote Reports for Federian Stage Testing" at bounding box center [1020, 703] width 479 height 14
click at [781, 698] on strong "Promote Reports for Federian Stage Testing" at bounding box center [883, 703] width 206 height 11
drag, startPoint x: 783, startPoint y: 674, endPoint x: 1030, endPoint y: 670, distance: 247.0
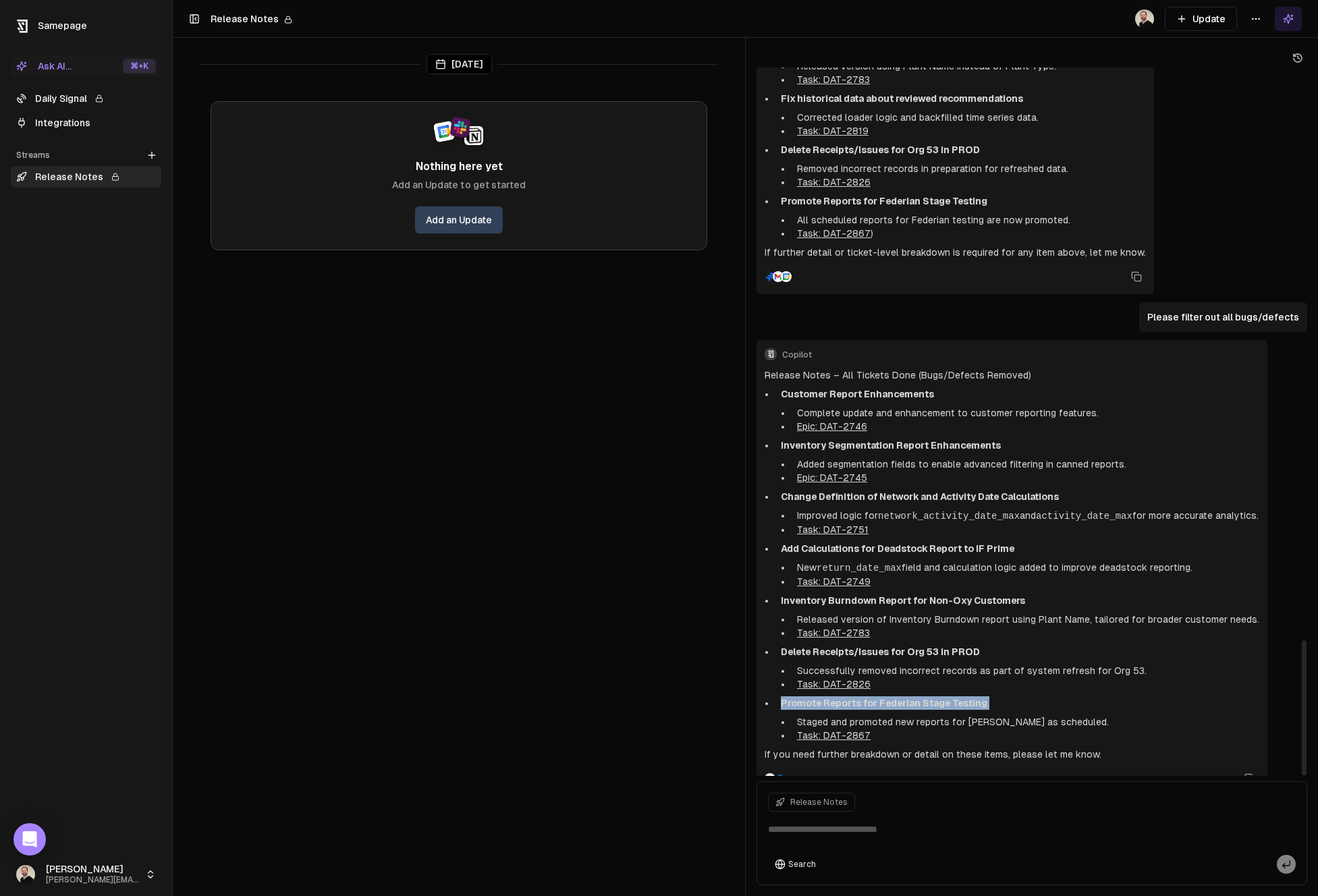
click at [1030, 697] on p "Promote Reports for Federian Stage Testing" at bounding box center [1020, 703] width 479 height 14
click at [870, 839] on textarea at bounding box center [1032, 834] width 545 height 43
click at [55, 72] on div "Ask AI..." at bounding box center [43, 66] width 55 height 14
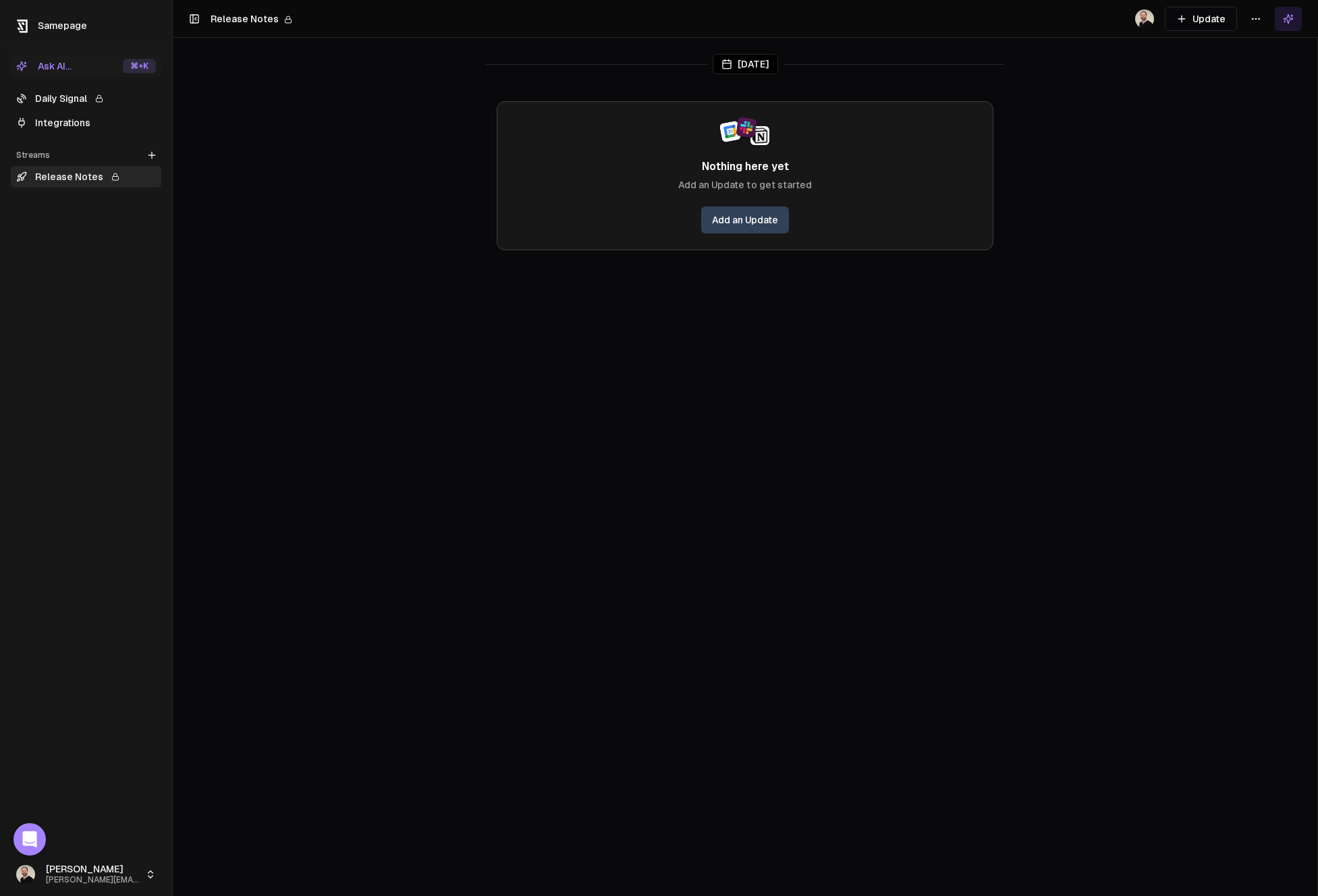
click at [69, 66] on div "Ask AI..." at bounding box center [43, 66] width 55 height 14
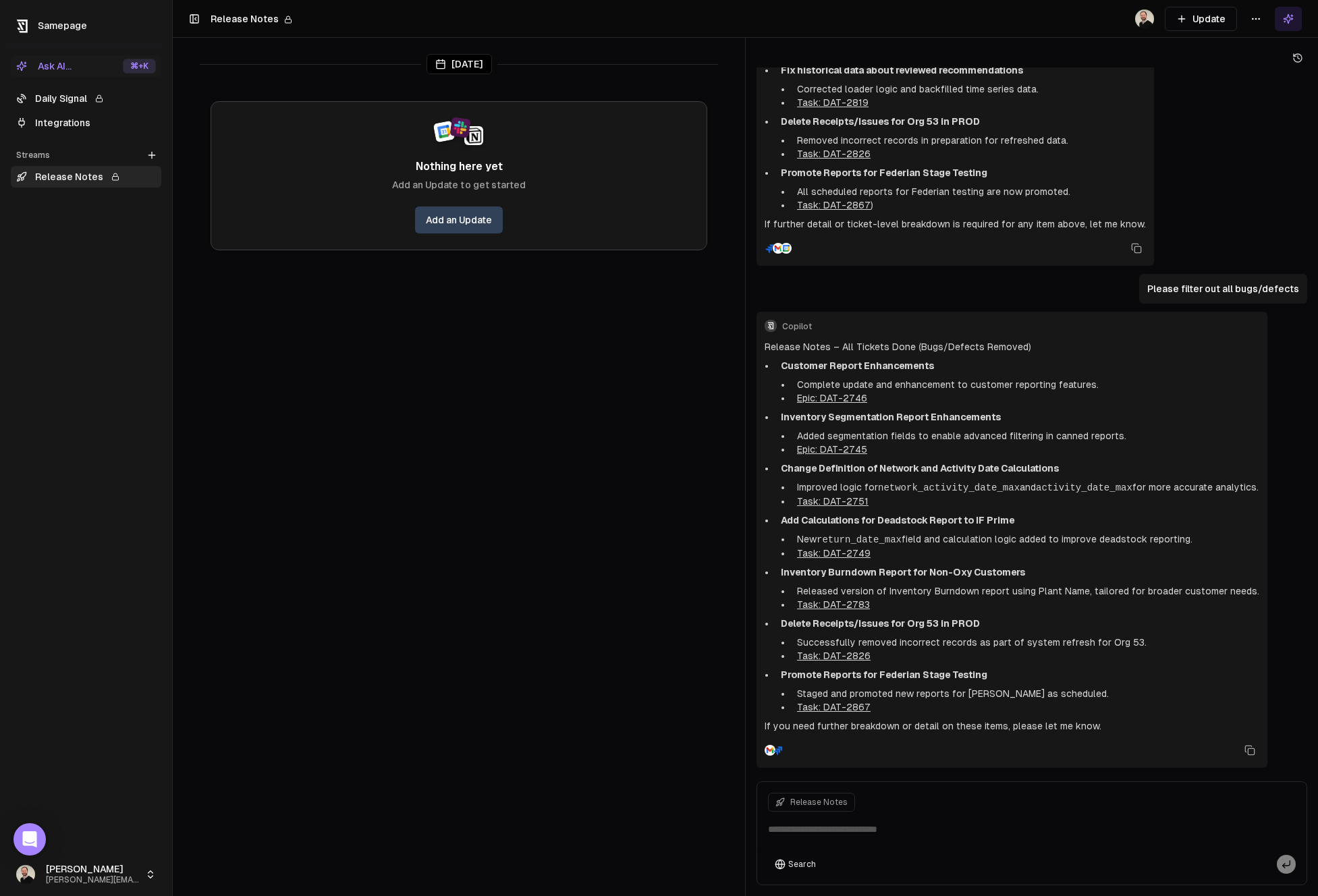
scroll to position [3008, 0]
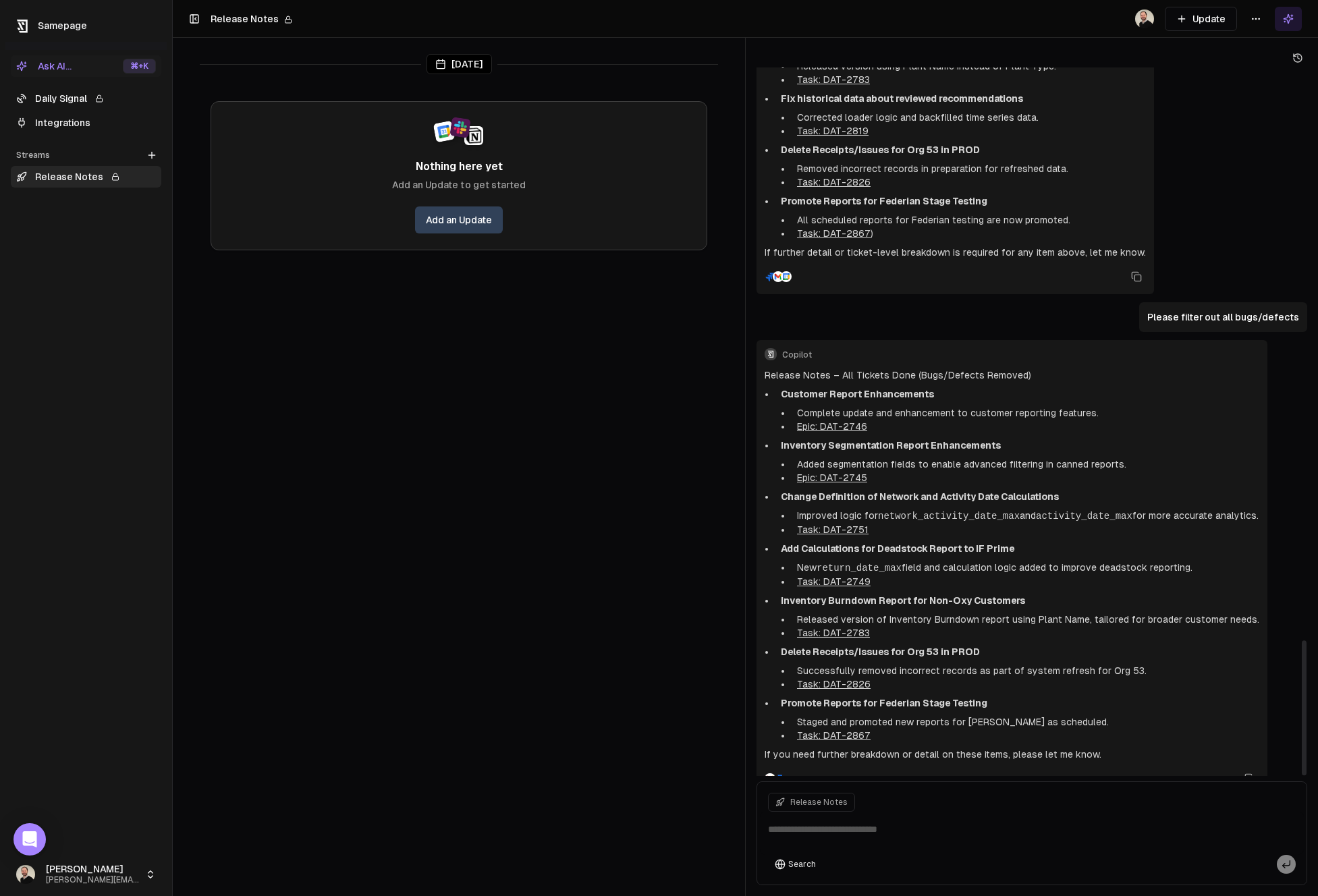
click at [942, 821] on textarea at bounding box center [1032, 834] width 545 height 43
click at [929, 829] on textarea at bounding box center [1032, 834] width 545 height 43
type textarea "**********"
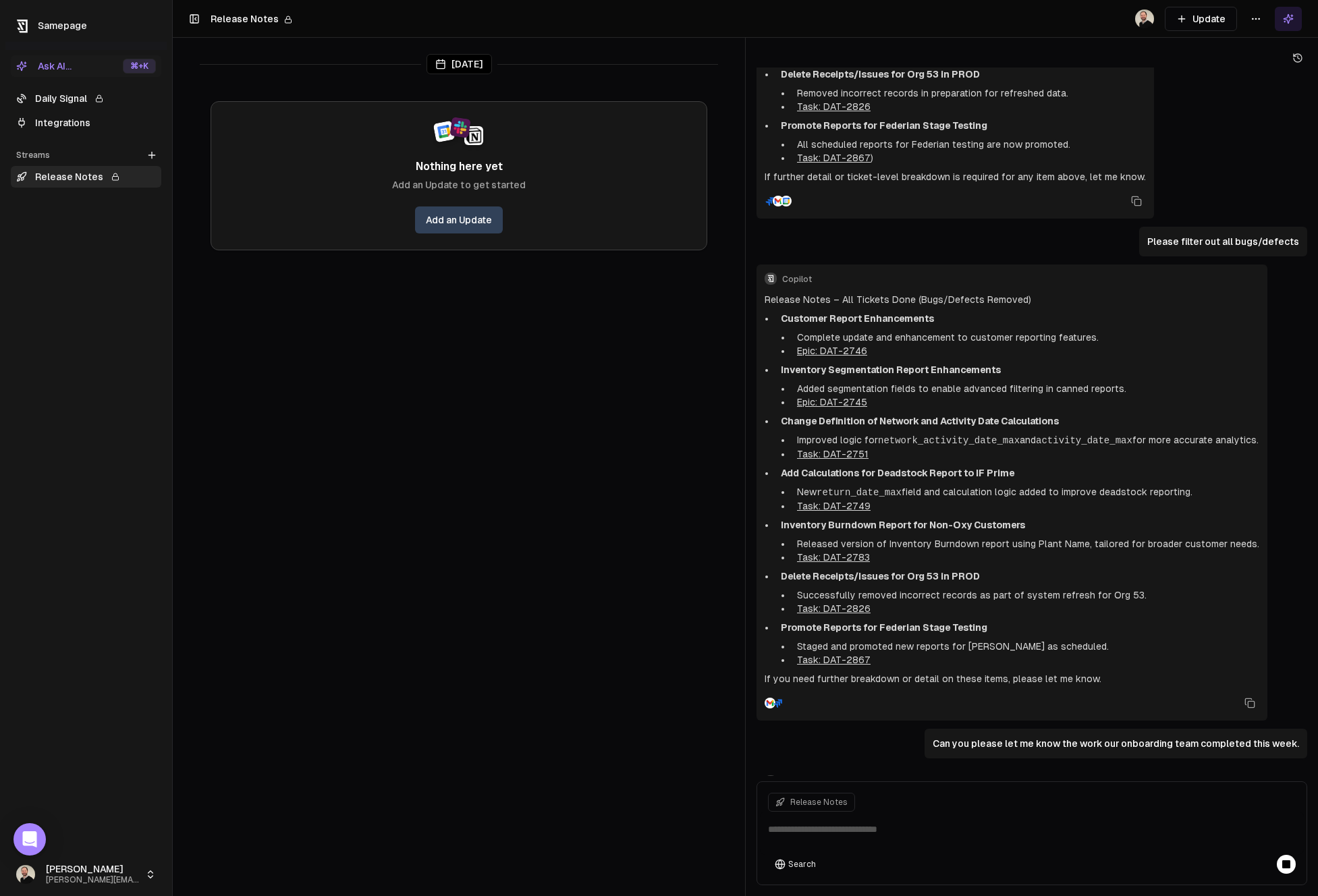
scroll to position [3304, 0]
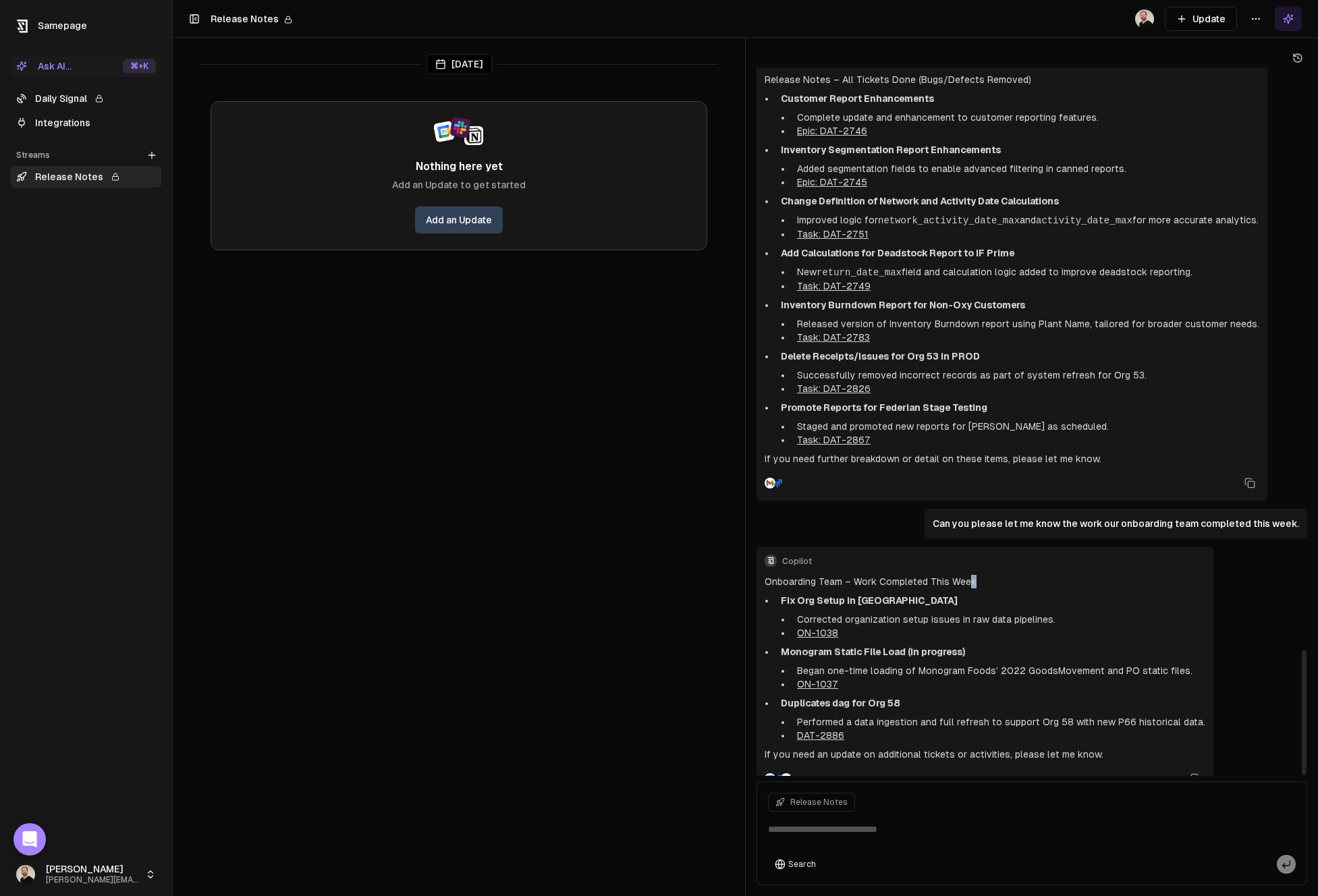
drag, startPoint x: 771, startPoint y: 561, endPoint x: 965, endPoint y: 558, distance: 194.0
click at [965, 575] on div "Onboarding Team – Work Completed This Week Fix Org Setup in [GEOGRAPHIC_DATA] C…" at bounding box center [984, 668] width 441 height 187
click at [969, 575] on h2 "Onboarding Team – Work Completed This Week" at bounding box center [984, 581] width 441 height 14
drag, startPoint x: 976, startPoint y: 553, endPoint x: 791, endPoint y: 545, distance: 185.2
click at [791, 547] on div "Copilot Onboarding Team – Work Completed This Week Fix Org Setup in [GEOGRAPHIC…" at bounding box center [984, 672] width 457 height 250
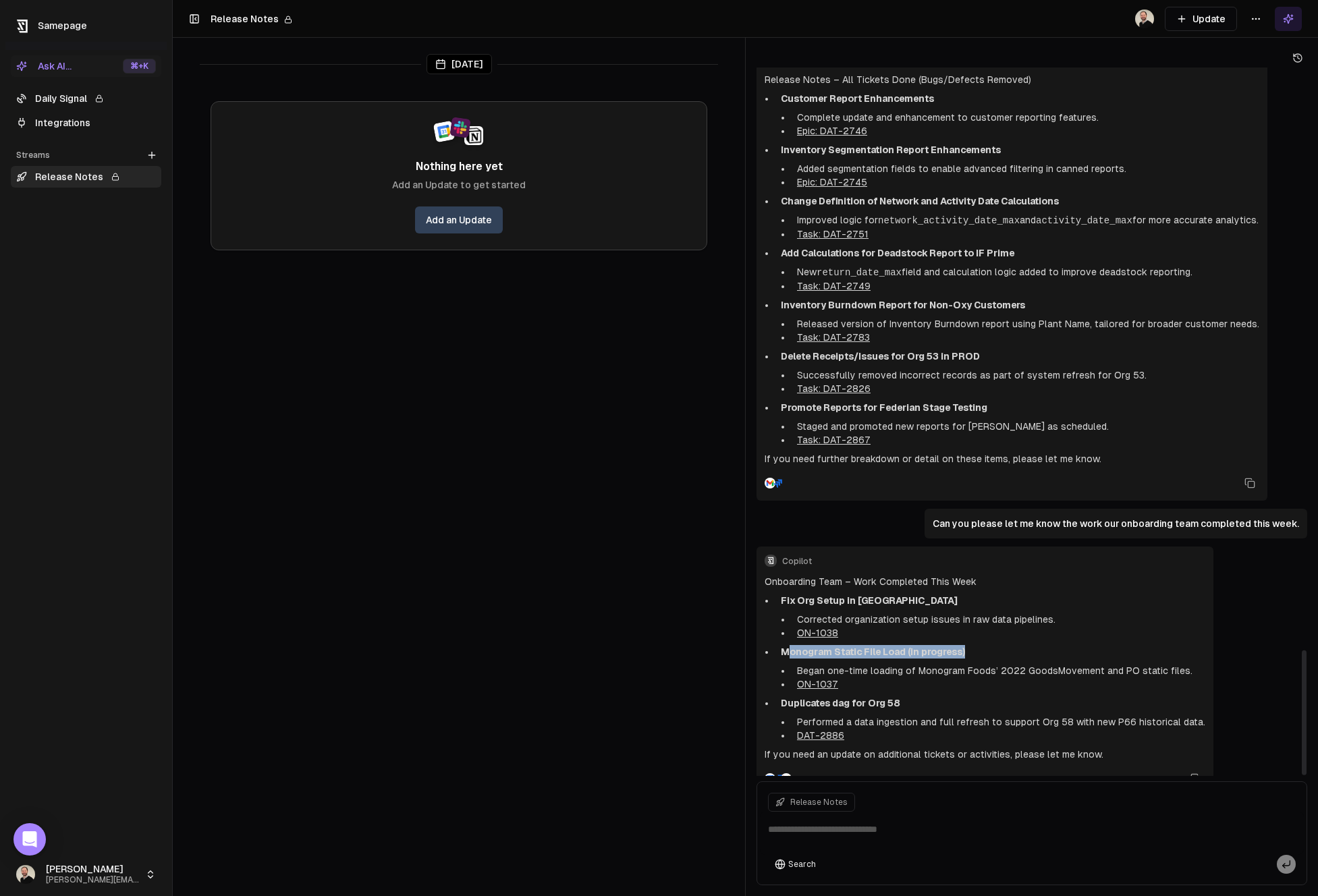
drag, startPoint x: 786, startPoint y: 620, endPoint x: 973, endPoint y: 624, distance: 187.0
click at [973, 645] on p "Monogram Static File Load (in progress)" at bounding box center [993, 652] width 425 height 14
drag, startPoint x: 973, startPoint y: 624, endPoint x: 783, endPoint y: 619, distance: 190.1
click at [783, 645] on p "Monogram Static File Load (in progress)" at bounding box center [993, 652] width 425 height 14
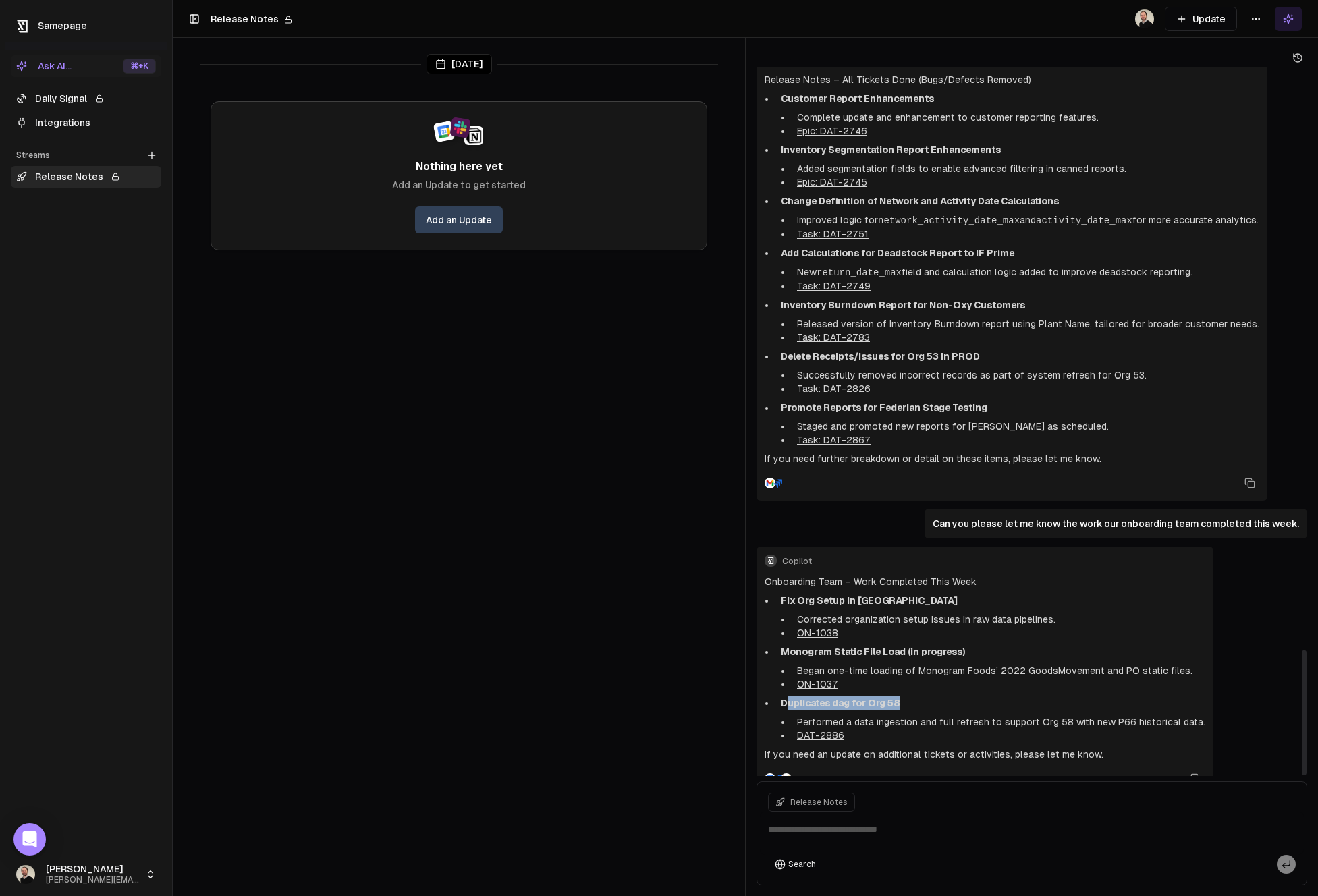
drag, startPoint x: 906, startPoint y: 672, endPoint x: 785, endPoint y: 676, distance: 121.1
click at [785, 697] on p "Duplicates dag for Org 58" at bounding box center [993, 703] width 425 height 14
drag, startPoint x: 1100, startPoint y: 727, endPoint x: 889, endPoint y: 729, distance: 211.0
click at [897, 748] on p "If you need an update on additional tickets or activities, please let me know." at bounding box center [984, 754] width 441 height 14
click at [865, 837] on textarea at bounding box center [1032, 834] width 545 height 43
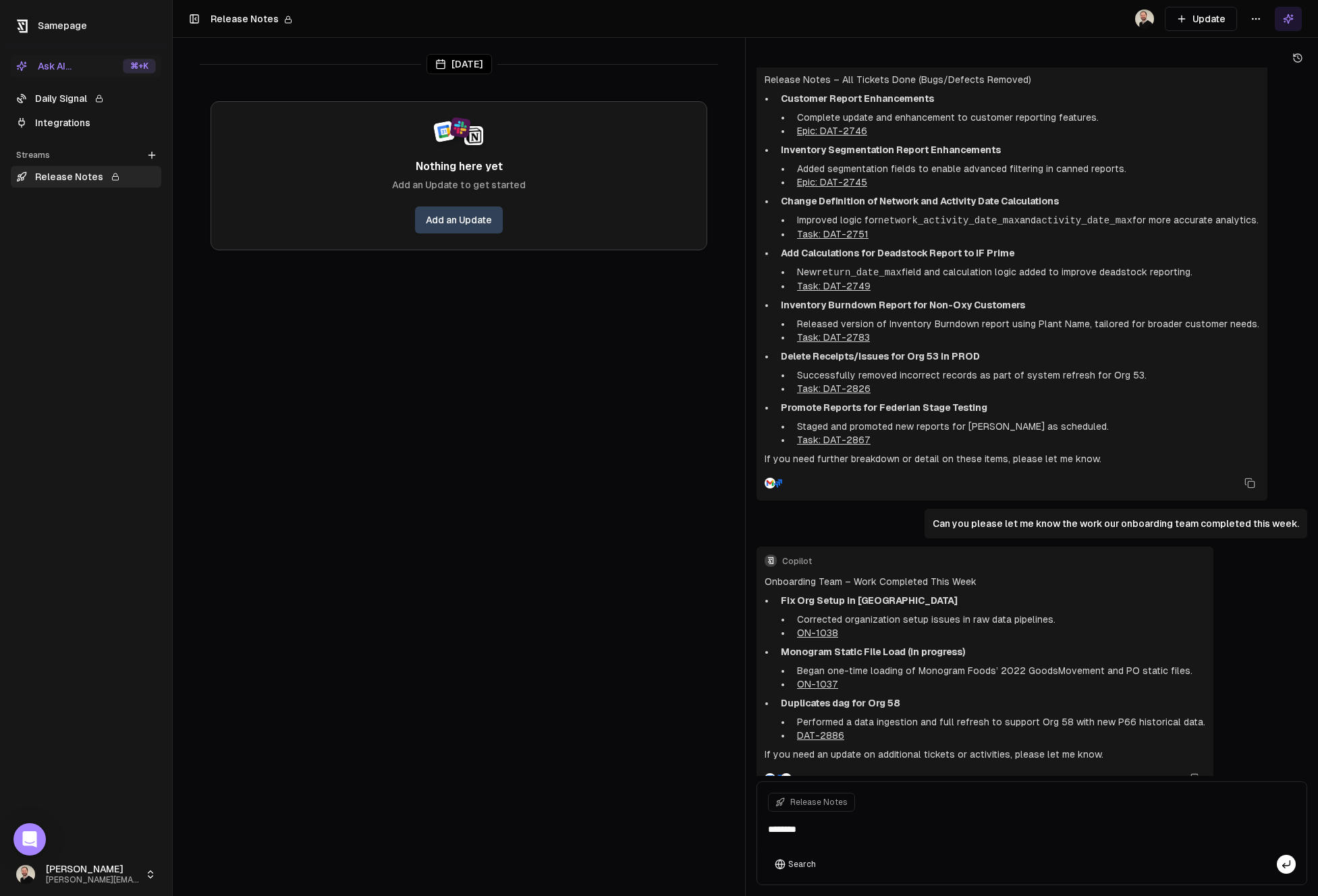
type textarea "*"
type textarea "**********"
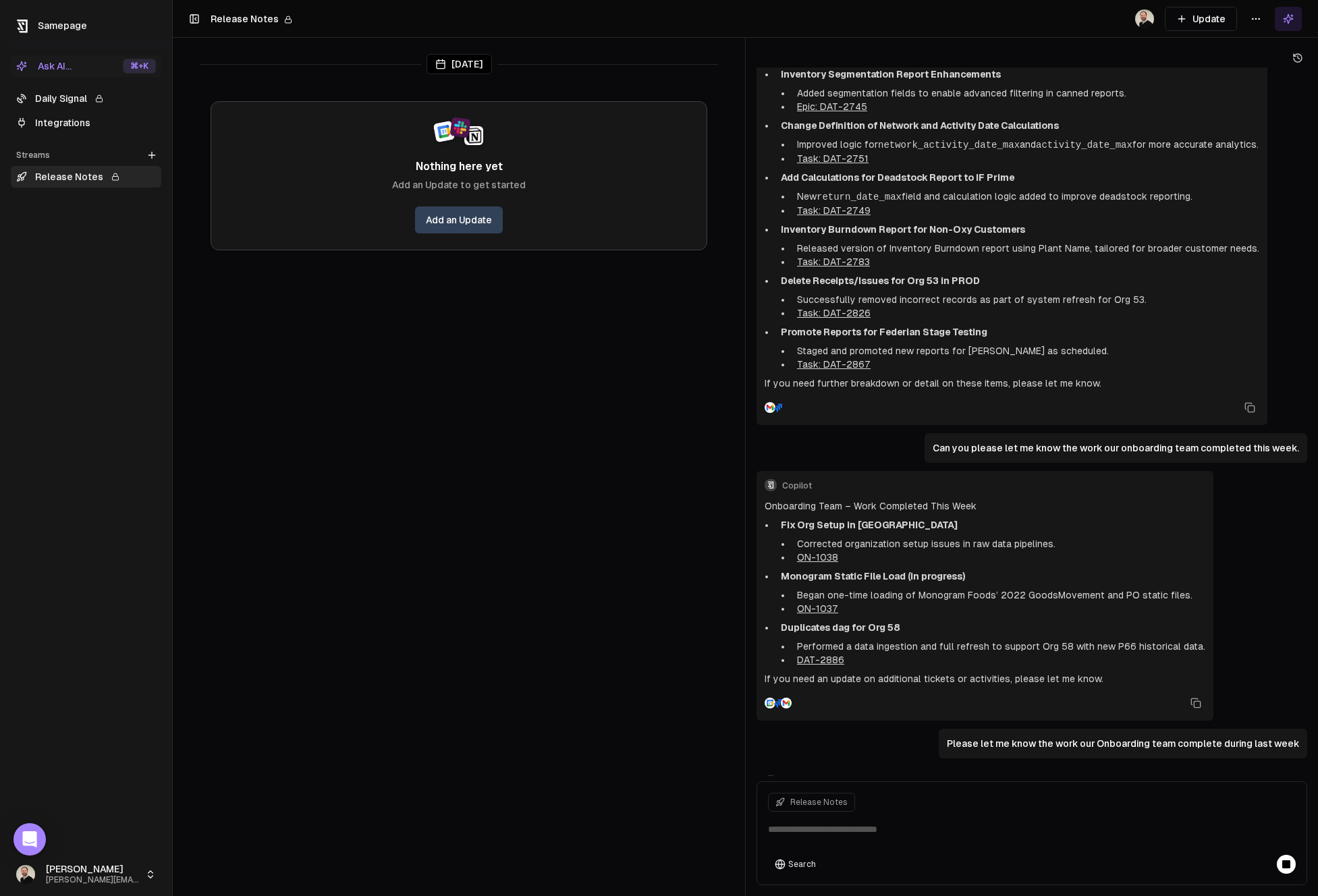
scroll to position [3793, 0]
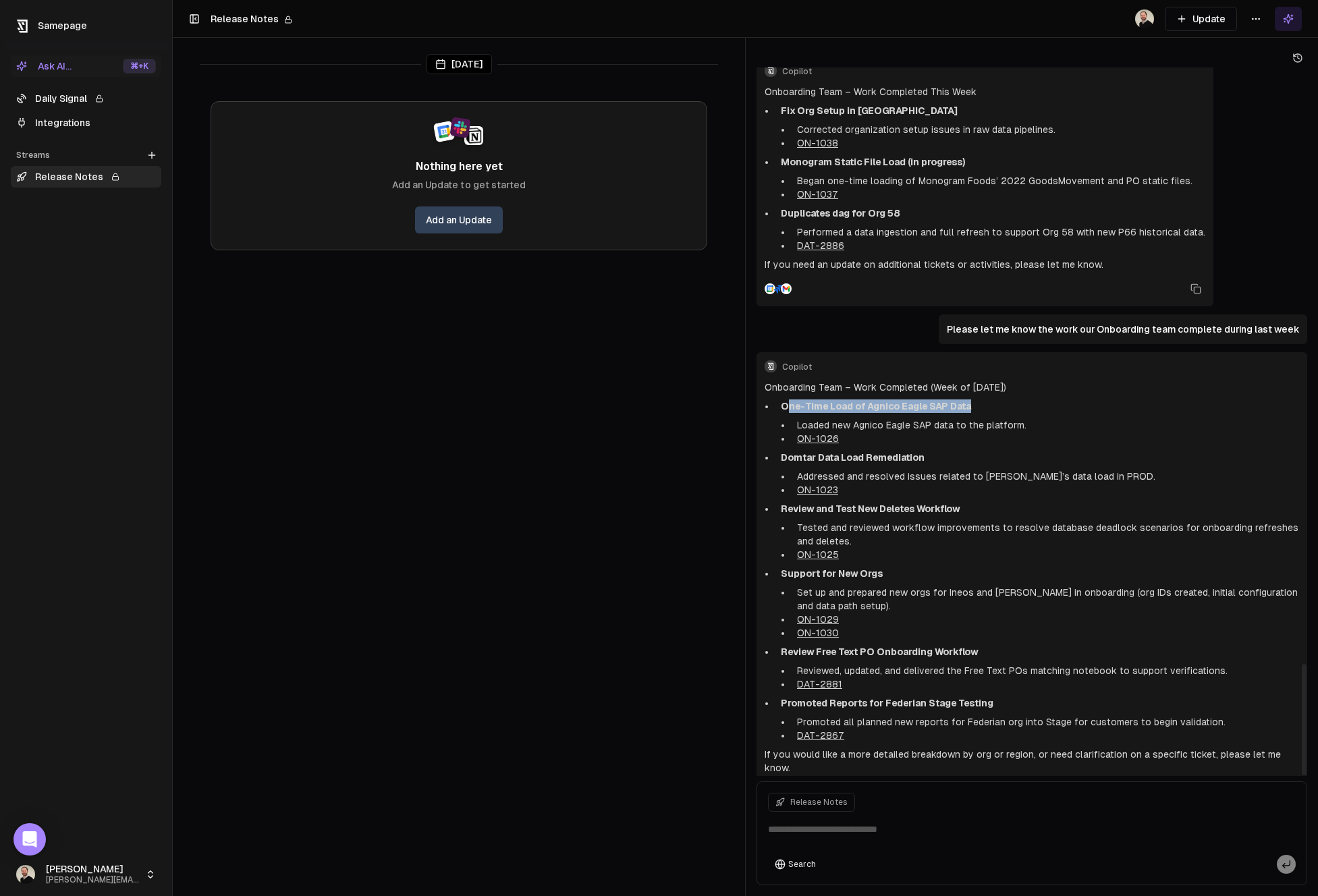
drag, startPoint x: 969, startPoint y: 379, endPoint x: 791, endPoint y: 375, distance: 178.0
click at [791, 399] on p "One-Time Load of Agnico Eagle SAP Data" at bounding box center [1039, 406] width 518 height 14
drag, startPoint x: 780, startPoint y: 430, endPoint x: 939, endPoint y: 434, distance: 159.1
click at [939, 451] on li "Domtar Data Load Remediation Addressed and resolved issues related to Domtar’s …" at bounding box center [1037, 473] width 524 height 46
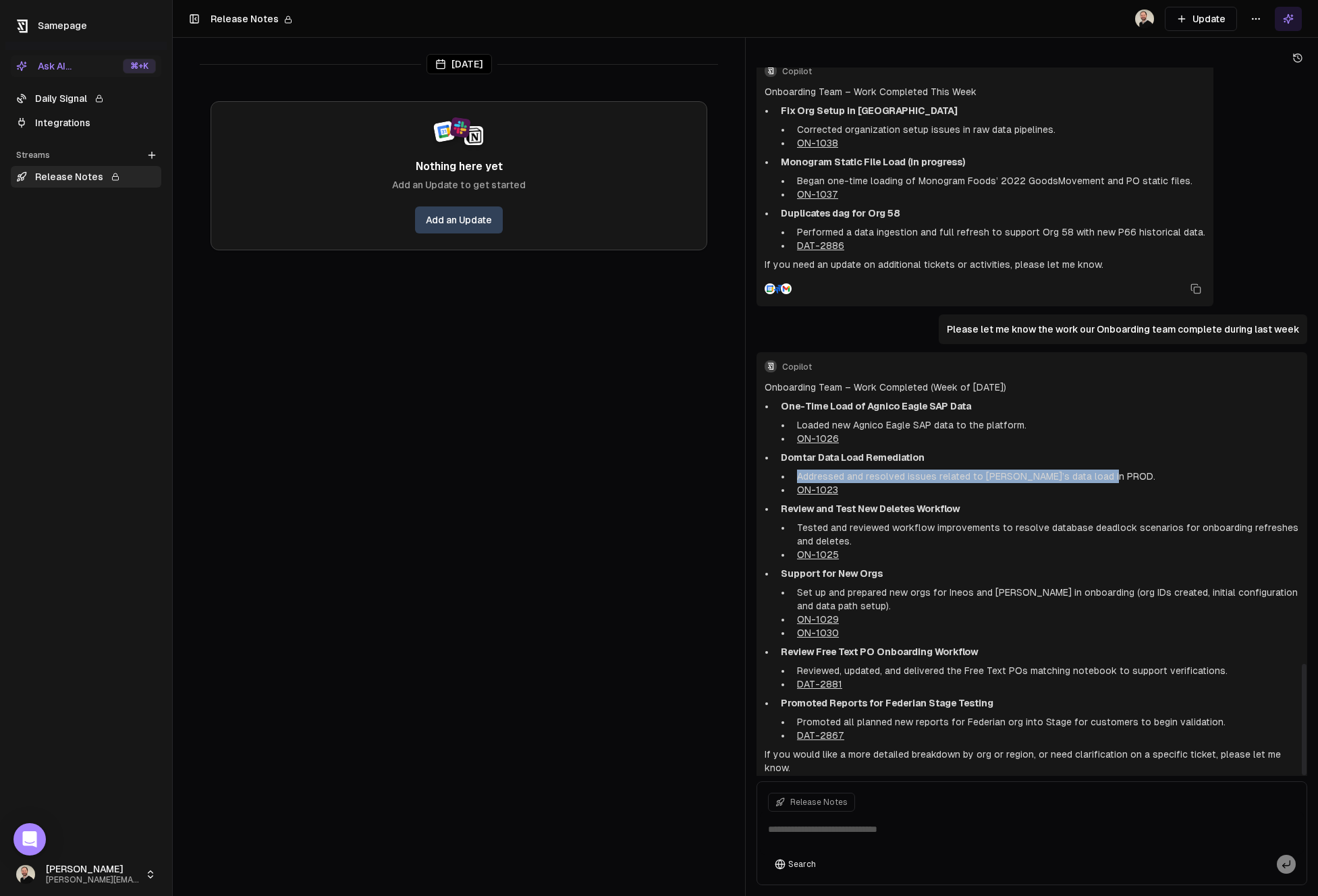
drag, startPoint x: 1110, startPoint y: 450, endPoint x: 813, endPoint y: 440, distance: 297.2
click at [813, 451] on li "Domtar Data Load Remediation Addressed and resolved issues related to Domtar’s …" at bounding box center [1037, 473] width 524 height 46
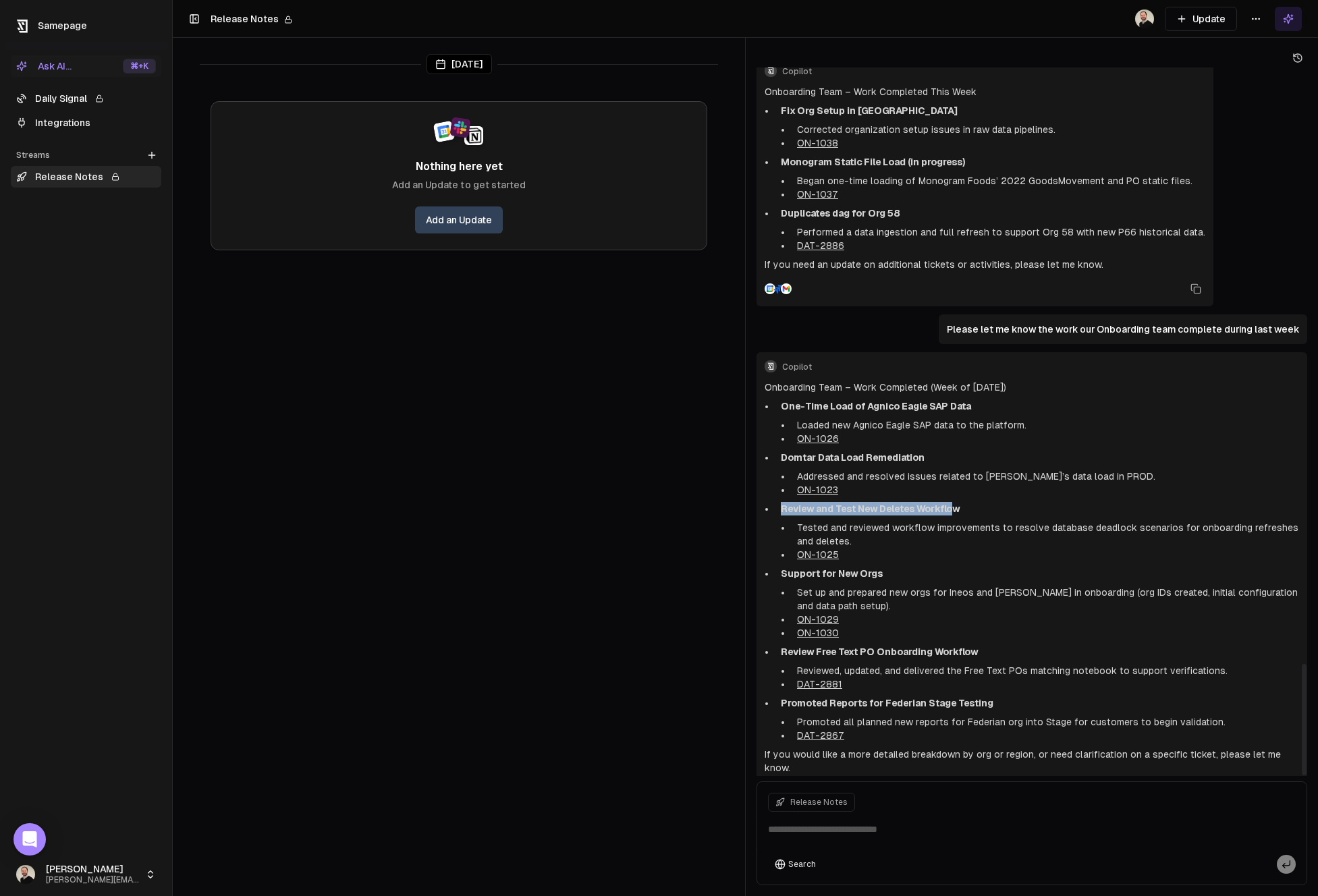
drag, startPoint x: 778, startPoint y: 480, endPoint x: 961, endPoint y: 482, distance: 183.0
click at [961, 502] on li "Review and Test New Deletes Workflow Tested and reviewed workflow improvements …" at bounding box center [1037, 532] width 524 height 59
drag, startPoint x: 783, startPoint y: 547, endPoint x: 884, endPoint y: 547, distance: 101.0
click at [884, 567] on p "Support for New Orgs" at bounding box center [1039, 573] width 518 height 14
drag, startPoint x: 828, startPoint y: 563, endPoint x: 1154, endPoint y: 569, distance: 326.1
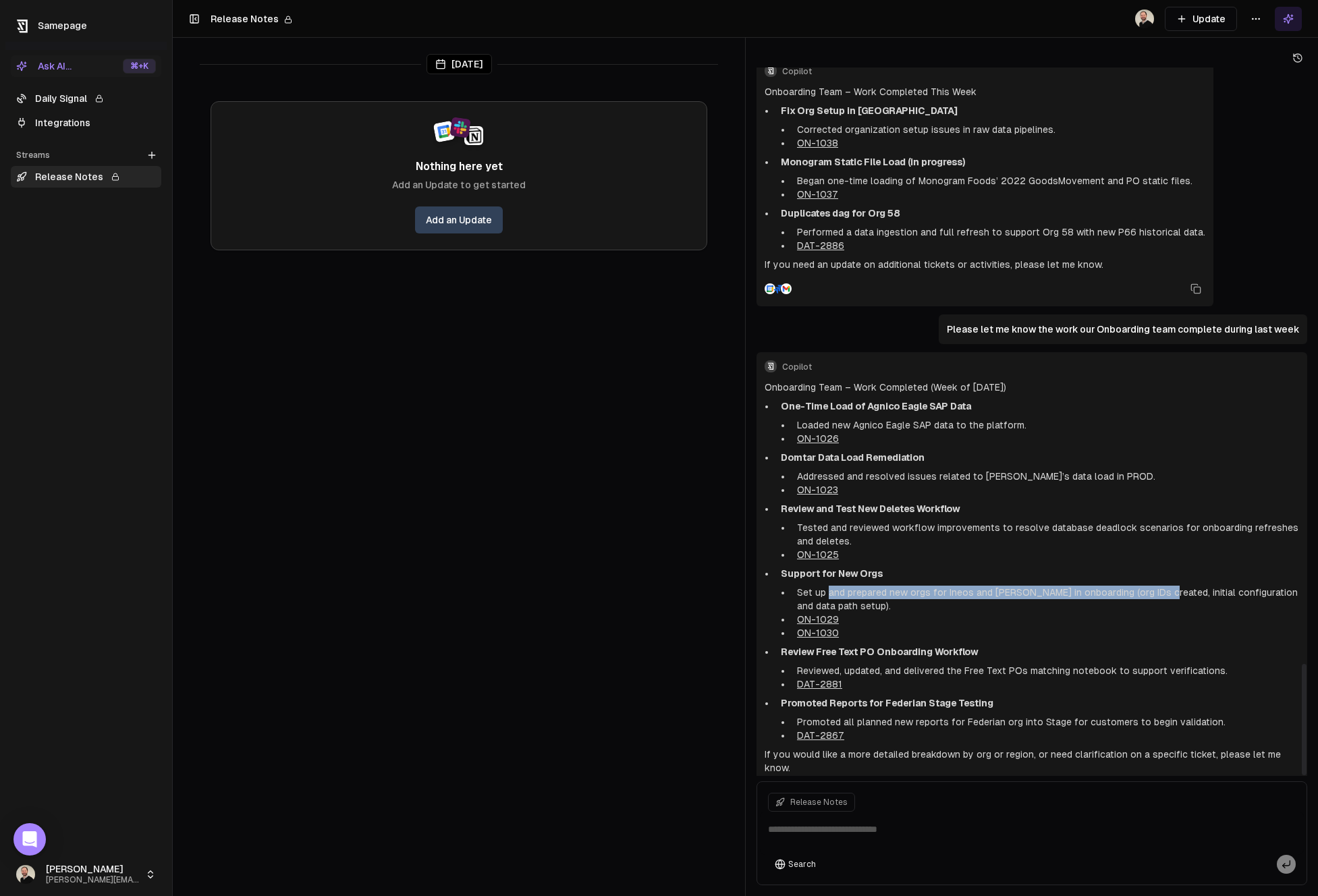
click at [1154, 586] on li "Set up and prepared new orgs for Ineos and [PERSON_NAME] in onboarding (org IDs…" at bounding box center [1045, 599] width 508 height 27
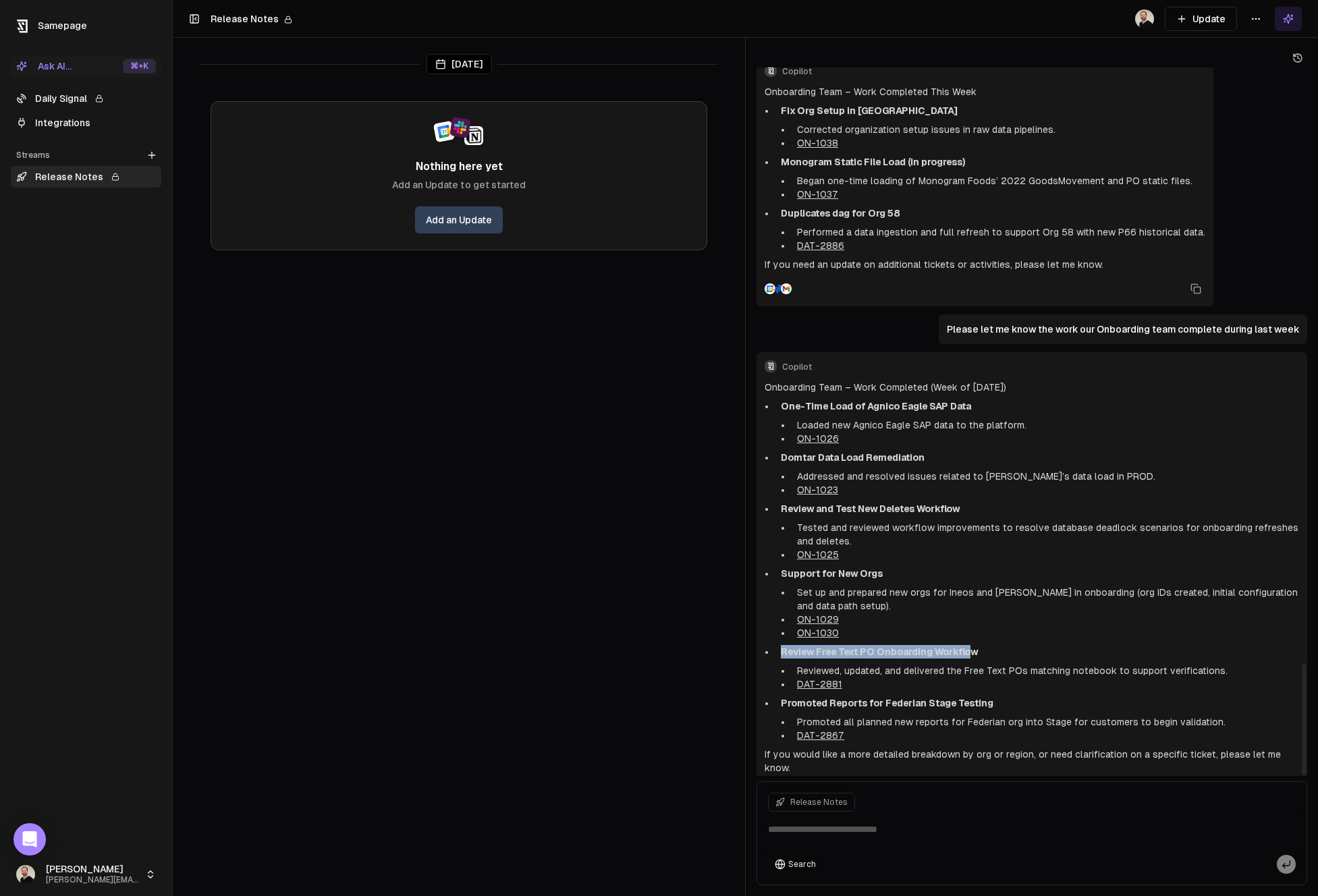
drag, startPoint x: 782, startPoint y: 624, endPoint x: 972, endPoint y: 623, distance: 190.0
click at [972, 645] on li "Review Free Text PO Onboarding Workflow Reviewed, updated, and delivered the Fr…" at bounding box center [1037, 668] width 524 height 46
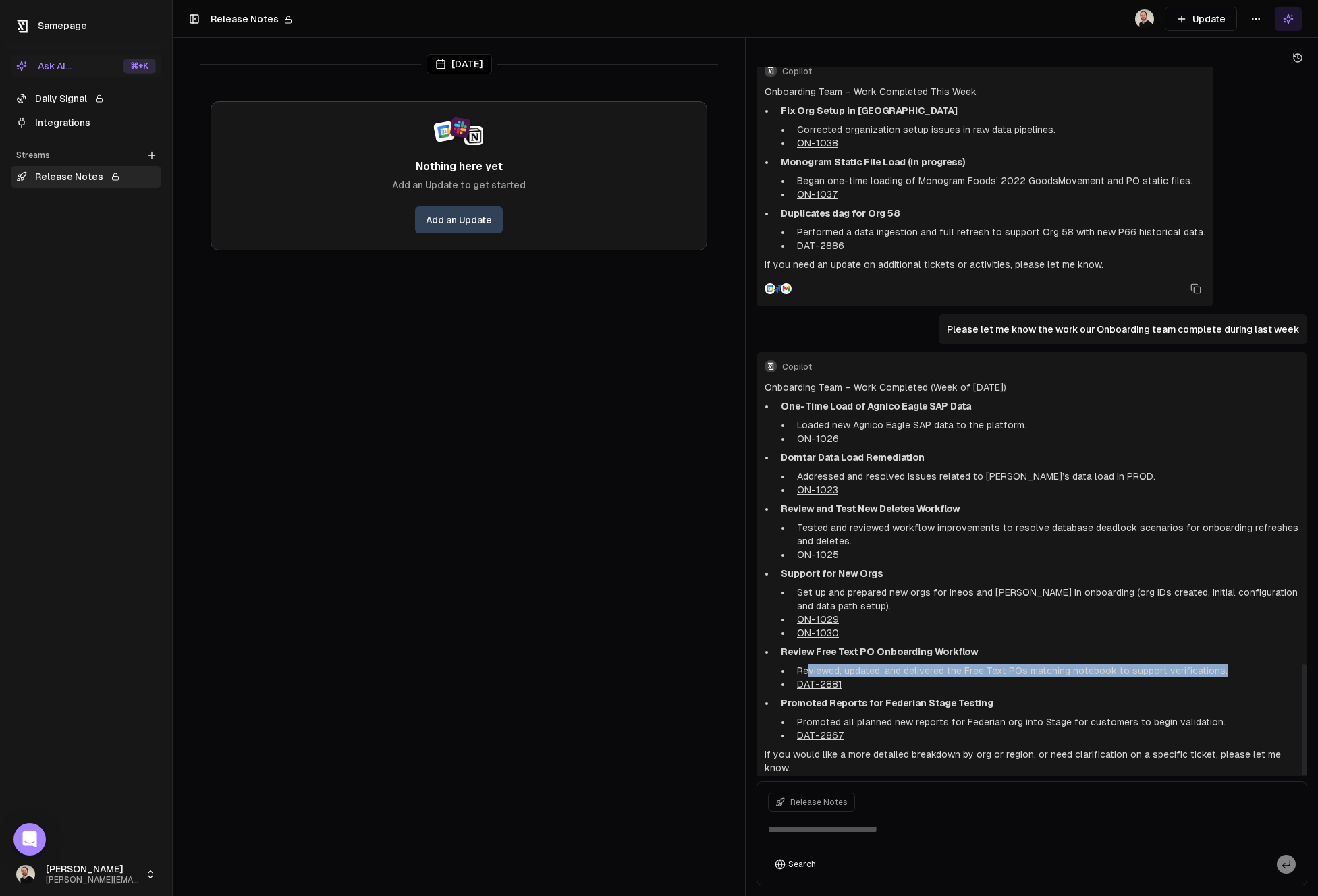
drag, startPoint x: 810, startPoint y: 644, endPoint x: 1224, endPoint y: 644, distance: 414.0
click at [1224, 664] on li "Reviewed, updated, and delivered the Free Text POs matching notebook to support…" at bounding box center [1045, 671] width 508 height 14
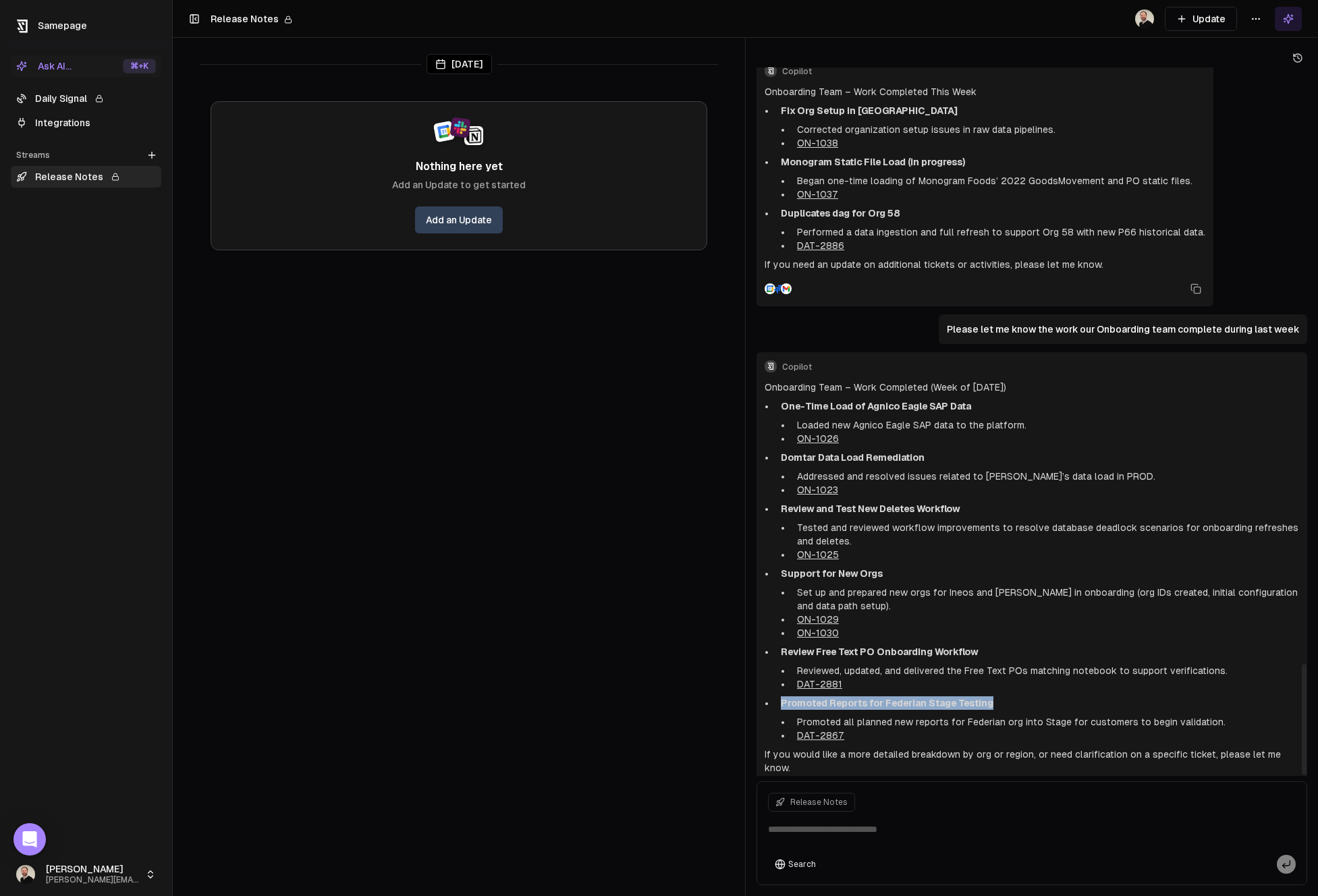
drag, startPoint x: 783, startPoint y: 678, endPoint x: 999, endPoint y: 672, distance: 216.1
click at [999, 697] on p "Promoted Reports for Federian Stage Testing" at bounding box center [1039, 703] width 518 height 14
drag, startPoint x: 999, startPoint y: 672, endPoint x: 781, endPoint y: 673, distance: 218.0
click at [781, 697] on p "Promoted Reports for Federian Stage Testing" at bounding box center [1039, 703] width 518 height 14
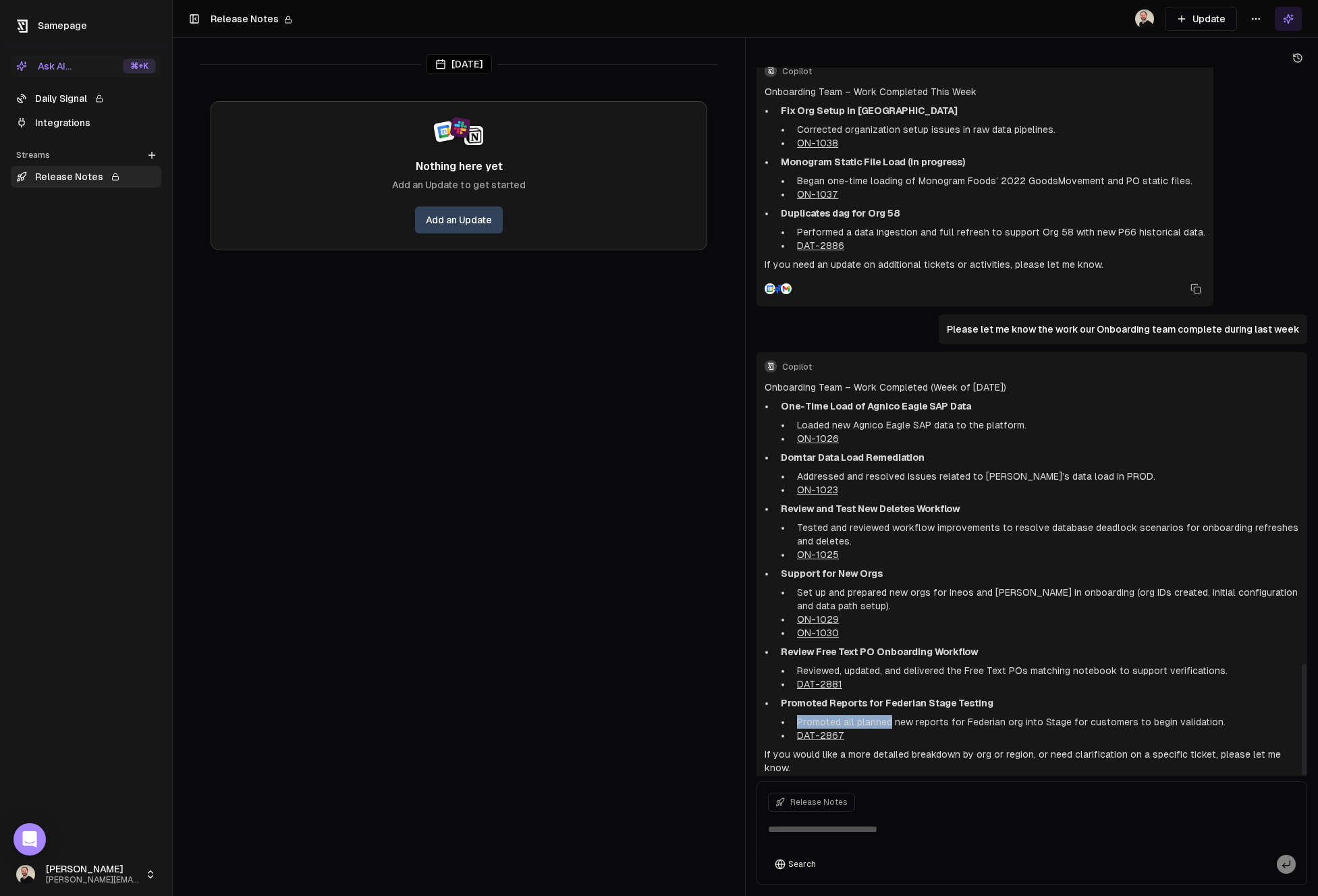
drag, startPoint x: 792, startPoint y: 690, endPoint x: 865, endPoint y: 690, distance: 73.0
click at [865, 716] on li "Promoted all planned new reports for Federian org into Stage for customers to b…" at bounding box center [1045, 722] width 508 height 14
drag, startPoint x: 824, startPoint y: 727, endPoint x: 1071, endPoint y: 731, distance: 247.0
click at [1071, 748] on p "If you would like a more detailed breakdown by org or region, or need clarifica…" at bounding box center [1031, 762] width 535 height 27
click at [891, 830] on textarea at bounding box center [1032, 834] width 545 height 43
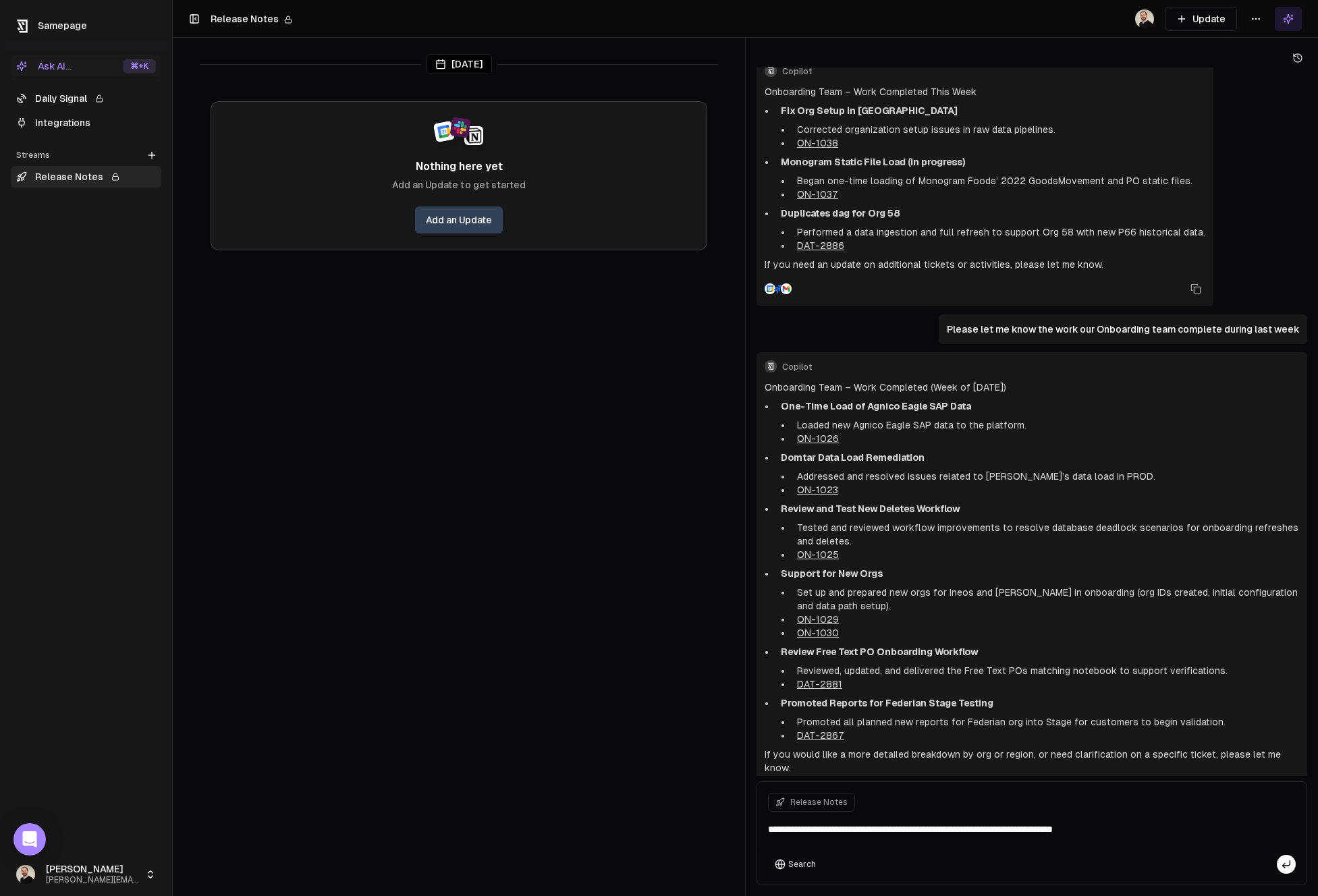
type textarea "**********"
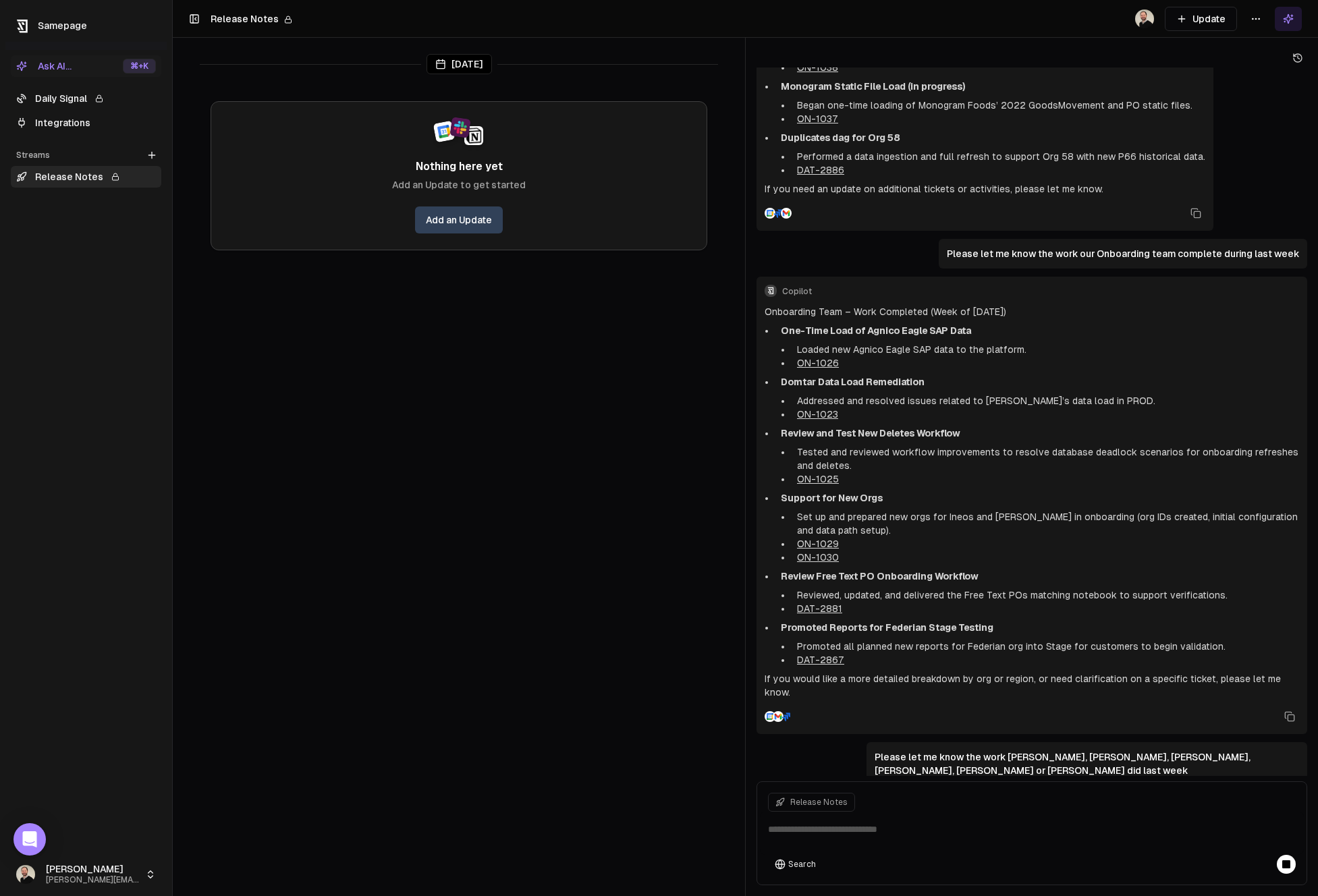
scroll to position [4324, 0]
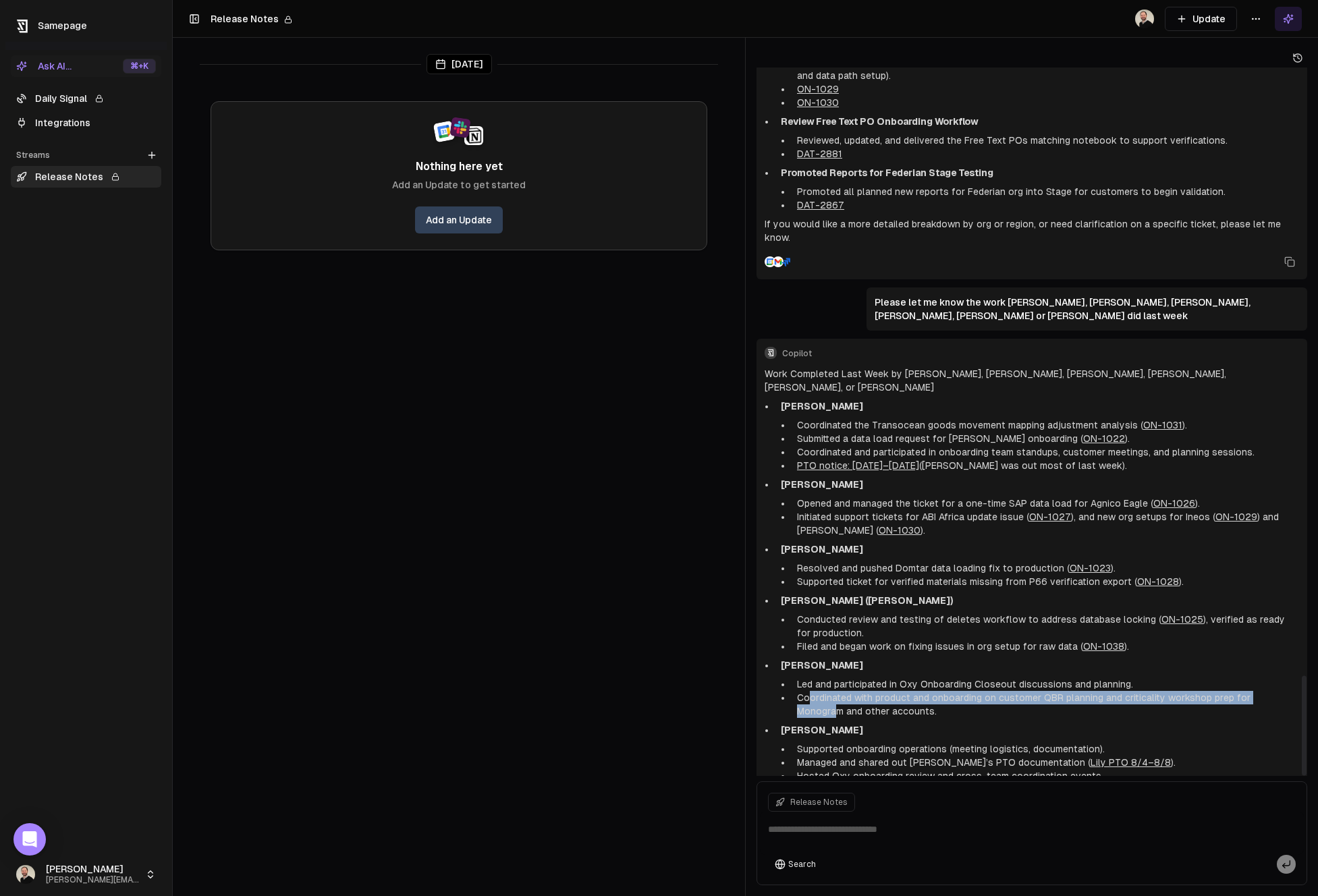
drag, startPoint x: 809, startPoint y: 627, endPoint x: 1279, endPoint y: 624, distance: 470.0
click at [1279, 691] on li "Coordinated with product and onboarding on customer QBR planning and criticalit…" at bounding box center [1045, 705] width 508 height 27
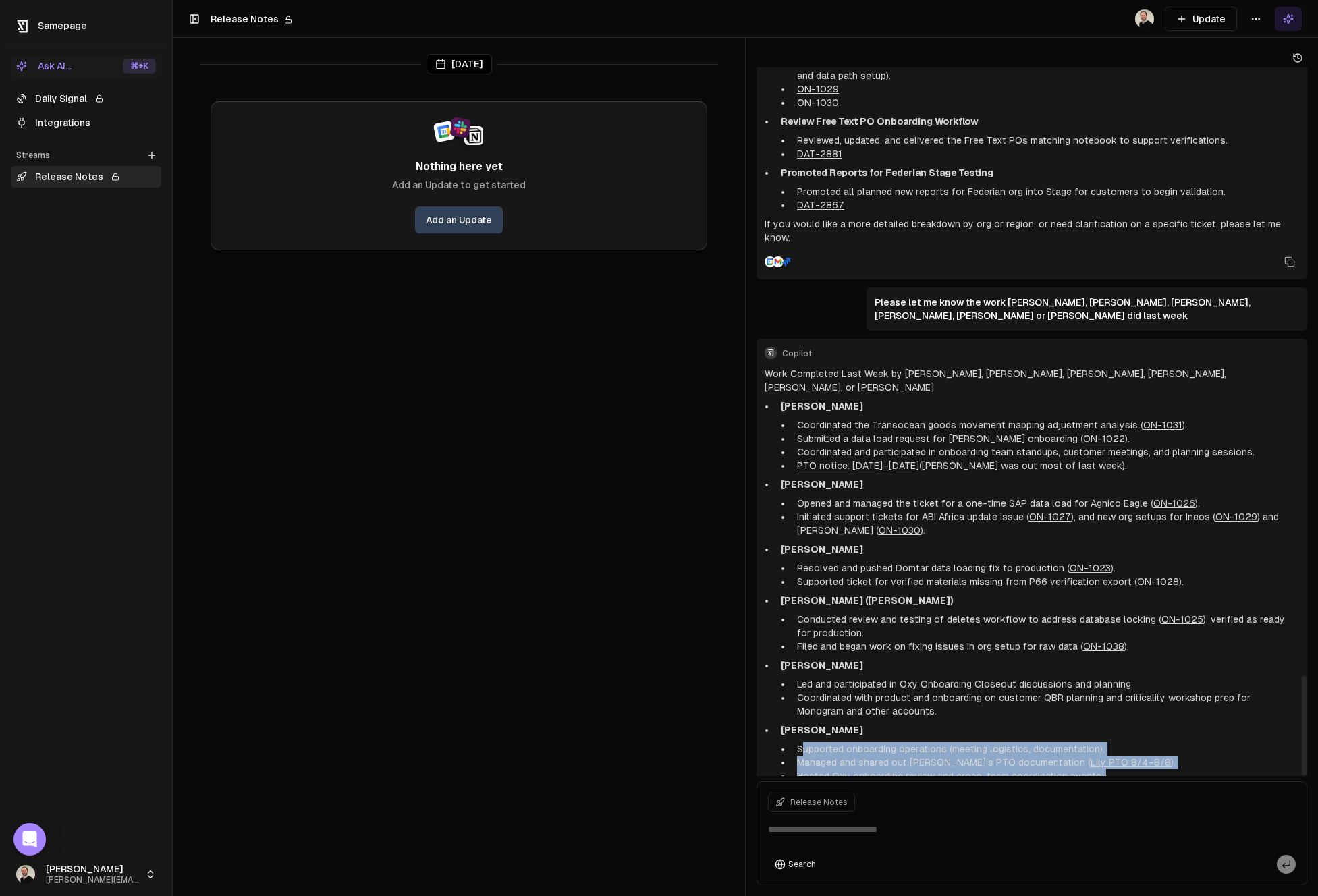
drag, startPoint x: 821, startPoint y: 673, endPoint x: 1160, endPoint y: 724, distance: 342.8
click at [1160, 724] on div "Work Completed Last Week by [PERSON_NAME], [PERSON_NAME], [PERSON_NAME], [PERSO…" at bounding box center [1031, 584] width 535 height 434
click at [1160, 789] on p "If you’d like more detail or a breakdown by specific project ticket, please let…" at bounding box center [1031, 795] width 535 height 14
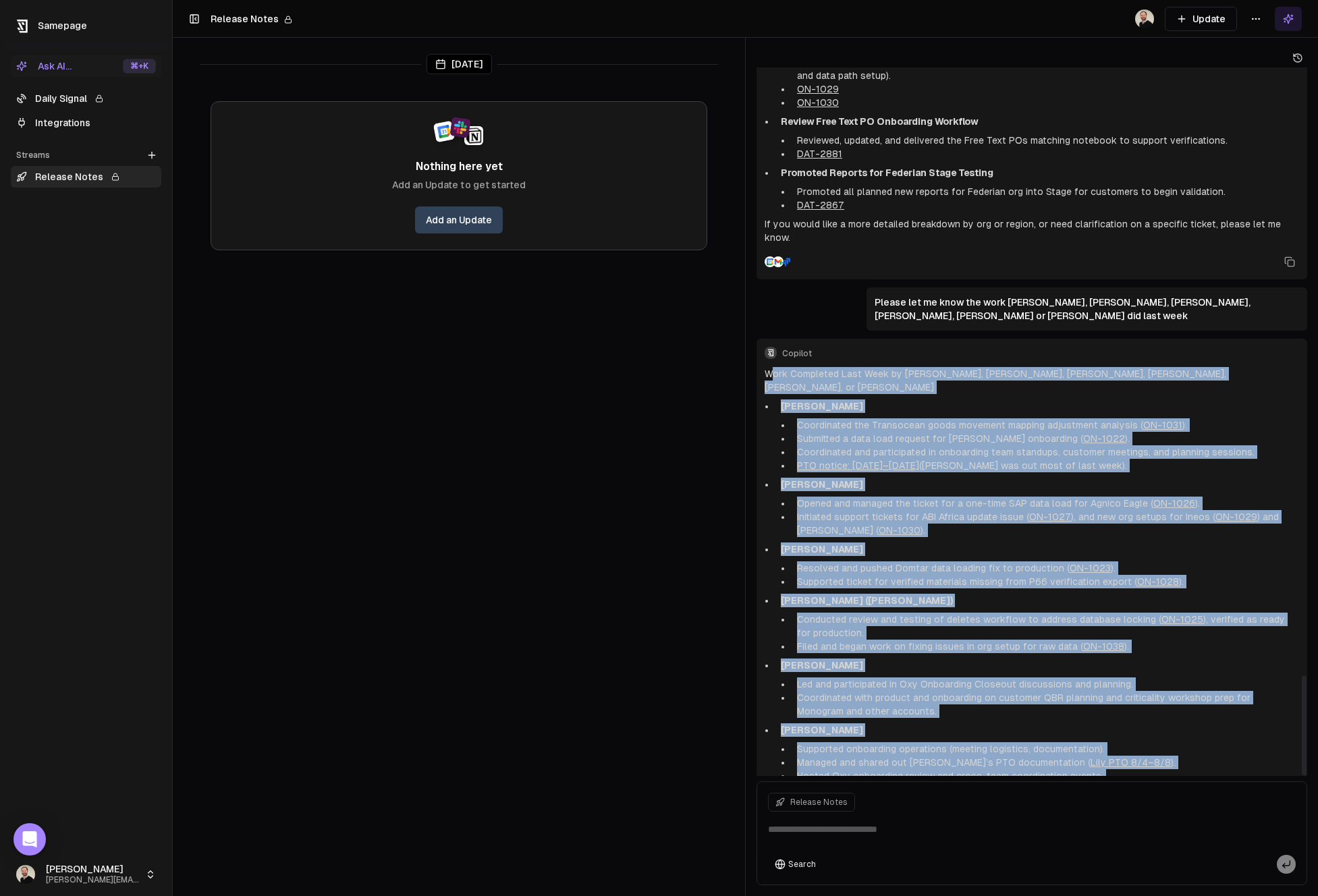
drag, startPoint x: 1161, startPoint y: 727, endPoint x: 771, endPoint y: 323, distance: 561.5
click at [771, 367] on div "Work Completed Last Week by [PERSON_NAME], [PERSON_NAME], [PERSON_NAME], [PERSO…" at bounding box center [1031, 584] width 535 height 434
